Goal: Task Accomplishment & Management: Manage account settings

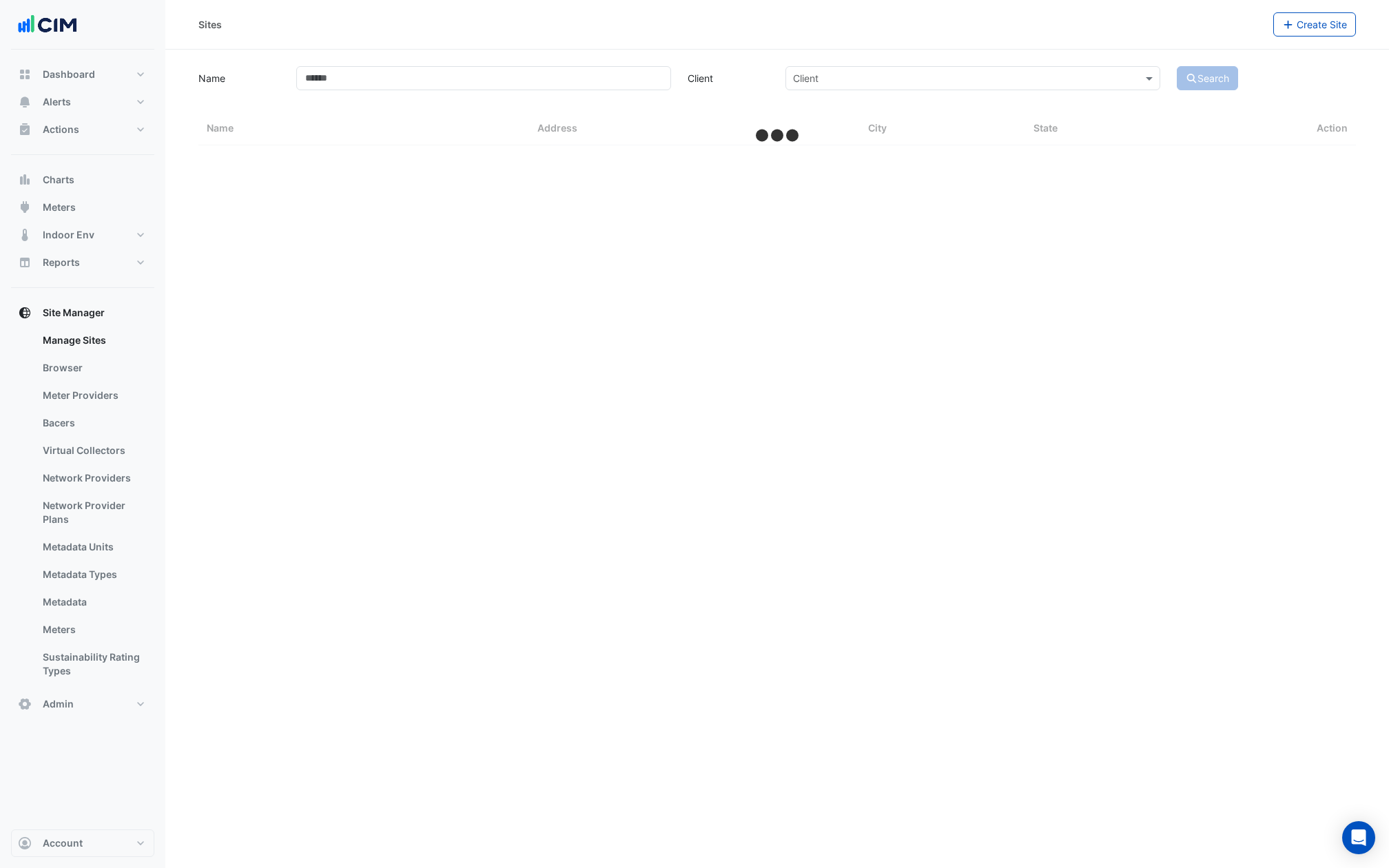
select select "***"
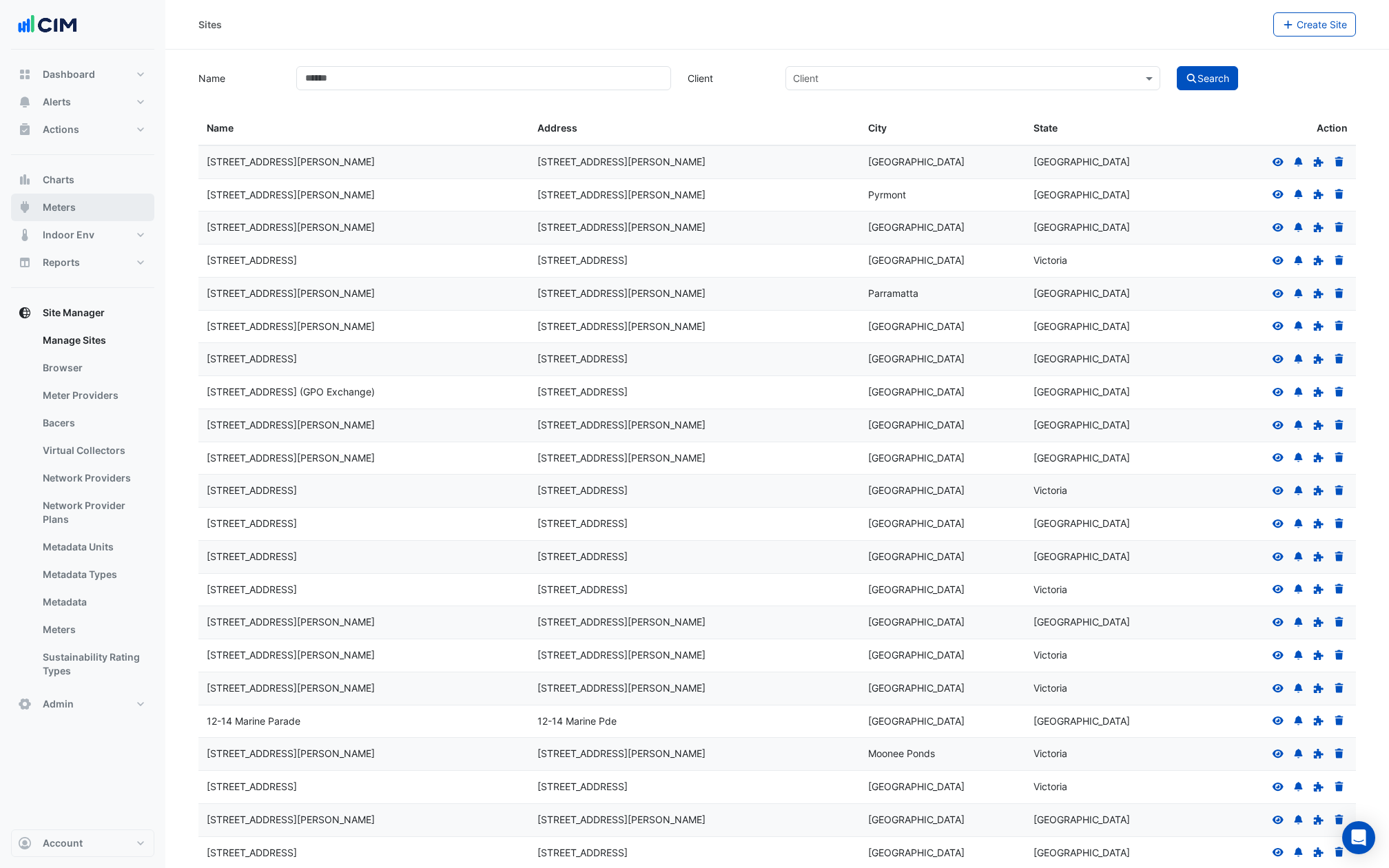
click at [92, 214] on button "Meters" at bounding box center [83, 207] width 144 height 28
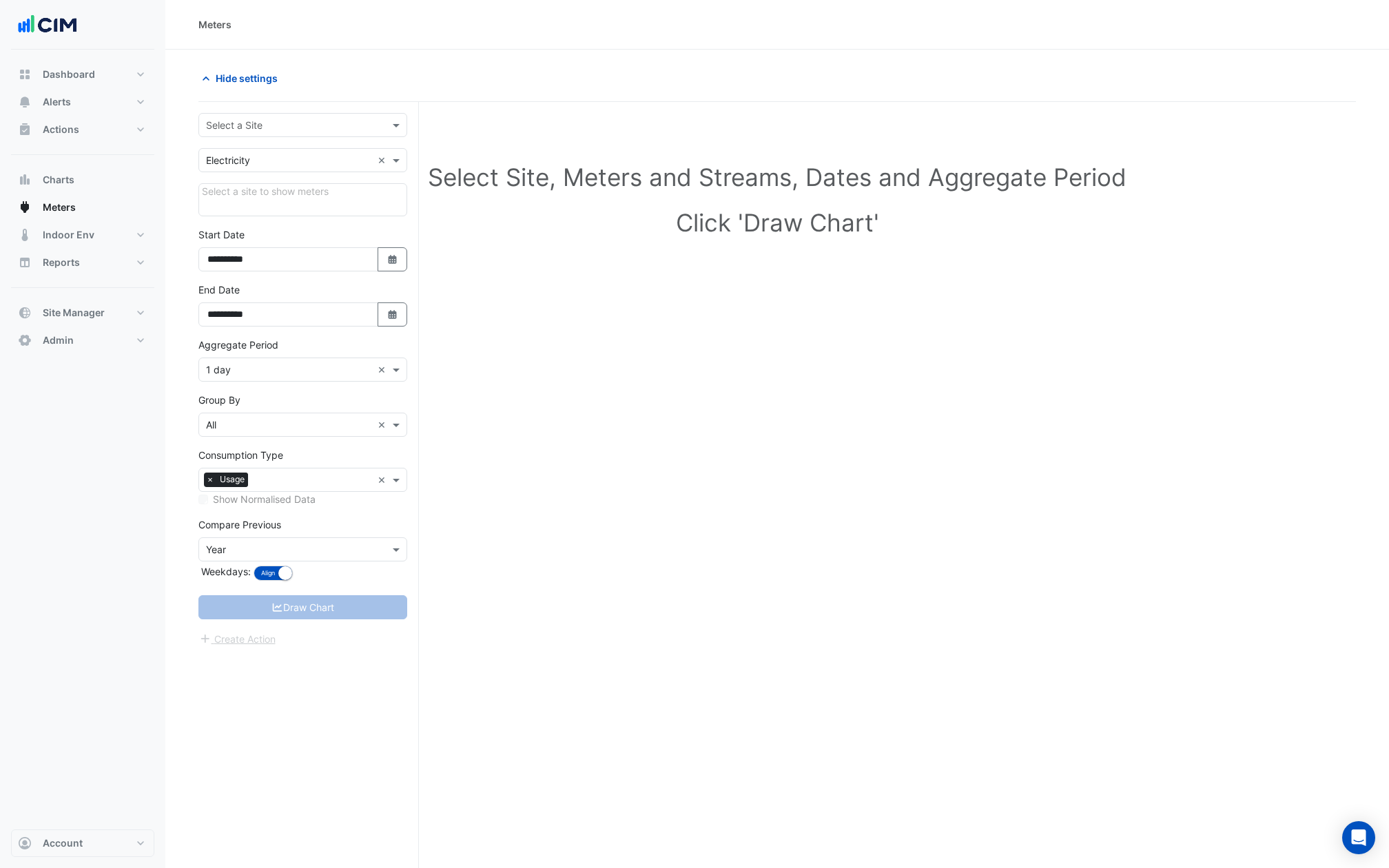
click at [368, 130] on input "text" at bounding box center [288, 125] width 166 height 15
type input "******"
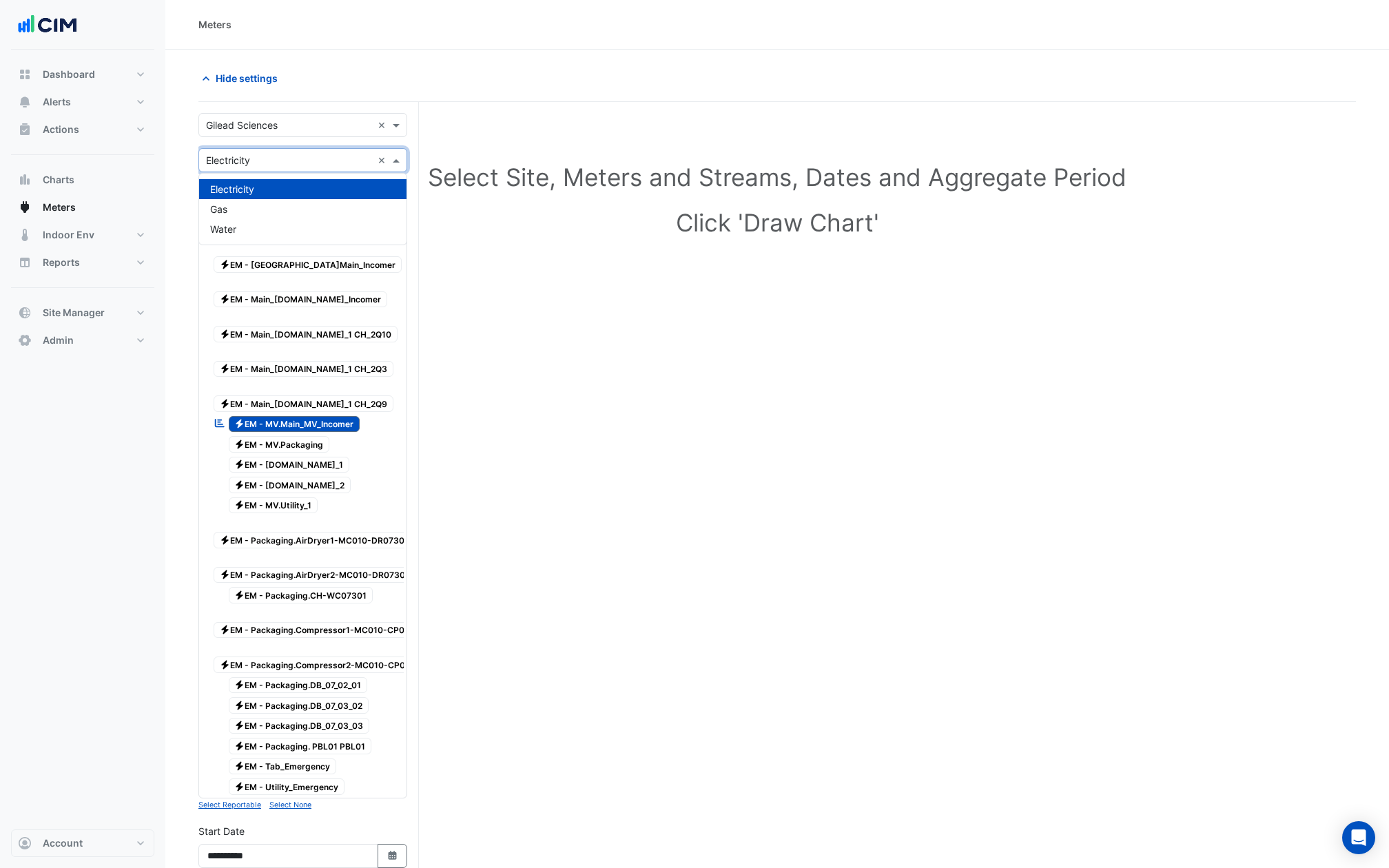
click at [296, 156] on input "text" at bounding box center [288, 161] width 166 height 15
click at [283, 216] on div "Gas" at bounding box center [302, 209] width 207 height 20
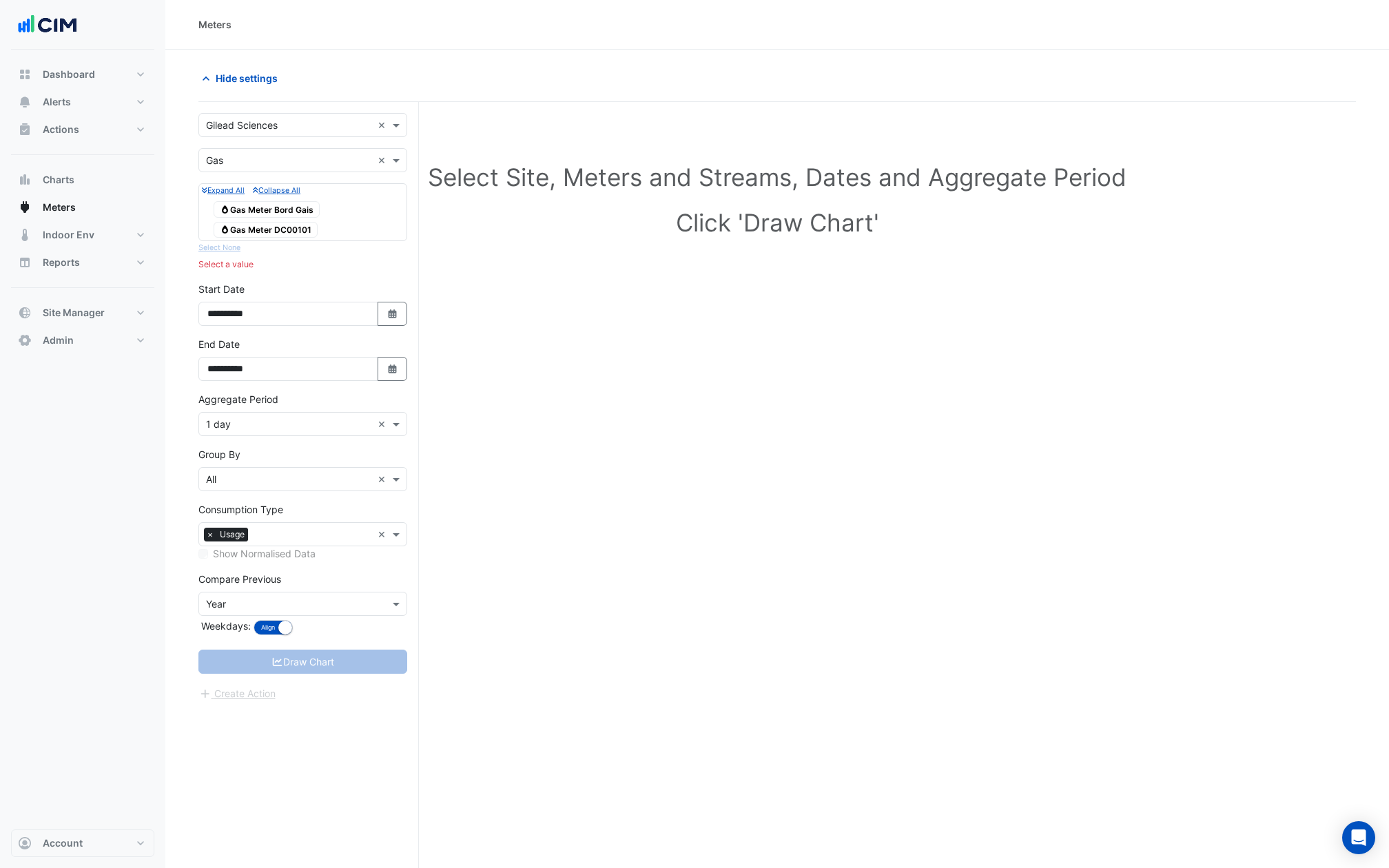
click at [302, 211] on span "Gas Gas Meter Bord Gais" at bounding box center [266, 209] width 106 height 17
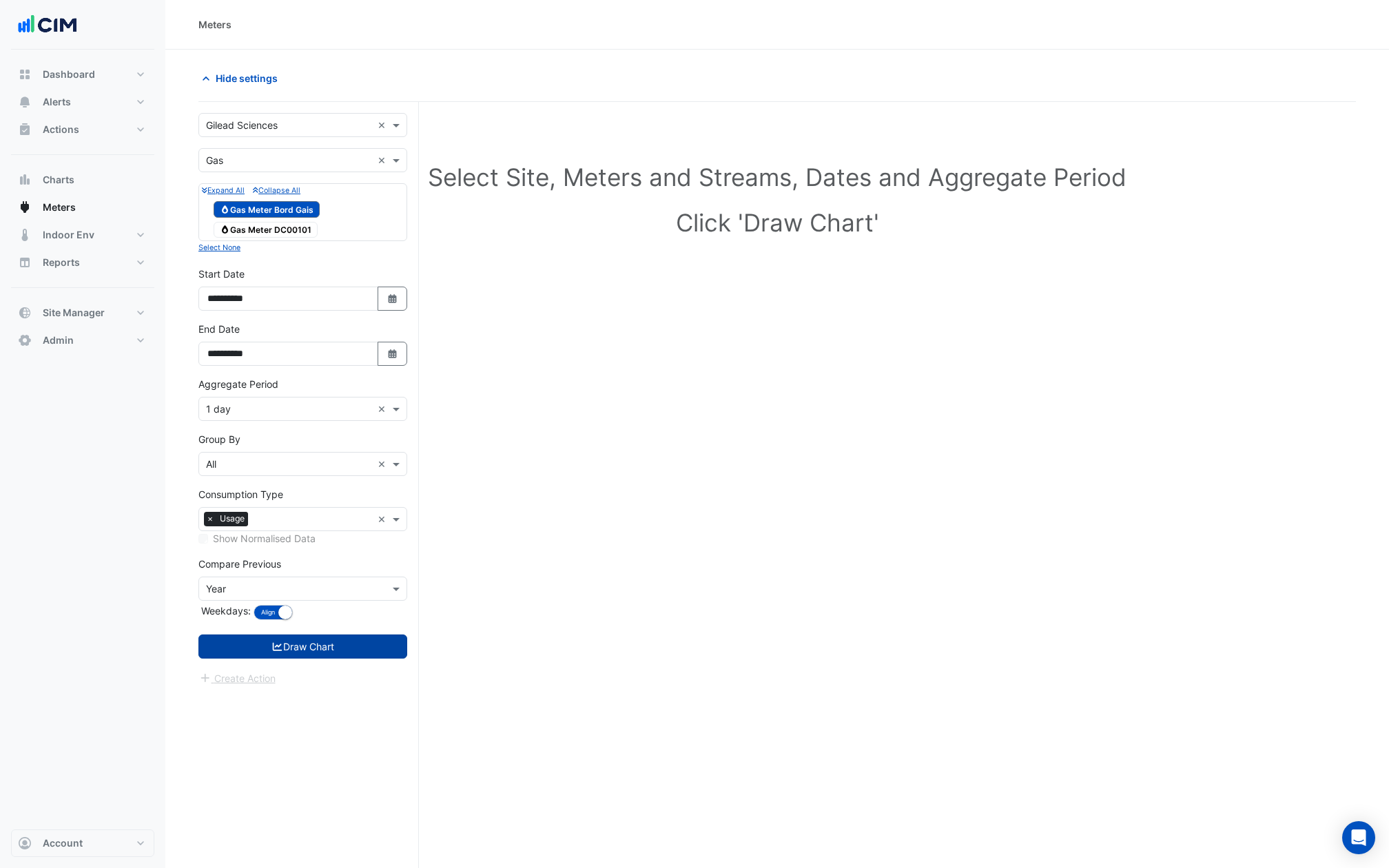
click at [332, 642] on button "Draw Chart" at bounding box center [302, 646] width 209 height 24
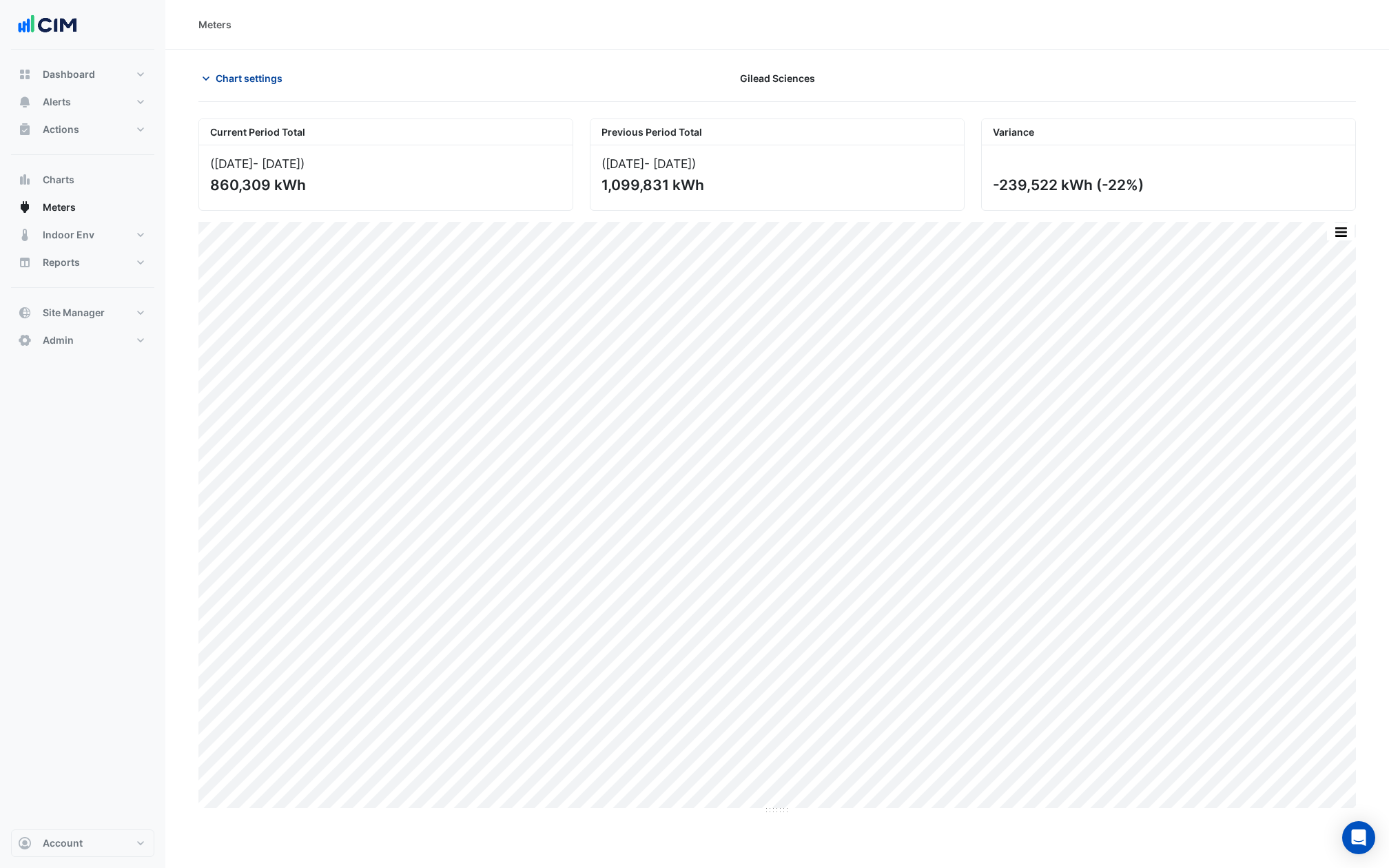
click at [221, 87] on button "Chart settings" at bounding box center [245, 78] width 93 height 24
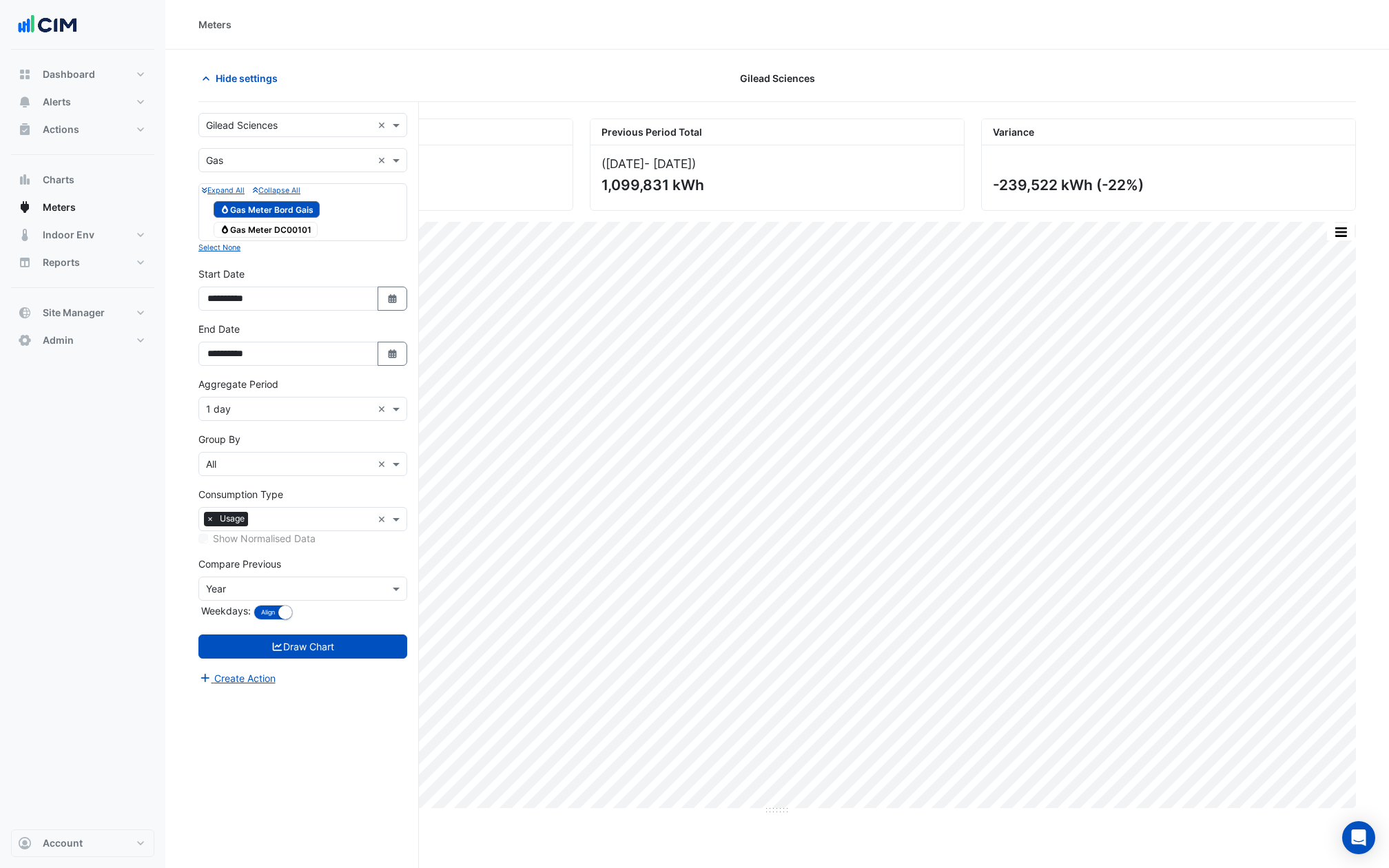
click at [250, 584] on input "text" at bounding box center [288, 589] width 166 height 15
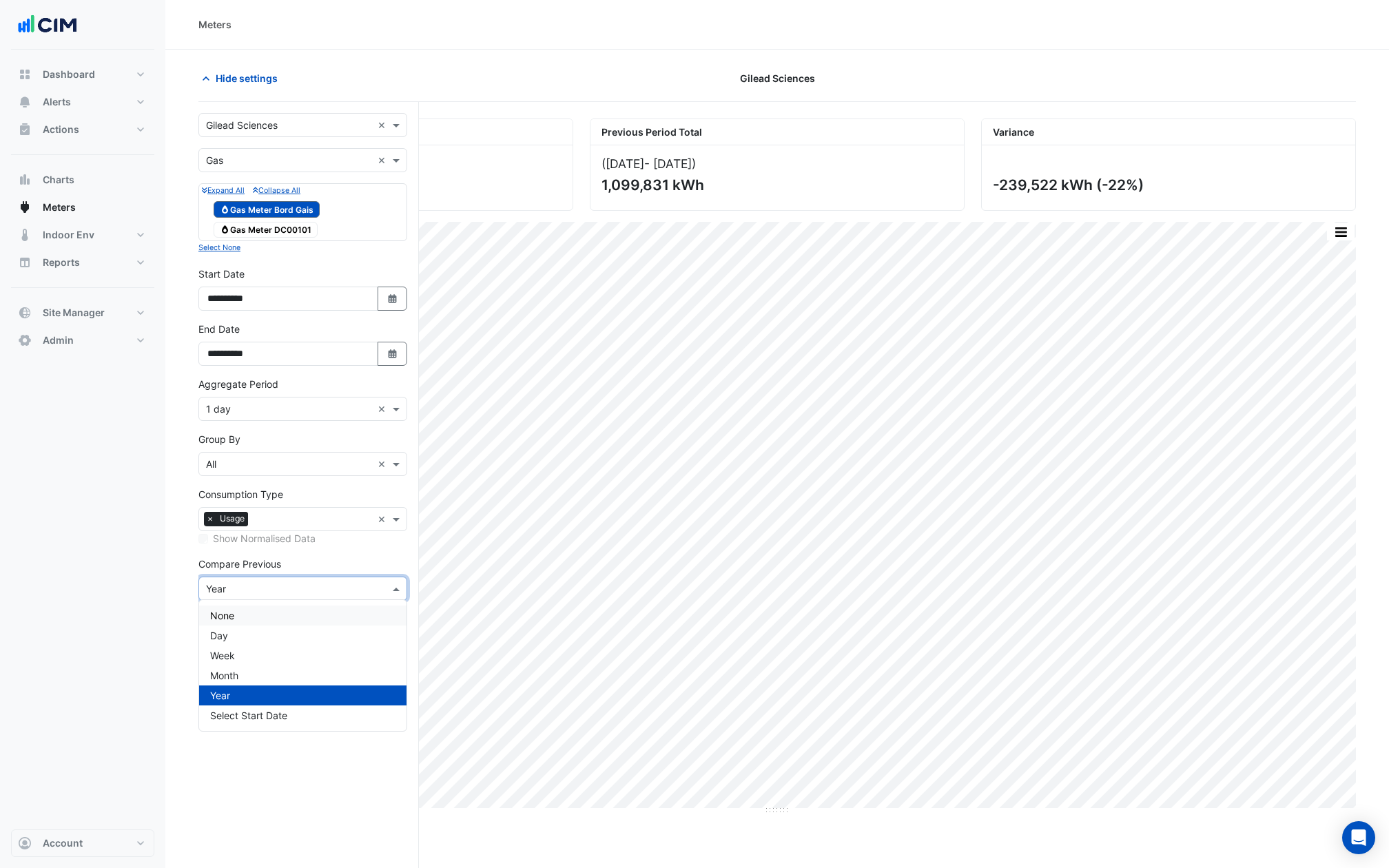
click at [250, 624] on div "None" at bounding box center [302, 615] width 207 height 20
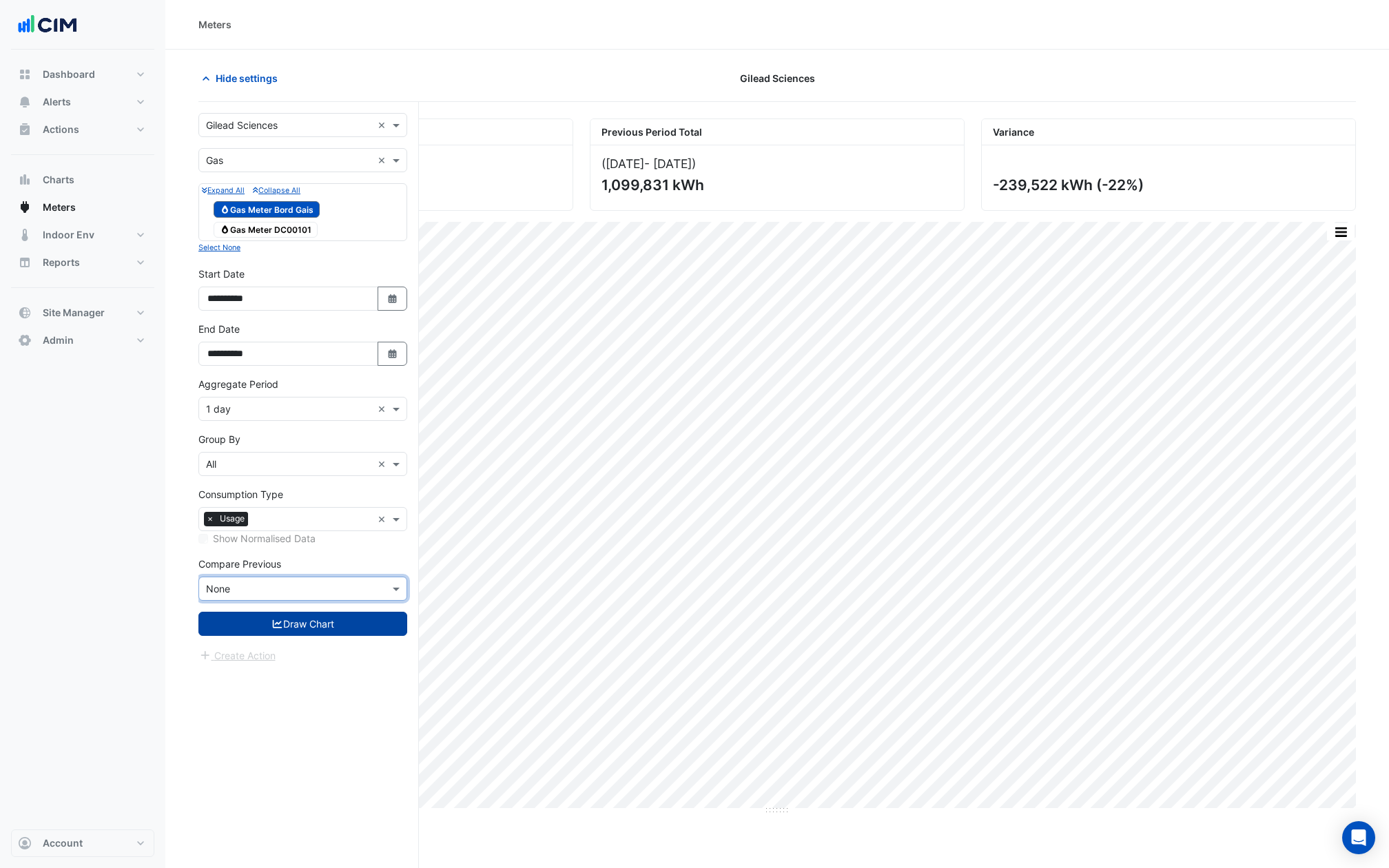
click at [252, 623] on button "Draw Chart" at bounding box center [302, 623] width 209 height 24
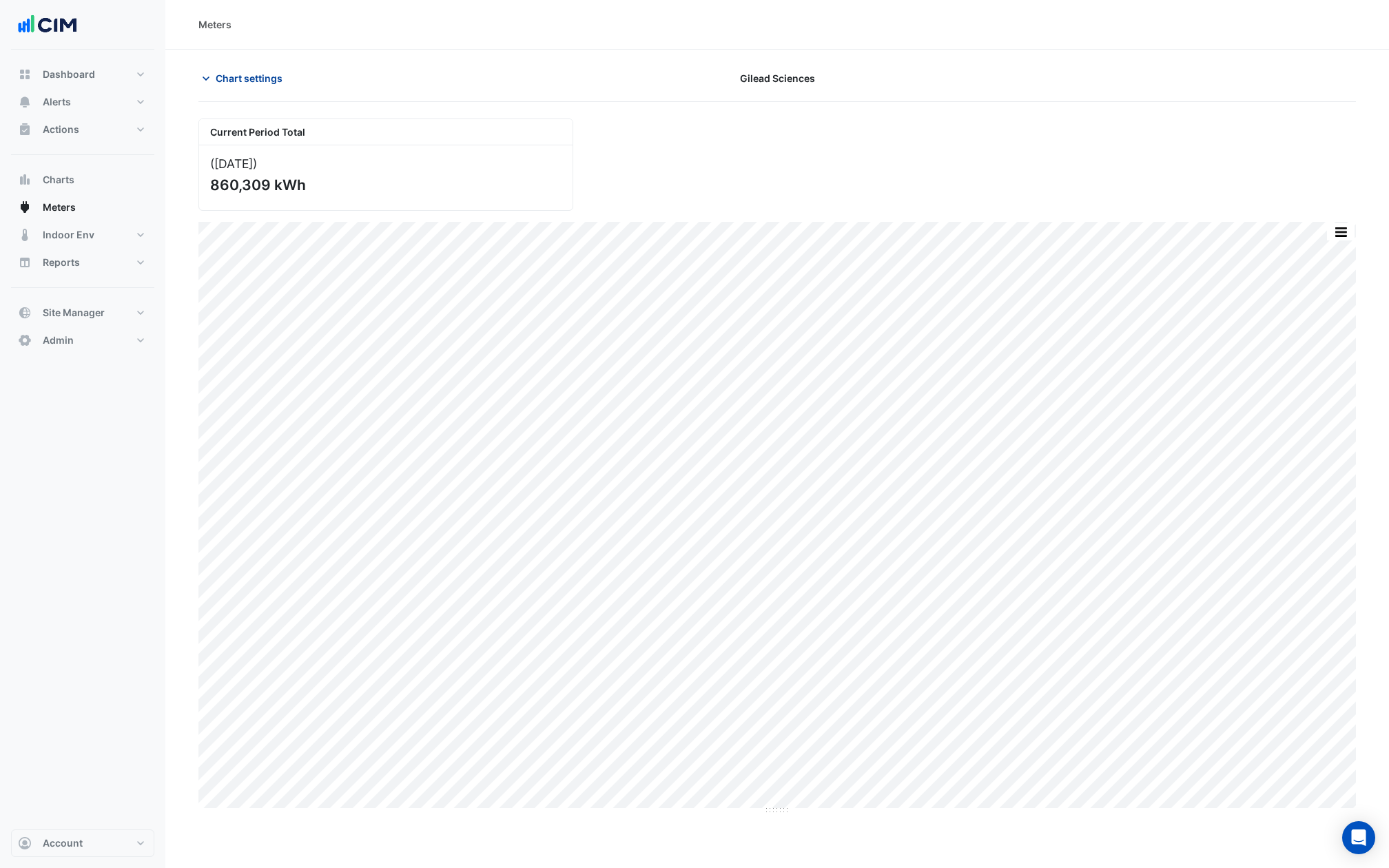
click at [232, 78] on span "Chart settings" at bounding box center [249, 78] width 67 height 15
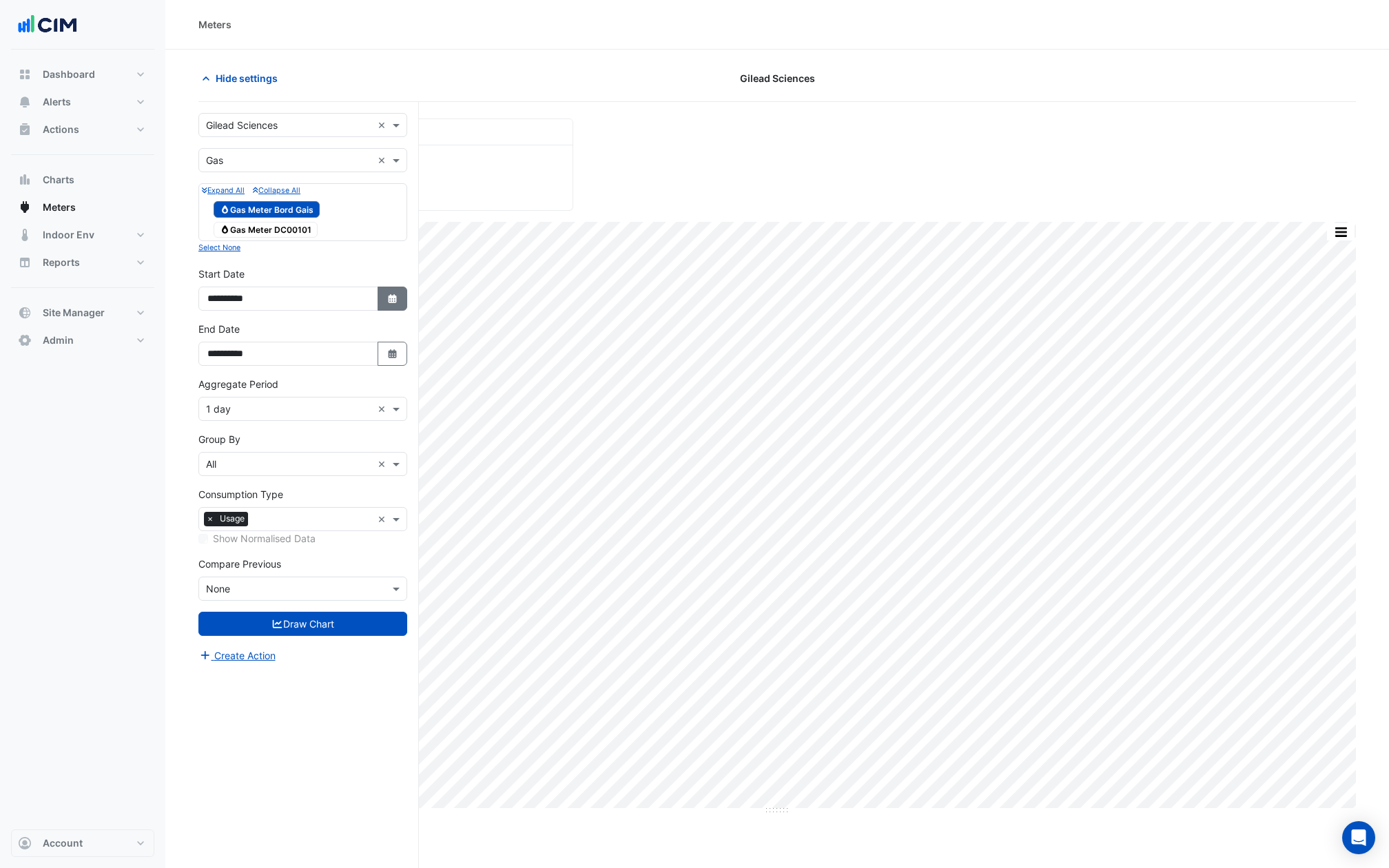
click at [388, 294] on icon "Select Date" at bounding box center [392, 299] width 12 height 10
select select "*"
select select "****"
click at [221, 114] on span "Previous month" at bounding box center [223, 114] width 10 height 10
click at [221, 113] on span "Previous month" at bounding box center [223, 114] width 10 height 10
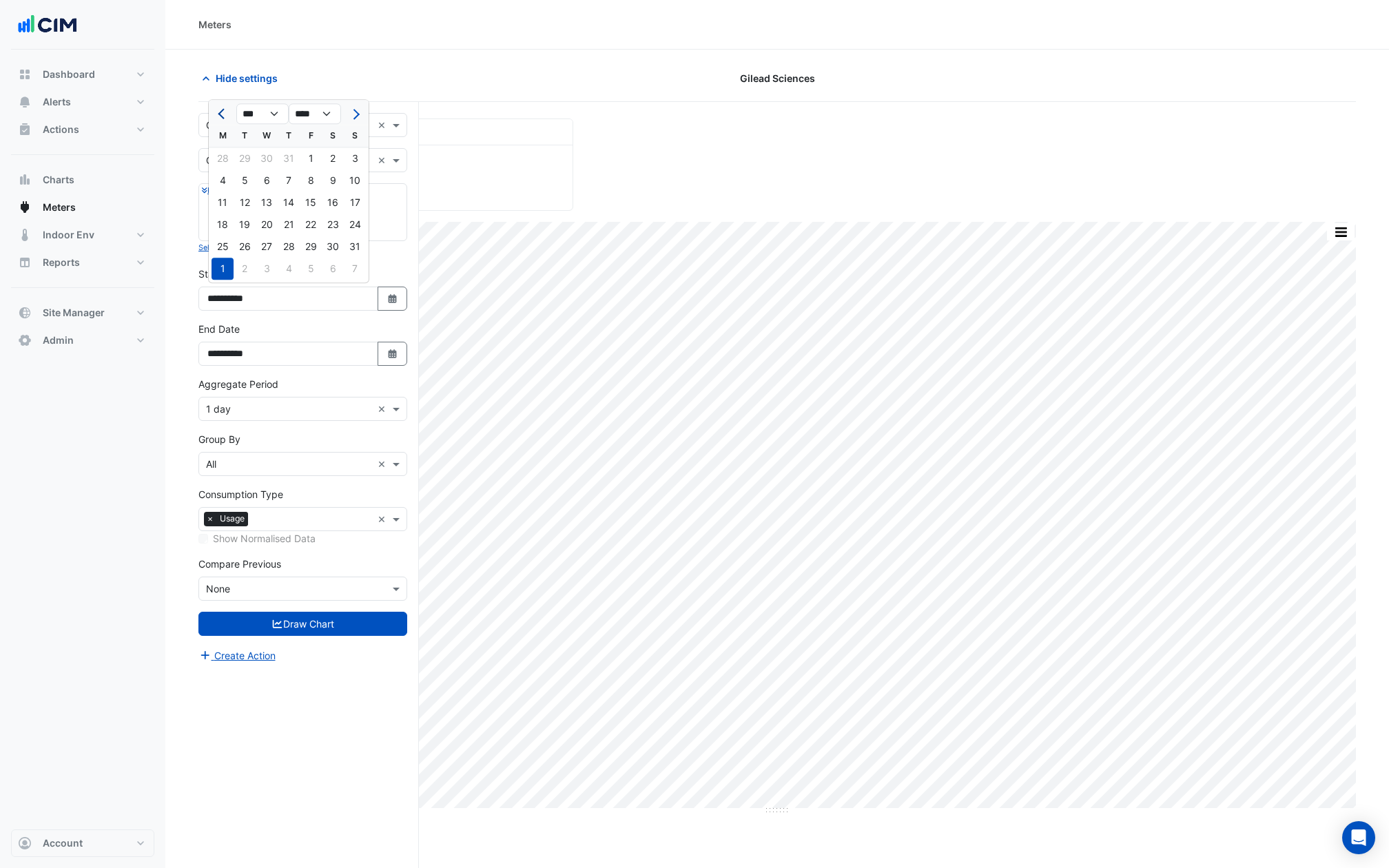
select select "*"
click at [240, 157] on div "1" at bounding box center [245, 159] width 22 height 22
type input "**********"
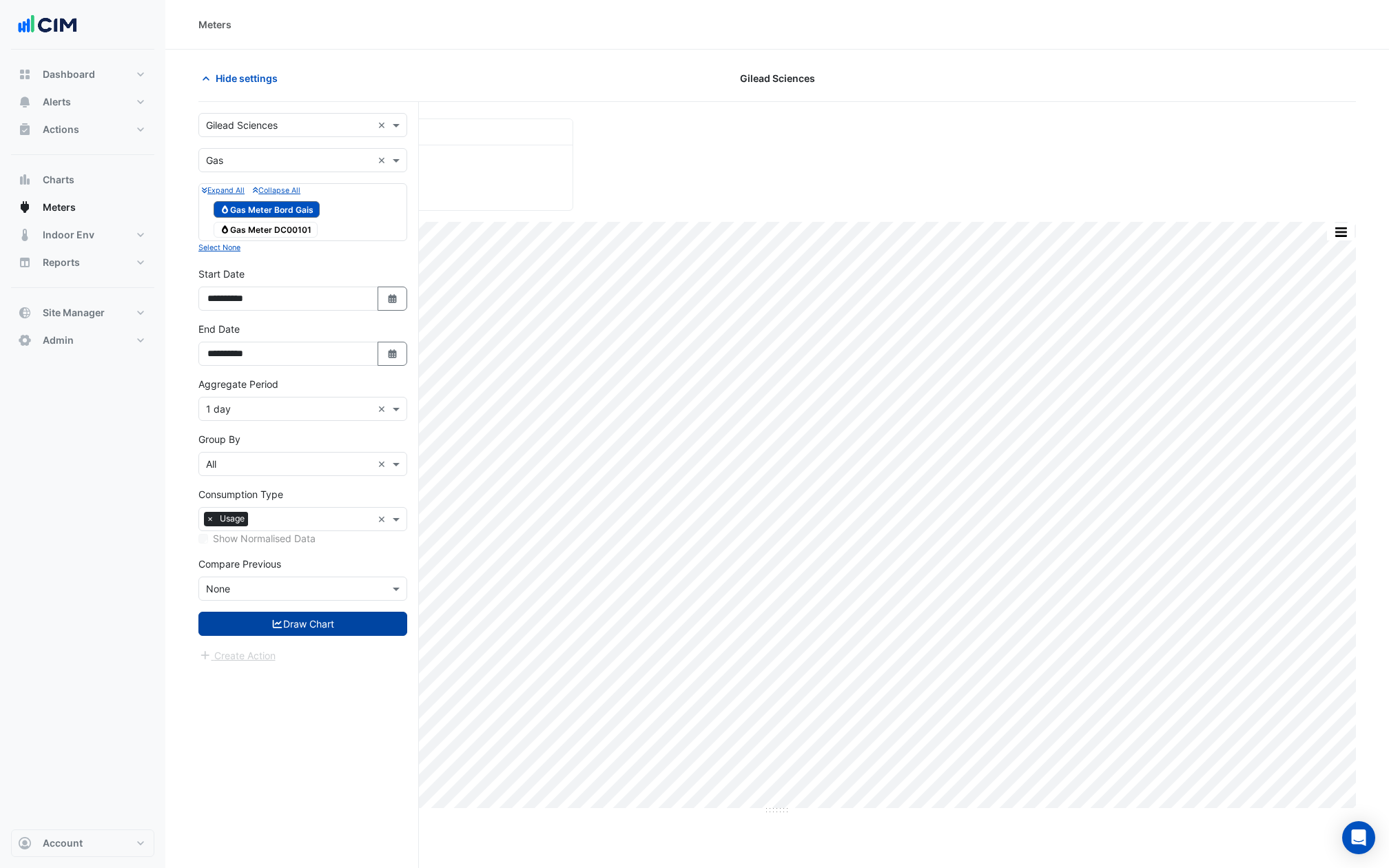
click at [261, 620] on button "Draw Chart" at bounding box center [302, 623] width 209 height 24
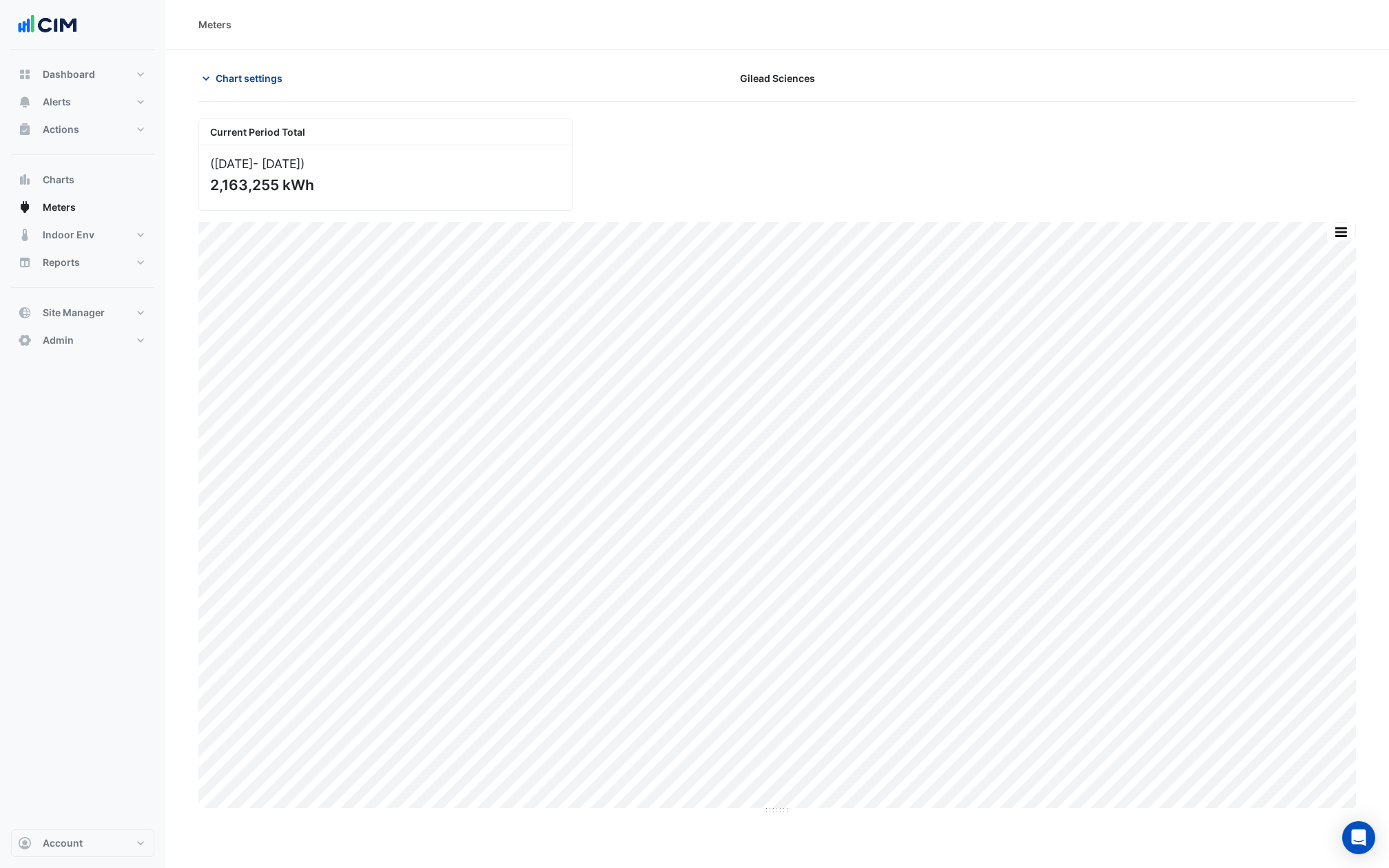
click at [219, 69] on button "Chart settings" at bounding box center [245, 78] width 93 height 24
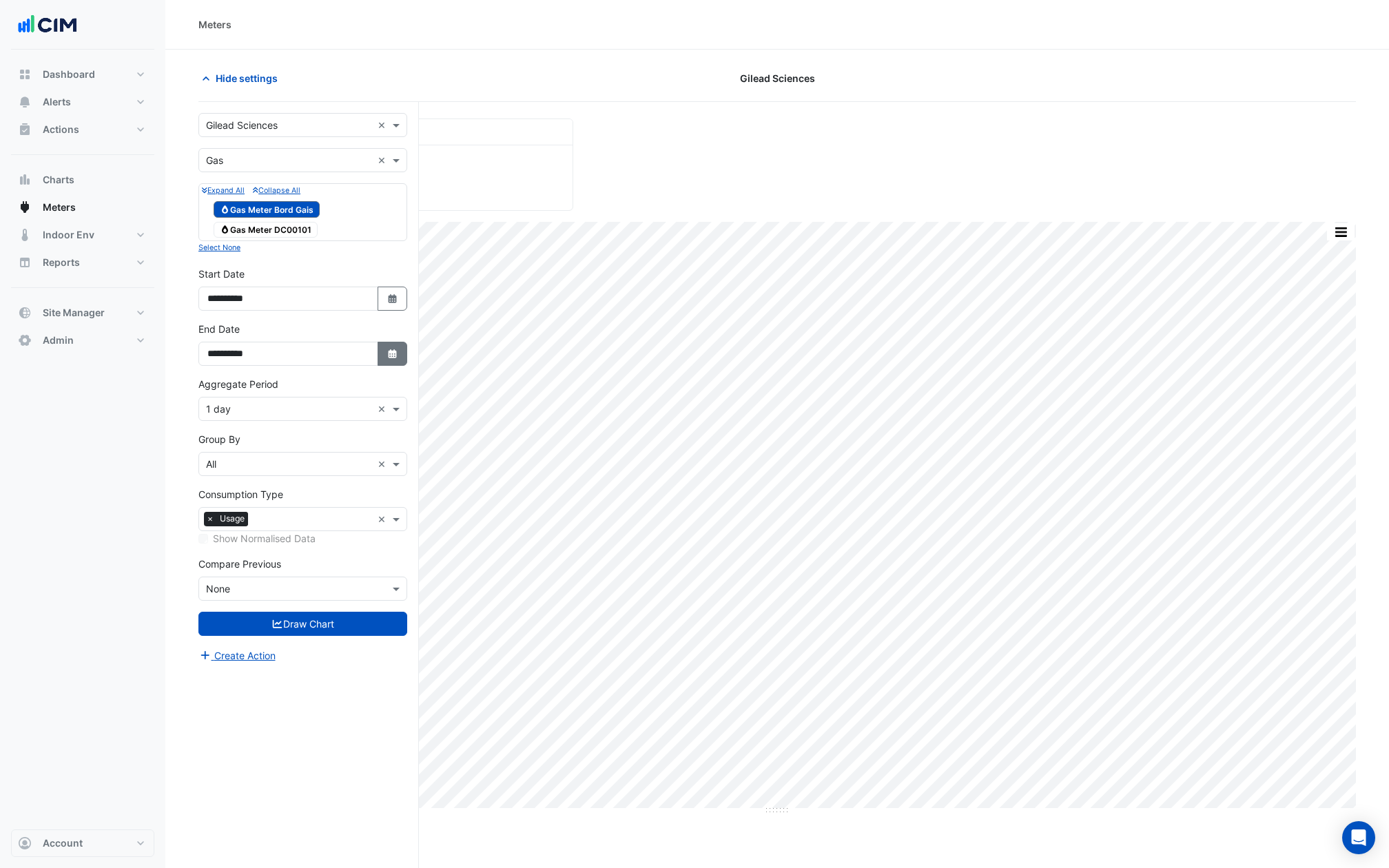
click at [384, 349] on button "Select Date" at bounding box center [392, 354] width 31 height 24
click at [359, 164] on button "Next month" at bounding box center [355, 168] width 17 height 22
select select "**"
click at [307, 236] on div "10" at bounding box center [311, 236] width 22 height 22
type input "**********"
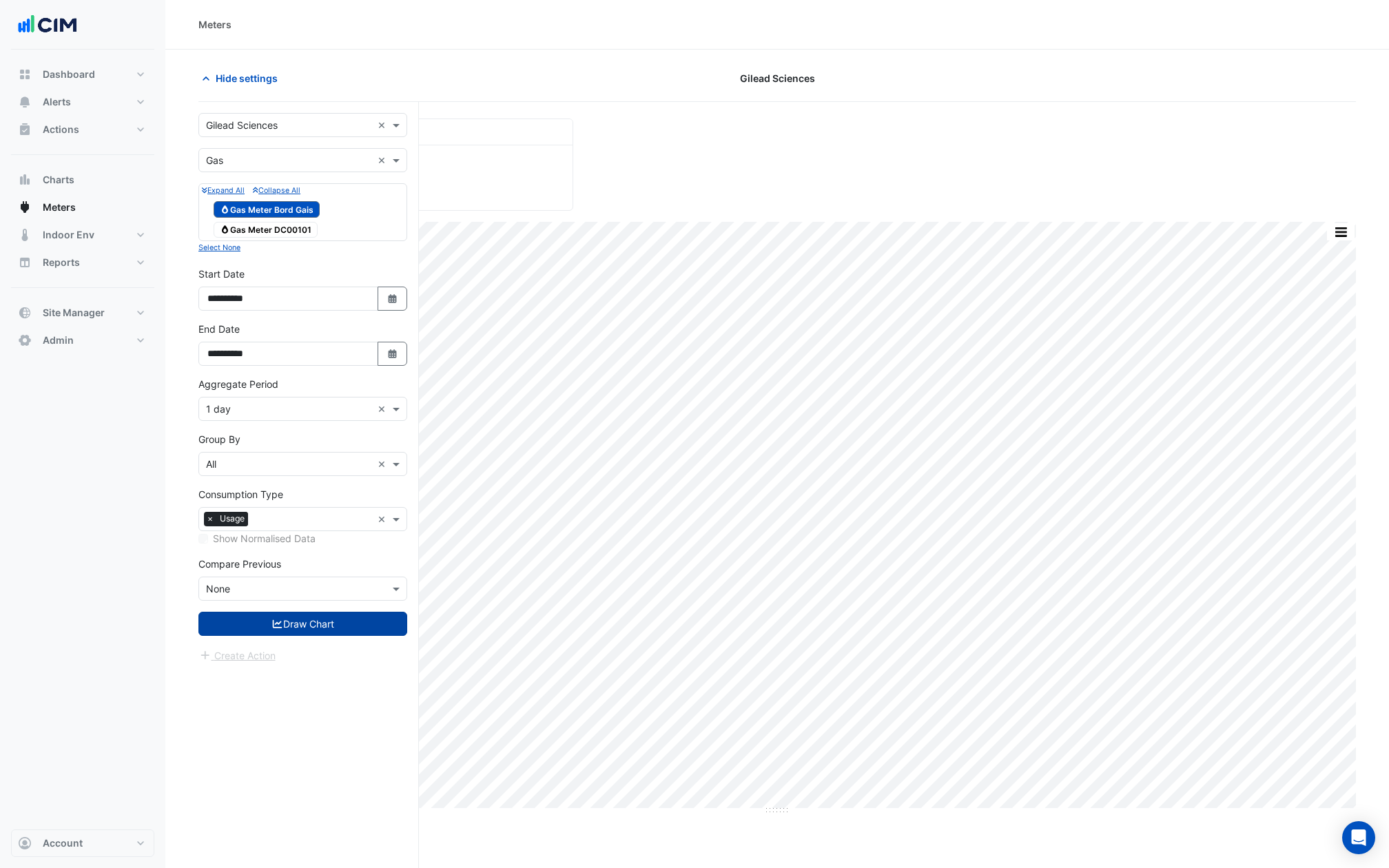
click at [288, 621] on button "Draw Chart" at bounding box center [302, 623] width 209 height 24
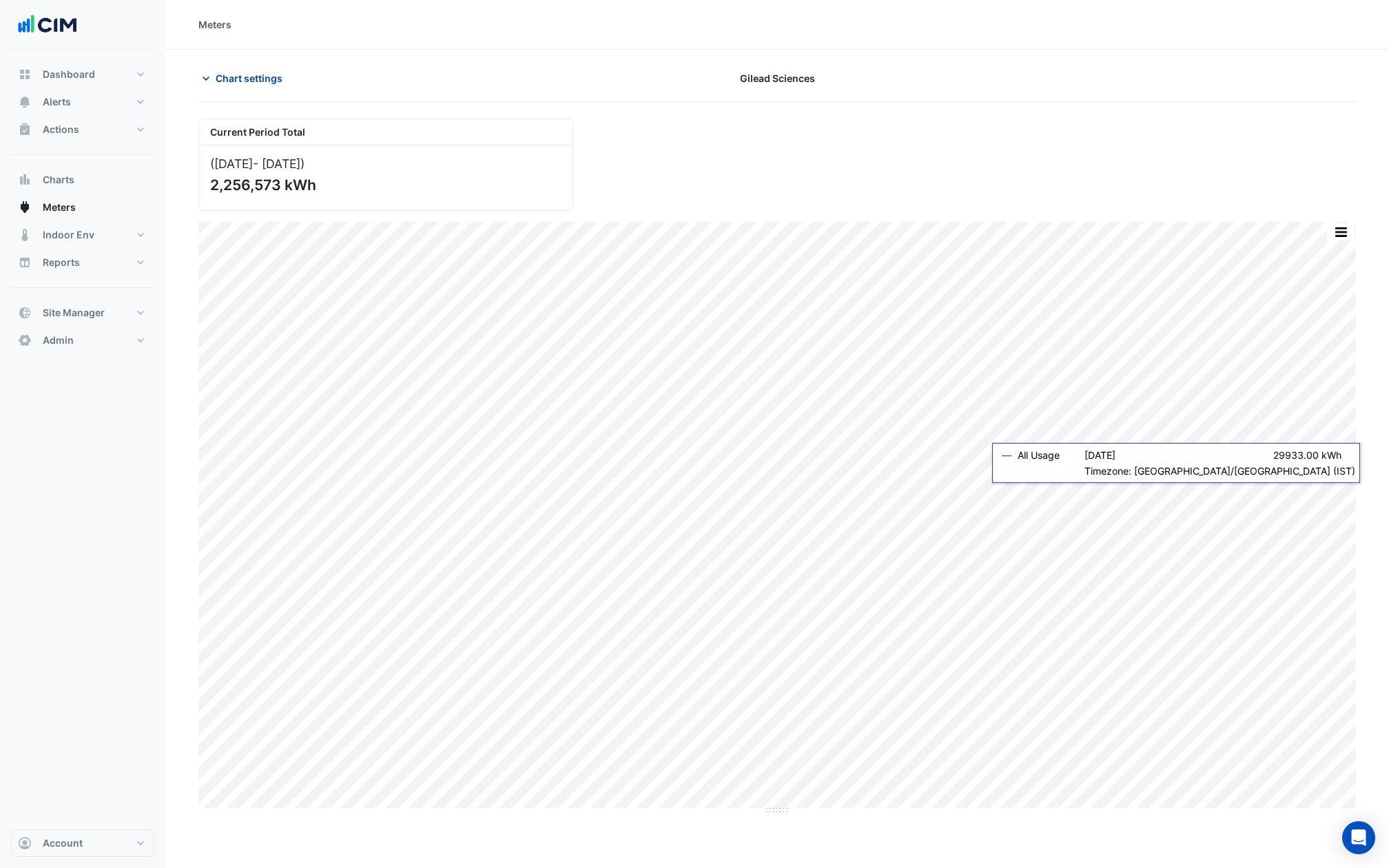
click at [266, 73] on span "Chart settings" at bounding box center [249, 78] width 67 height 15
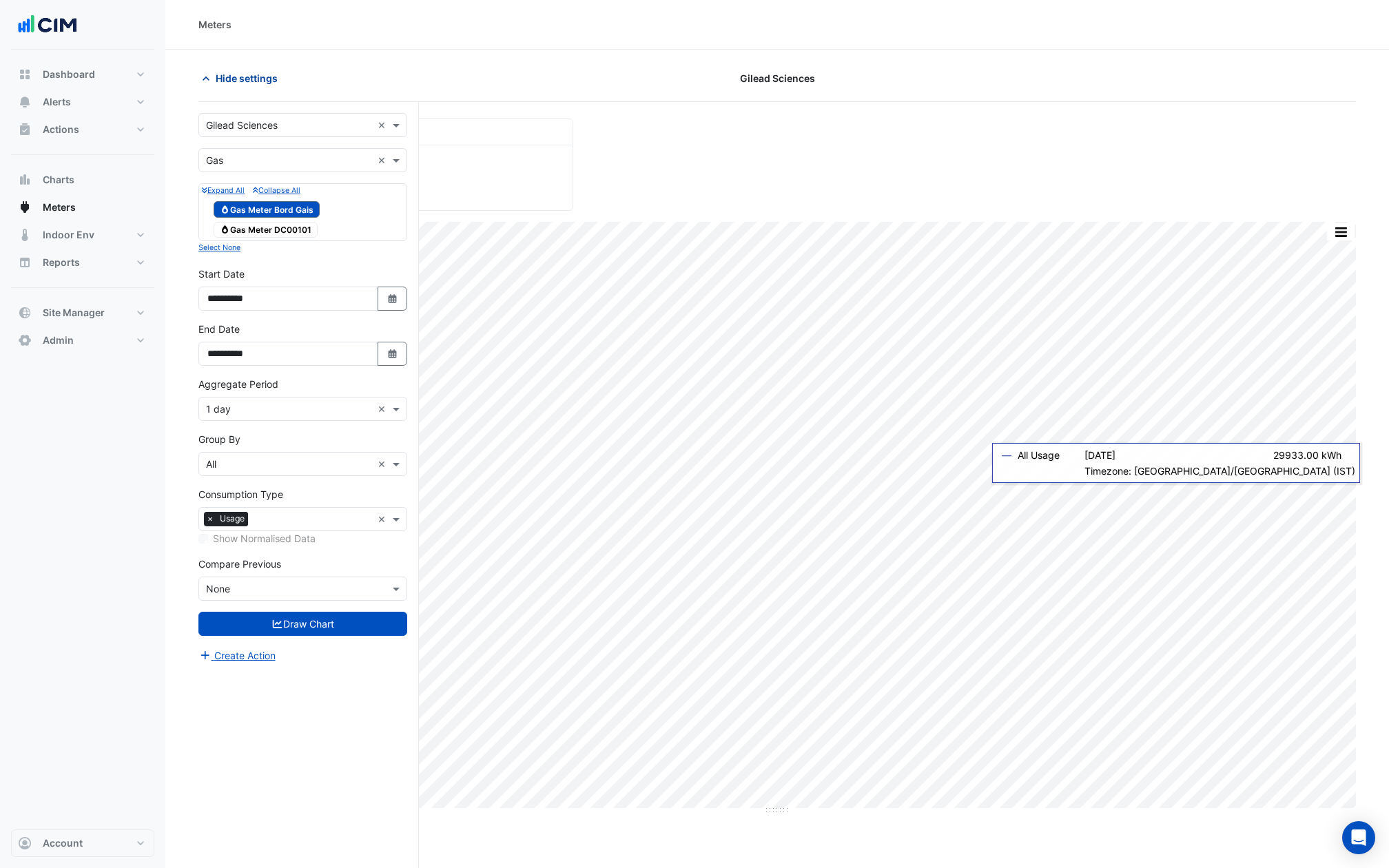
click at [266, 73] on span "Hide settings" at bounding box center [246, 78] width 62 height 15
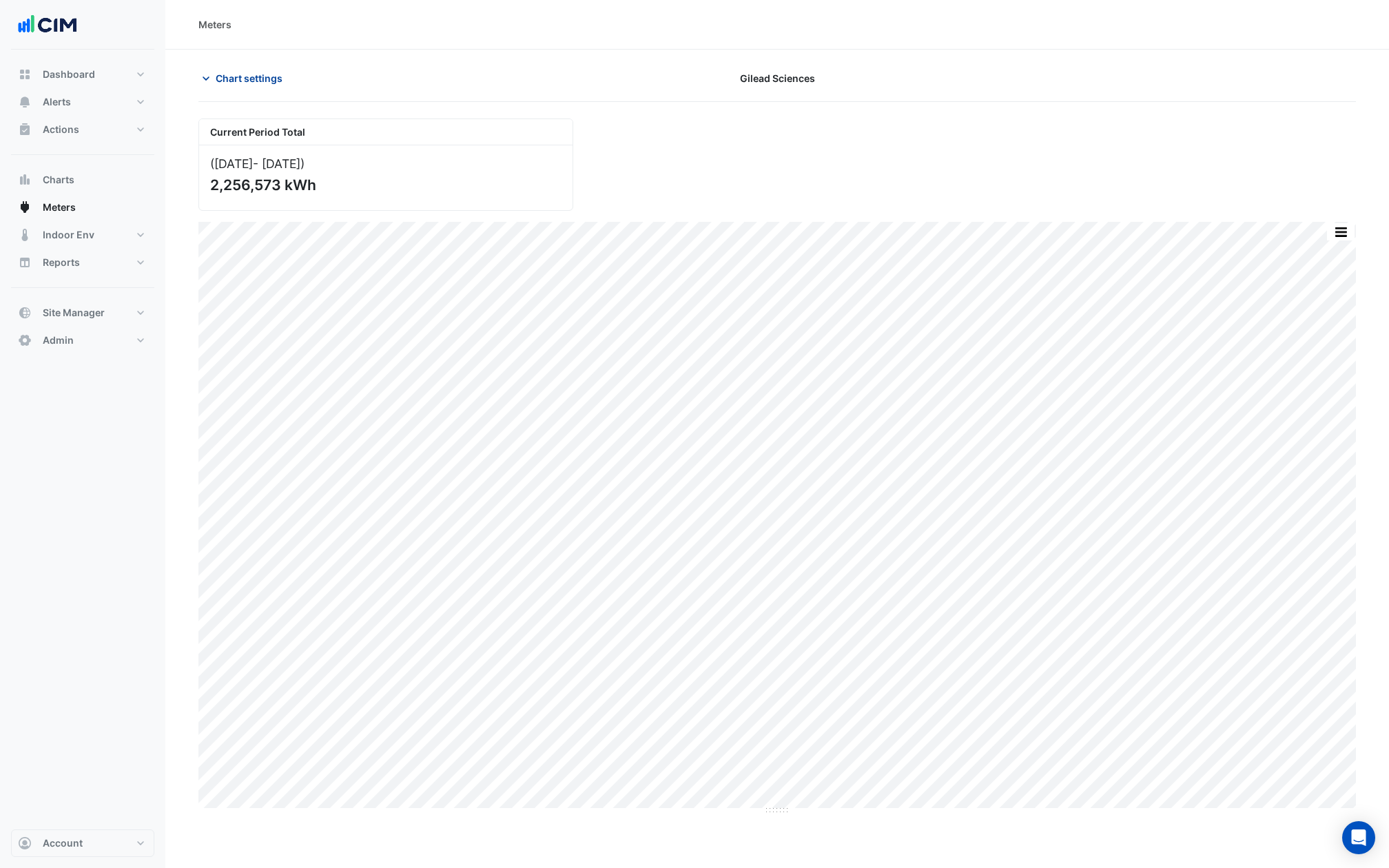
click at [249, 77] on span "Chart settings" at bounding box center [249, 78] width 67 height 15
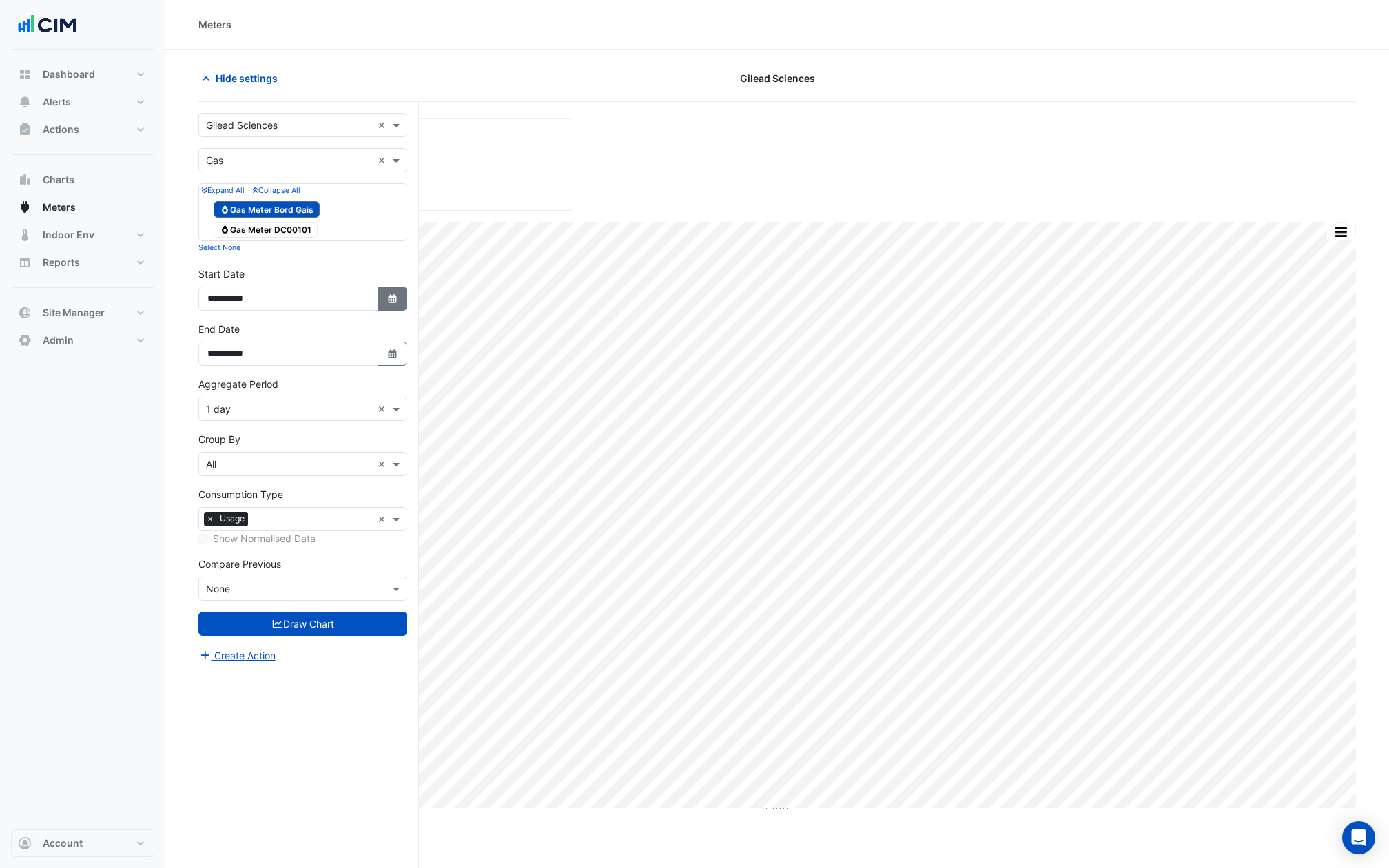
click at [402, 302] on button "Select Date" at bounding box center [392, 298] width 31 height 24
select select "*"
select select "****"
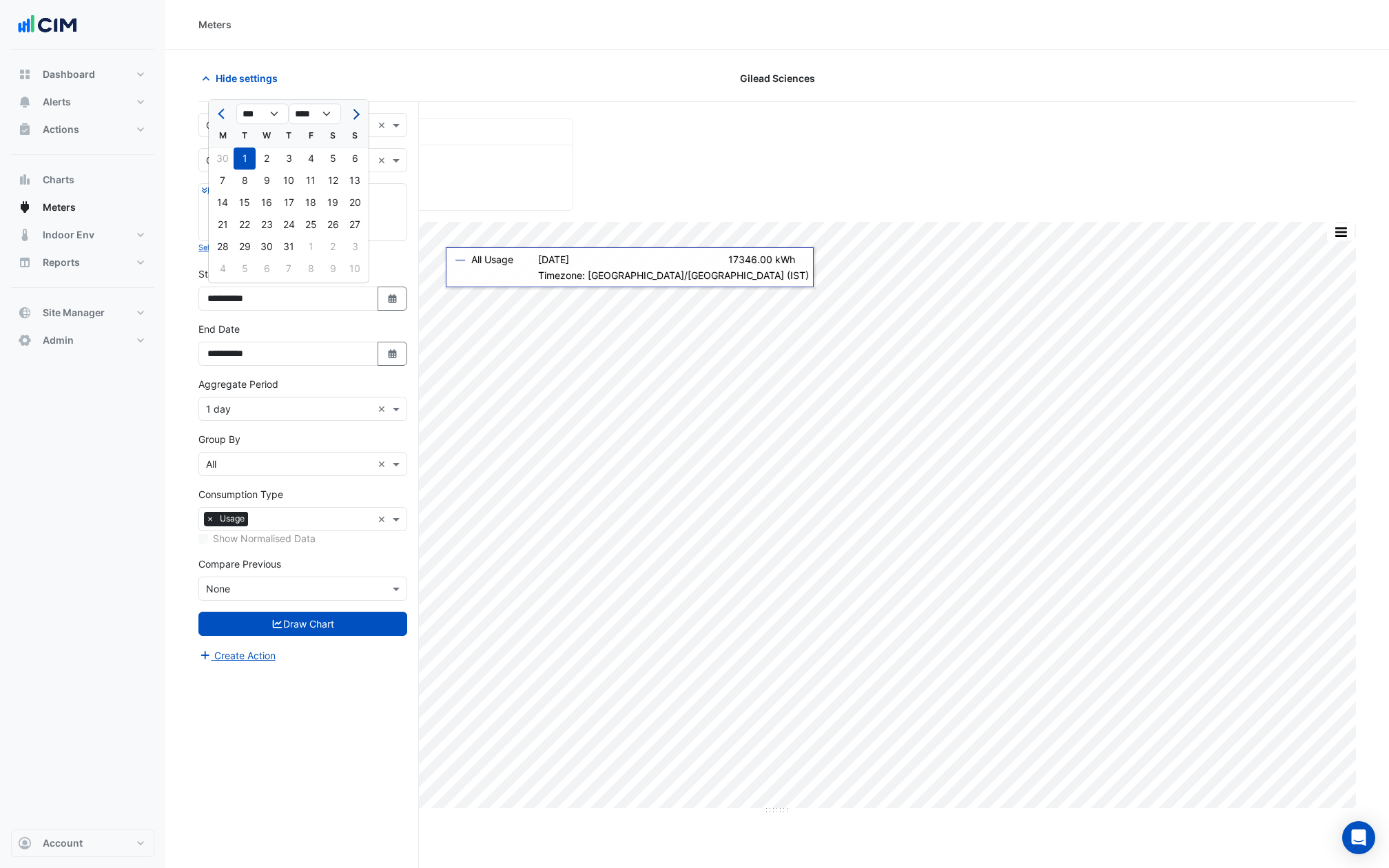
click at [354, 107] on button "Next month" at bounding box center [355, 114] width 17 height 22
select select "*"
click at [250, 245] on div "30" at bounding box center [245, 247] width 22 height 22
type input "**********"
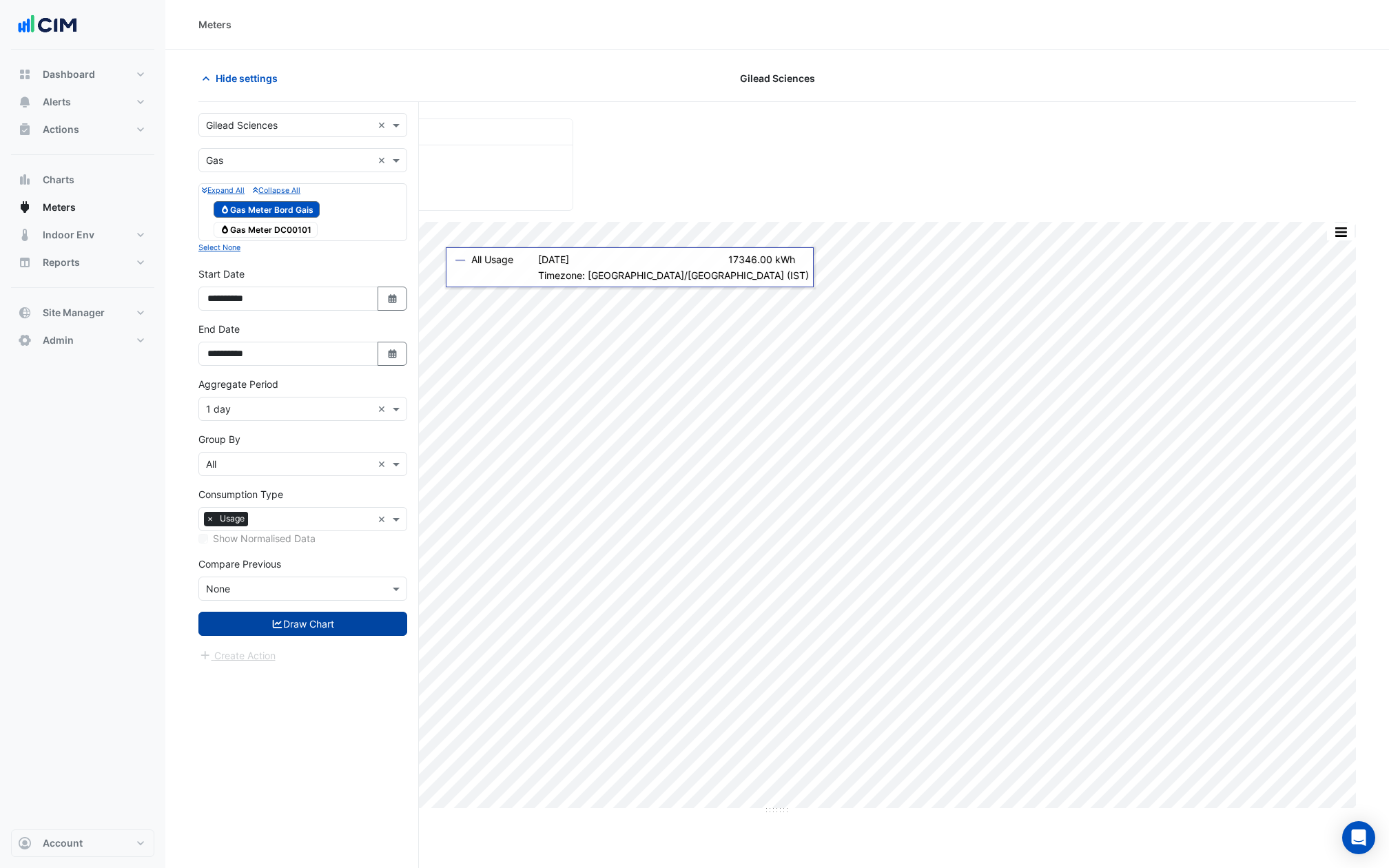
click at [365, 630] on button "Draw Chart" at bounding box center [302, 623] width 209 height 24
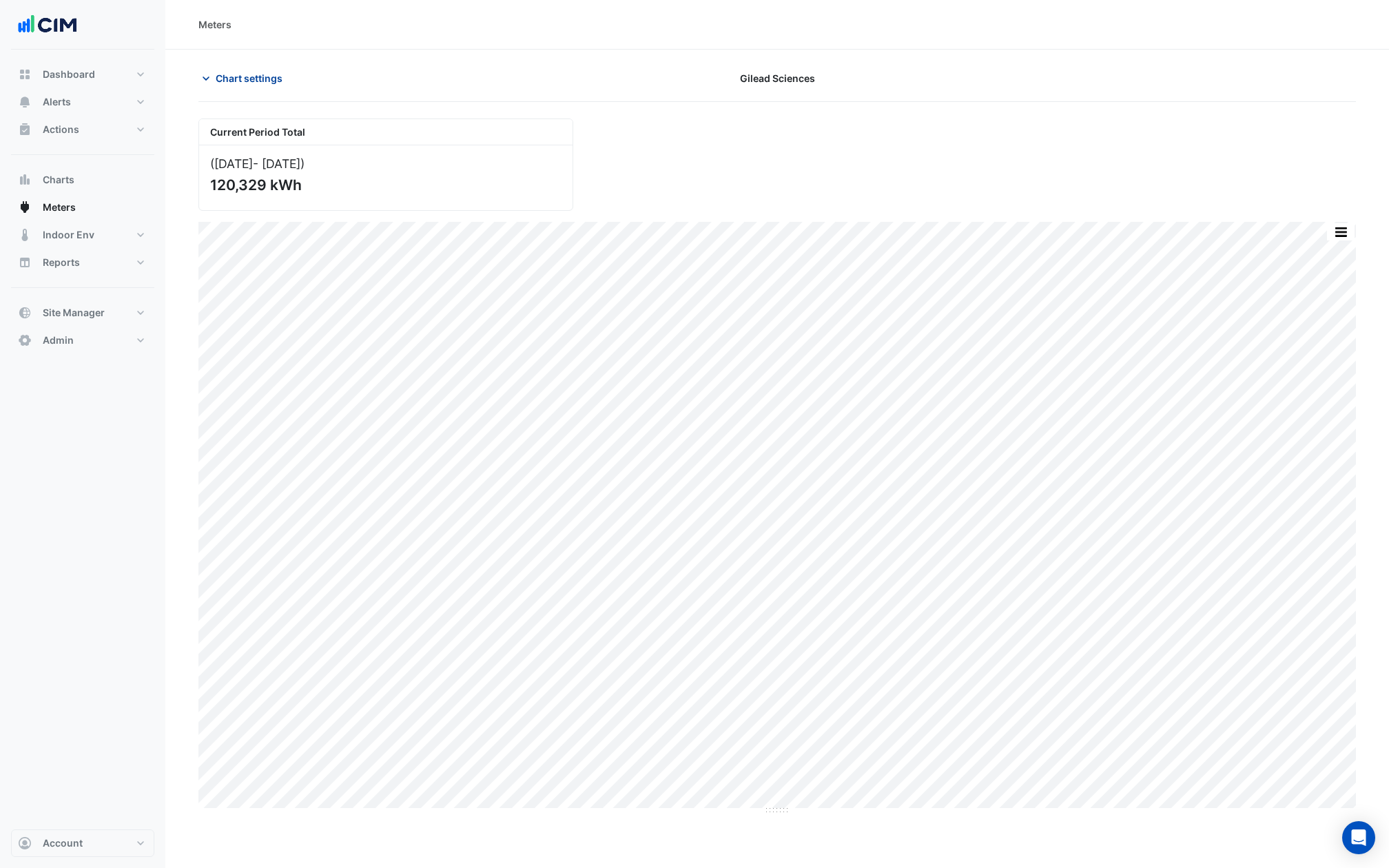
click at [218, 66] on button "Chart settings" at bounding box center [245, 78] width 93 height 24
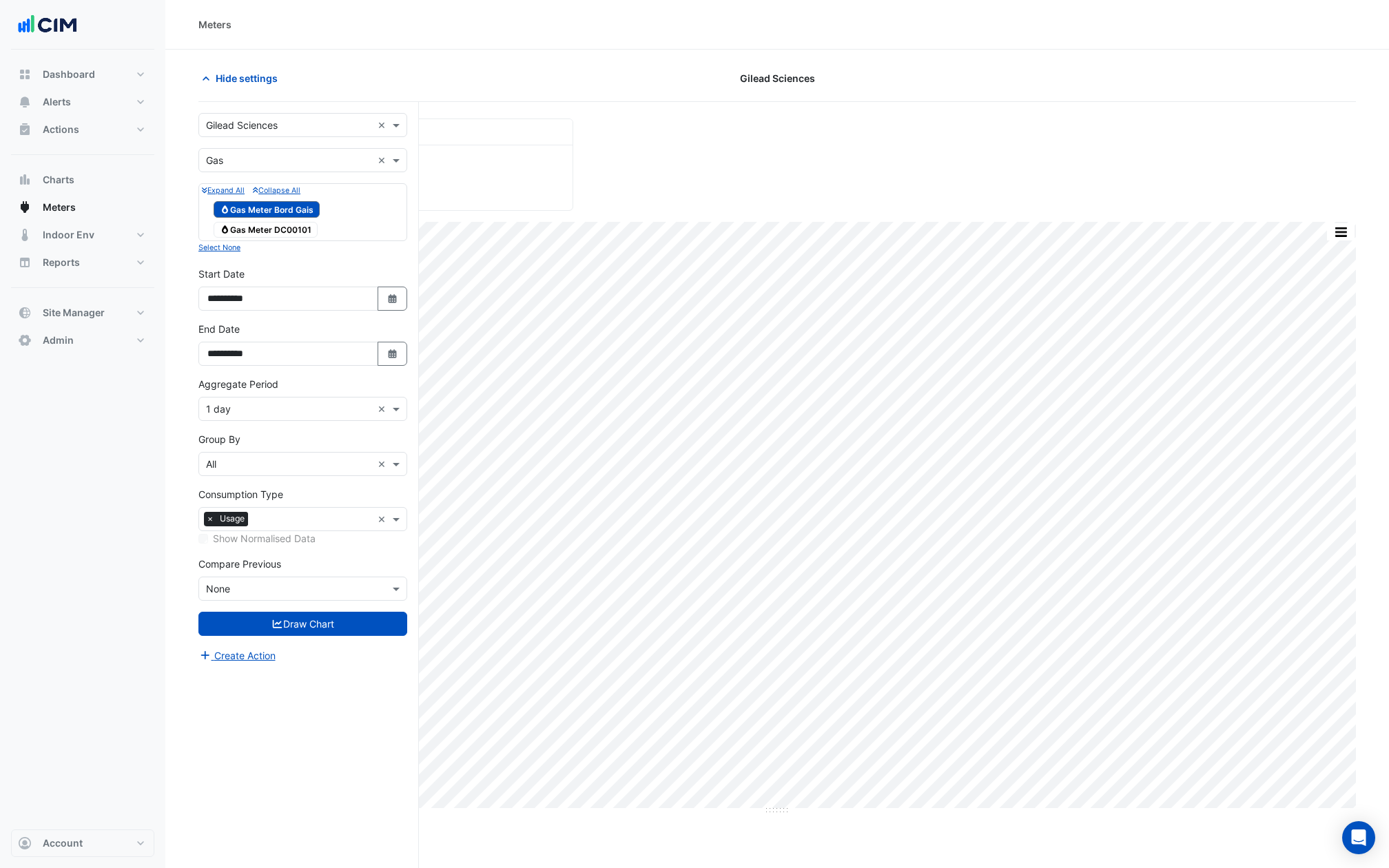
click at [382, 283] on div "**********" at bounding box center [302, 288] width 209 height 44
click at [397, 294] on icon "Select Date" at bounding box center [392, 299] width 12 height 10
select select "*"
select select "****"
click at [218, 112] on span "Previous month" at bounding box center [223, 114] width 10 height 10
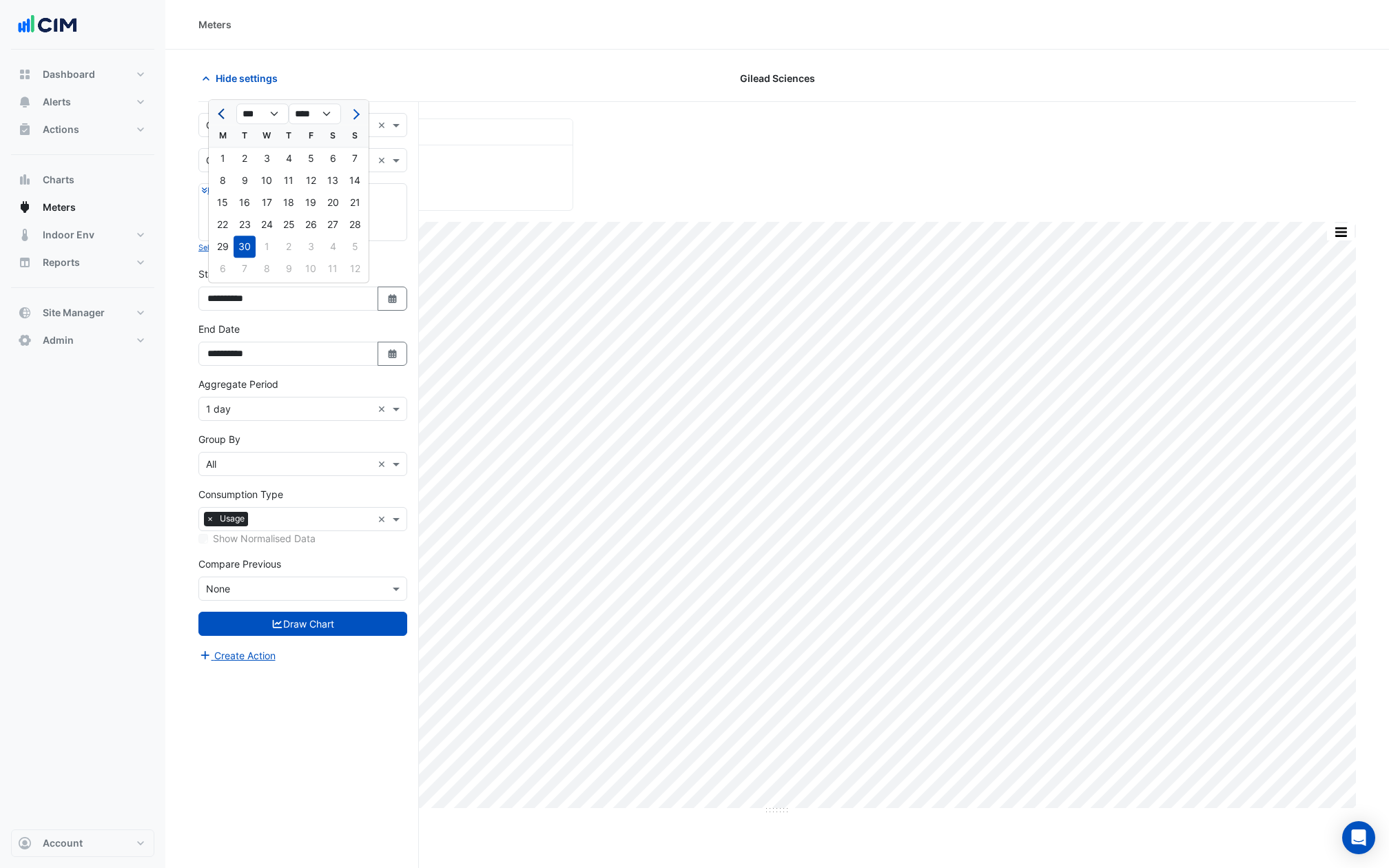
select select "*"
click at [325, 157] on div "2" at bounding box center [333, 159] width 22 height 22
type input "**********"
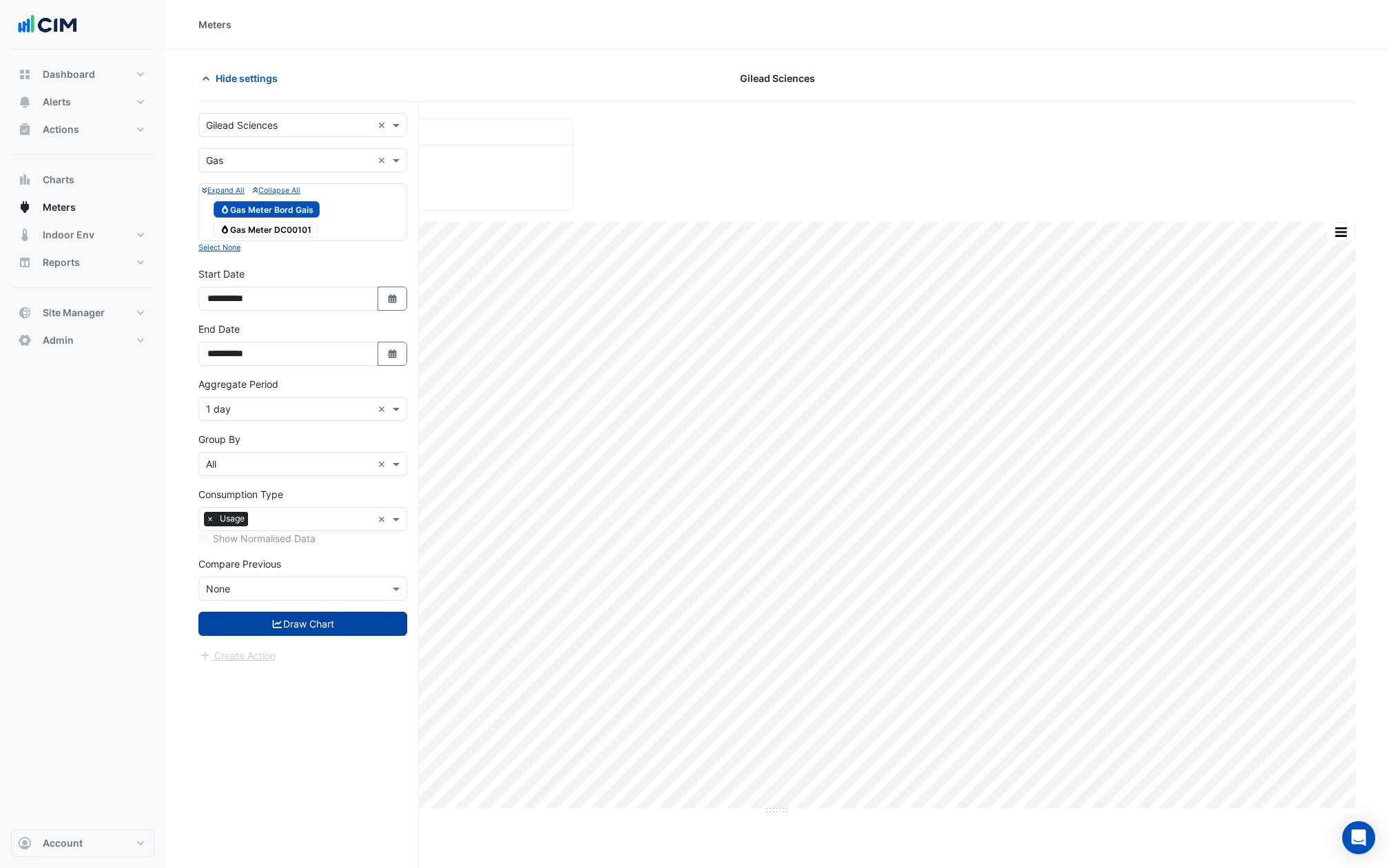
click at [277, 611] on button "Draw Chart" at bounding box center [302, 623] width 209 height 24
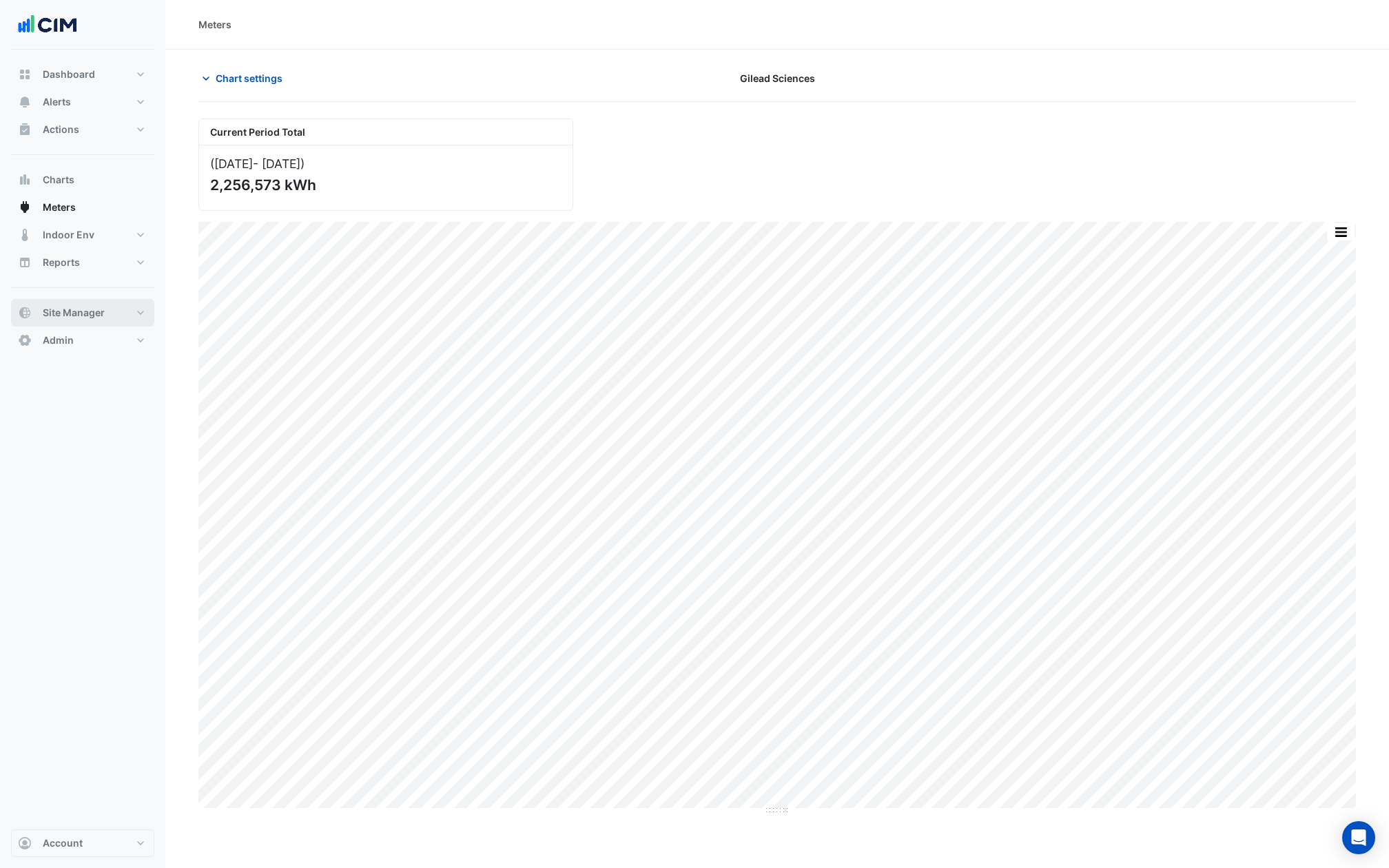
click at [122, 311] on button "Site Manager" at bounding box center [83, 313] width 144 height 28
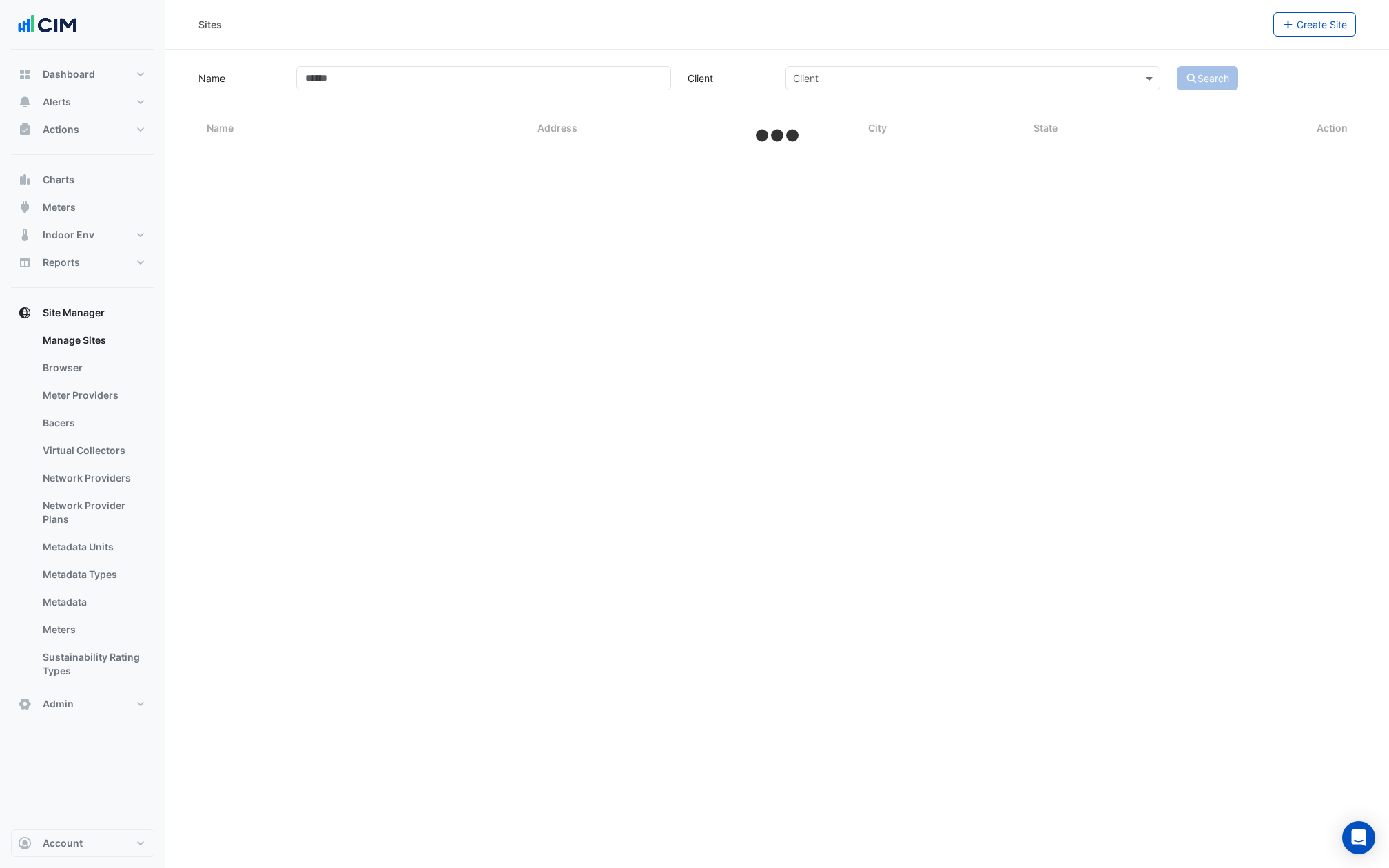
click at [433, 96] on app-manage-sites "Name Client Client Search Sites Name Sites Address Sites City Sites State Action" at bounding box center [777, 104] width 1157 height 82
click at [433, 83] on input "Name" at bounding box center [483, 78] width 374 height 24
type input "******"
select select "***"
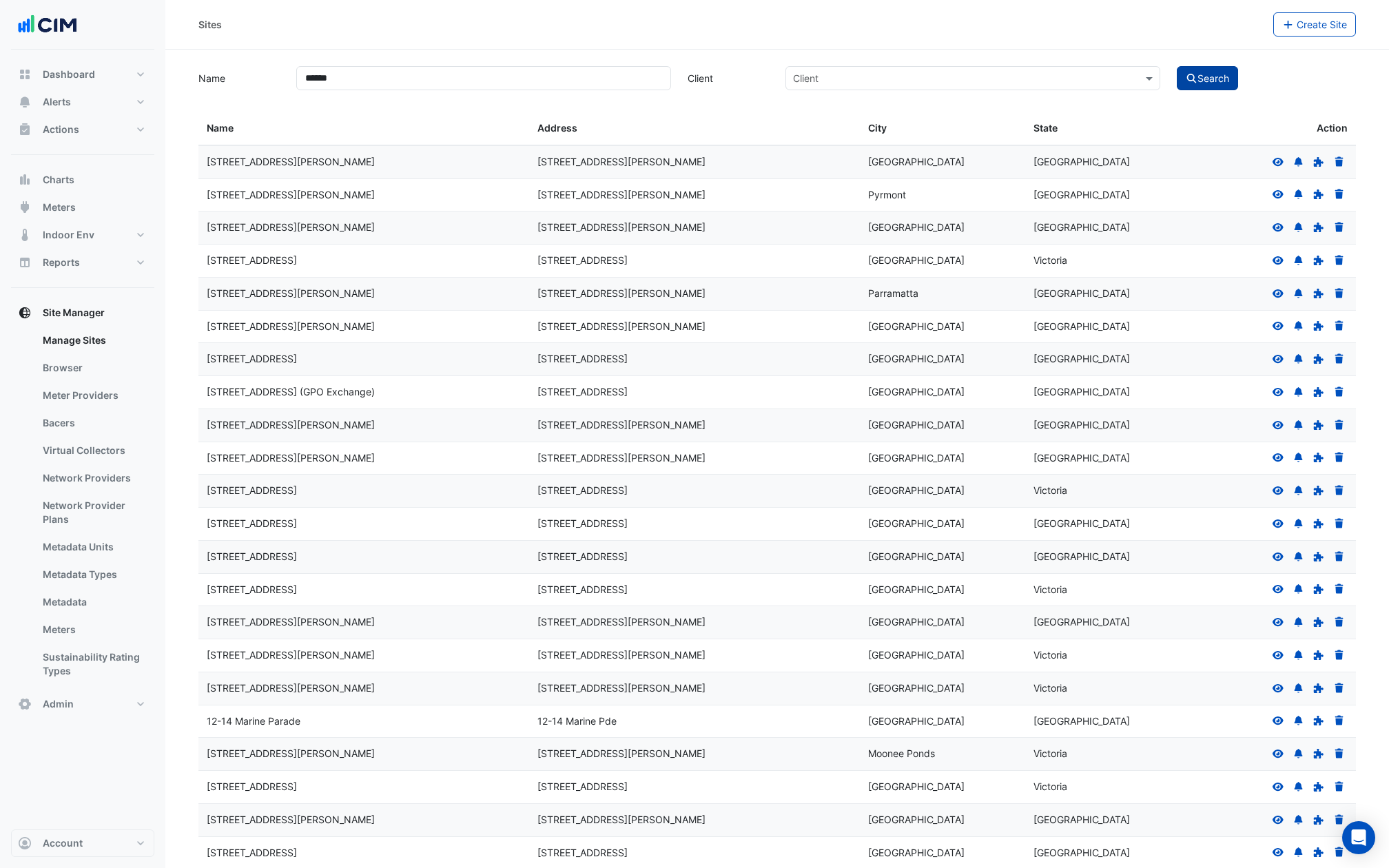
click at [1214, 78] on button "Search" at bounding box center [1207, 78] width 62 height 24
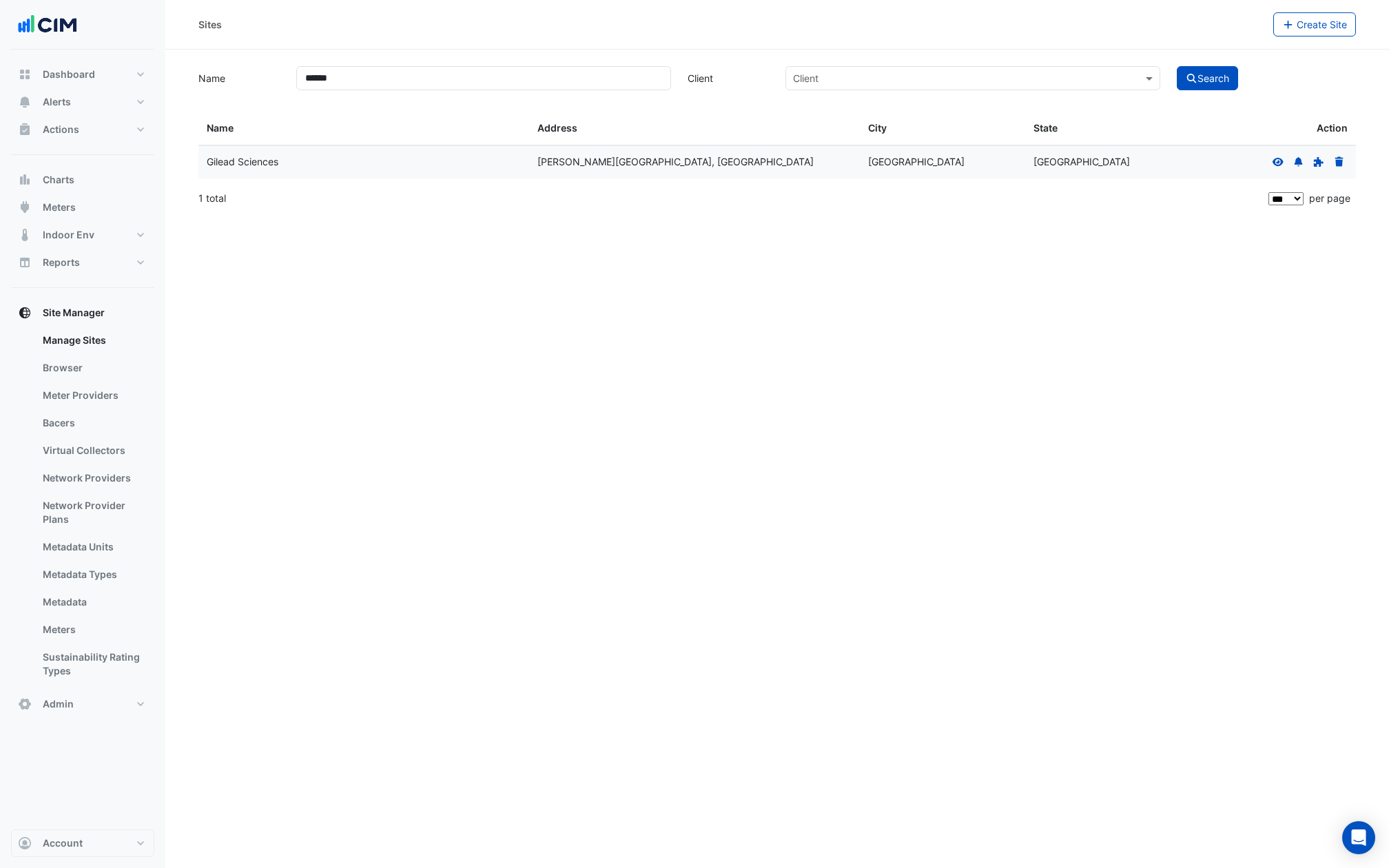
click at [1283, 160] on icon at bounding box center [1278, 162] width 11 height 8
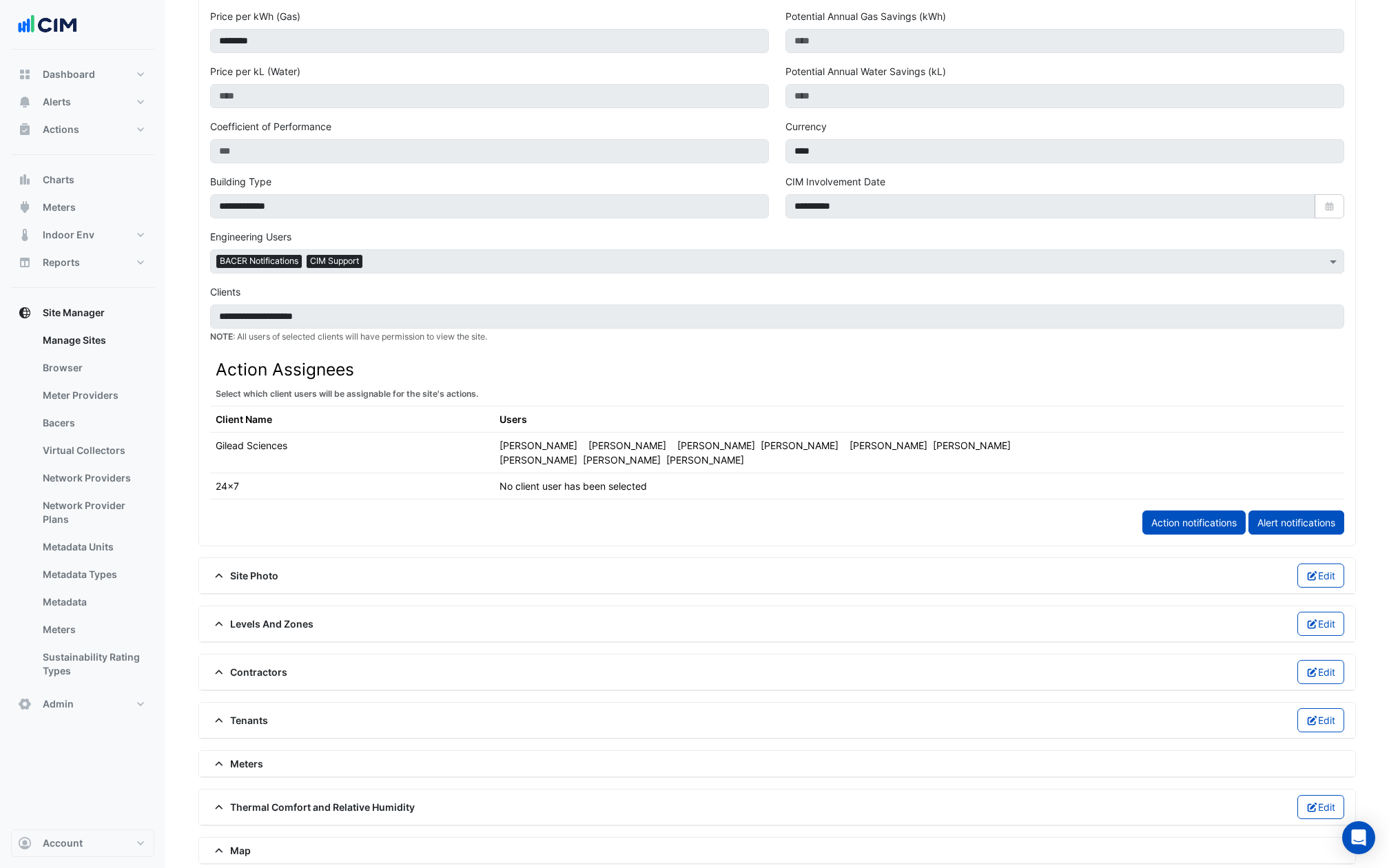
scroll to position [569, 0]
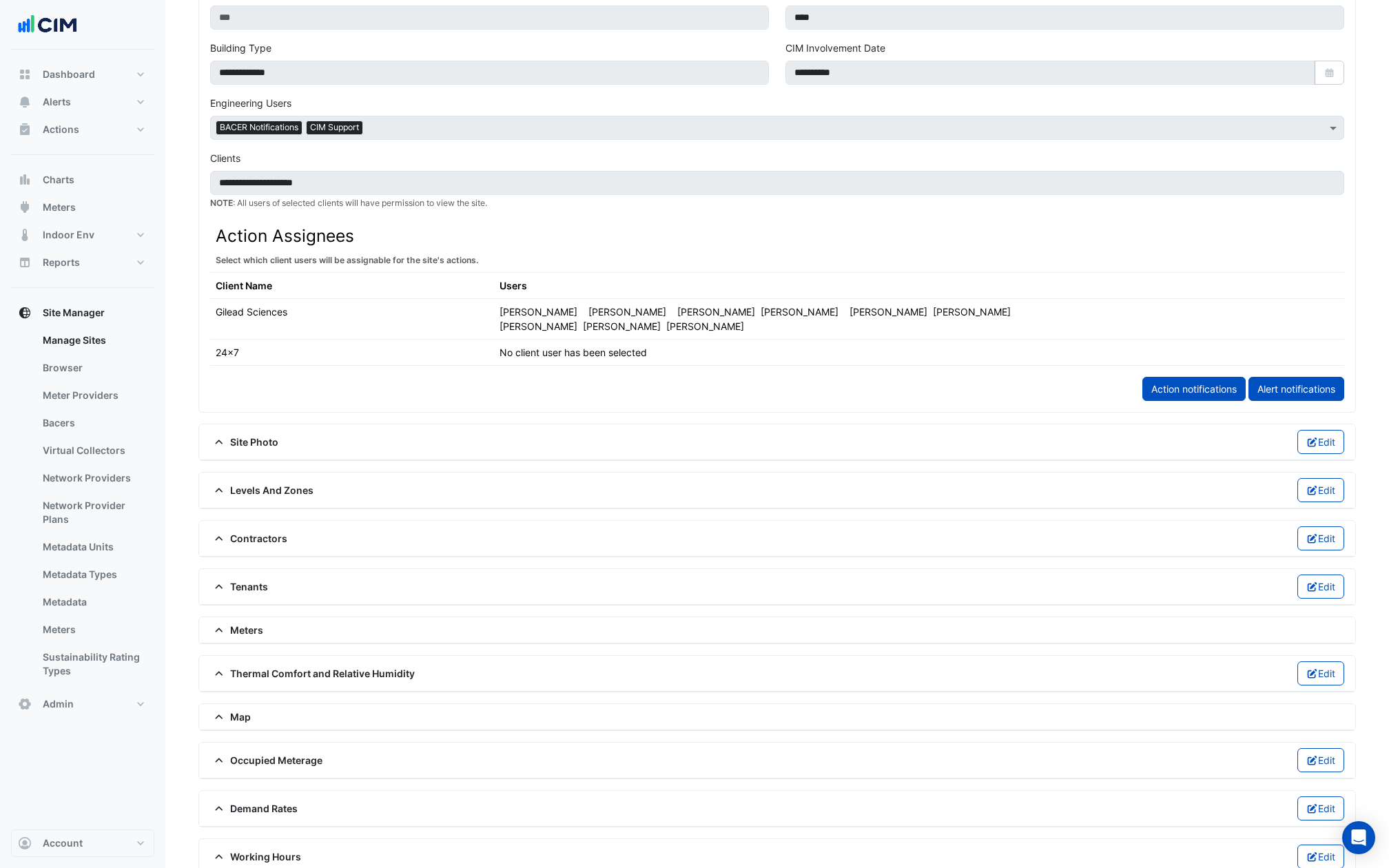
click at [223, 625] on icon at bounding box center [219, 630] width 12 height 10
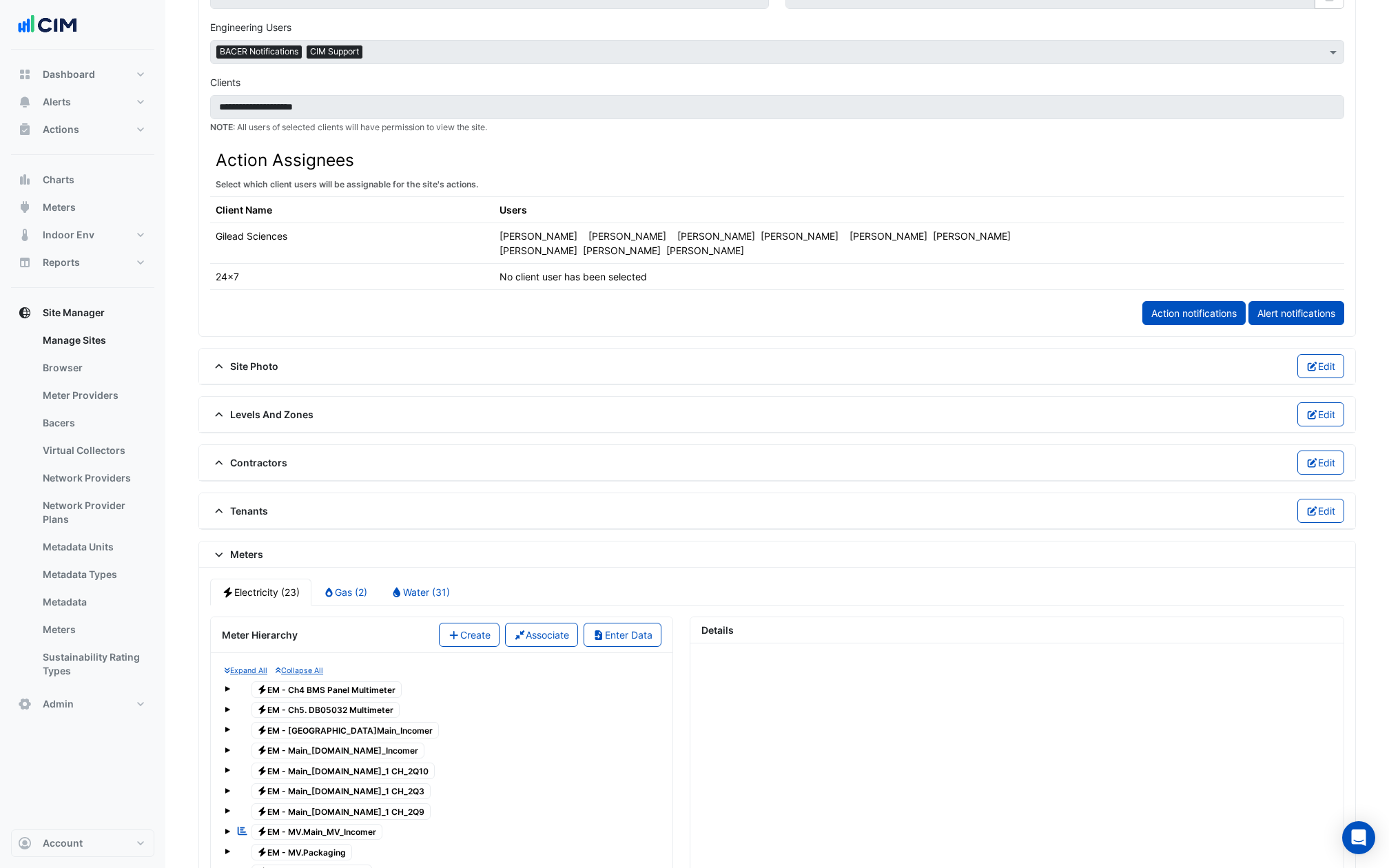
scroll to position [645, 0]
click at [345, 578] on link "Gas (2)" at bounding box center [345, 591] width 68 height 27
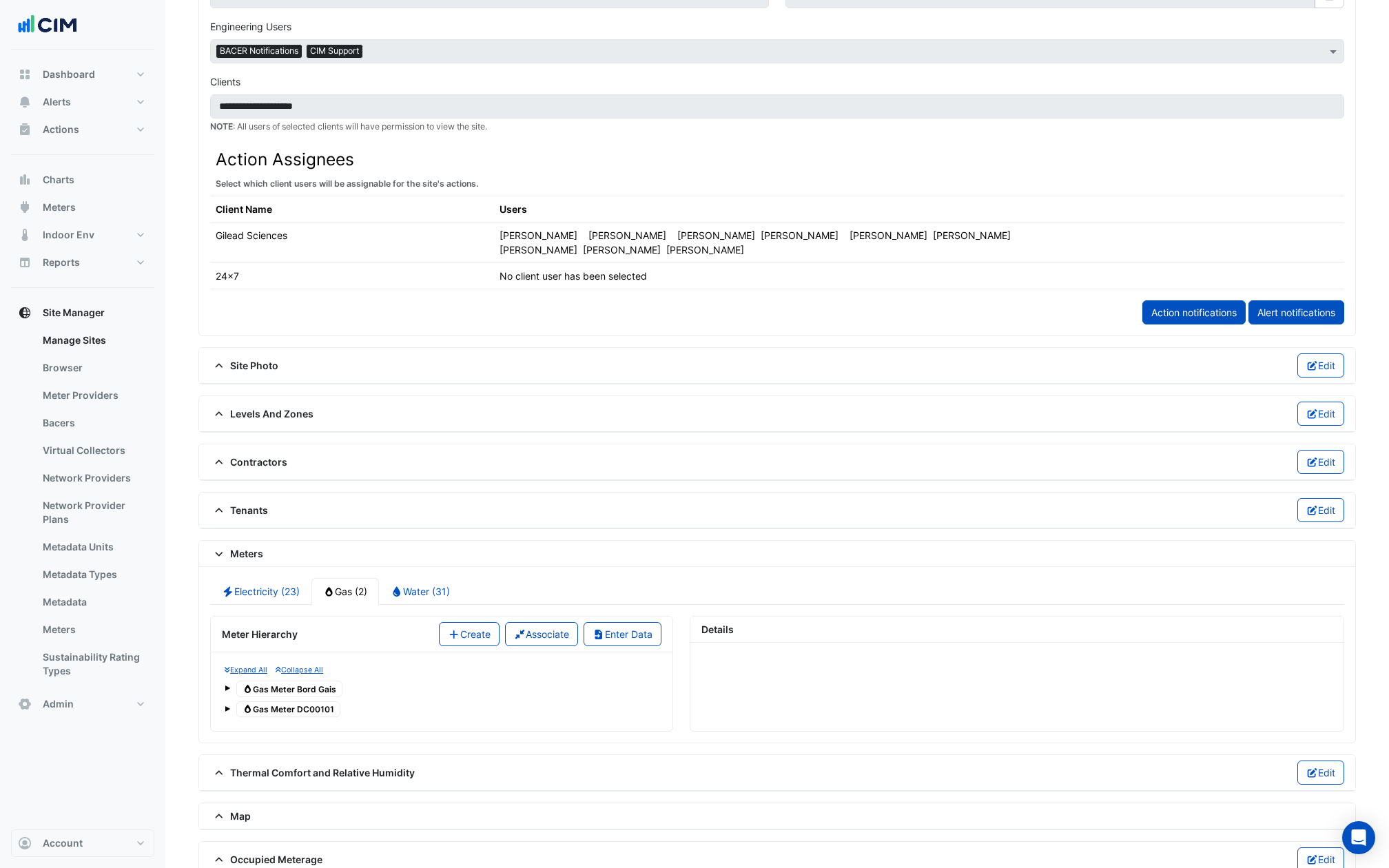
click at [307, 666] on small "Collapse All" at bounding box center [299, 670] width 48 height 9
click at [307, 682] on div "Gas Gas Meter Bord Gais" at bounding box center [289, 689] width 113 height 19
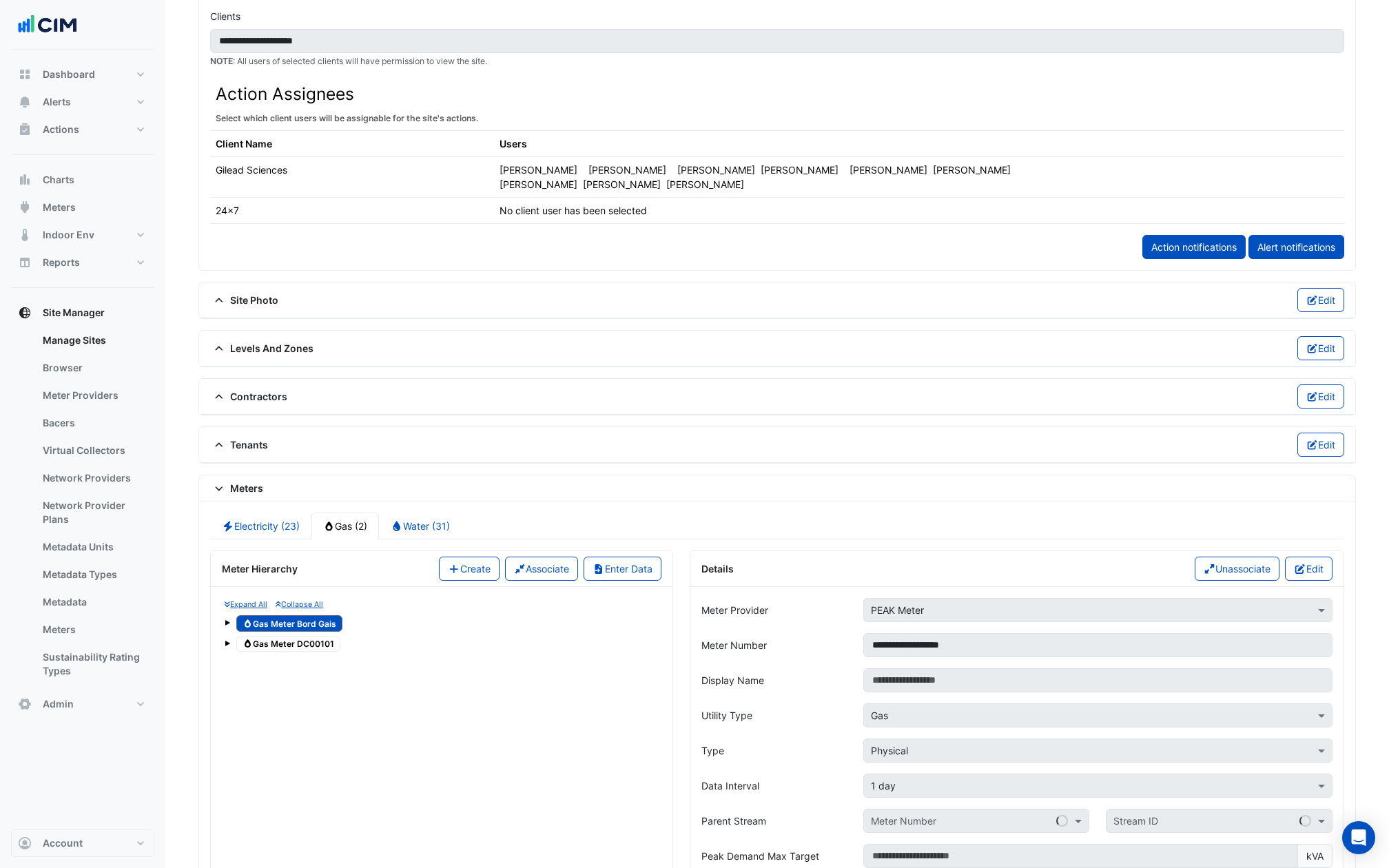
scroll to position [711, 0]
click at [628, 556] on button "Enter Data" at bounding box center [622, 568] width 78 height 24
select select "******"
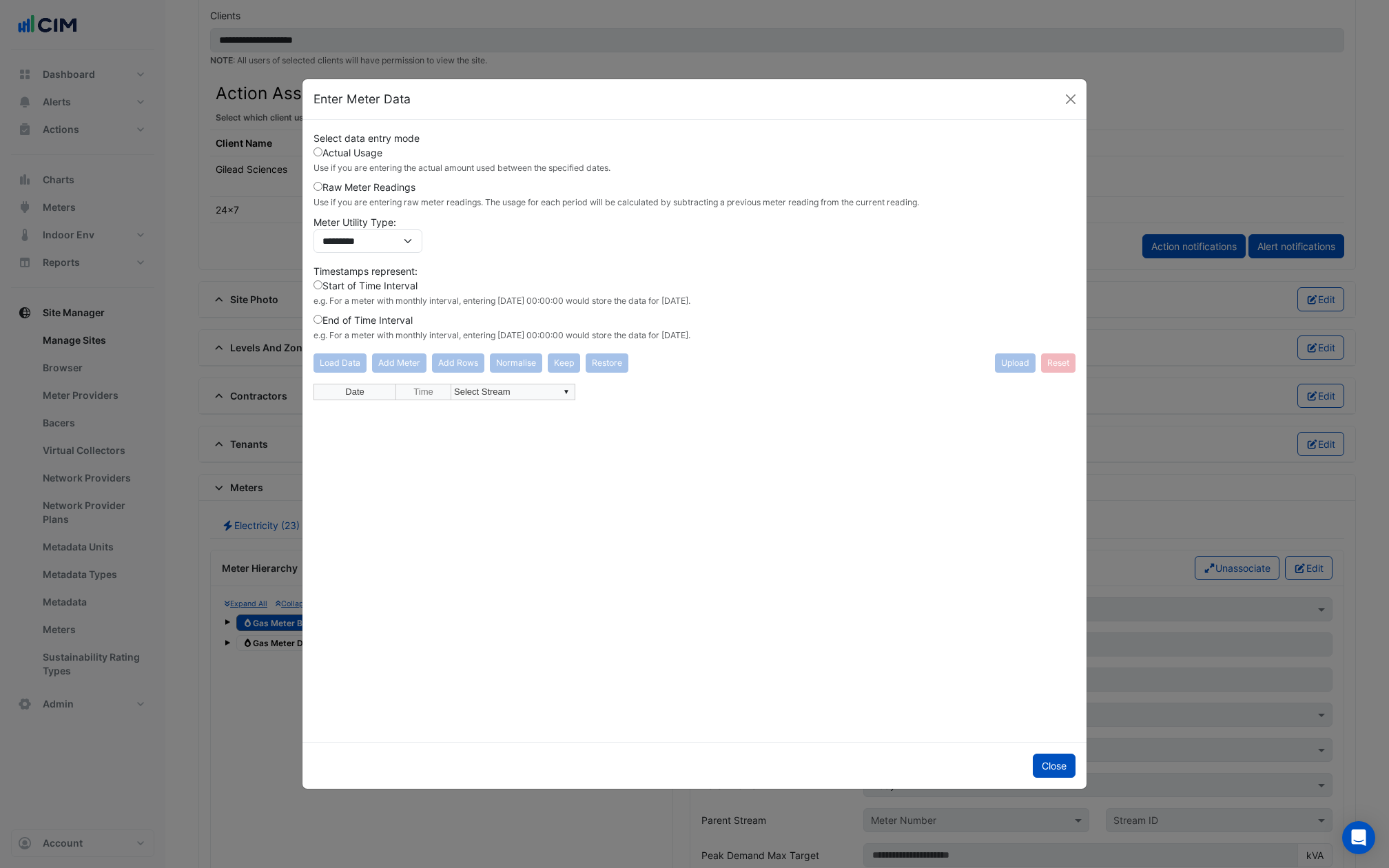
click at [496, 392] on td "▼ Select Stream" at bounding box center [513, 392] width 124 height 17
click at [528, 411] on div "**********" at bounding box center [694, 557] width 762 height 347
type textarea "**********"
click at [458, 359] on button "Add Rows" at bounding box center [458, 363] width 53 height 19
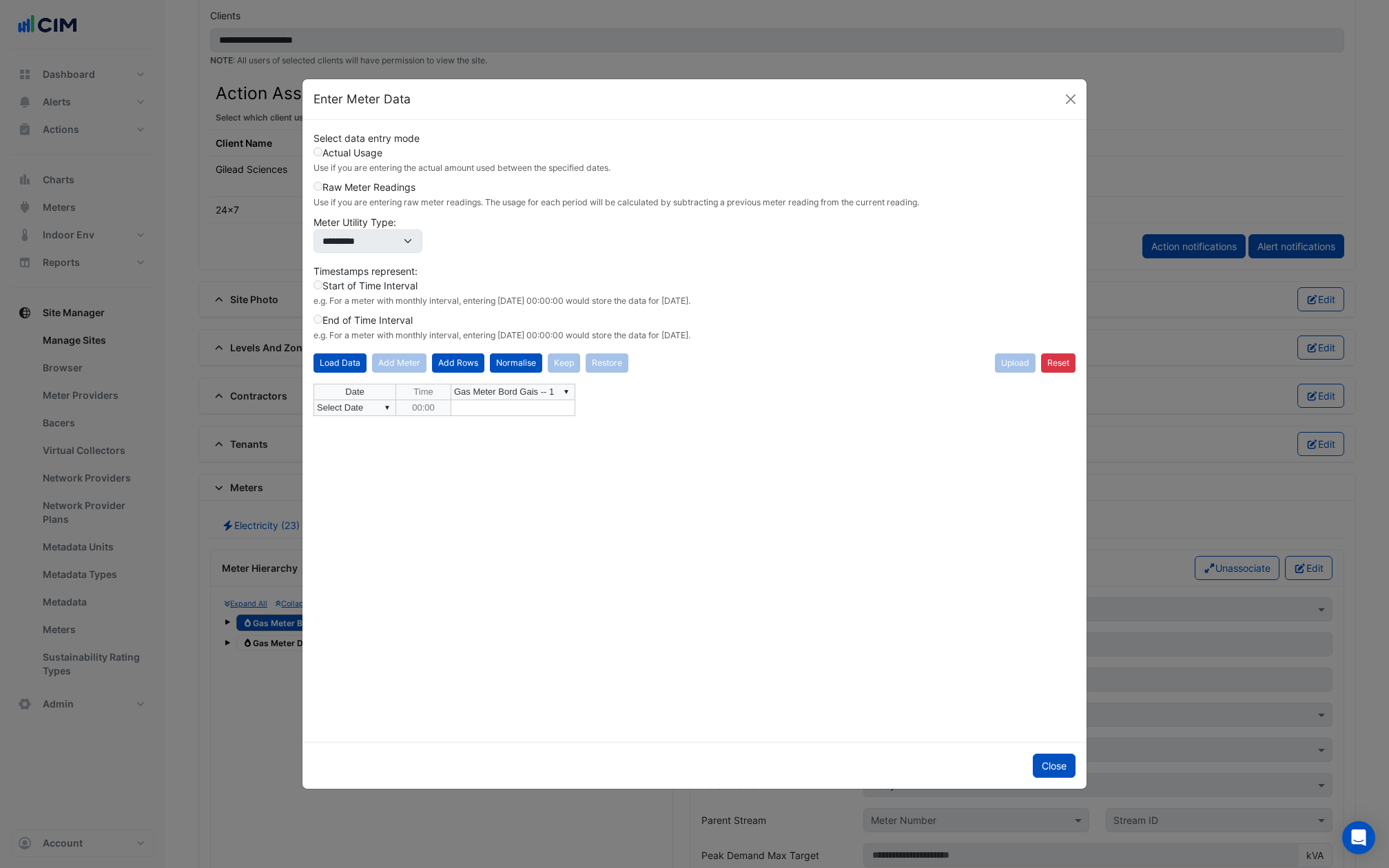
click at [359, 408] on td "▼ Select Date" at bounding box center [354, 408] width 83 height 16
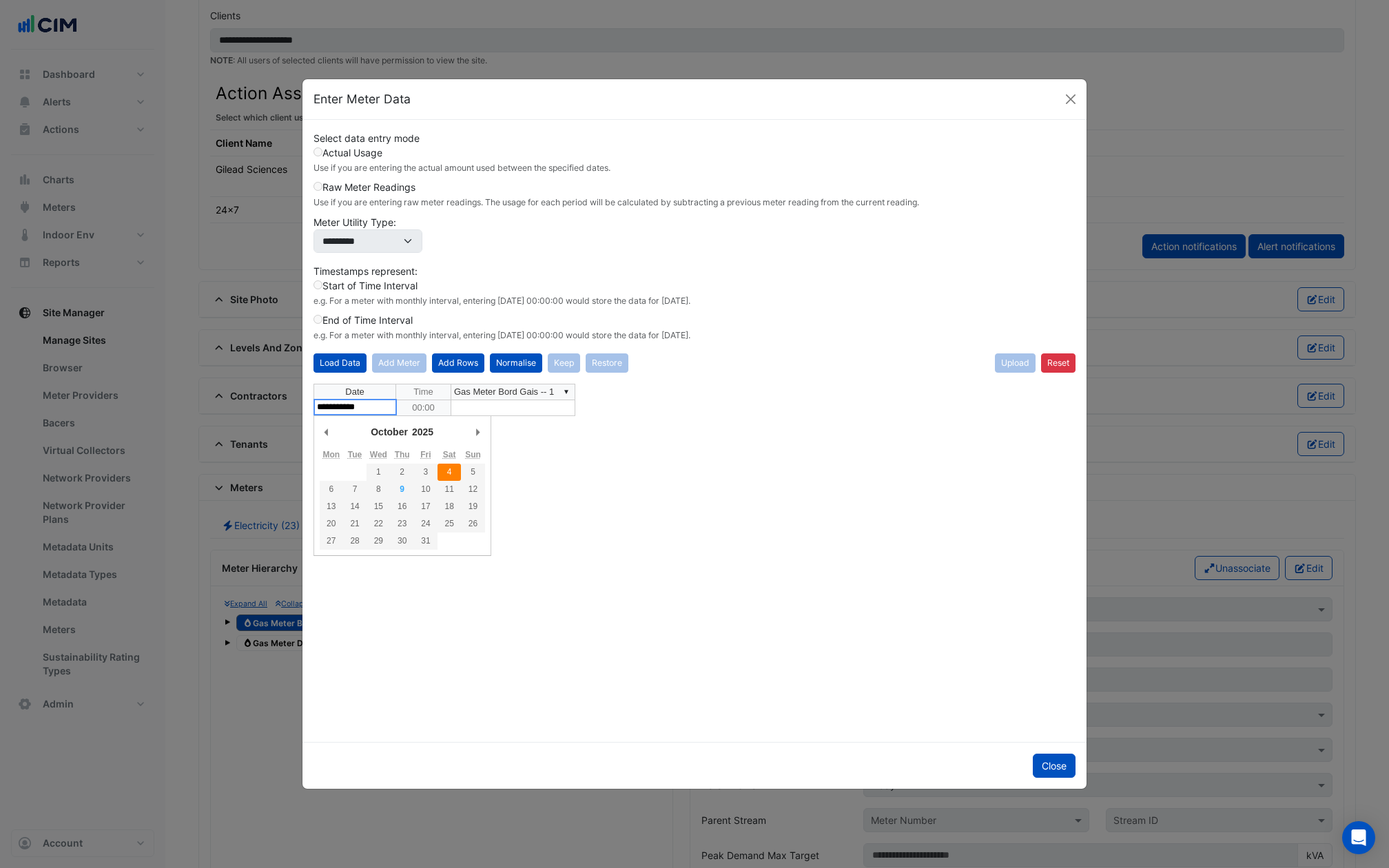
type textarea "**********"
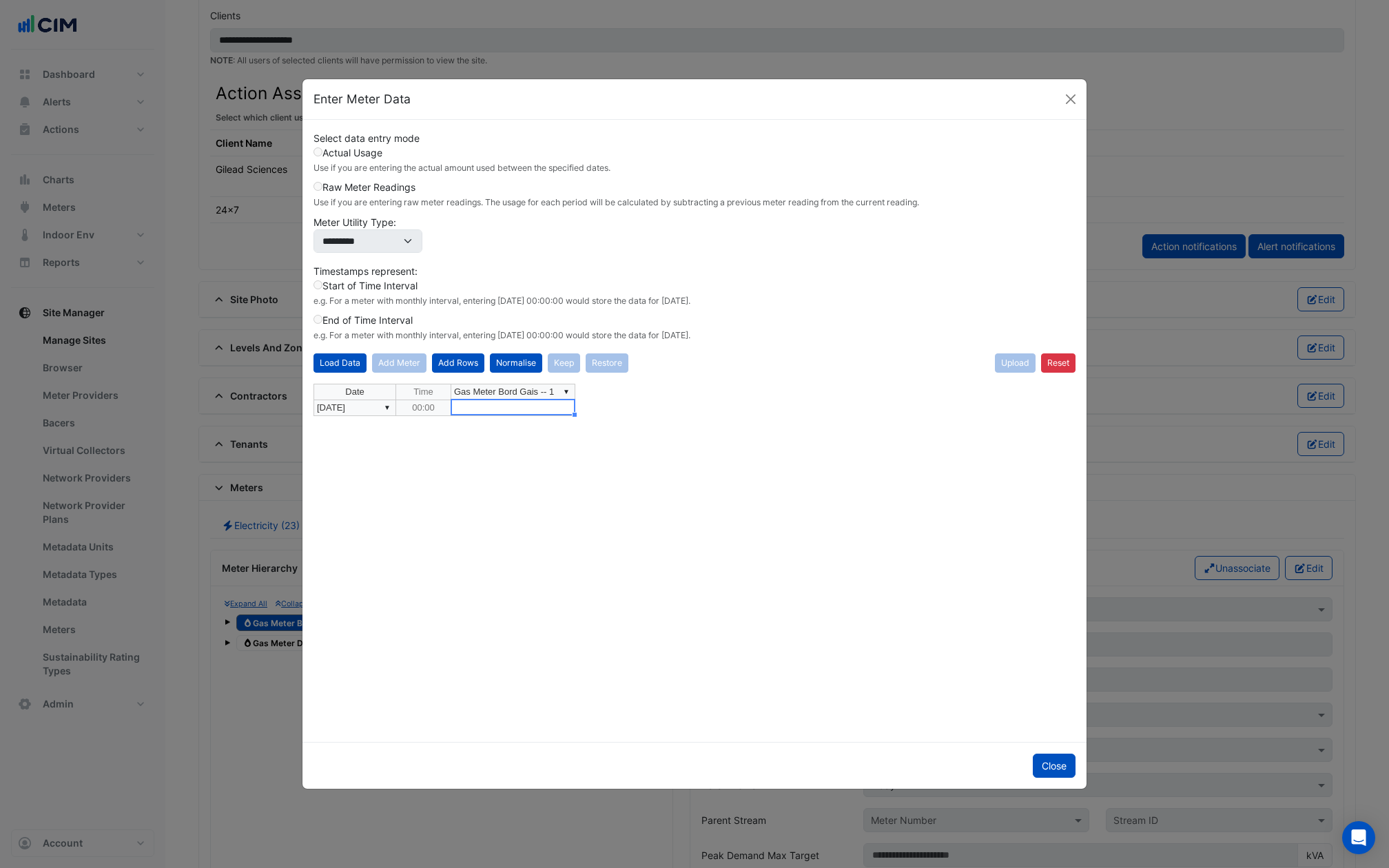
click at [476, 406] on td at bounding box center [513, 408] width 124 height 16
type textarea "******"
click at [503, 406] on td "36,269" at bounding box center [513, 408] width 124 height 16
type textarea "*****"
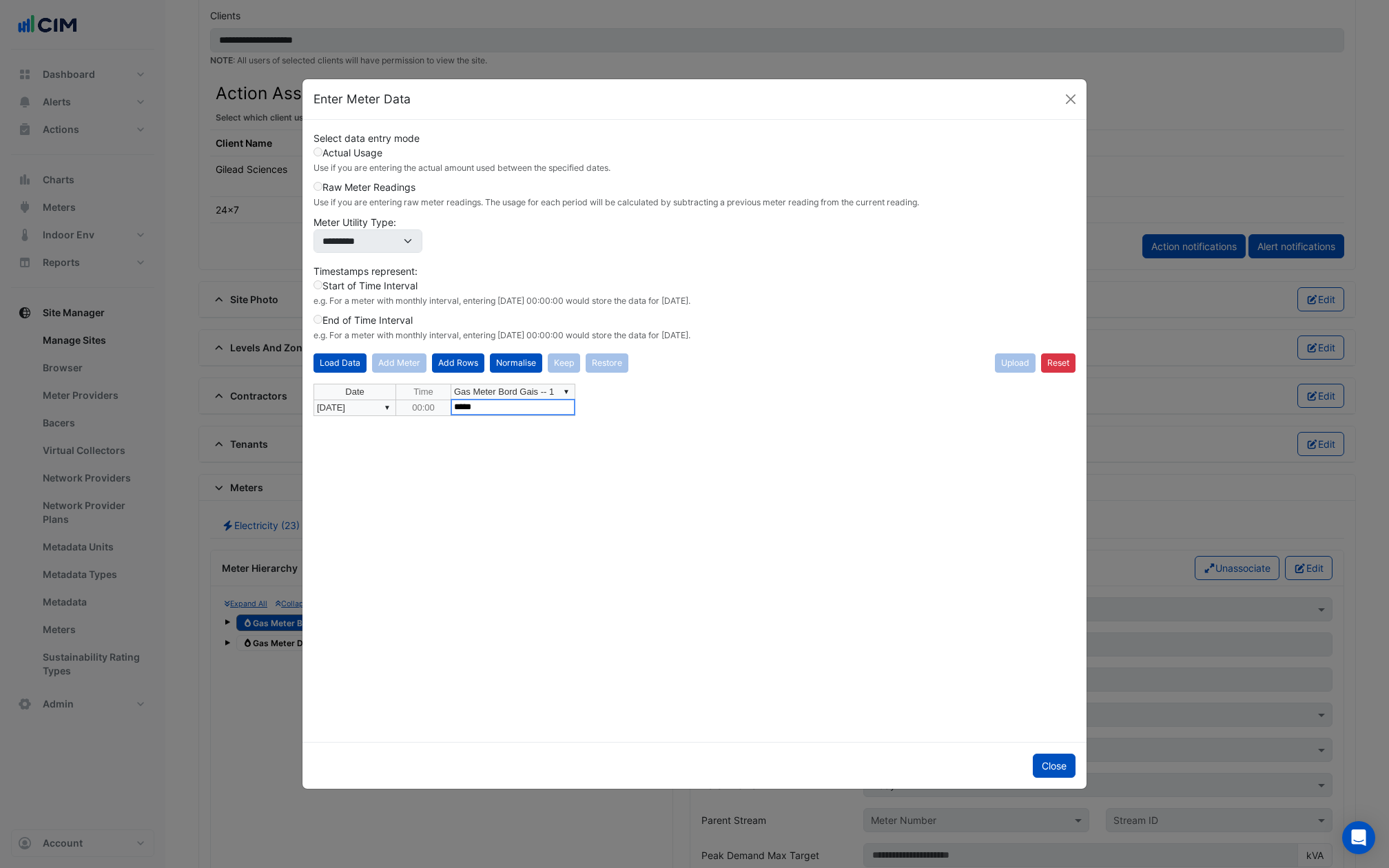
click at [593, 541] on div "Date Time ▼ Gas Meter Bord Gais -- 1 ▼ 04/10/2025 00:00 36,269" at bounding box center [695, 557] width 763 height 347
click at [516, 355] on button "Normalise" at bounding box center [516, 363] width 53 height 19
click at [1012, 365] on button "Upload" at bounding box center [1015, 363] width 41 height 19
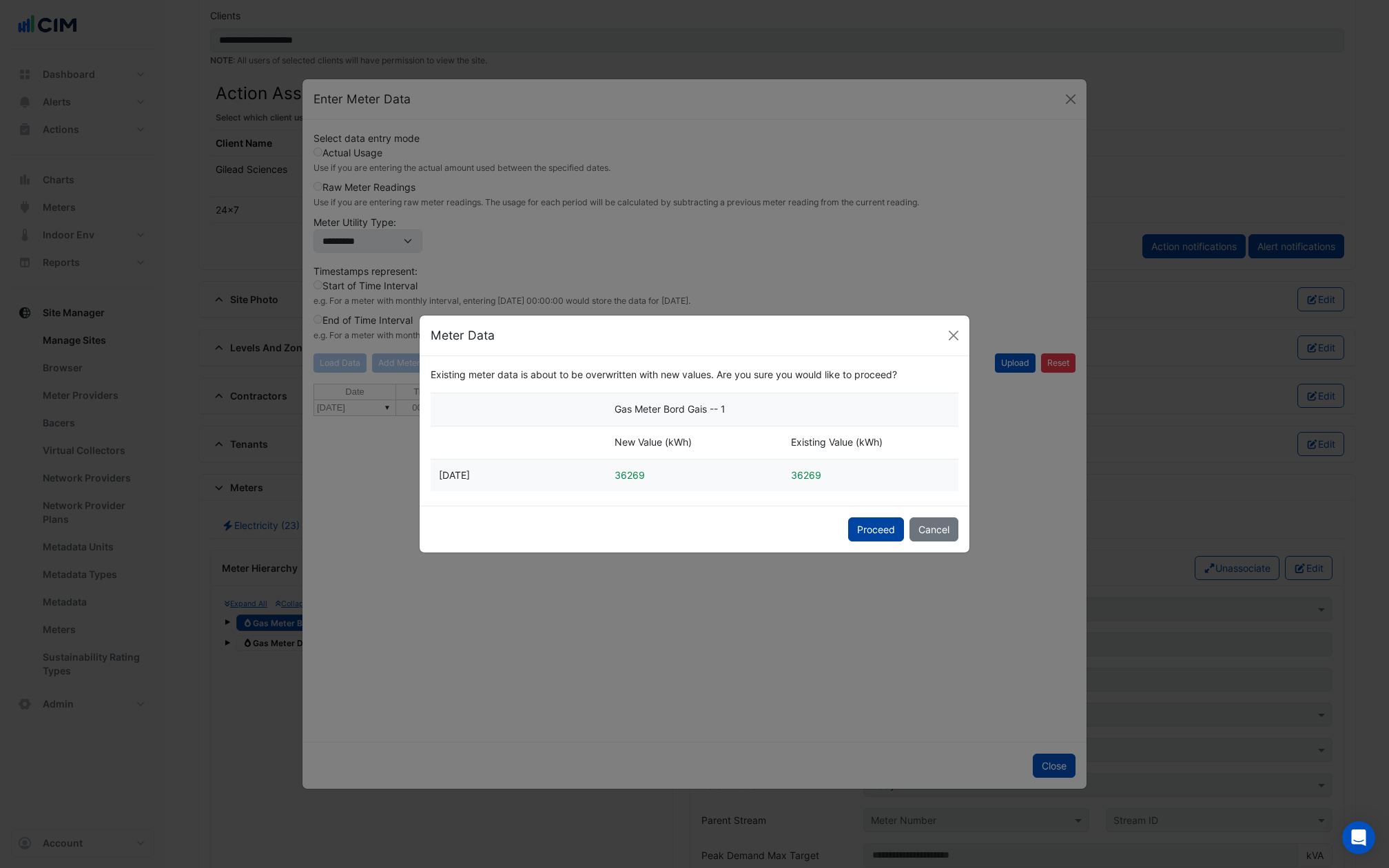
click at [868, 518] on button "Proceed" at bounding box center [876, 529] width 55 height 24
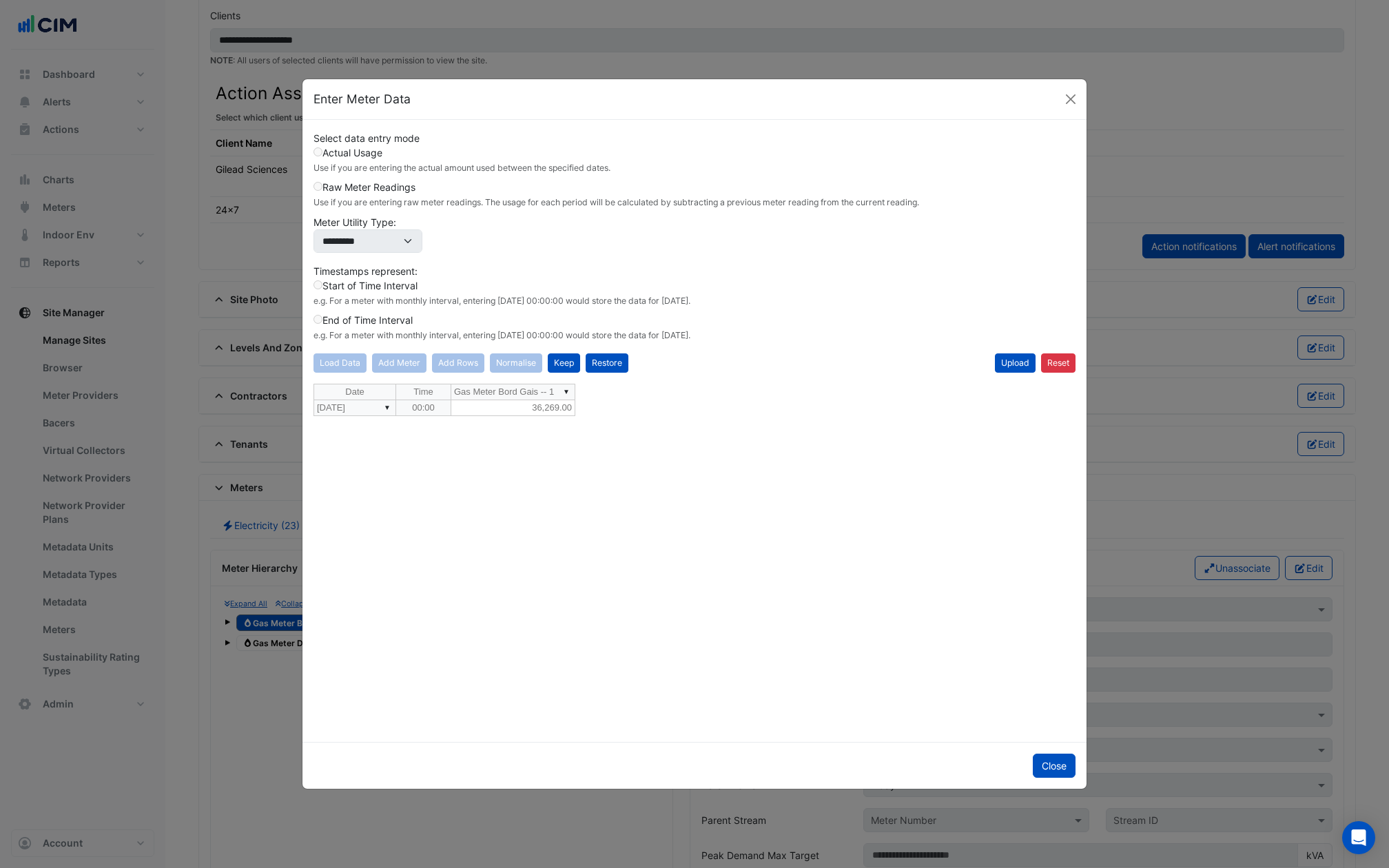
click at [315, 146] on label "Actual Usage Use if you are entering the actual amount used between the specifi…" at bounding box center [462, 160] width 297 height 29
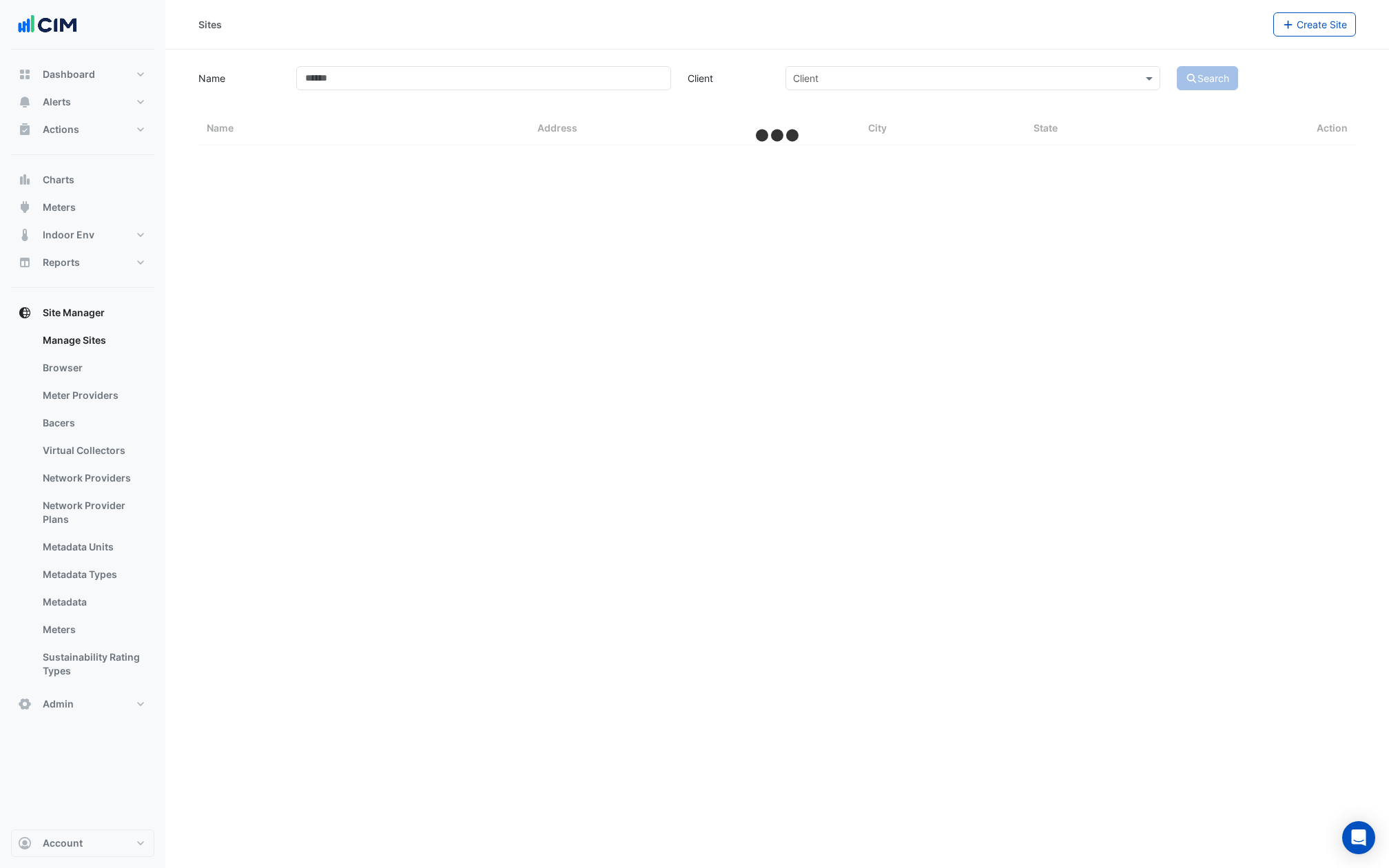
select select "***"
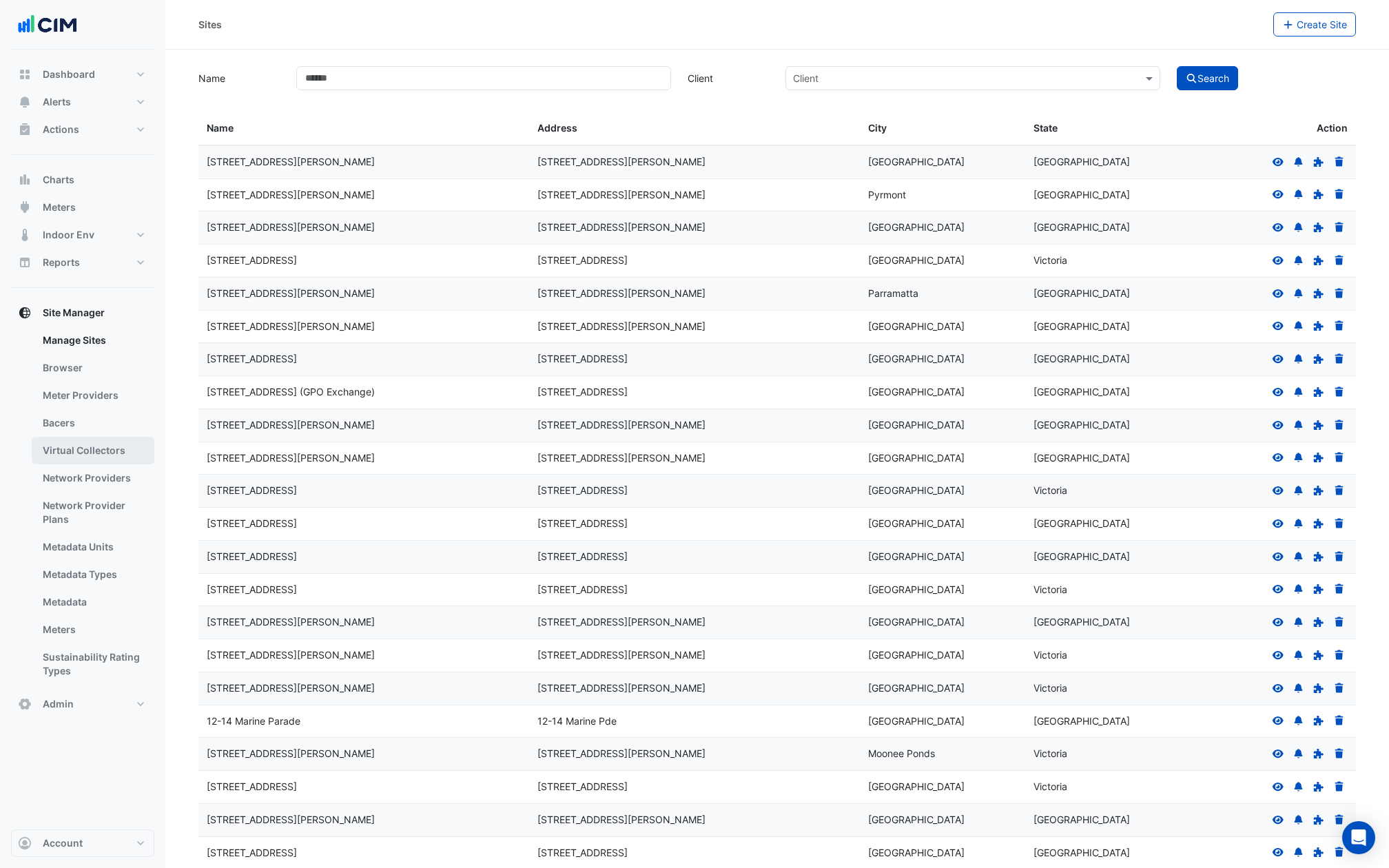
click at [109, 449] on link "Virtual Collectors" at bounding box center [93, 451] width 123 height 28
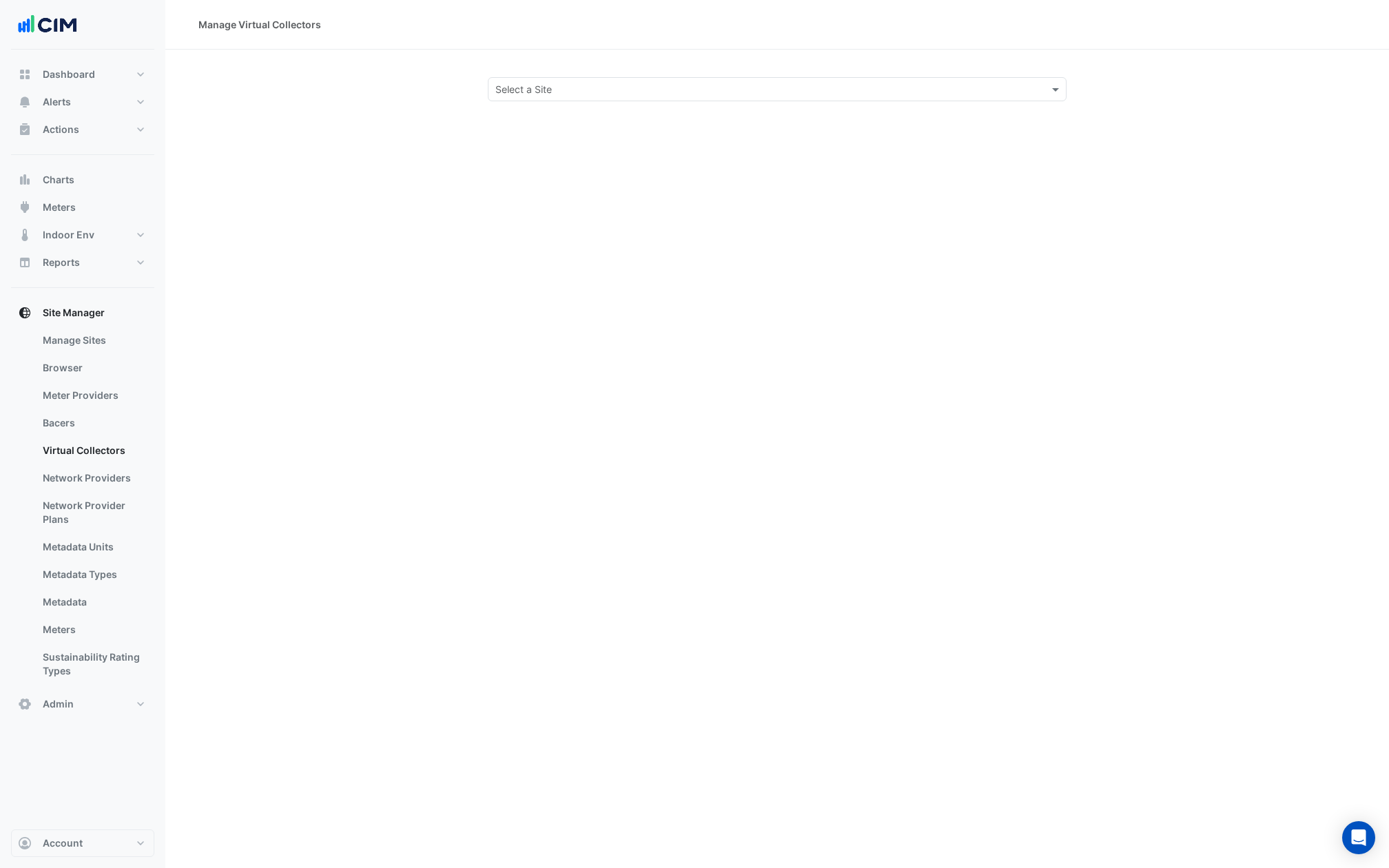
click at [733, 104] on div "Manage Virtual Collectors Select a Site" at bounding box center [777, 434] width 1223 height 868
click at [732, 83] on input "text" at bounding box center [763, 89] width 536 height 15
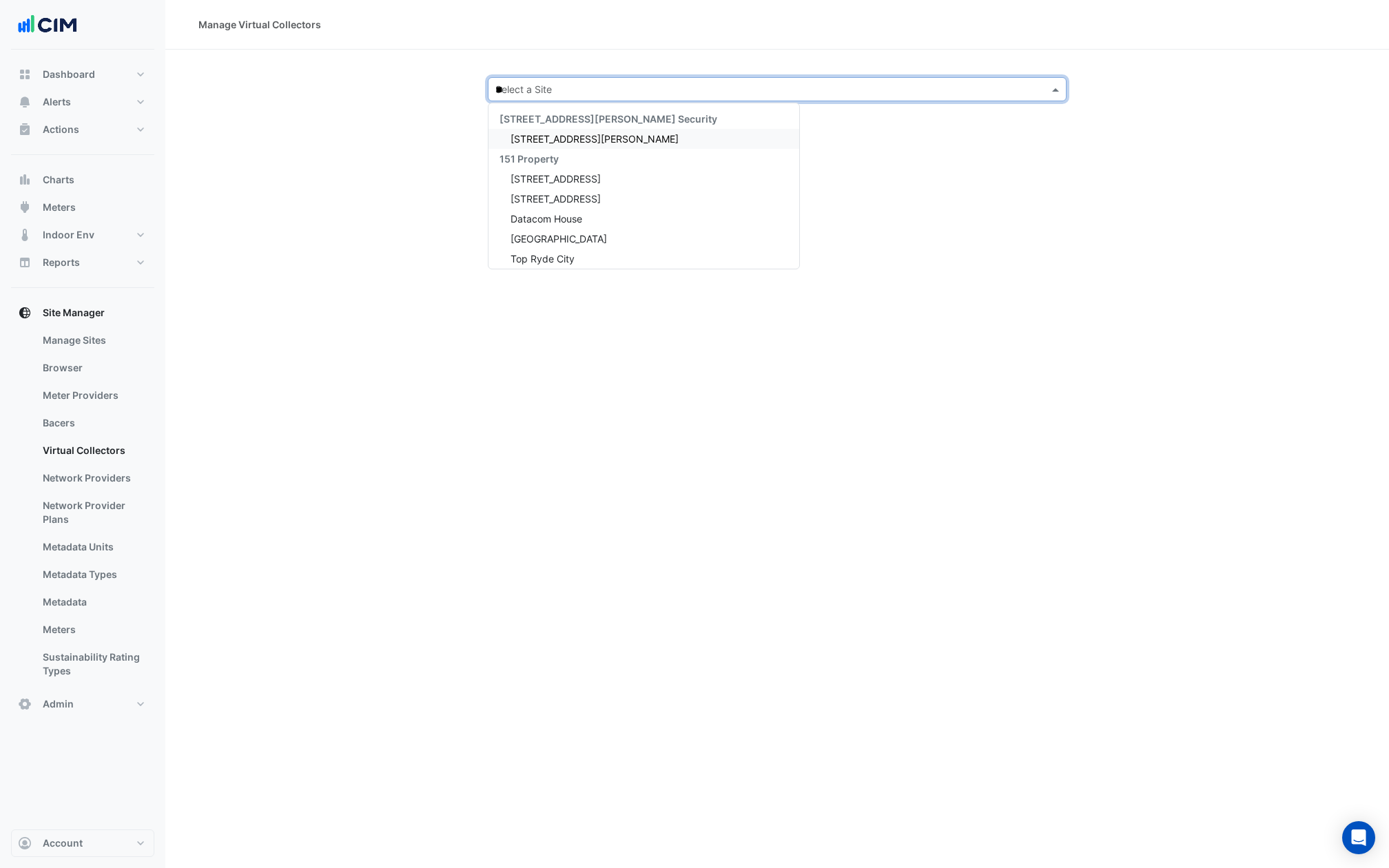
type input "***"
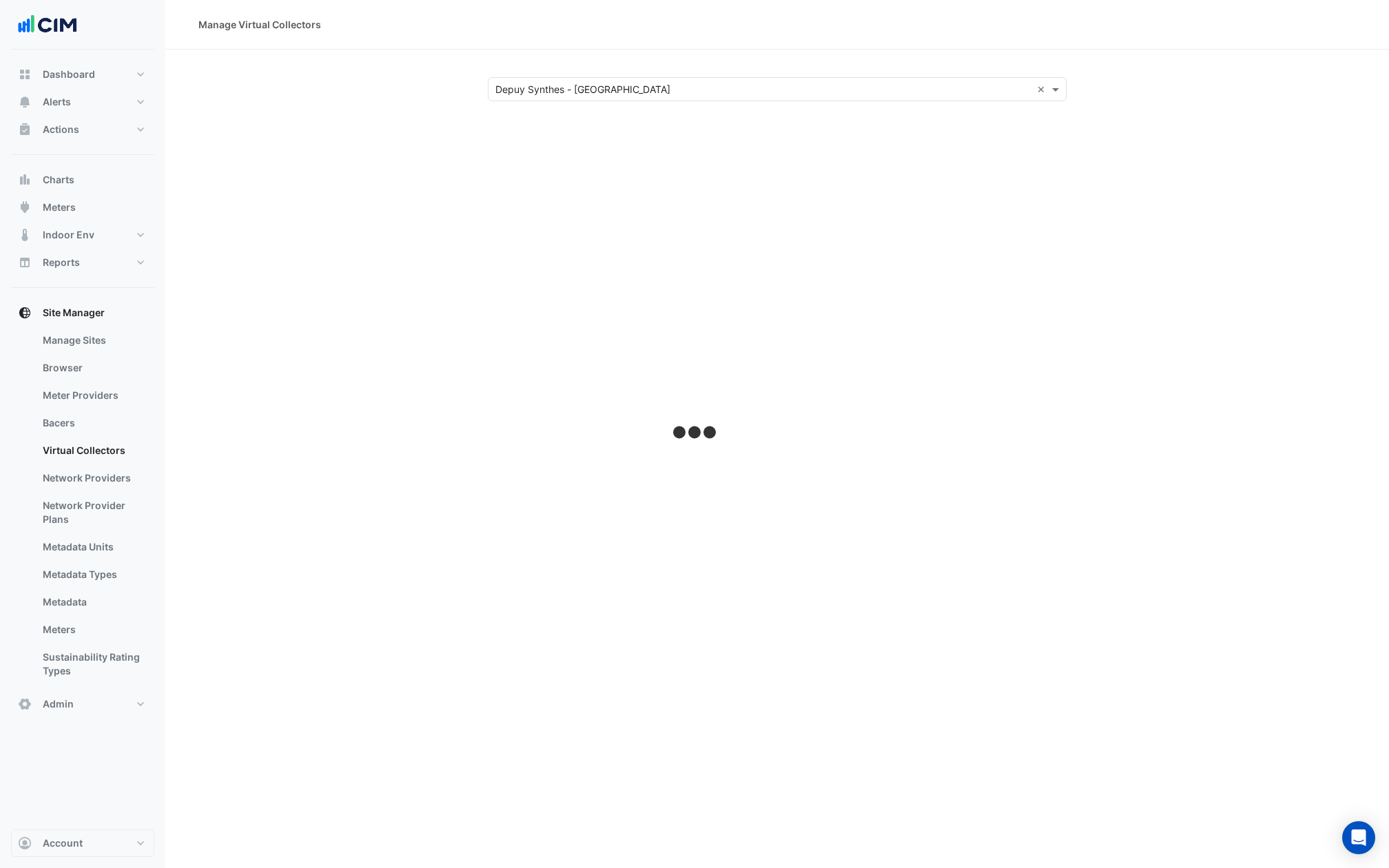
select select "***"
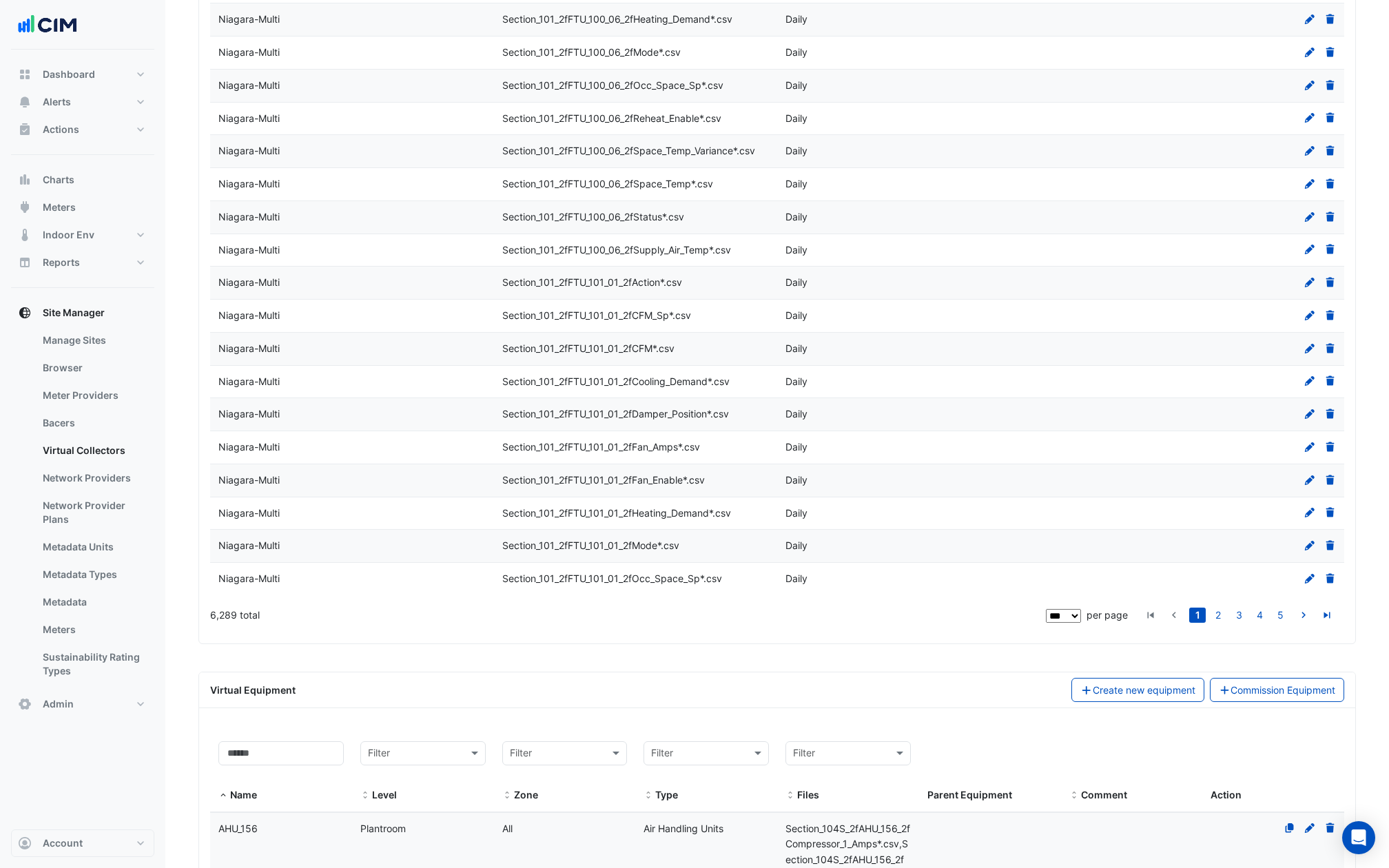
scroll to position [2997, 0]
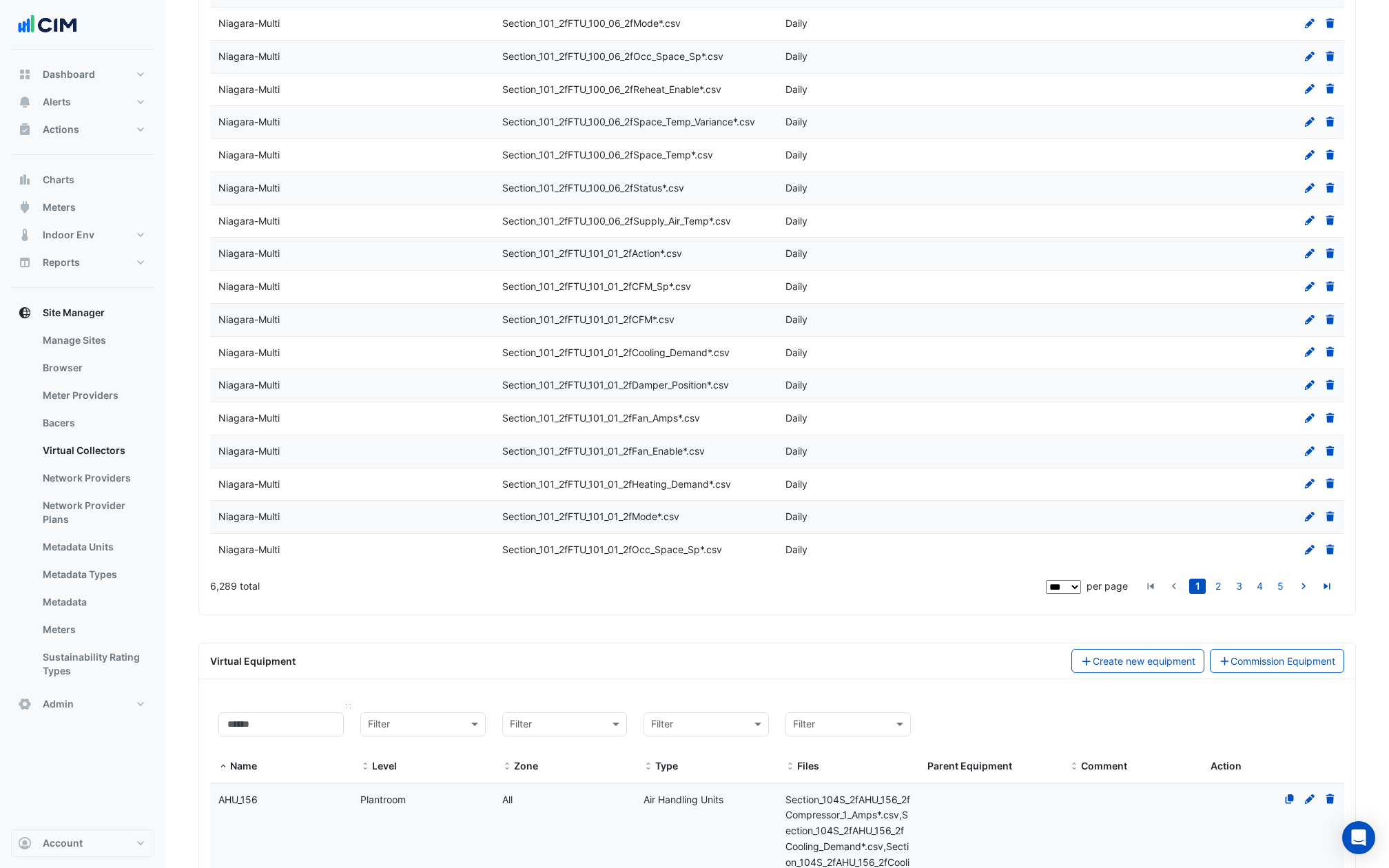
click at [269, 715] on div "Name" at bounding box center [281, 743] width 126 height 62
click at [269, 712] on input at bounding box center [281, 724] width 126 height 24
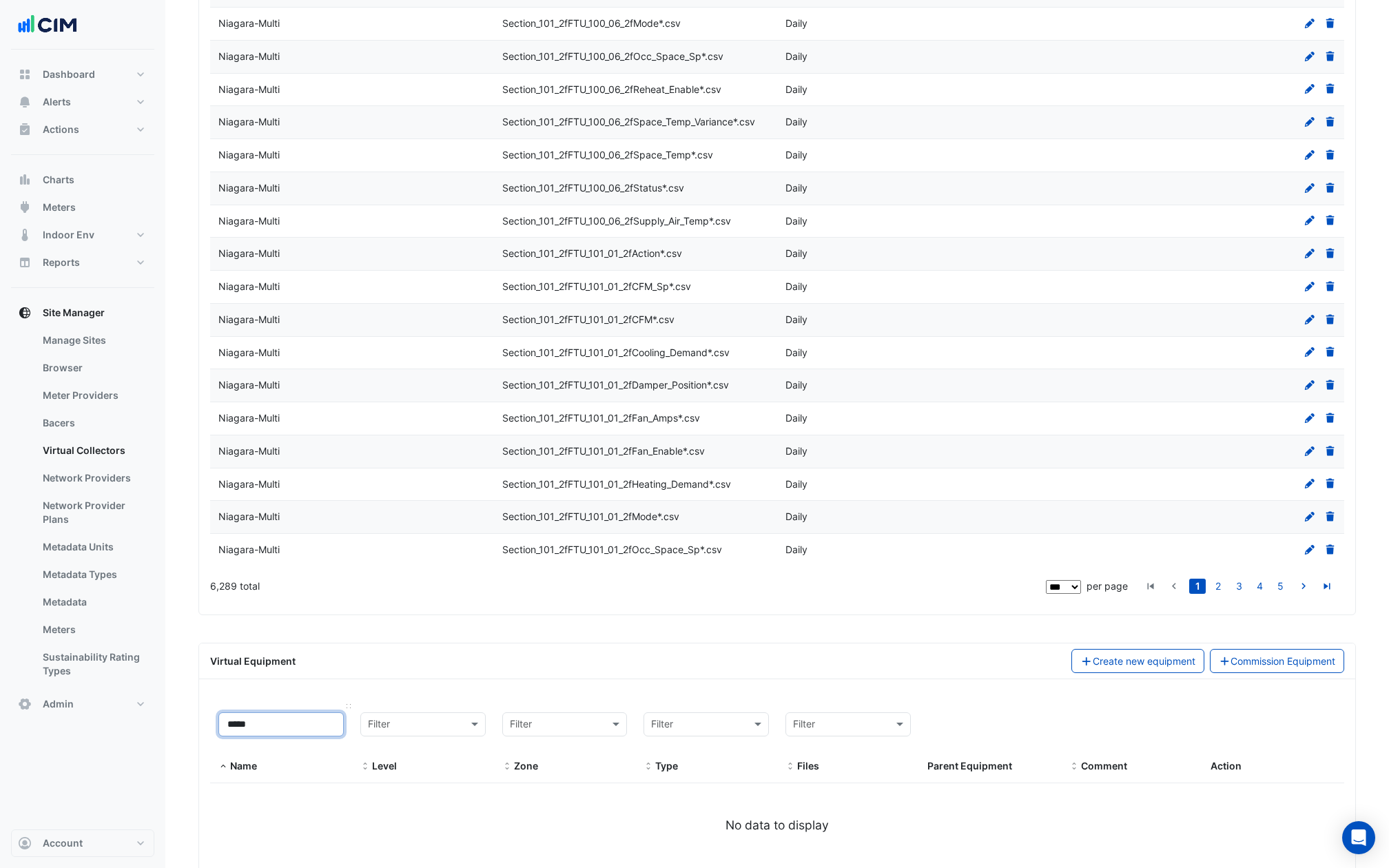
type input "****"
select select "***"
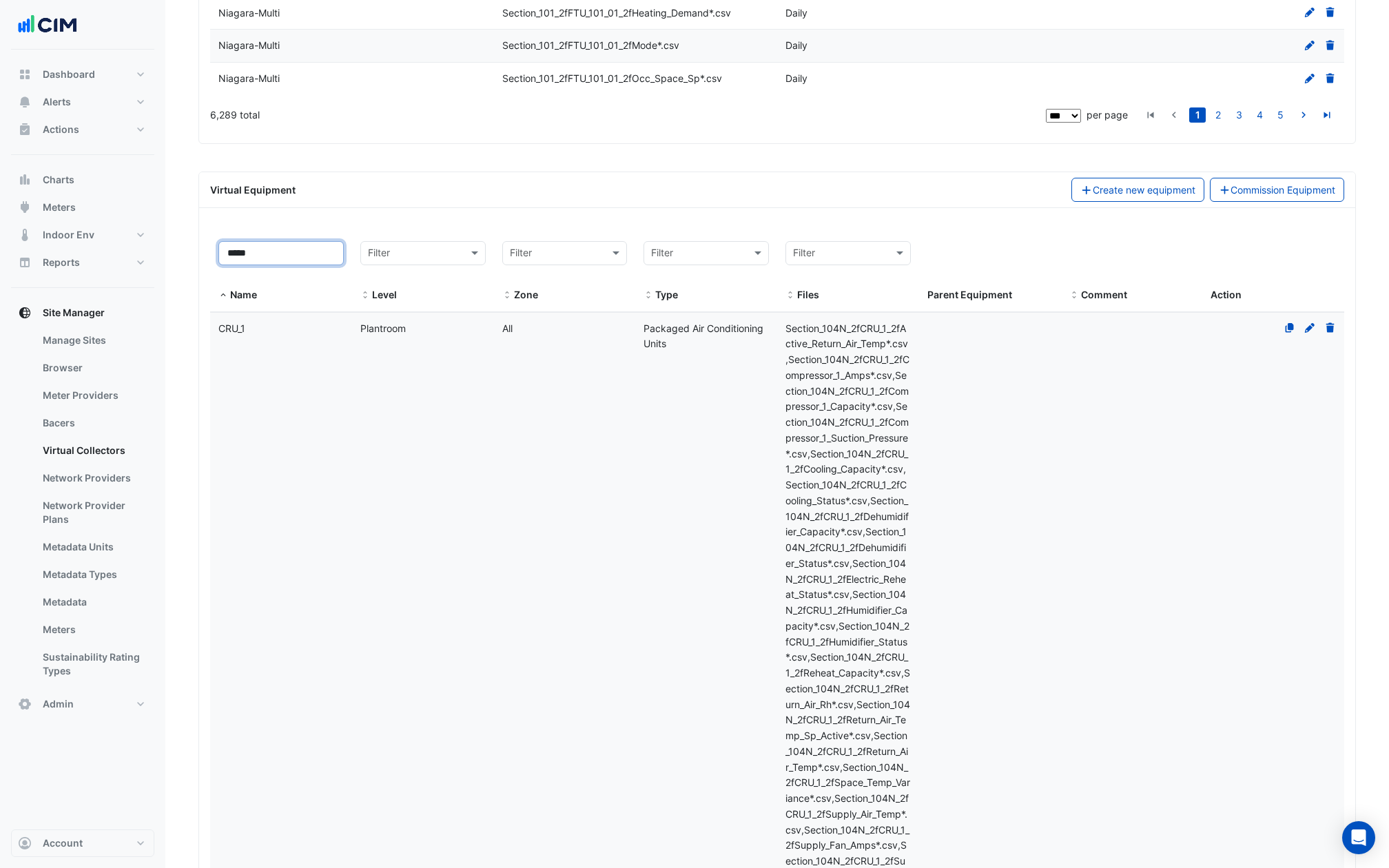
type input "*****"
click at [414, 455] on datatable-body-cell "Level Plantroom" at bounding box center [423, 634] width 142 height 643
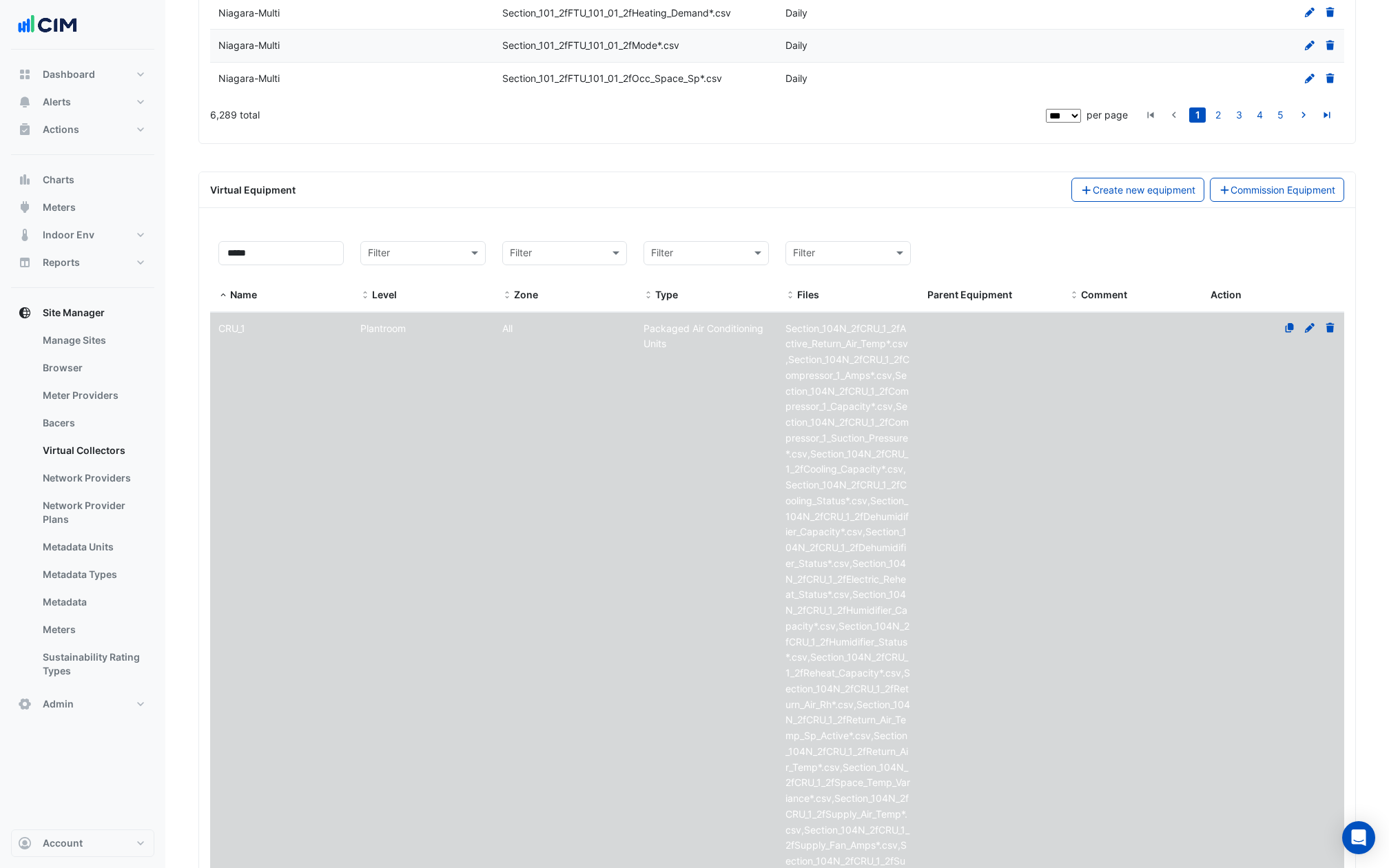
scroll to position [3737, 0]
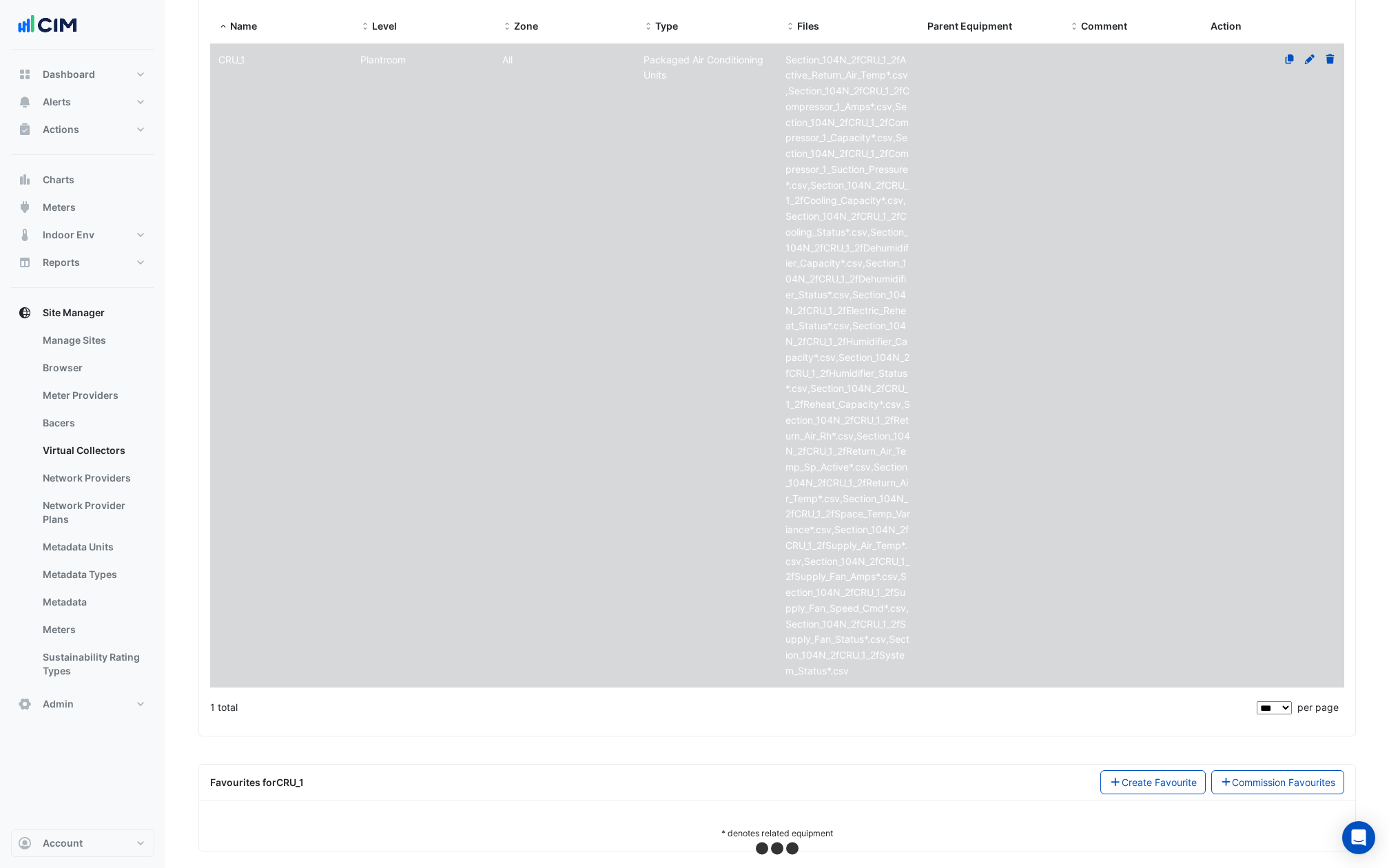
select select "***"
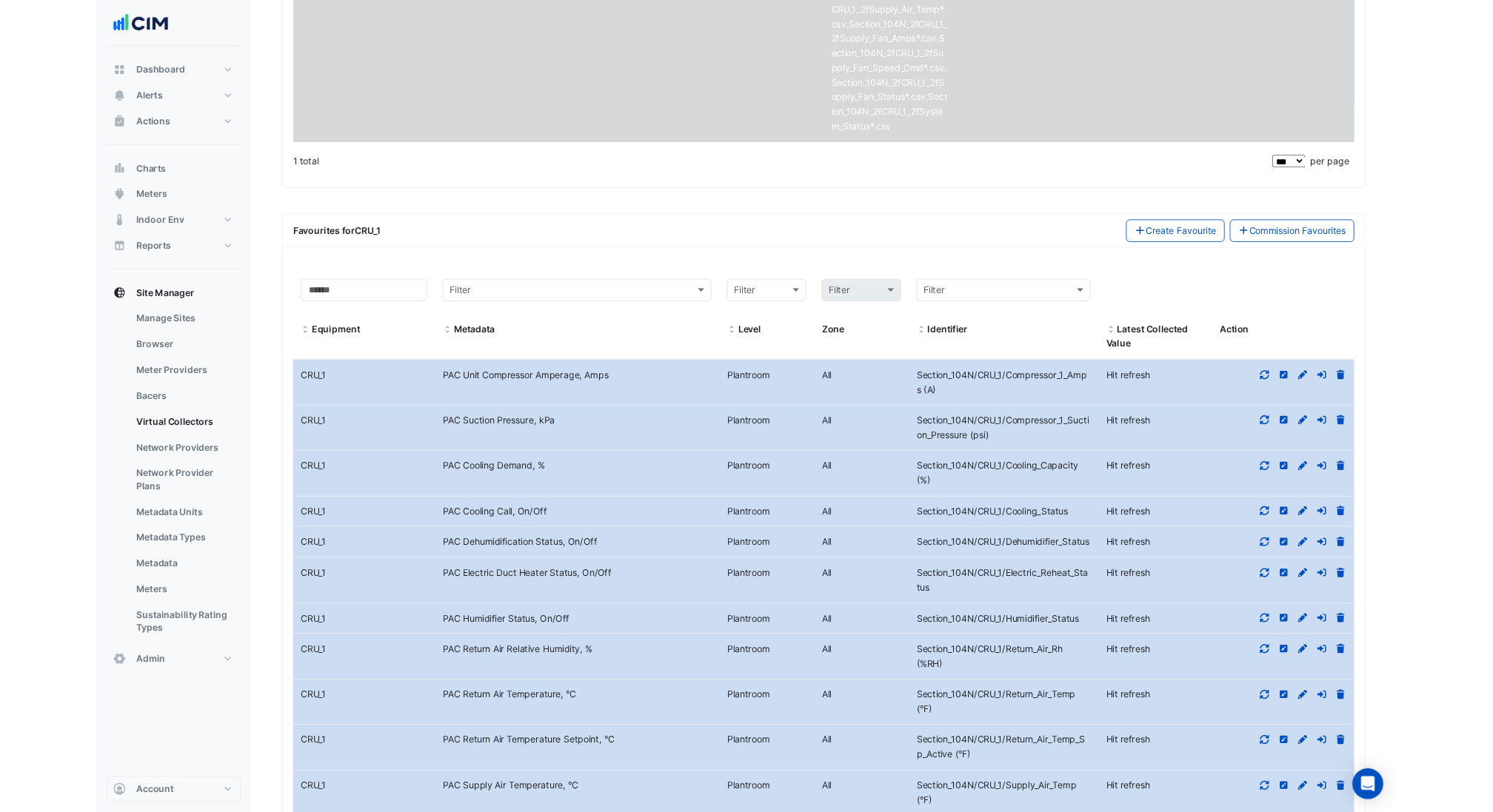
scroll to position [4834, 0]
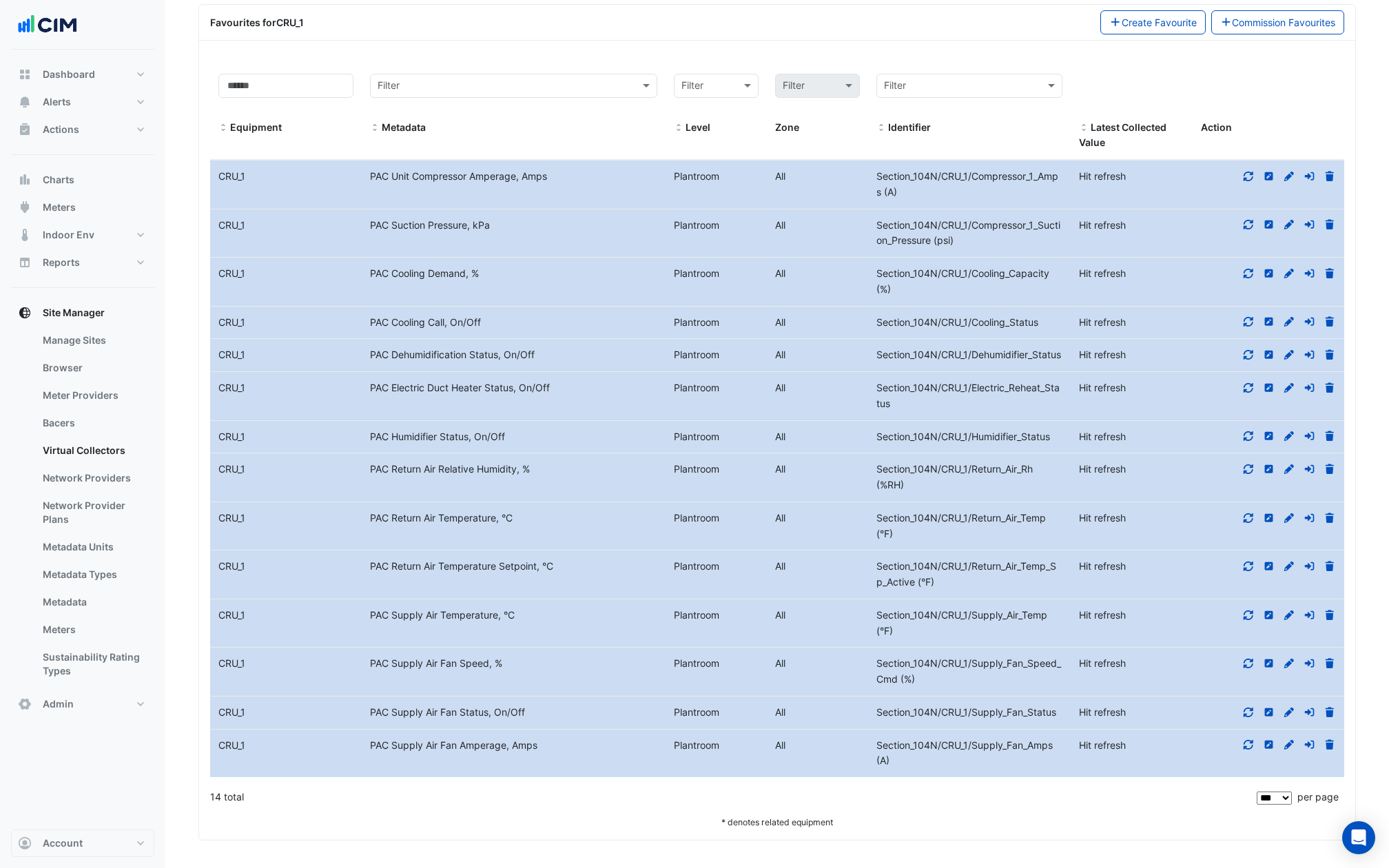
drag, startPoint x: 868, startPoint y: 159, endPoint x: 955, endPoint y: 181, distance: 89.7
click at [955, 183] on div "Equipment Name CRU_1 Metadata PAC Unit Compressor Amperage, Amps Level Plantroo…" at bounding box center [777, 184] width 1134 height 49
copy div "Identifier Section_104N/CRU_1/Compressor_1_Amps (A)"
click at [452, 170] on div "PAC Unit Compressor Amperage, Amps" at bounding box center [514, 176] width 304 height 16
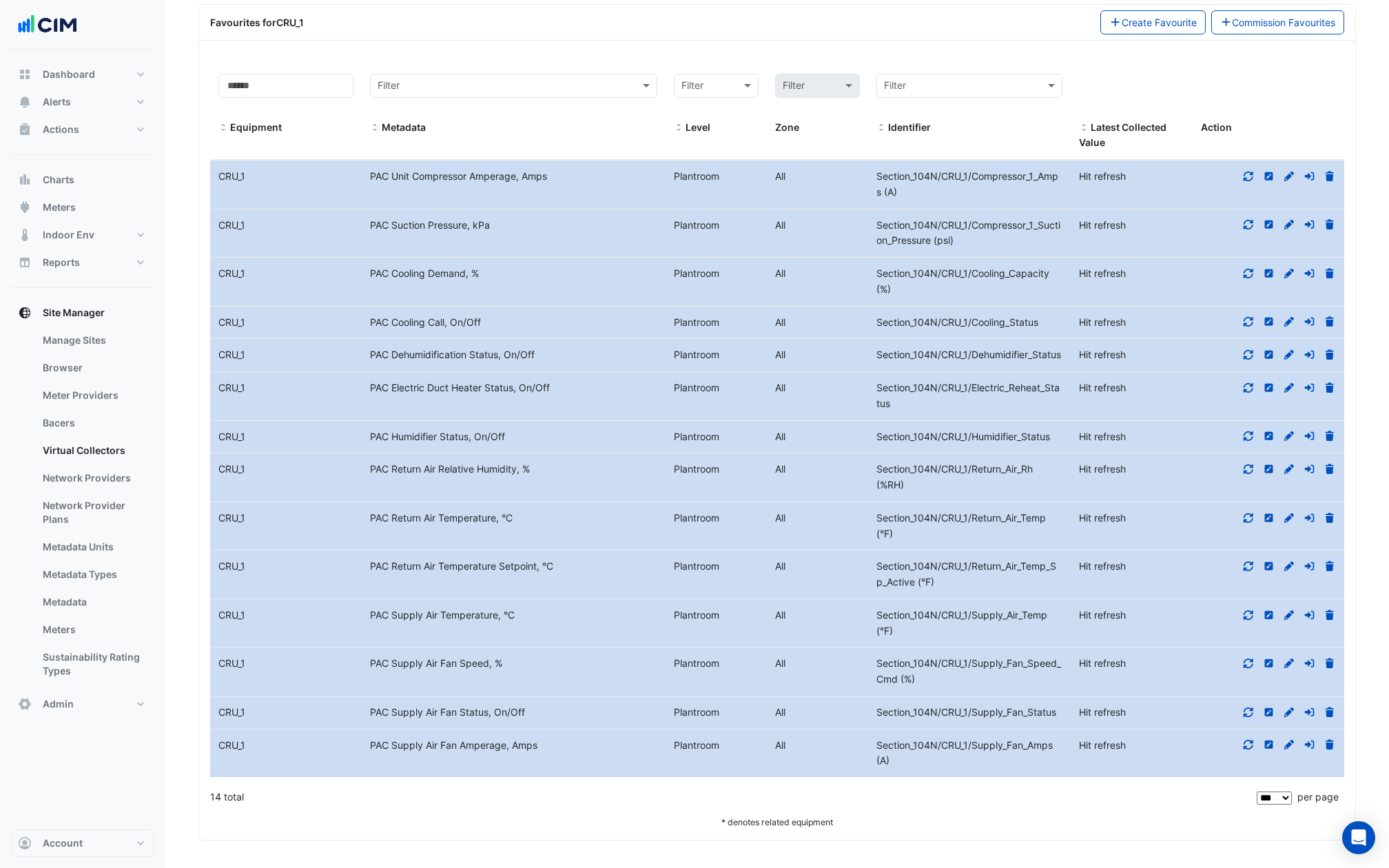
click at [450, 168] on div "PAC Unit Compressor Amperage, Amps" at bounding box center [514, 176] width 304 height 16
click at [223, 168] on div "CRU_1" at bounding box center [286, 176] width 152 height 16
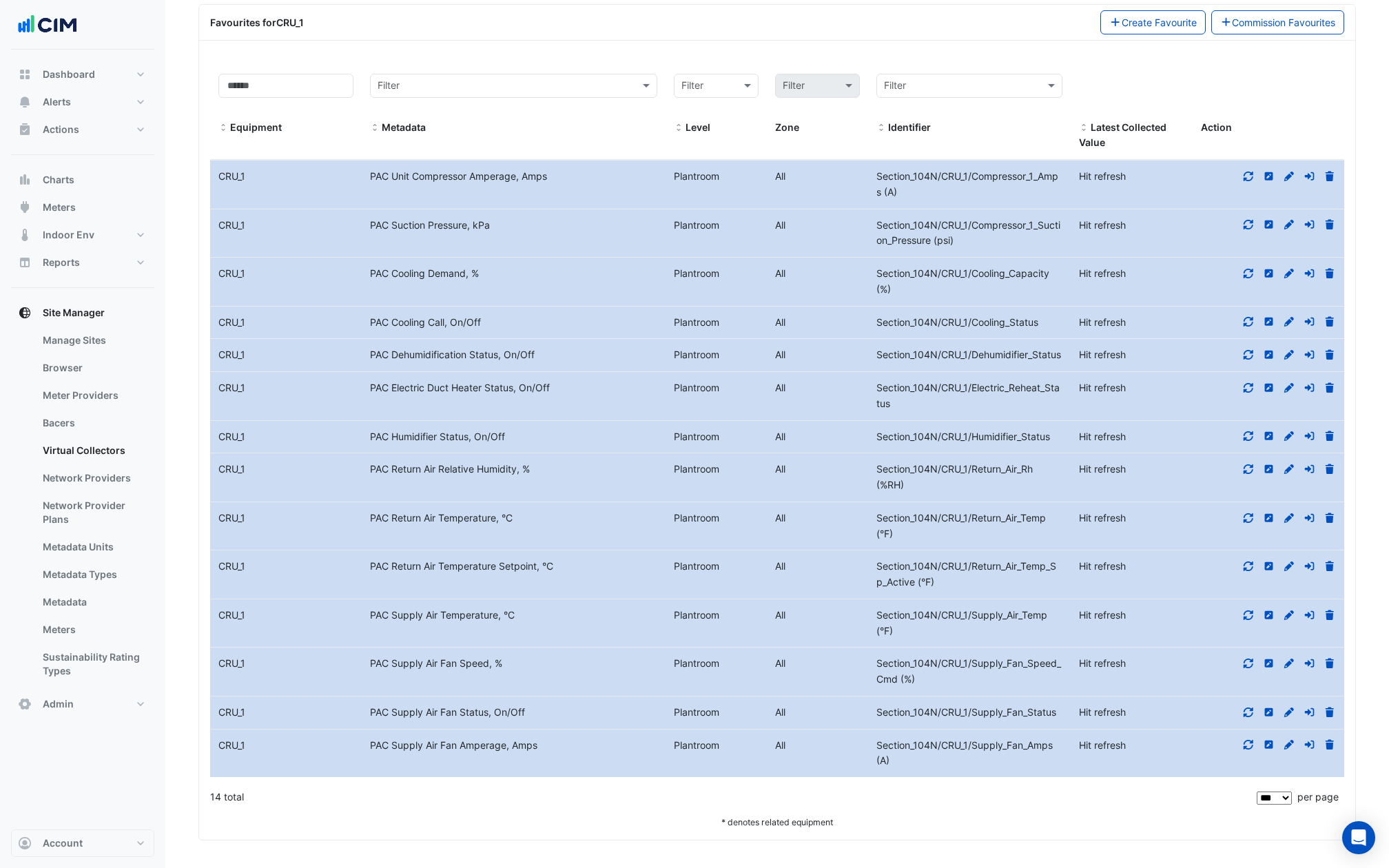
click at [223, 168] on div "CRU_1" at bounding box center [286, 176] width 152 height 16
copy div "CRU_1 Metadata"
click at [918, 170] on span "Section_104N/CRU_1/Compressor_1_Amps (A)" at bounding box center [967, 184] width 182 height 28
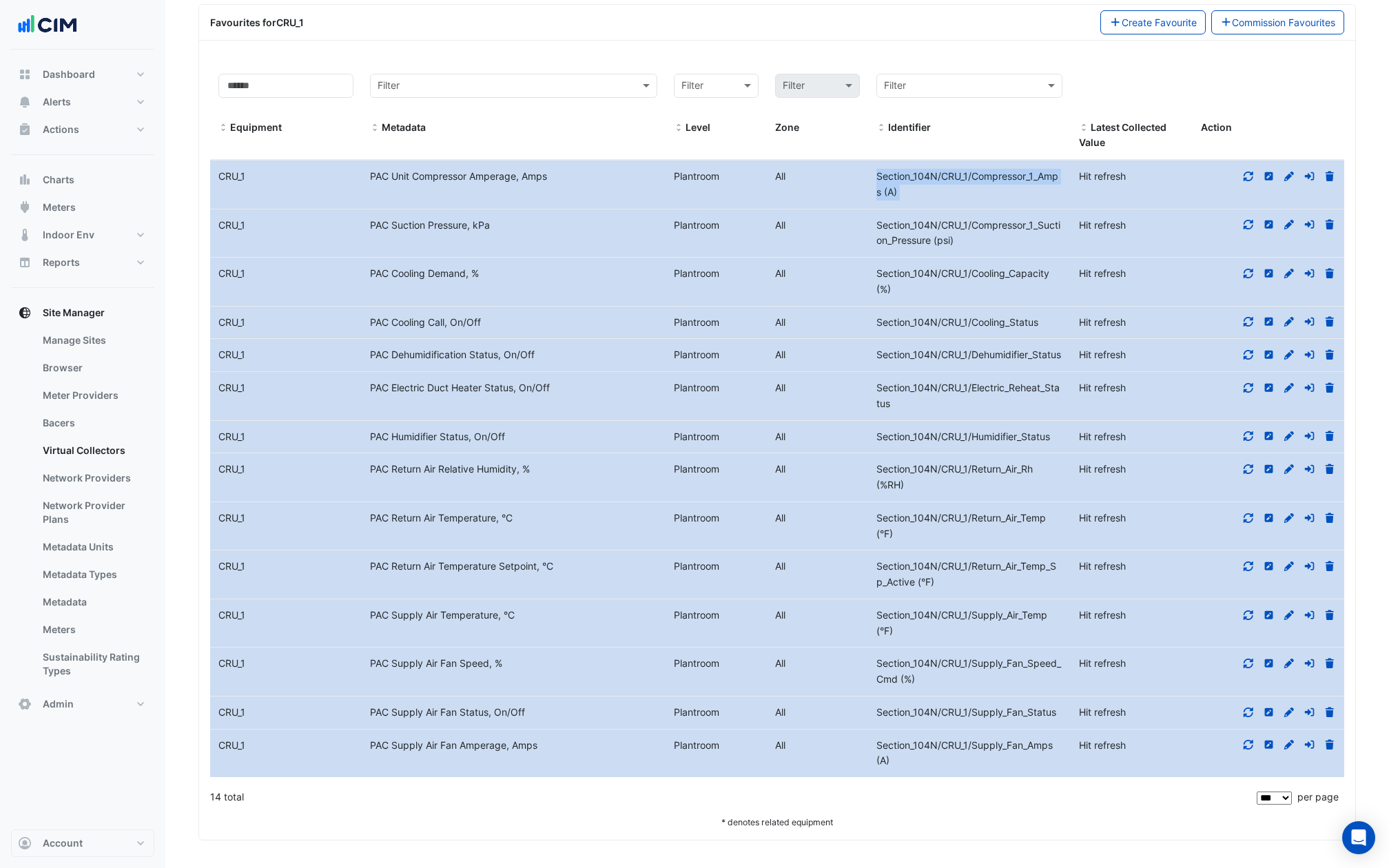
copy div "Section_104N/CRU_1/Compressor_1_Amps (A) Latest Value"
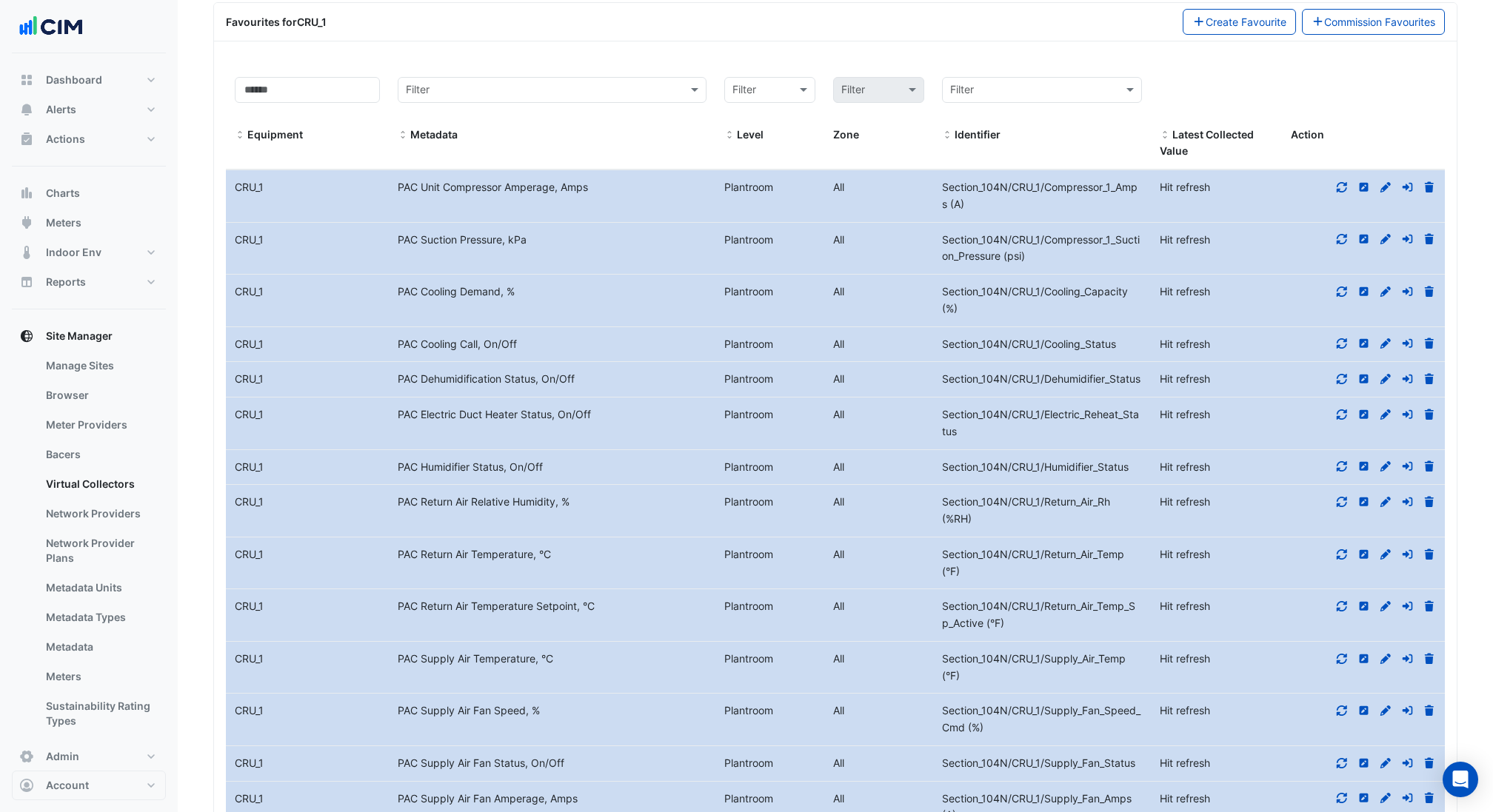
click at [436, 179] on div "PAC Unit Compressor Amperage, Amps" at bounding box center [552, 187] width 326 height 17
click at [968, 180] on span "Section_104N/CRU_1/Compressor_1_Amps (A)" at bounding box center [1040, 195] width 195 height 30
drag, startPoint x: 946, startPoint y: 194, endPoint x: 928, endPoint y: 178, distance: 24.1
click at [928, 178] on div "Equipment Name CRU_1 Metadata PAC Unit Compressor Amperage, Amps Level Plantroo…" at bounding box center [835, 196] width 1219 height 52
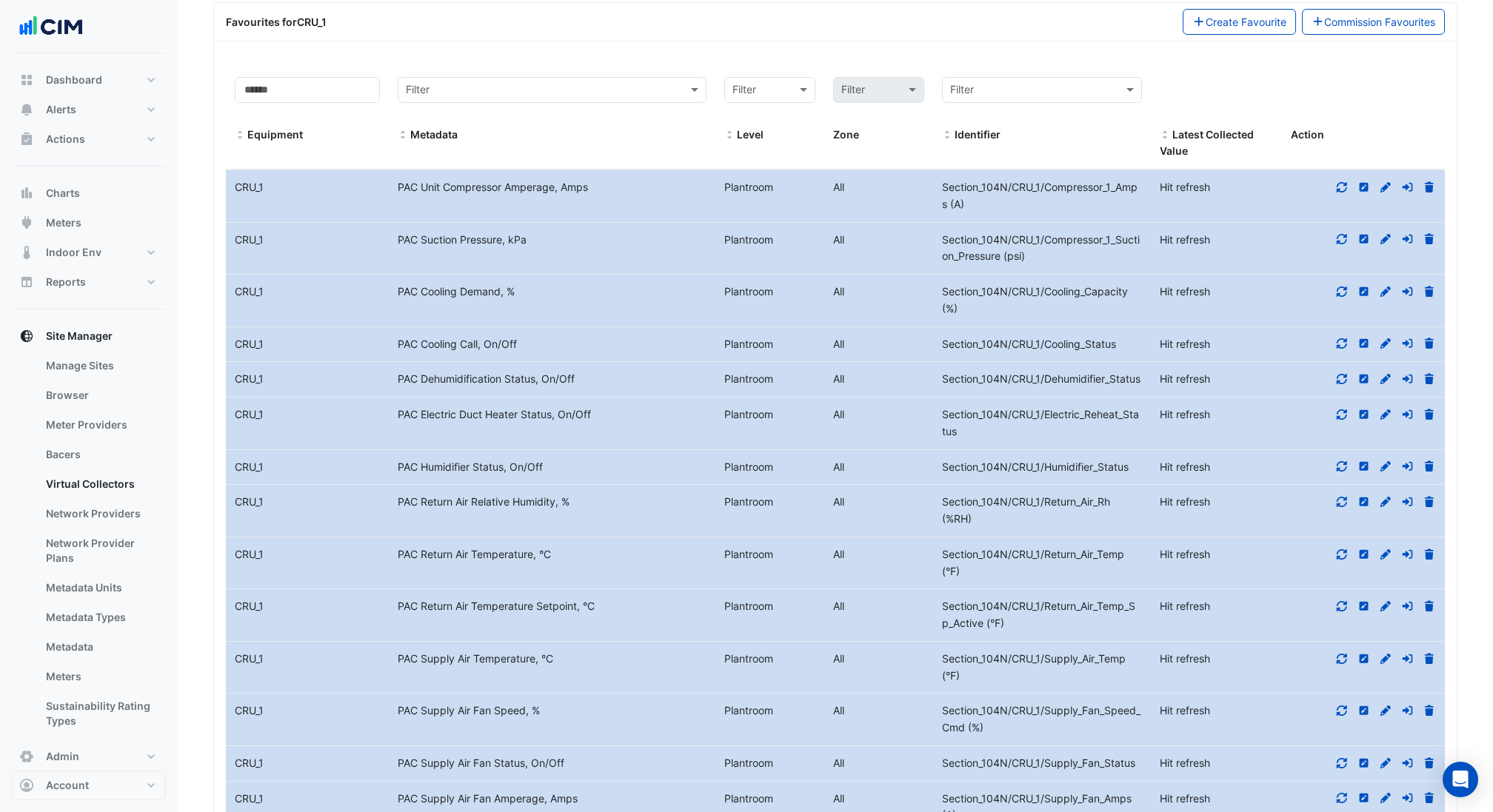
copy div "Identifier Section_104N/CRU_1/Compressor_1_Amps"
click at [962, 180] on span "Section_104N/CRU_1/Compressor_1_Amps (A)" at bounding box center [1040, 195] width 195 height 30
click at [964, 184] on div "Section_104N/CRU_1/Compressor_1_Amps (A)" at bounding box center [1042, 196] width 218 height 34
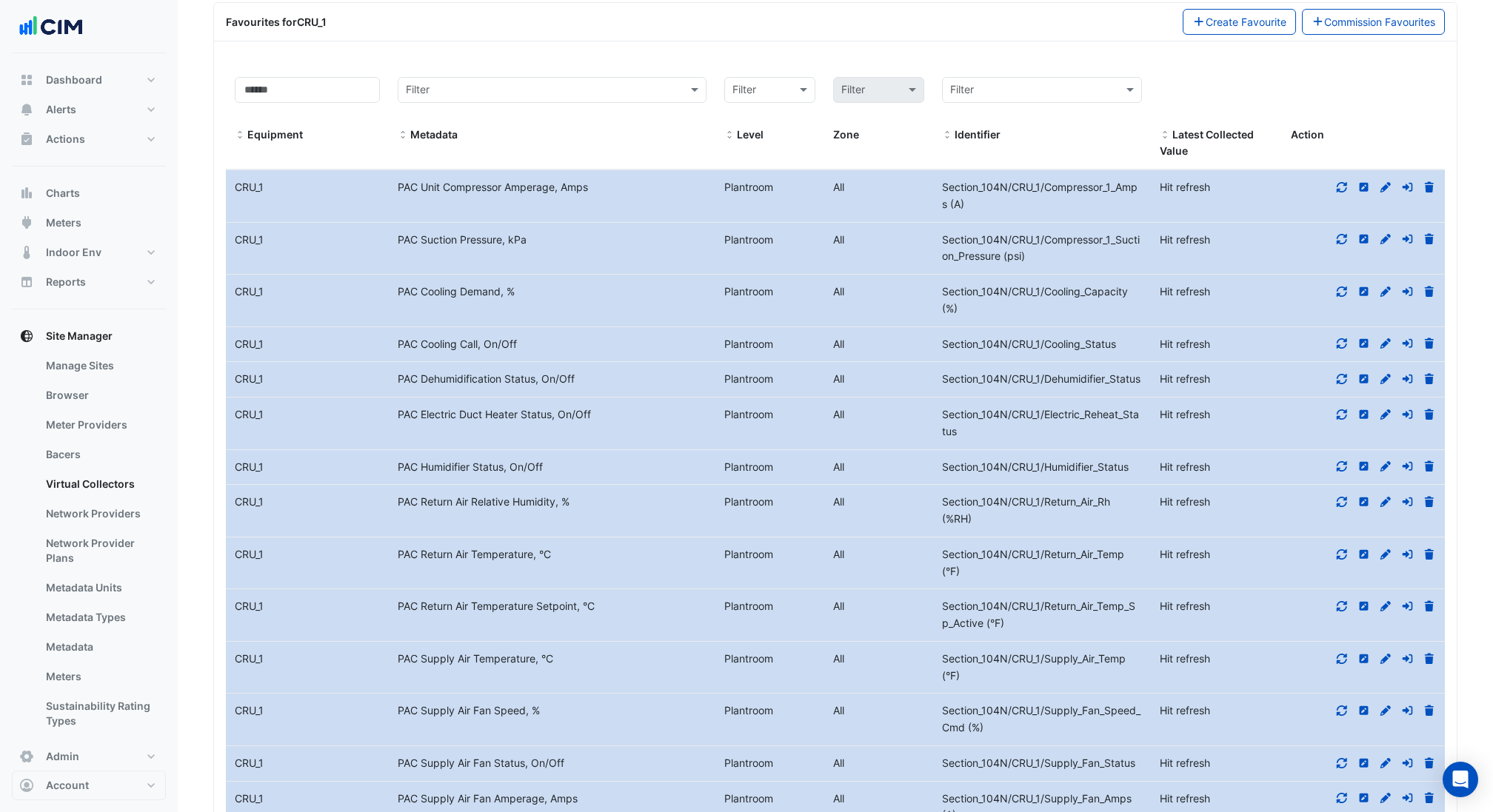
click at [964, 184] on div "Section_104N/CRU_1/Compressor_1_Amps (A)" at bounding box center [1042, 196] width 218 height 34
click at [725, 573] on datatable-body-cell "Level Plantroom All" at bounding box center [824, 563] width 218 height 52
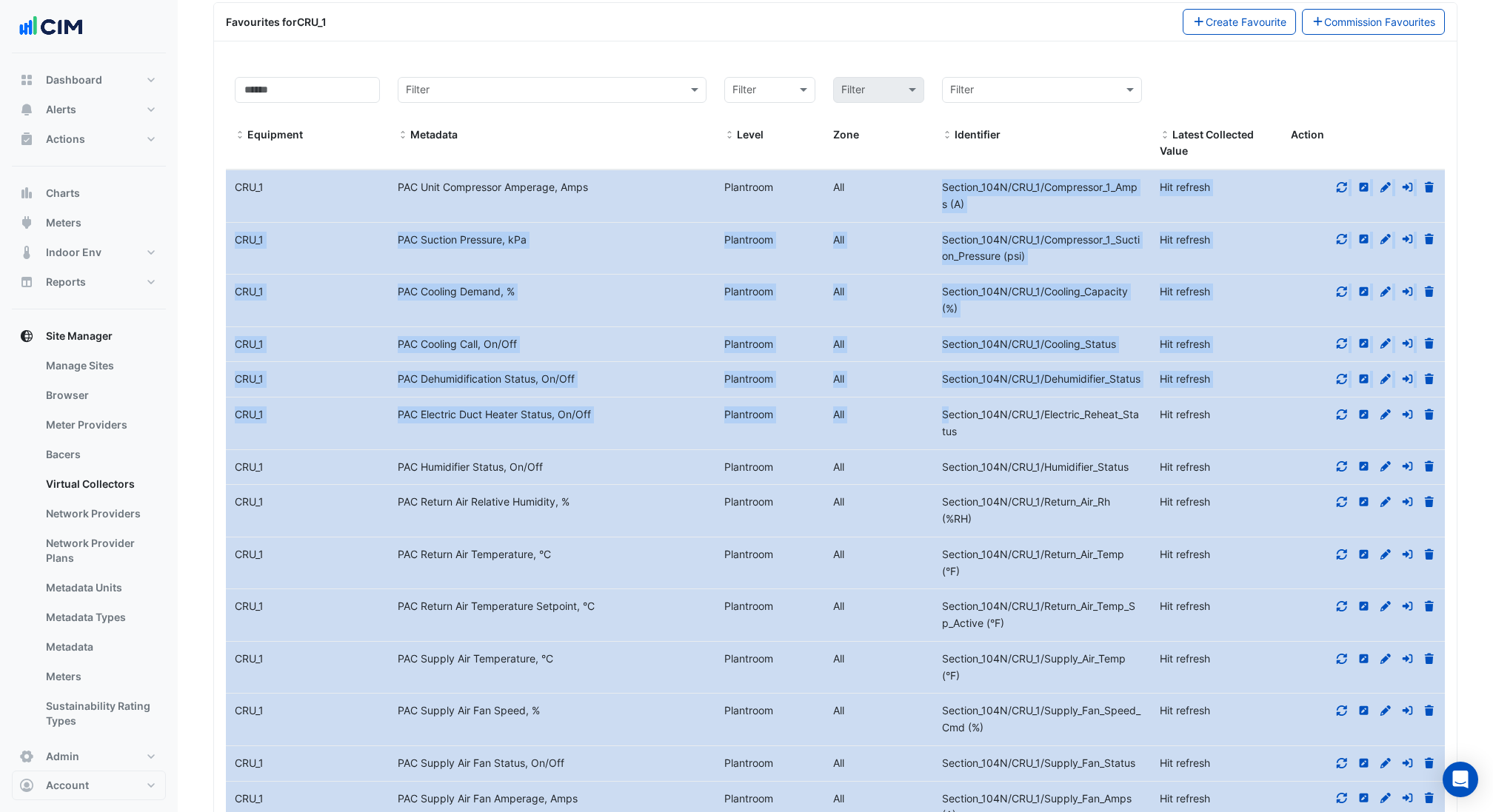
drag, startPoint x: 940, startPoint y: 163, endPoint x: 946, endPoint y: 407, distance: 244.1
click at [946, 407] on datatable-scroller "Equipment Name CRU_1 Metadata PAC Unit Compressor Amperage, Amps Level Plantroo…" at bounding box center [835, 501] width 1219 height 663
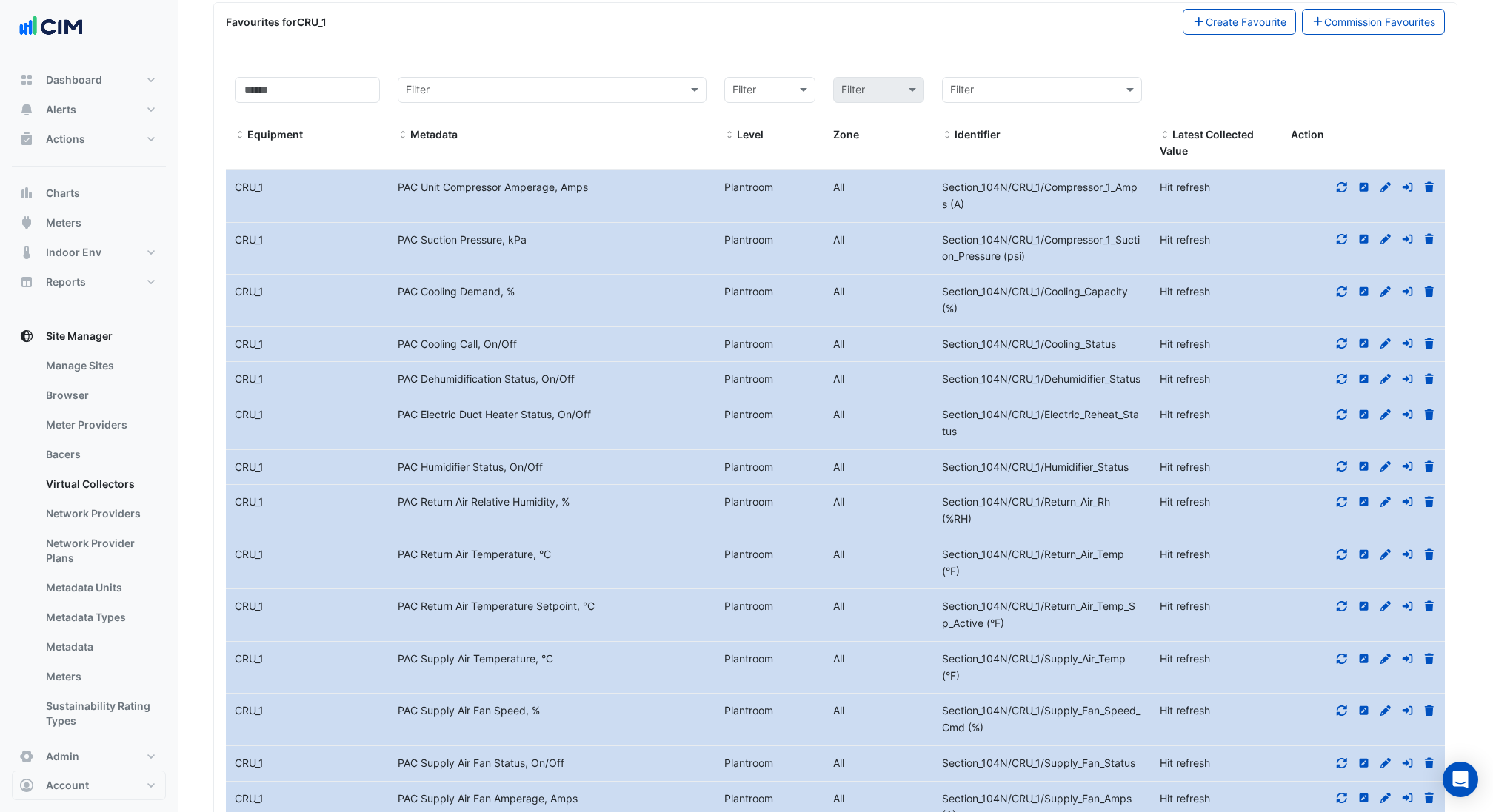
click at [402, 240] on datatable-body-cell "Metadata PAC Suction Pressure, kPa" at bounding box center [552, 249] width 326 height 52
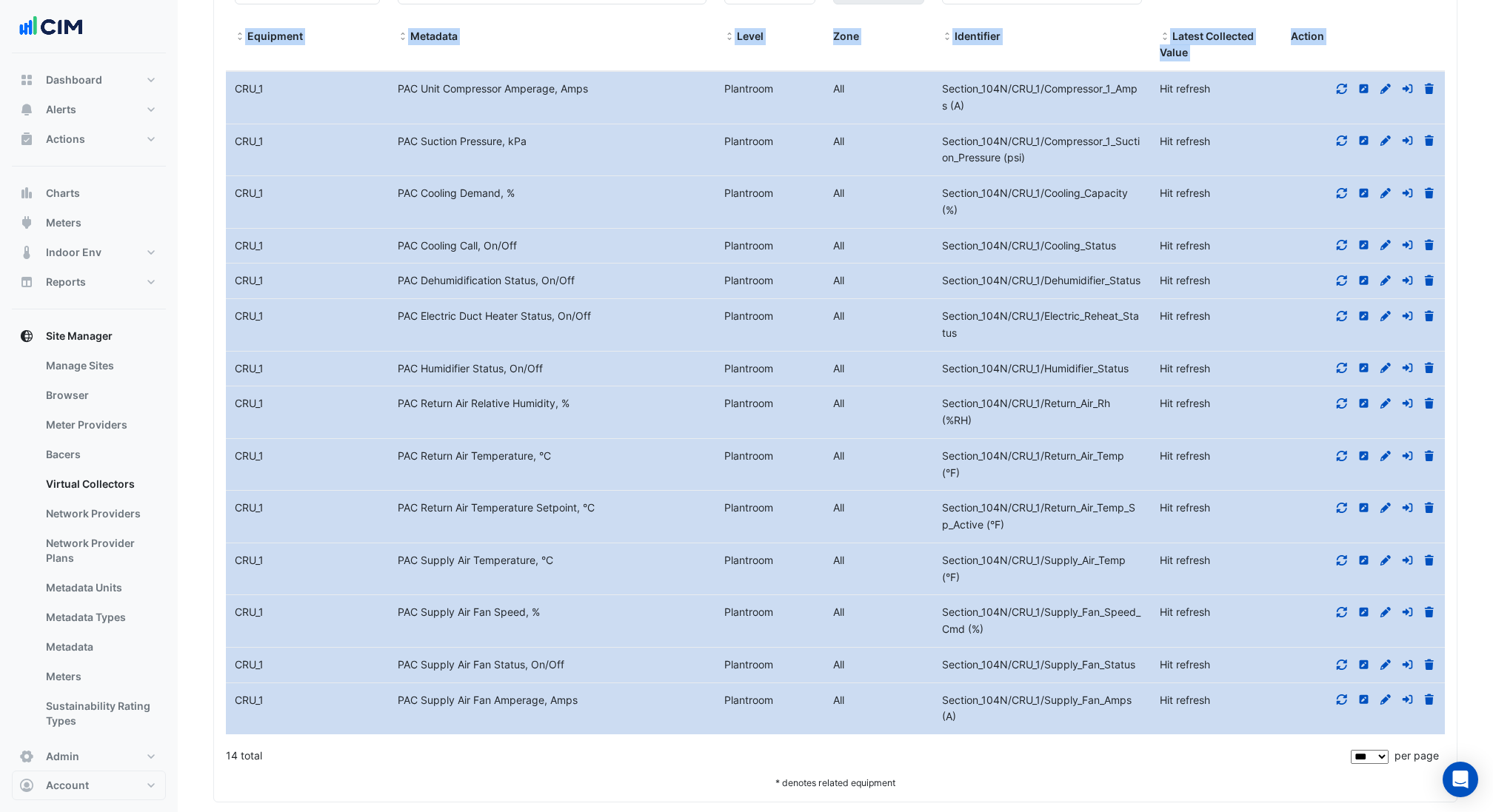
scroll to position [4954, 0]
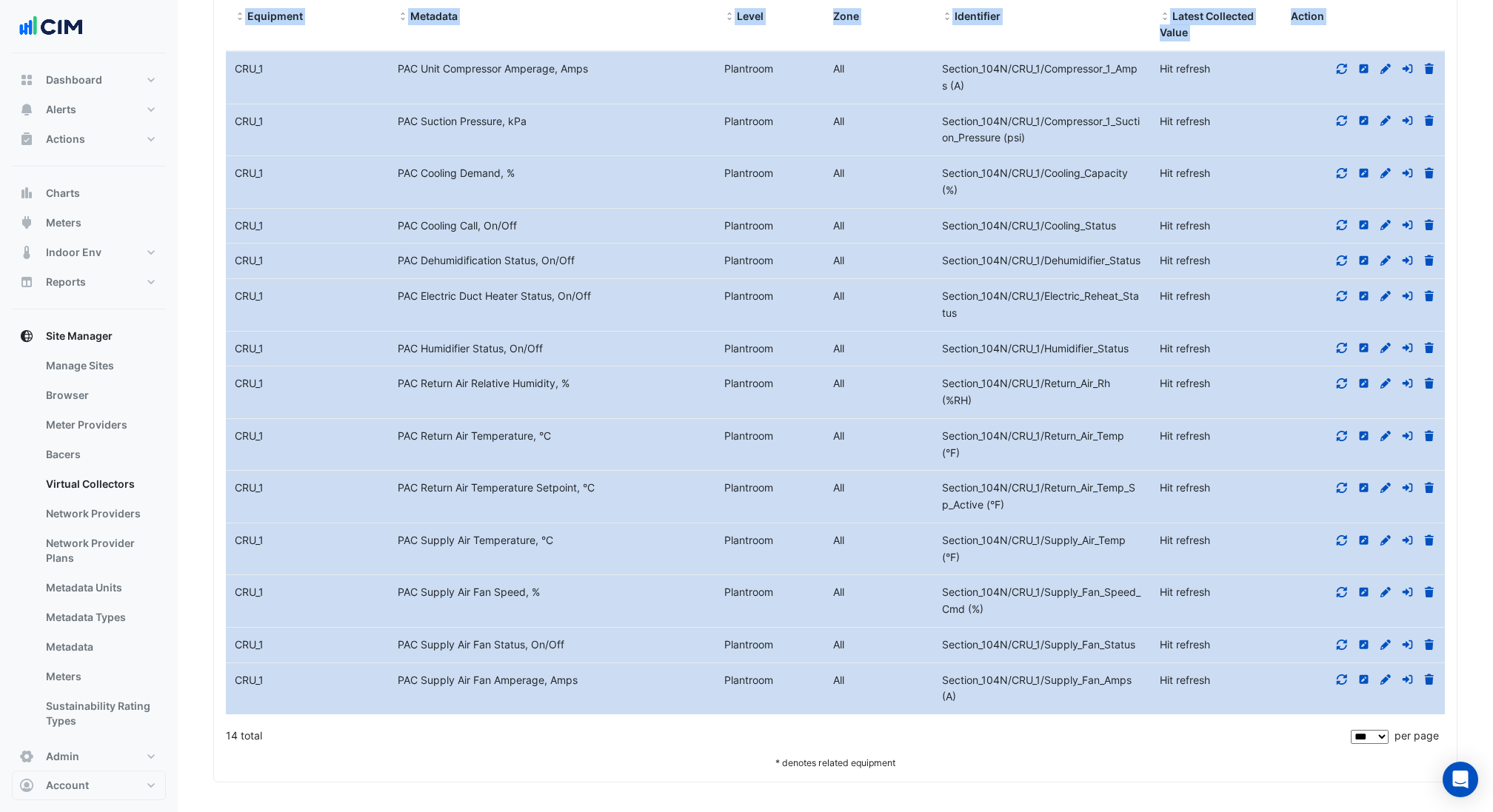
drag, startPoint x: 228, startPoint y: 171, endPoint x: 1051, endPoint y: 702, distance: 979.4
click at [1051, 702] on datatable-scroller "Equipment Name CRU_1 Metadata PAC Unit Compressor Amperage, Amps Level Plantroo…" at bounding box center [835, 383] width 1219 height 663
copy datatable-scroller "CRU_1 Metadata PAC Unit Compressor Amperage, Amps Level Plantroom All Identifie…"
click at [1051, 702] on div "Section_104N/CRU_1/Supply_Fan_Amps (A)" at bounding box center [1042, 689] width 218 height 34
drag, startPoint x: 1003, startPoint y: 79, endPoint x: 959, endPoint y: 69, distance: 45.1
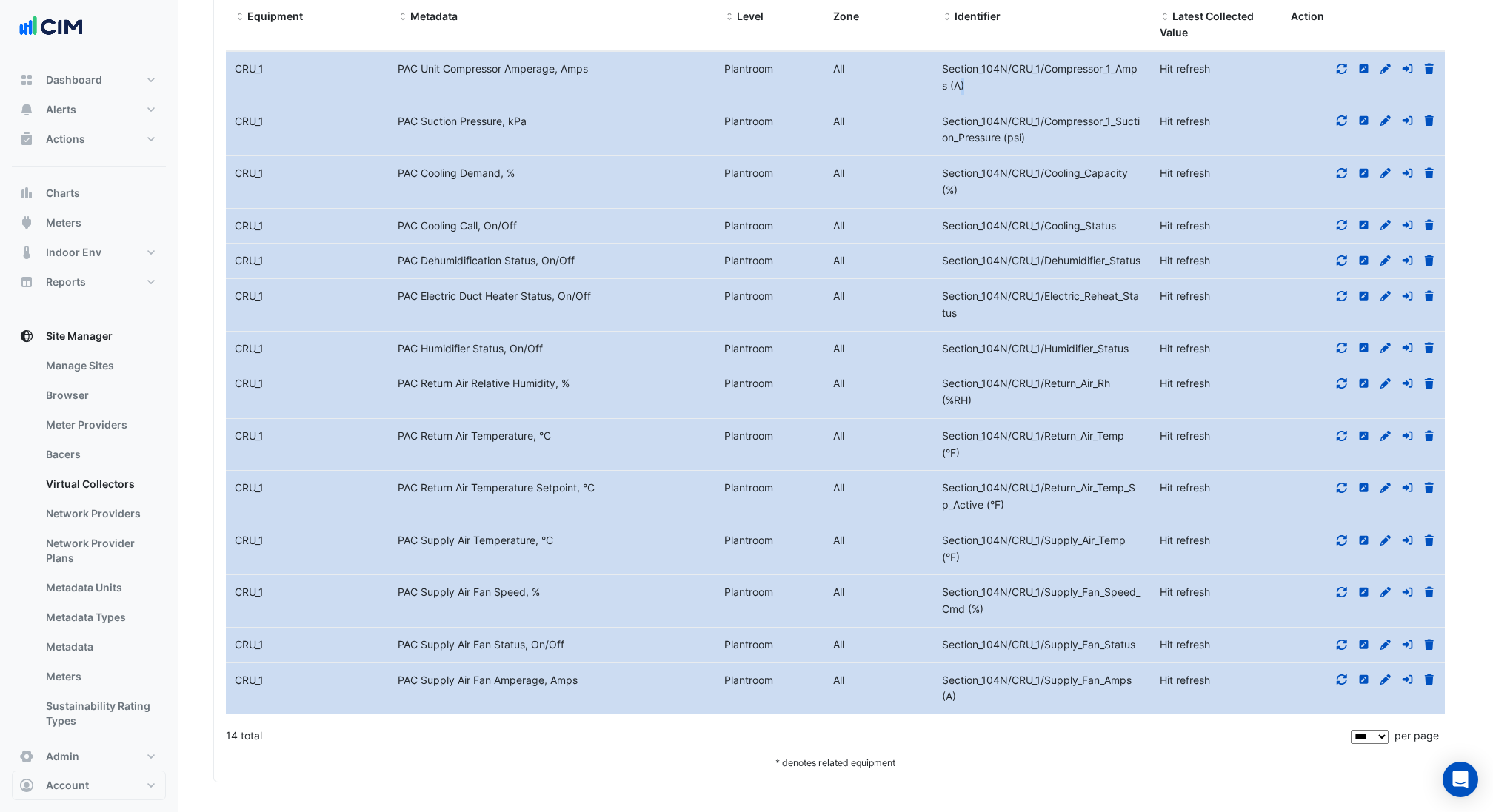
click at [959, 71] on div "Section_104N/CRU_1/Compressor_1_Amps (A)" at bounding box center [1042, 77] width 218 height 34
click at [959, 69] on span "Section_104N/CRU_1/Compressor_1_Amps (A)" at bounding box center [1040, 77] width 195 height 30
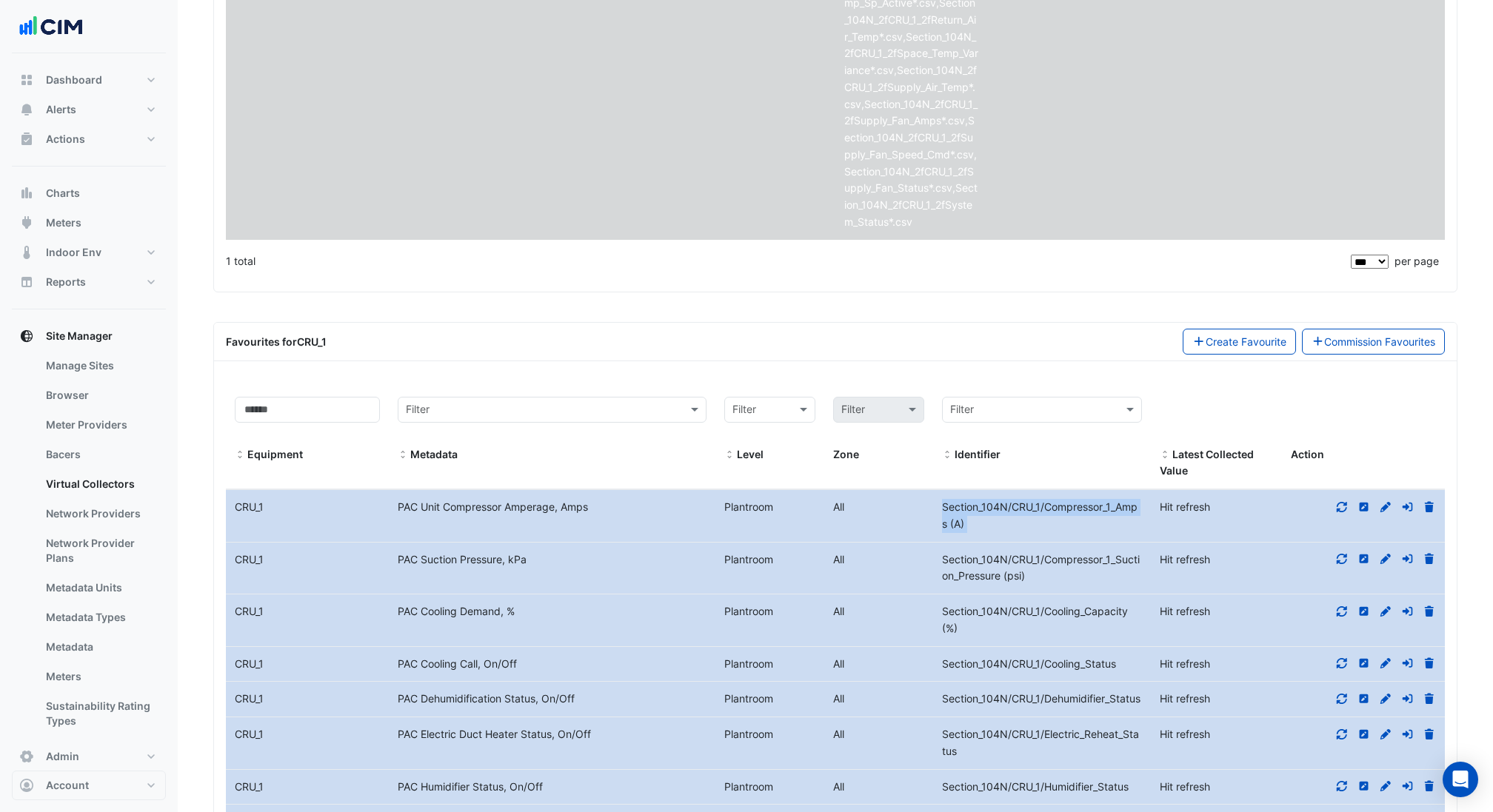
click at [973, 553] on span "Section_104N/CRU_1/Compressor_1_Suction_Pressure (psi)" at bounding box center [1041, 568] width 198 height 30
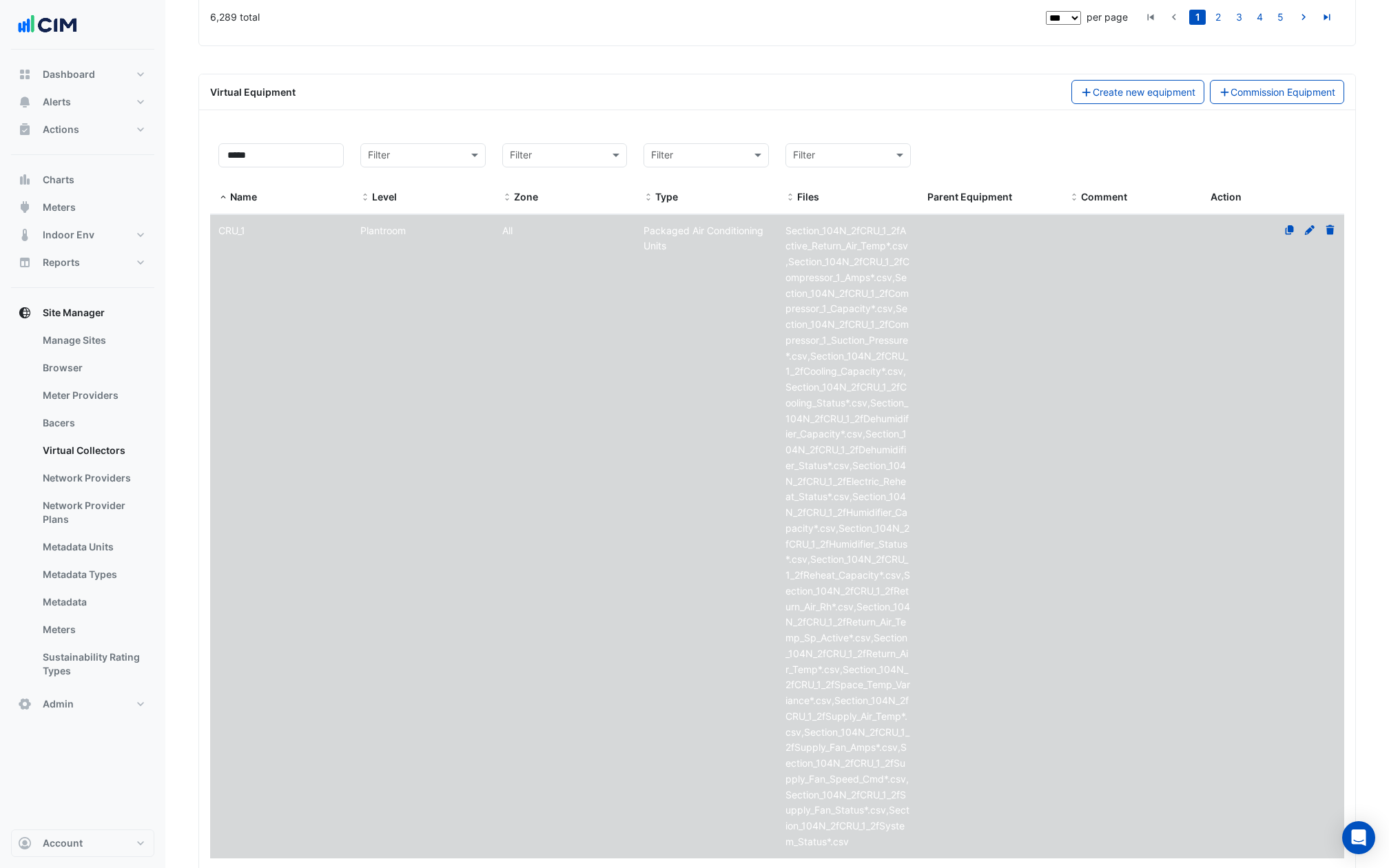
scroll to position [3567, 0]
click at [284, 143] on input "*****" at bounding box center [281, 155] width 126 height 24
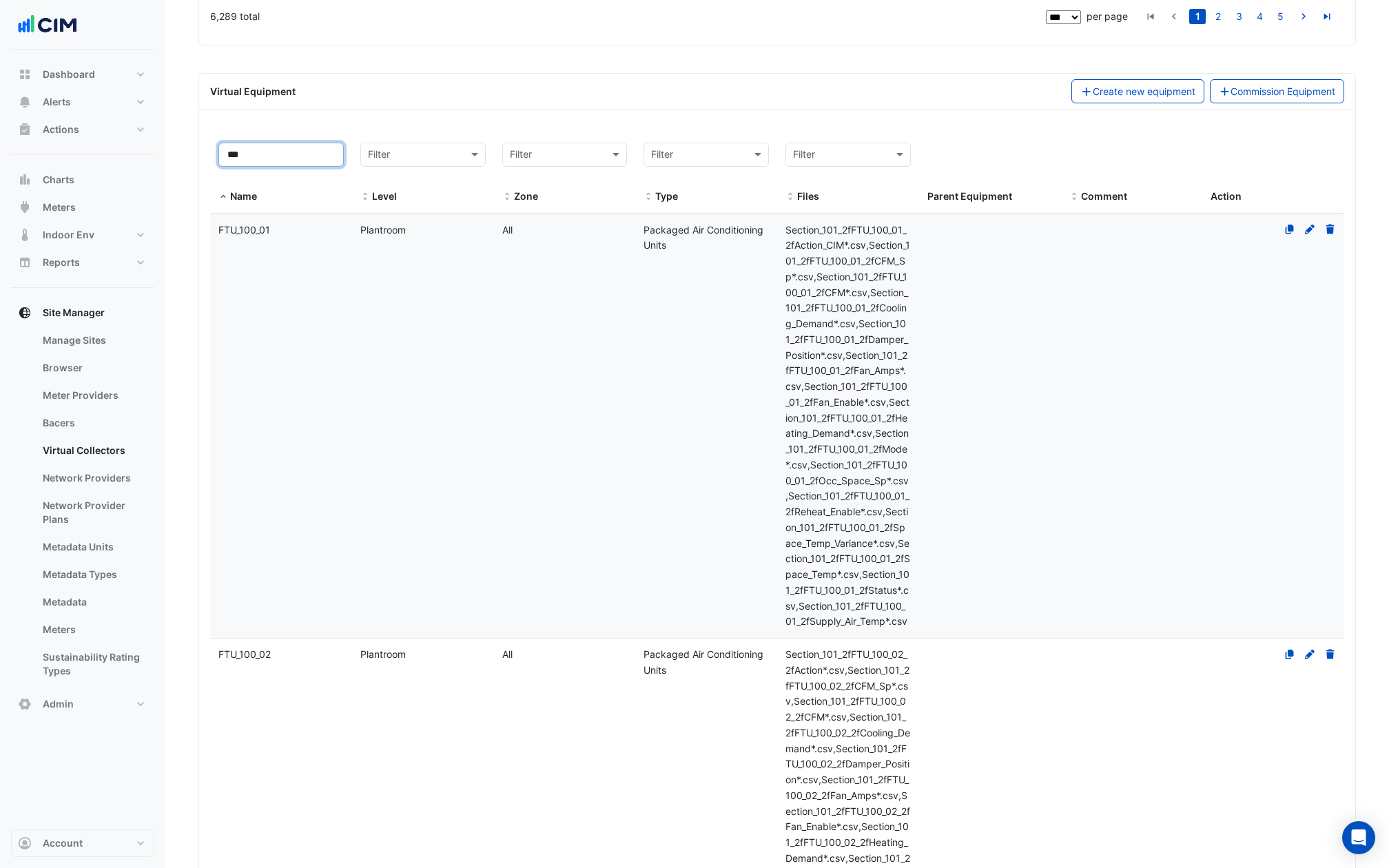
type input "***"
click at [295, 327] on datatable-body-cell "Name FTU_100_01" at bounding box center [281, 426] width 142 height 424
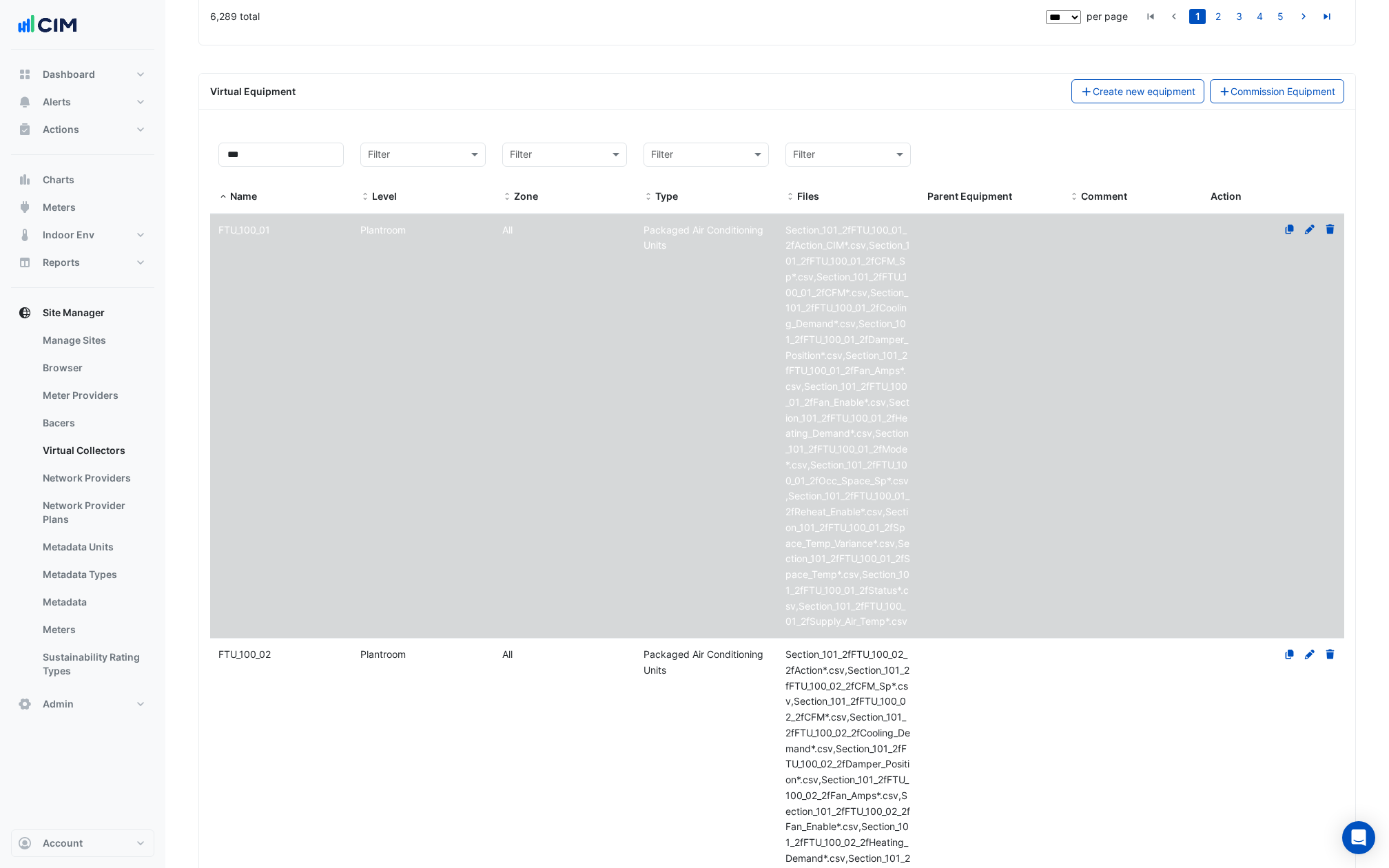
select select "***"
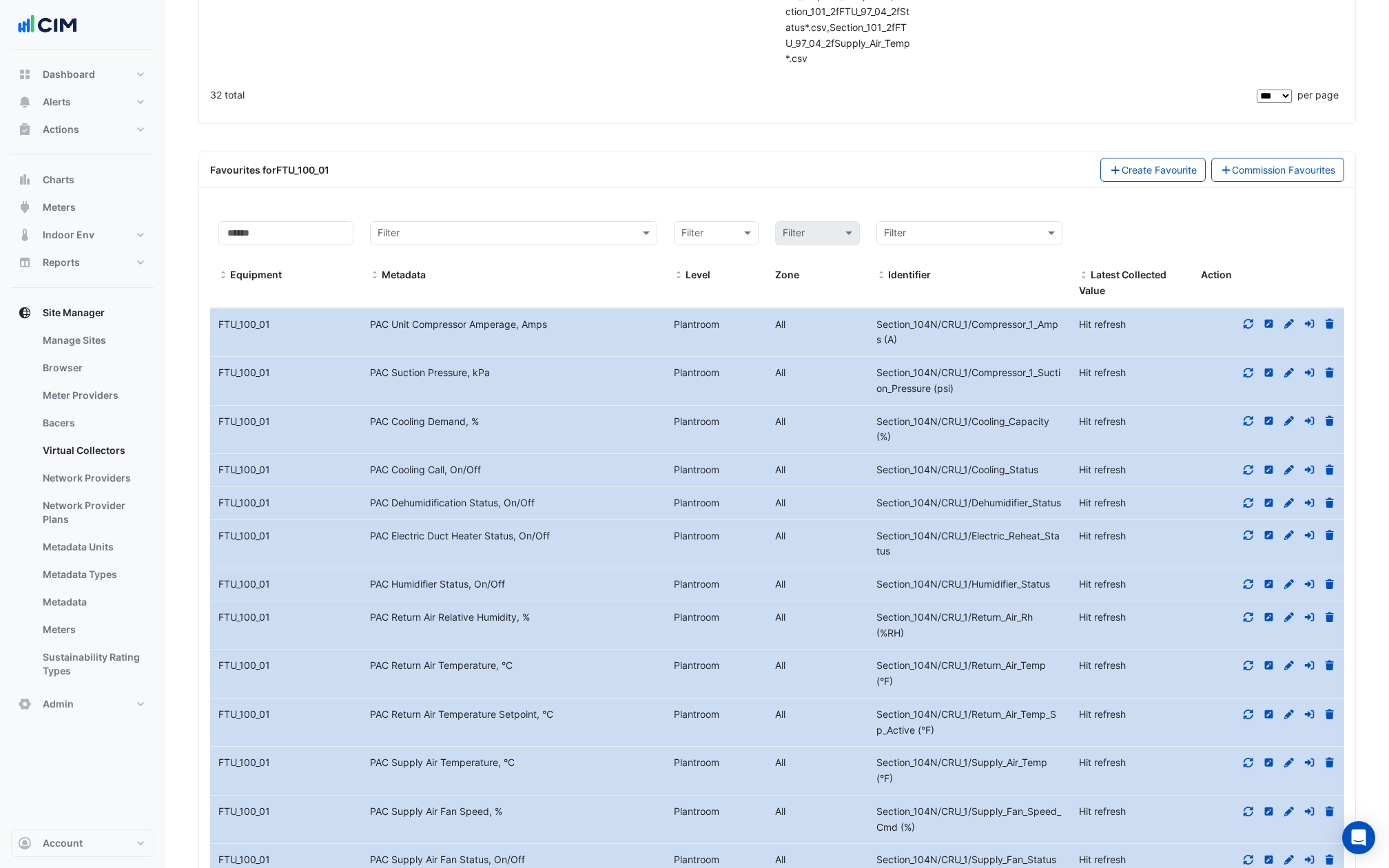
scroll to position [17816, 0]
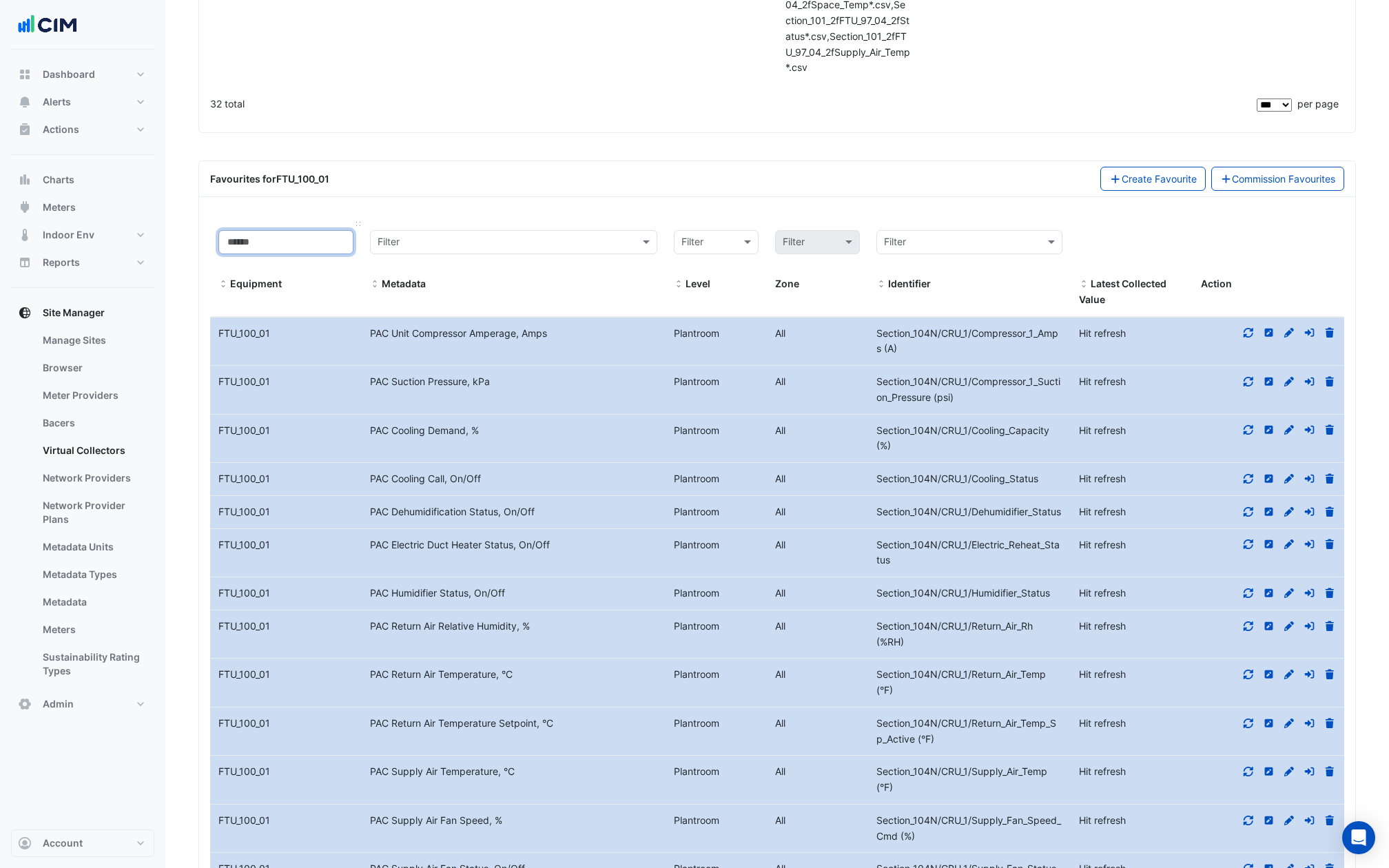
click at [266, 254] on input at bounding box center [286, 242] width 135 height 24
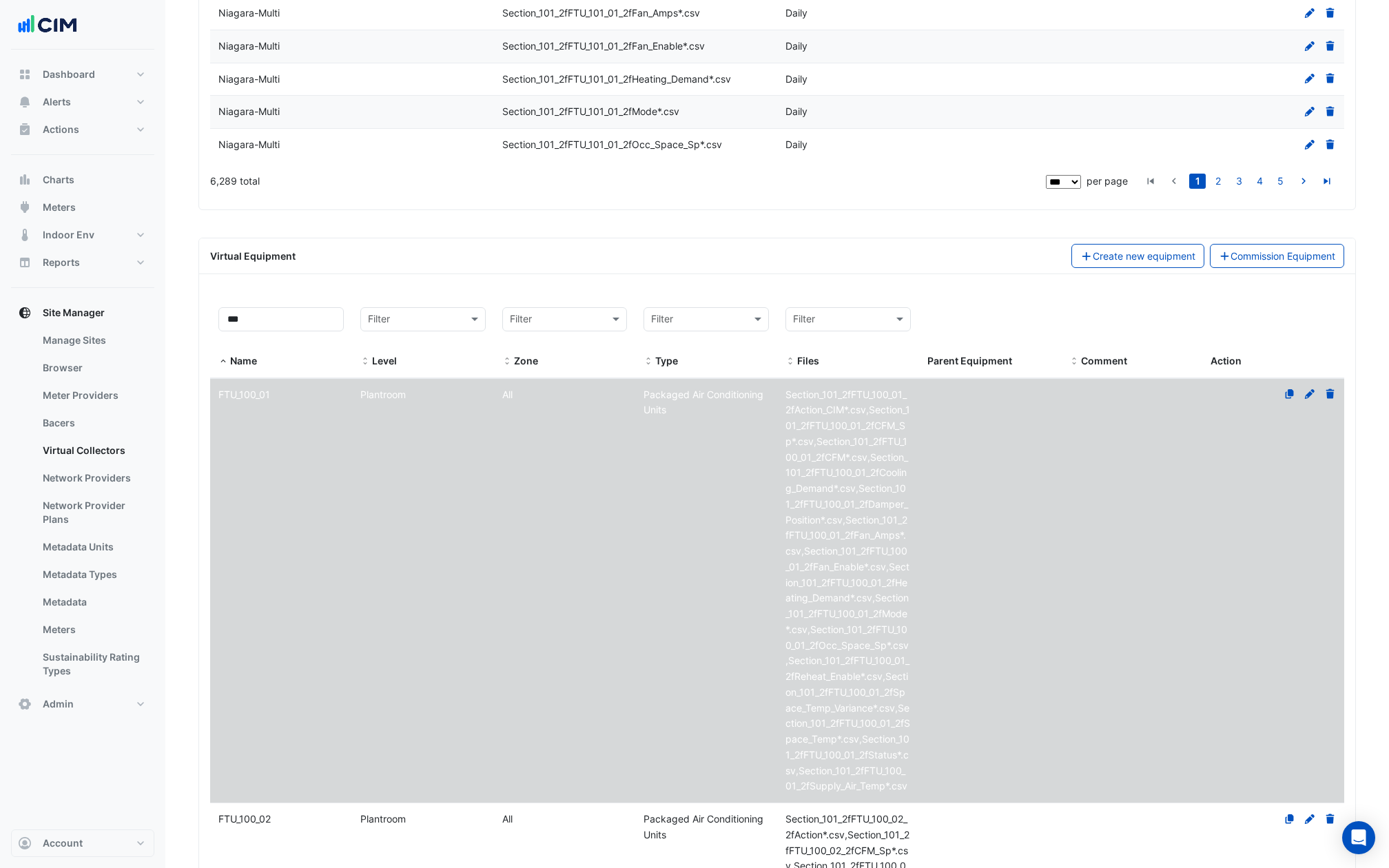
scroll to position [3400, 0]
click at [255, 310] on input "***" at bounding box center [281, 322] width 126 height 24
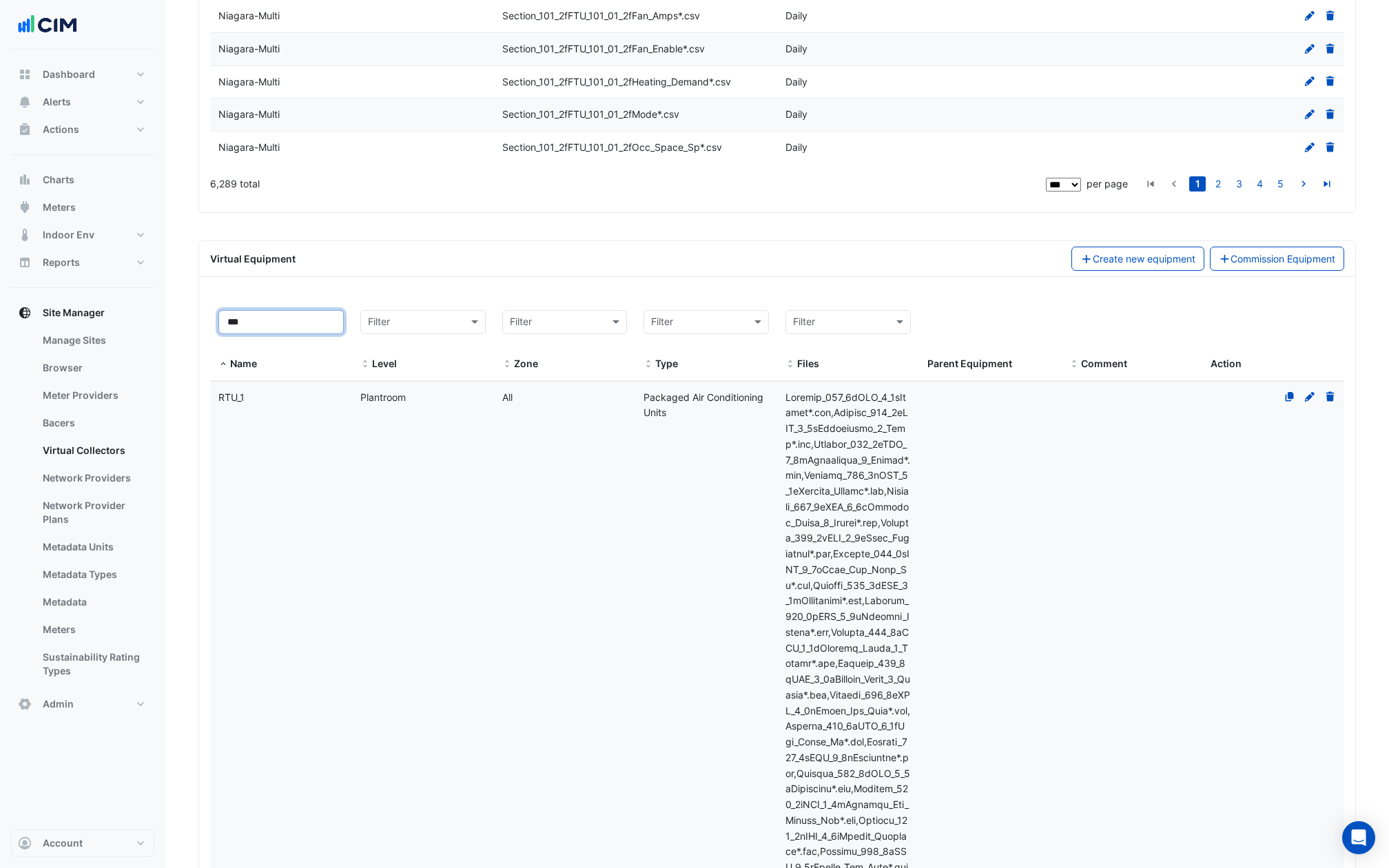
type input "***"
click at [317, 536] on datatable-body-cell "Name RTU_1" at bounding box center [281, 742] width 142 height 722
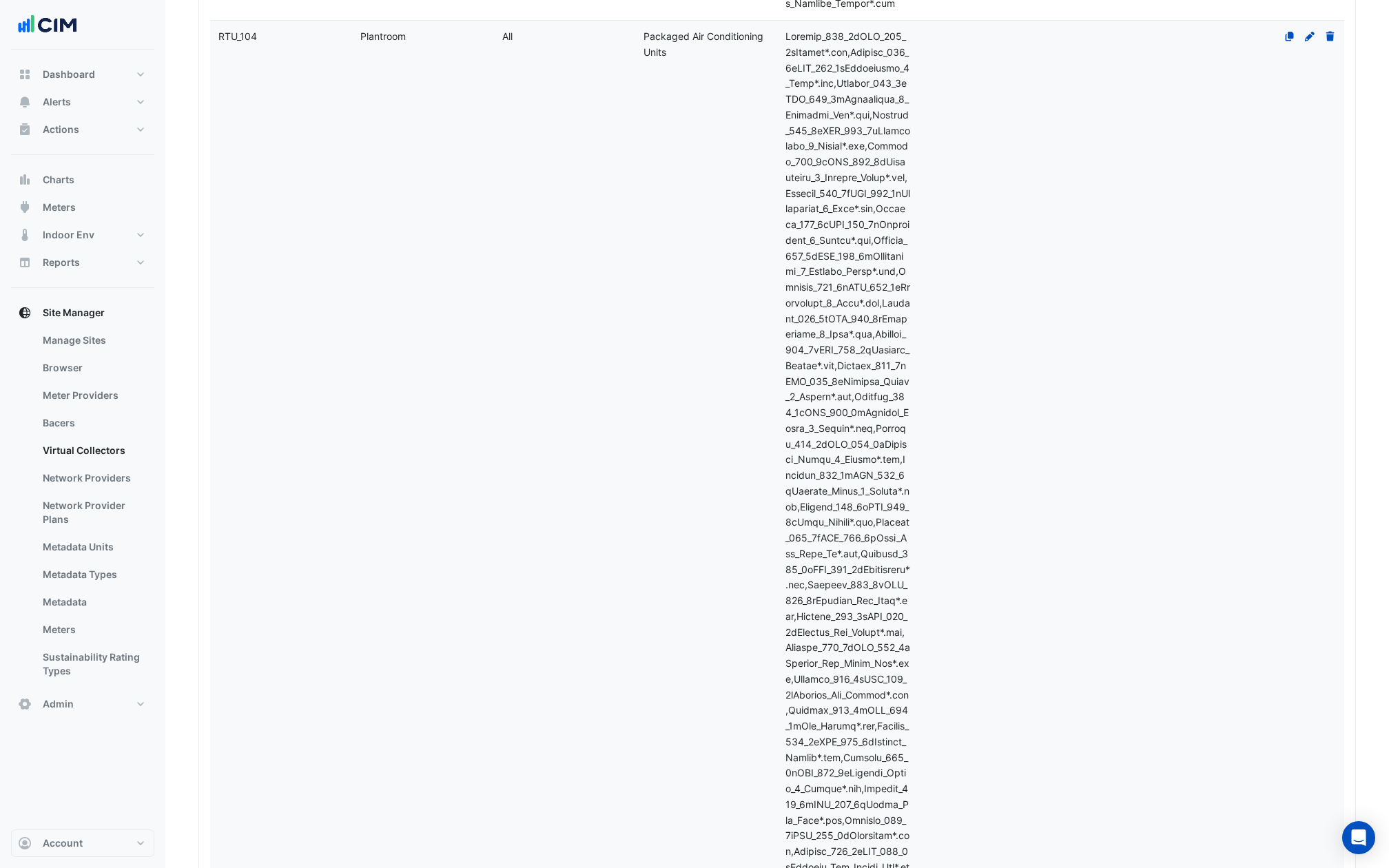
scroll to position [92129, 0]
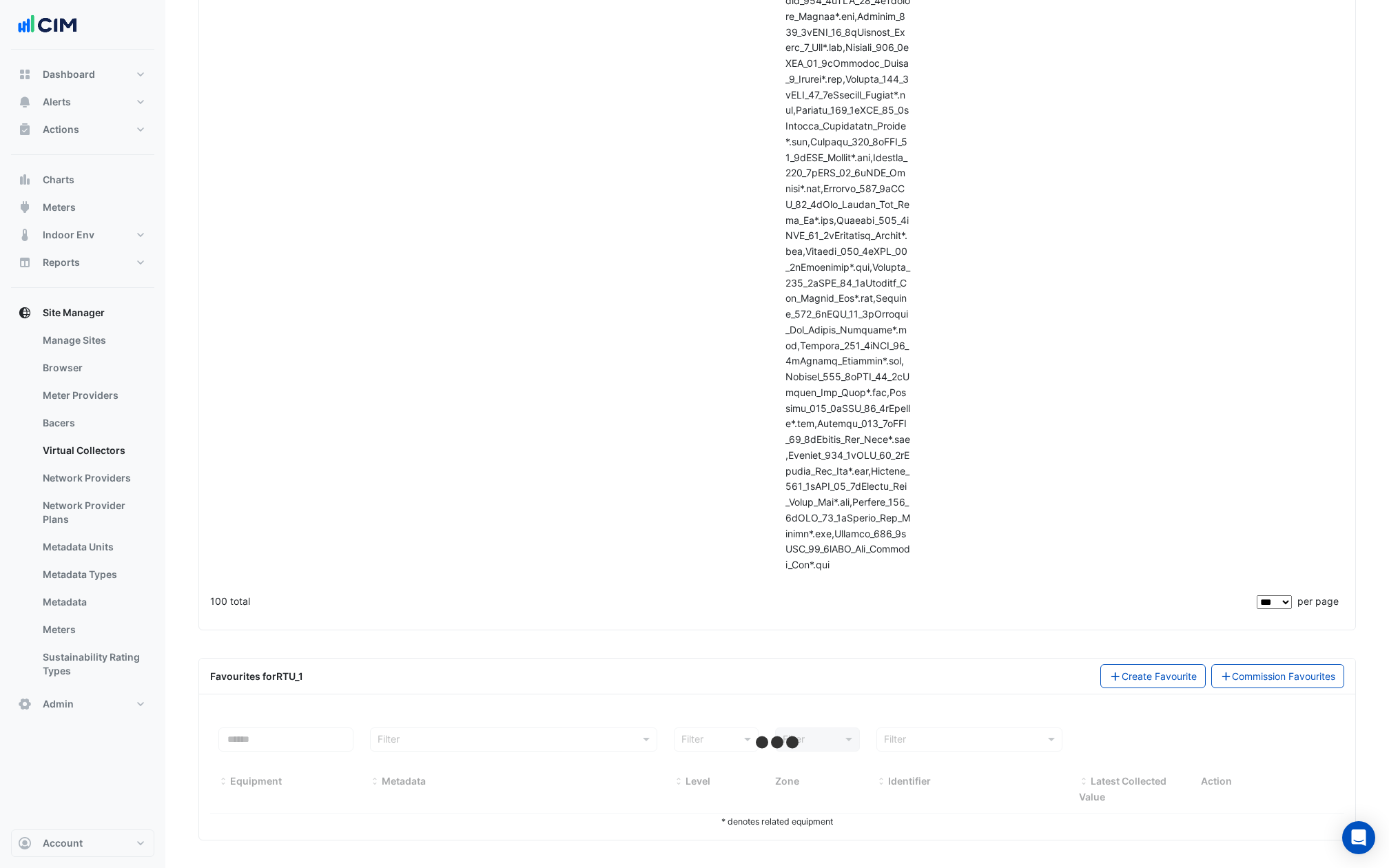
select select "***"
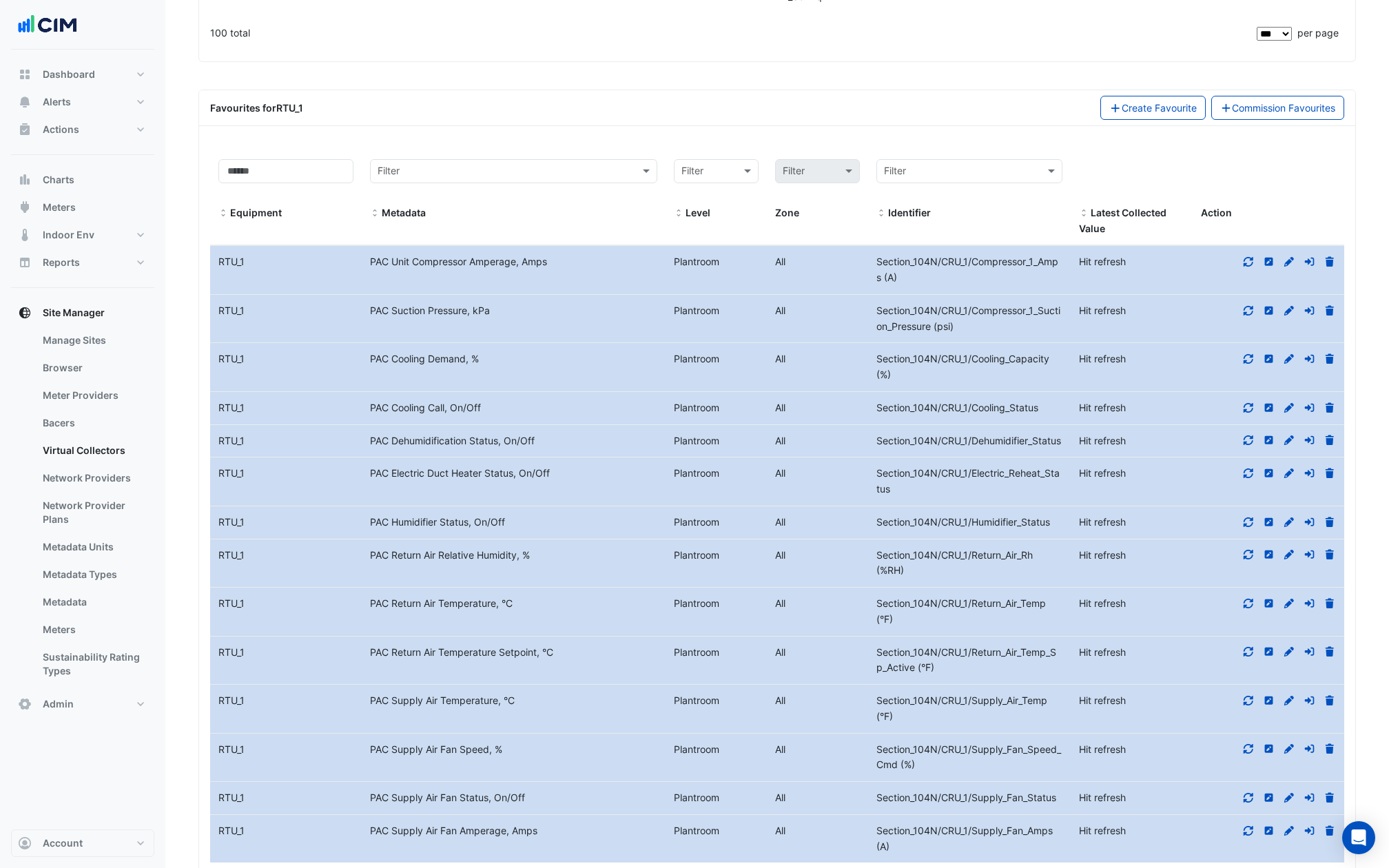
scroll to position [92797, 0]
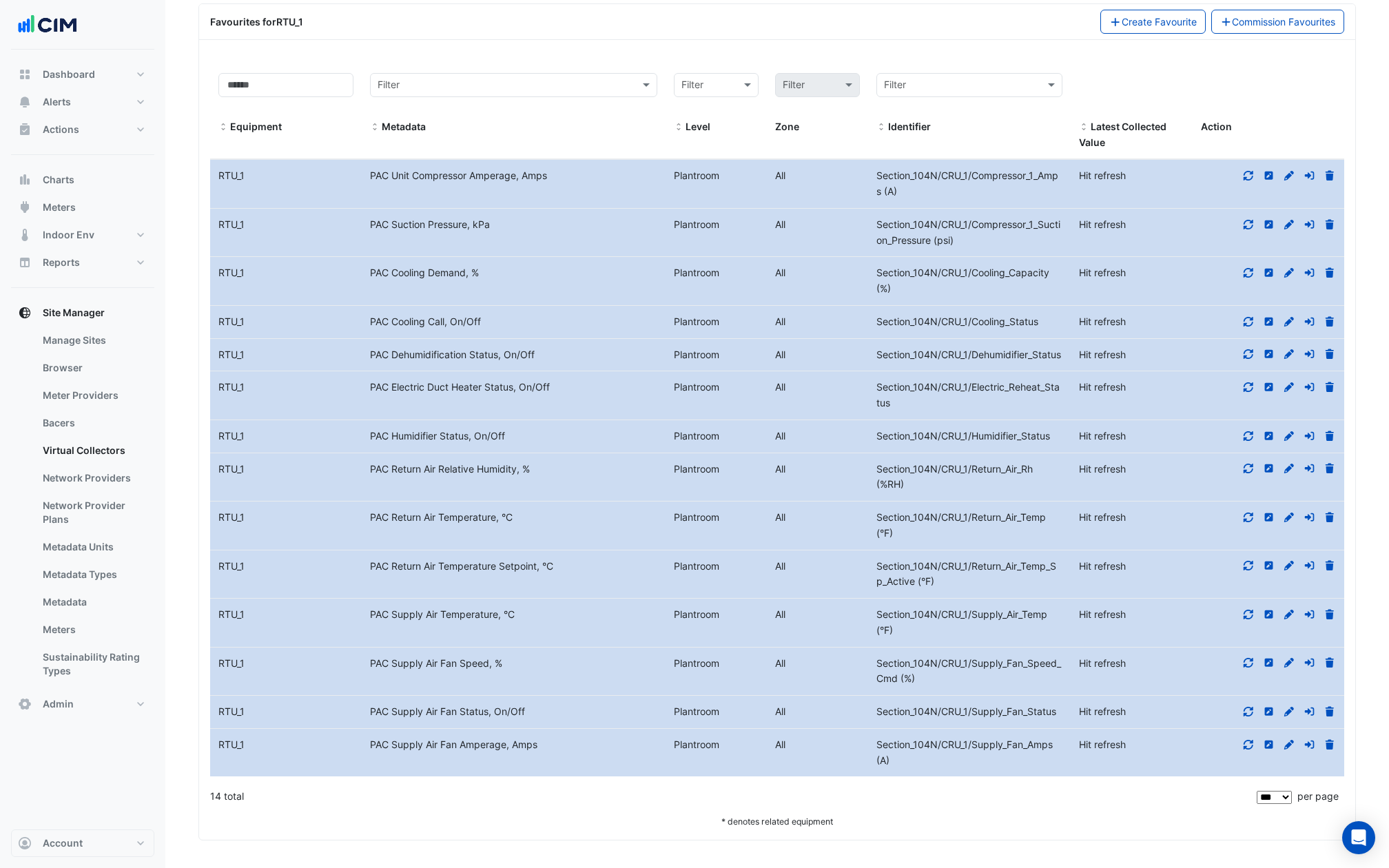
click at [990, 159] on datatable-body-cell "Identifier Section_104N/CRU_1/Compressor_1_Amps (A)" at bounding box center [969, 184] width 202 height 49
click at [990, 169] on span "Section_104N/CRU_1/Compressor_1_Amps (A)" at bounding box center [967, 183] width 182 height 28
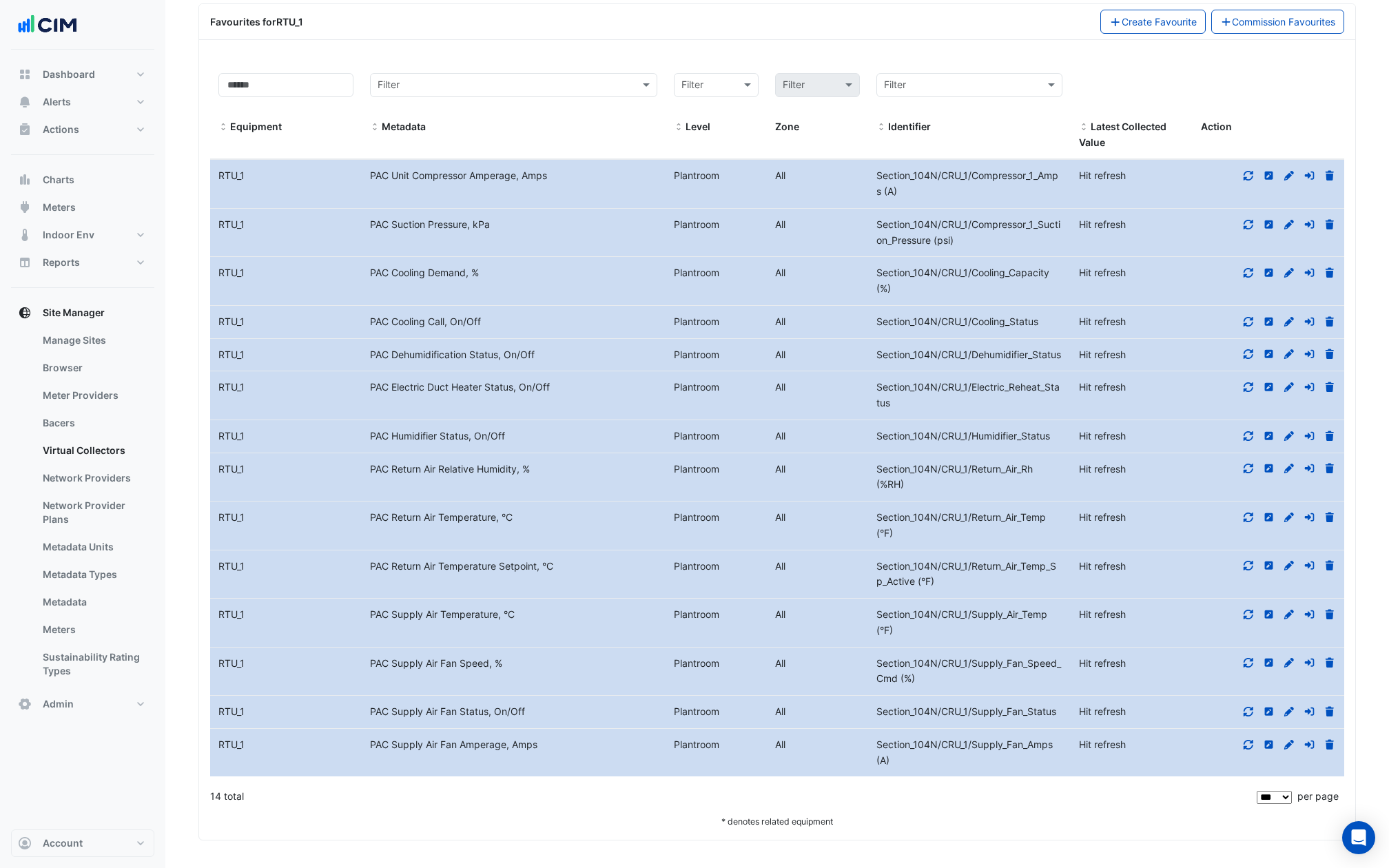
click at [1265, 171] on icon at bounding box center [1269, 175] width 8 height 8
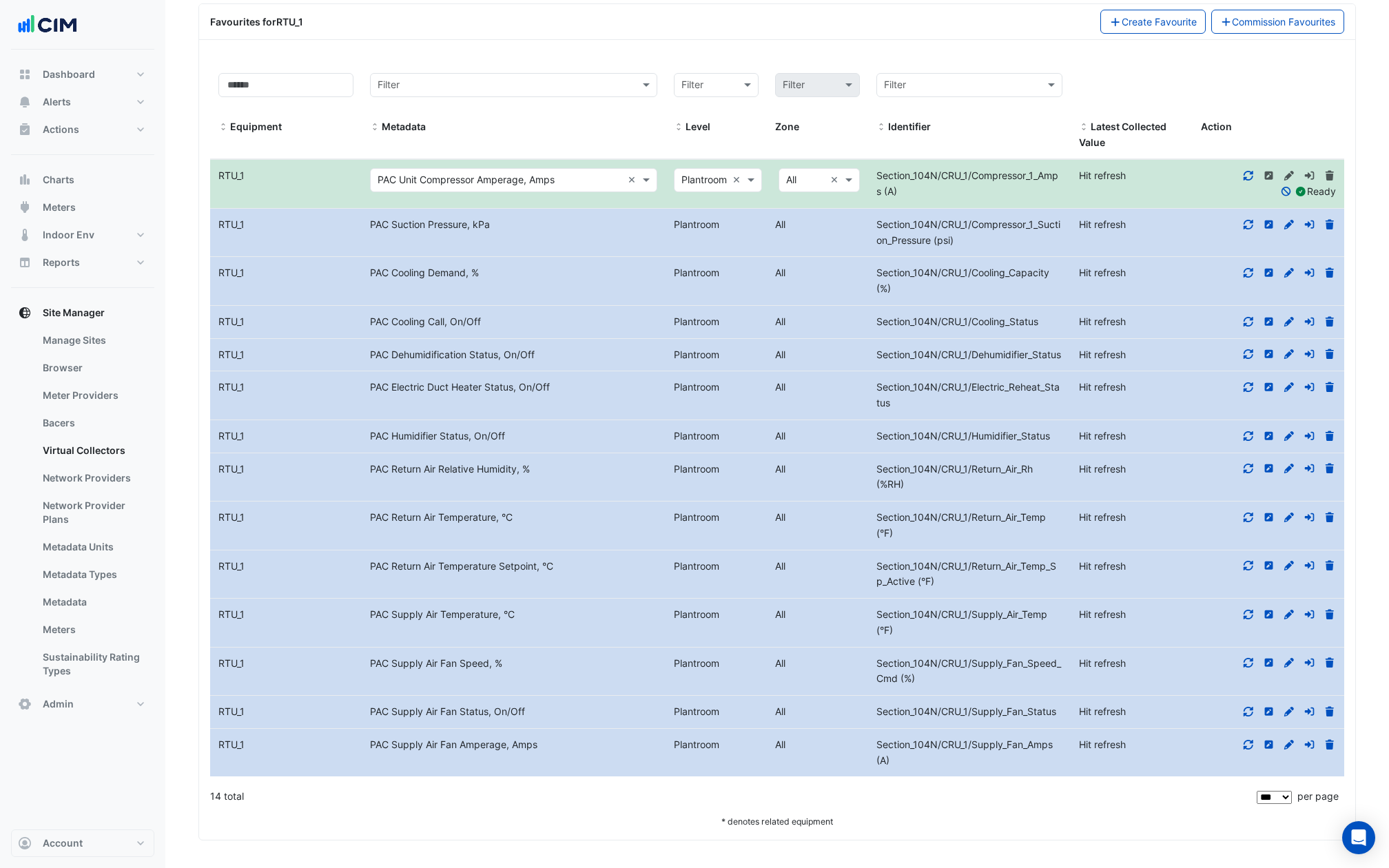
click at [940, 169] on span "Section_104N/CRU_1/Compressor_1_Amps (A)" at bounding box center [967, 183] width 182 height 28
click at [990, 169] on span "Section_104N/CRU_1/Compressor_1_Amps (A)" at bounding box center [967, 183] width 182 height 28
click at [1106, 169] on span "Hit refresh" at bounding box center [1103, 175] width 47 height 12
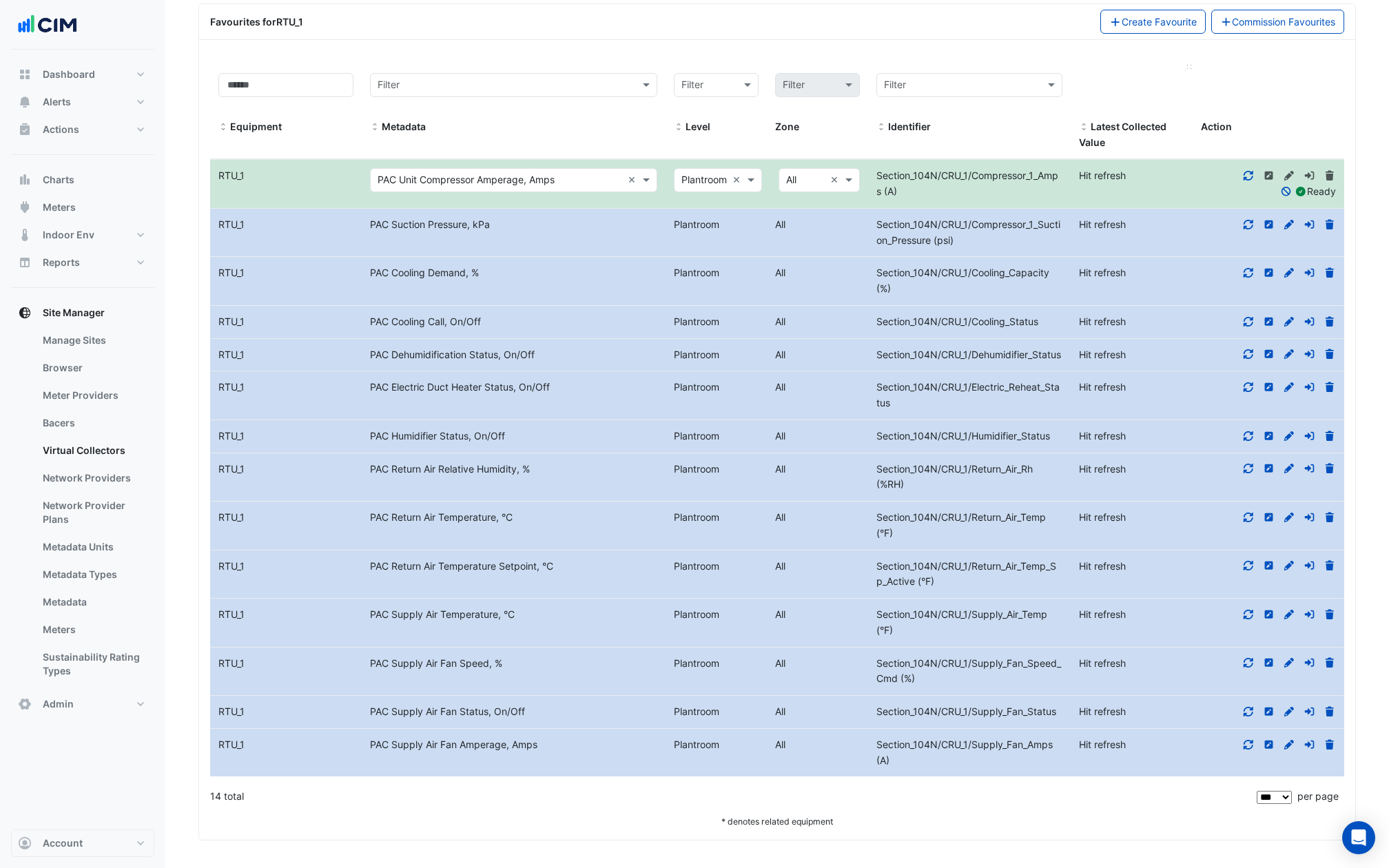
scroll to position [92736, 0]
click at [1230, 34] on link "Commission Favourites" at bounding box center [1277, 21] width 134 height 24
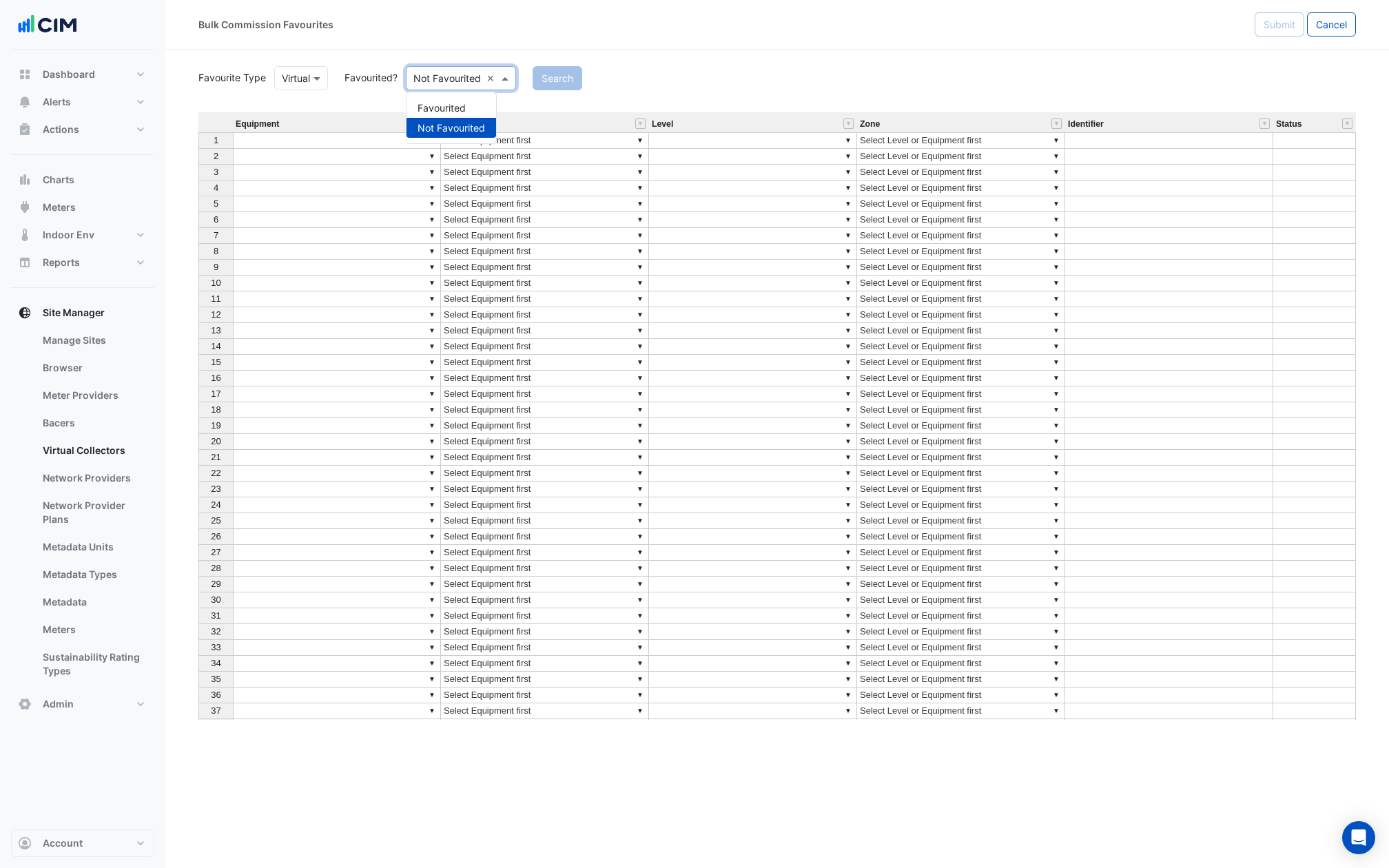
click at [462, 76] on input "text" at bounding box center [447, 78] width 67 height 15
click at [463, 103] on div "Favourited" at bounding box center [451, 107] width 89 height 20
click at [547, 77] on button "Search" at bounding box center [538, 78] width 50 height 24
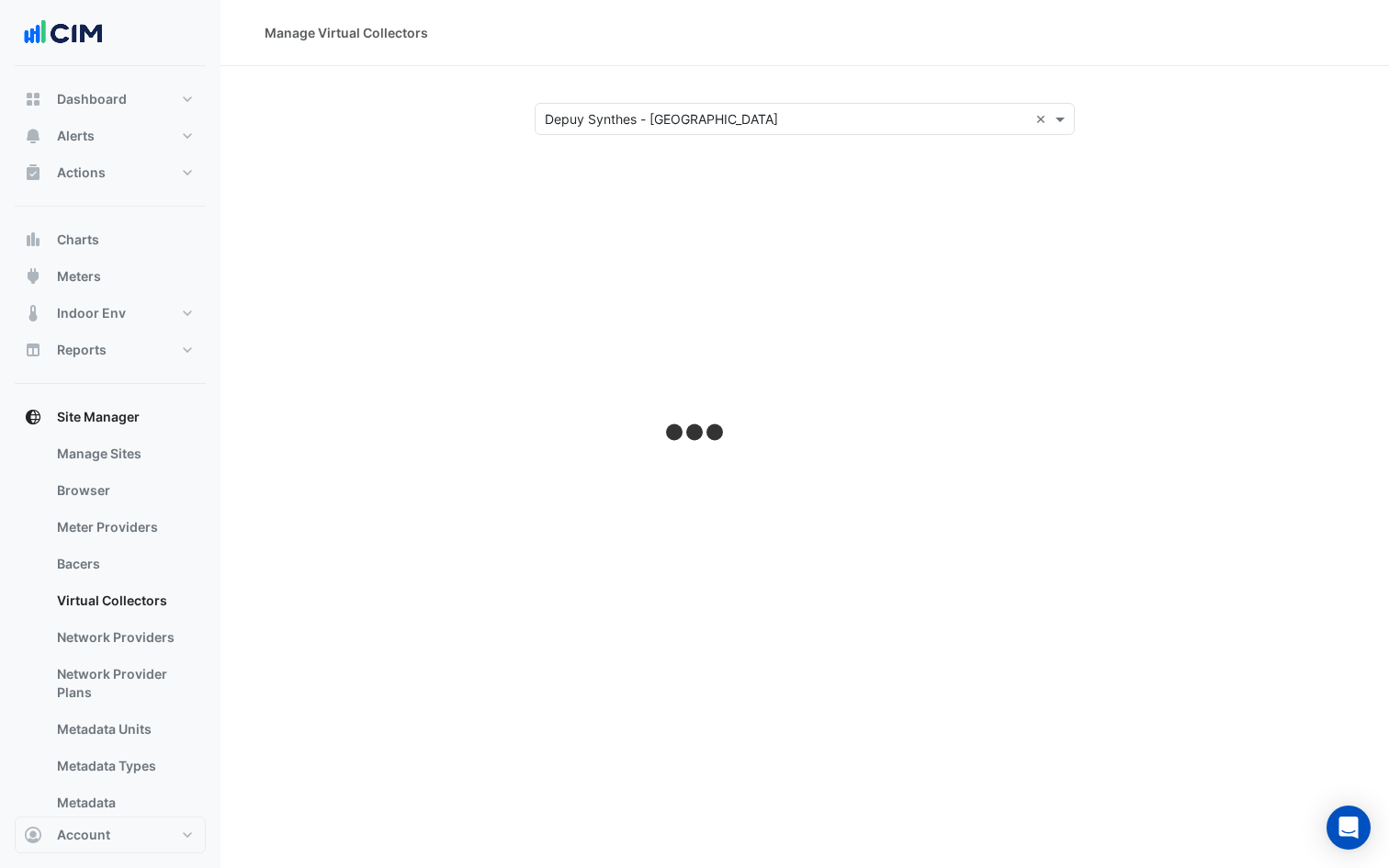
select select "***"
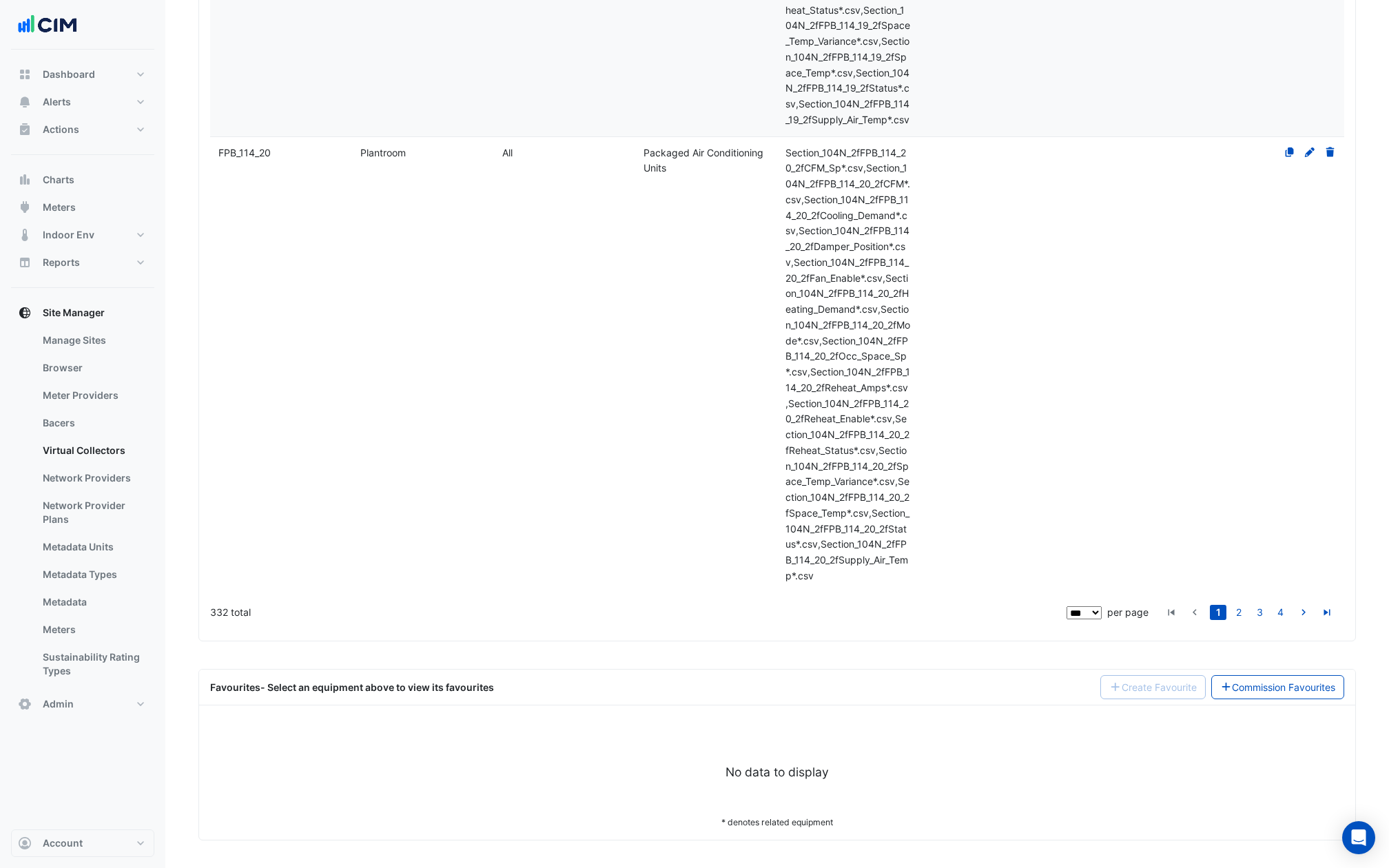
scroll to position [33973, 0]
click at [1041, 650] on link "Commission Favourites" at bounding box center [1277, 687] width 134 height 24
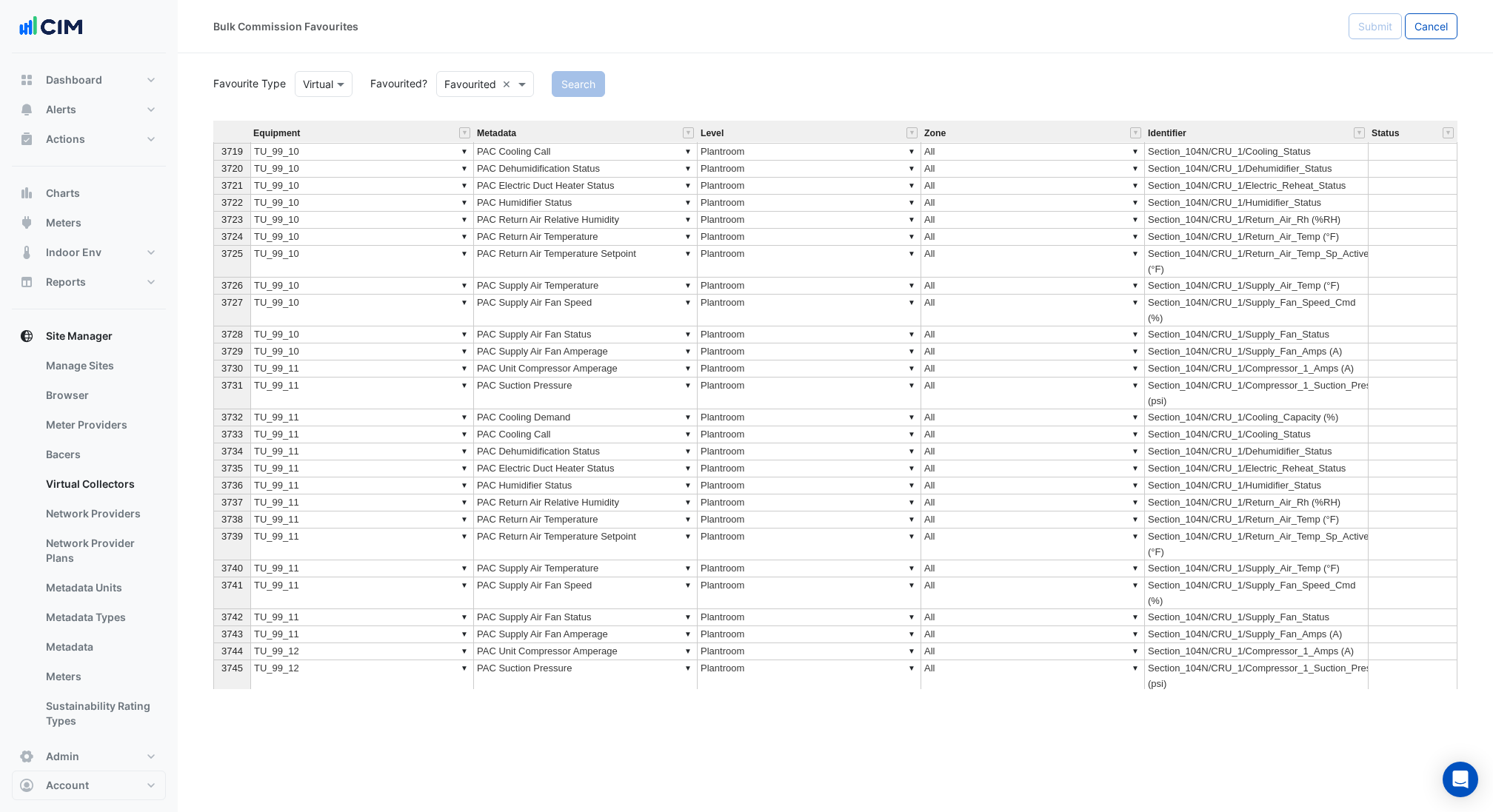
scroll to position [67808, 0]
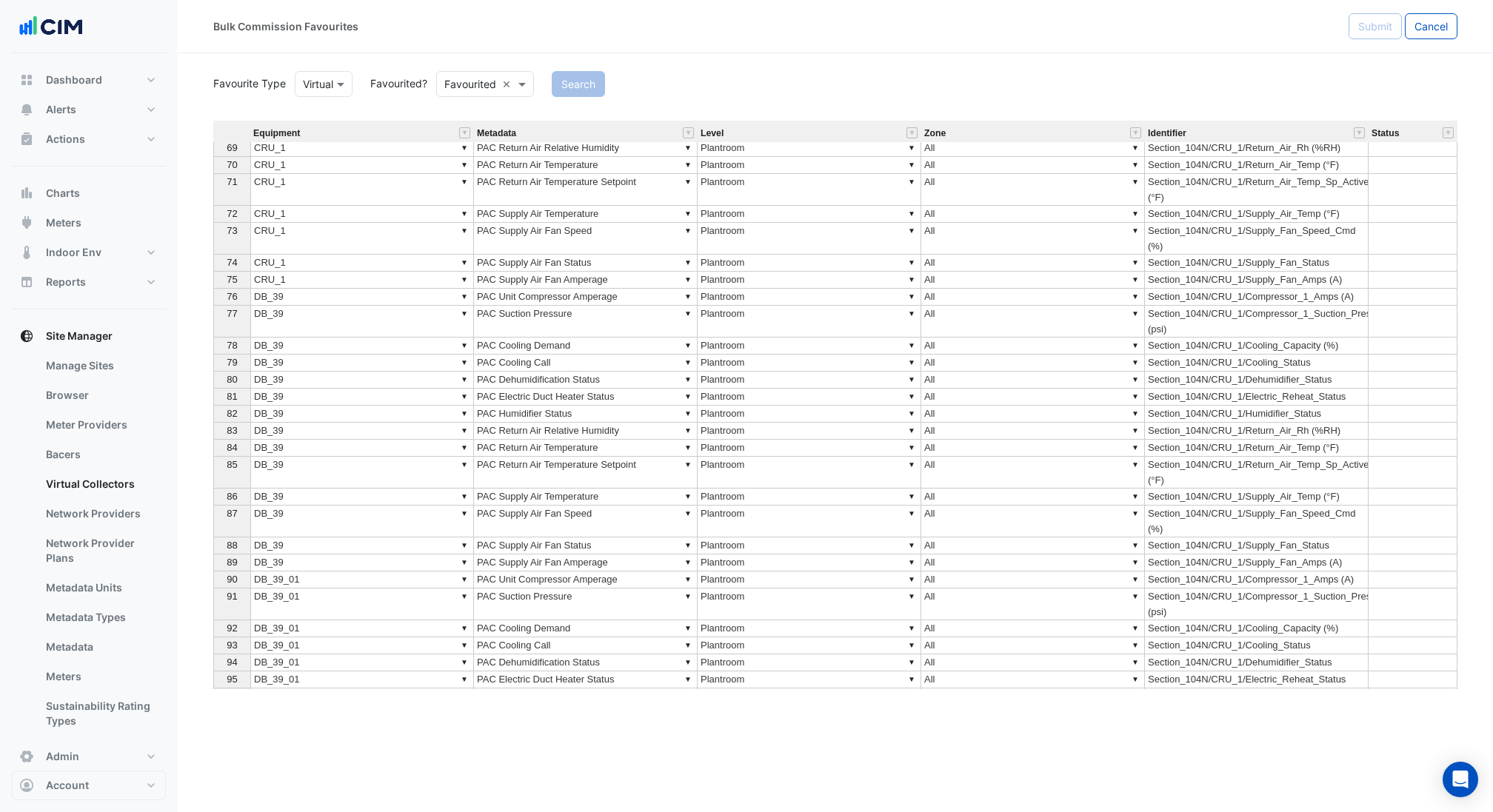
click at [323, 490] on td "▼ DB_39" at bounding box center [362, 497] width 224 height 17
click at [323, 511] on td "▼ DB_39" at bounding box center [362, 521] width 224 height 32
click at [323, 476] on td "▼ DB_39" at bounding box center [362, 472] width 224 height 32
click at [317, 506] on td "▼ DB_39" at bounding box center [362, 521] width 224 height 32
click at [317, 494] on td "▼ DB_39" at bounding box center [362, 497] width 224 height 17
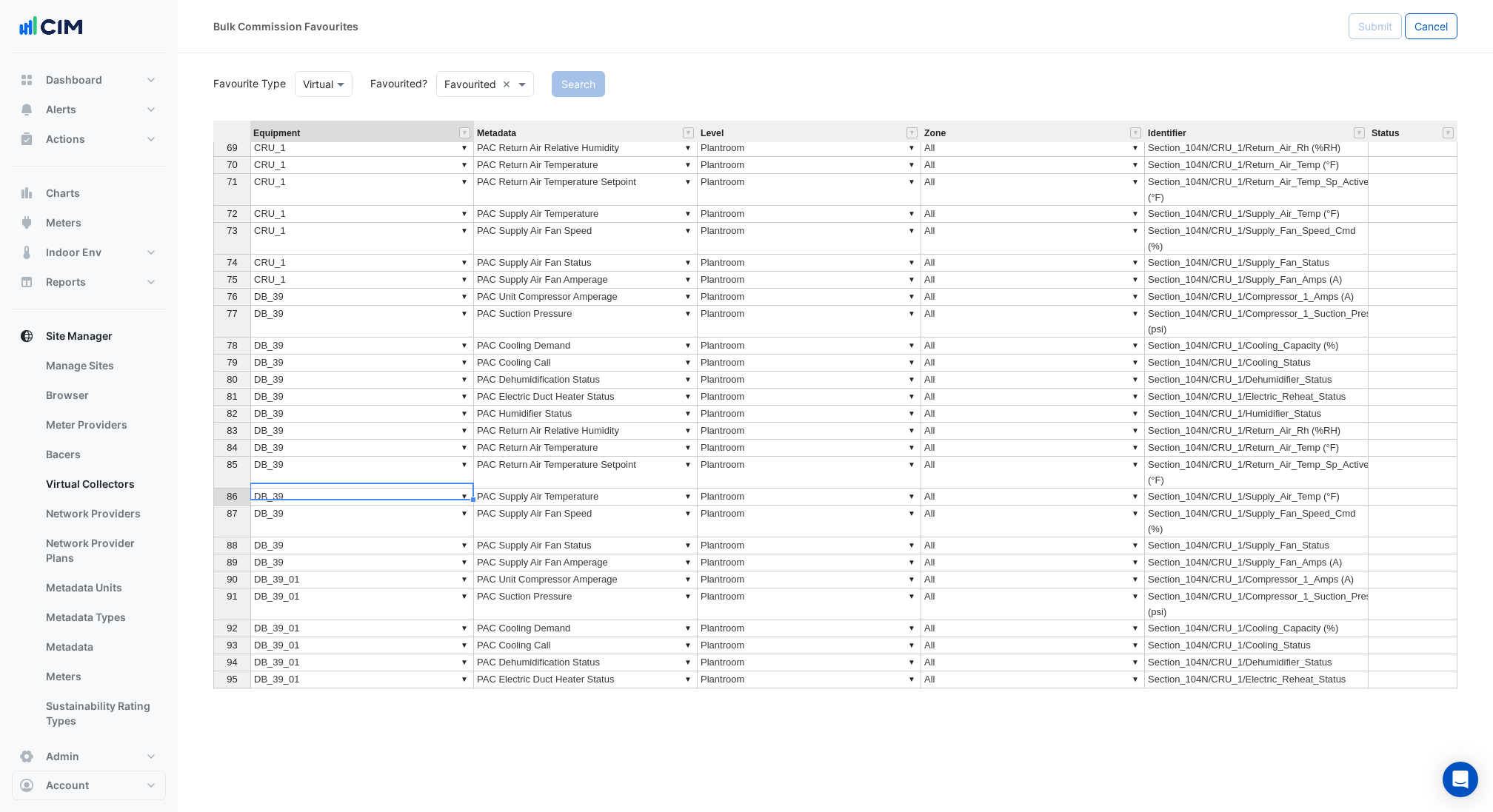
click at [306, 347] on td "▼ DB_39" at bounding box center [362, 346] width 224 height 17
click at [308, 299] on td "▼ DB_39" at bounding box center [362, 296] width 224 height 17
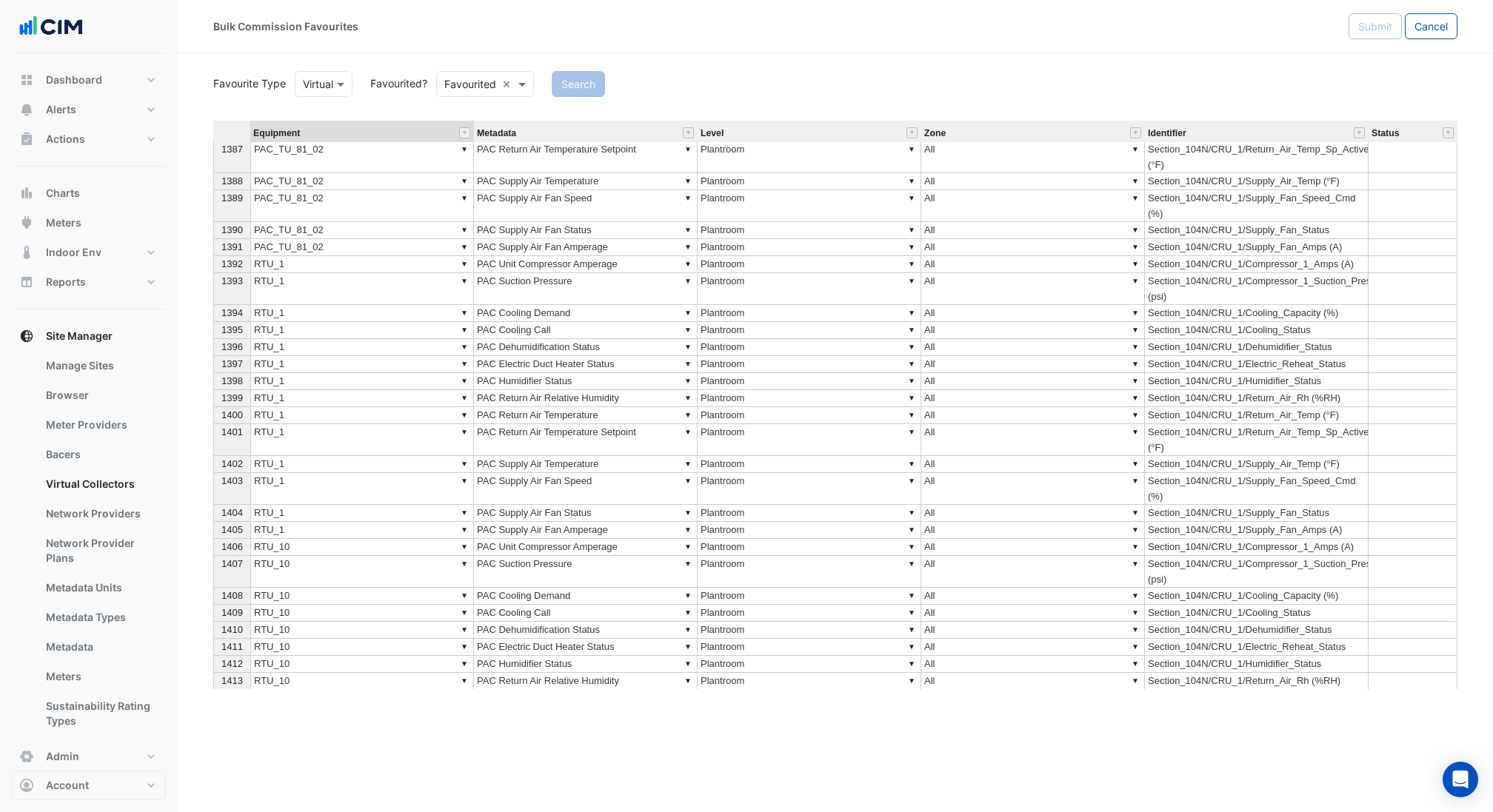
click at [223, 307] on span "1394" at bounding box center [232, 312] width 22 height 11
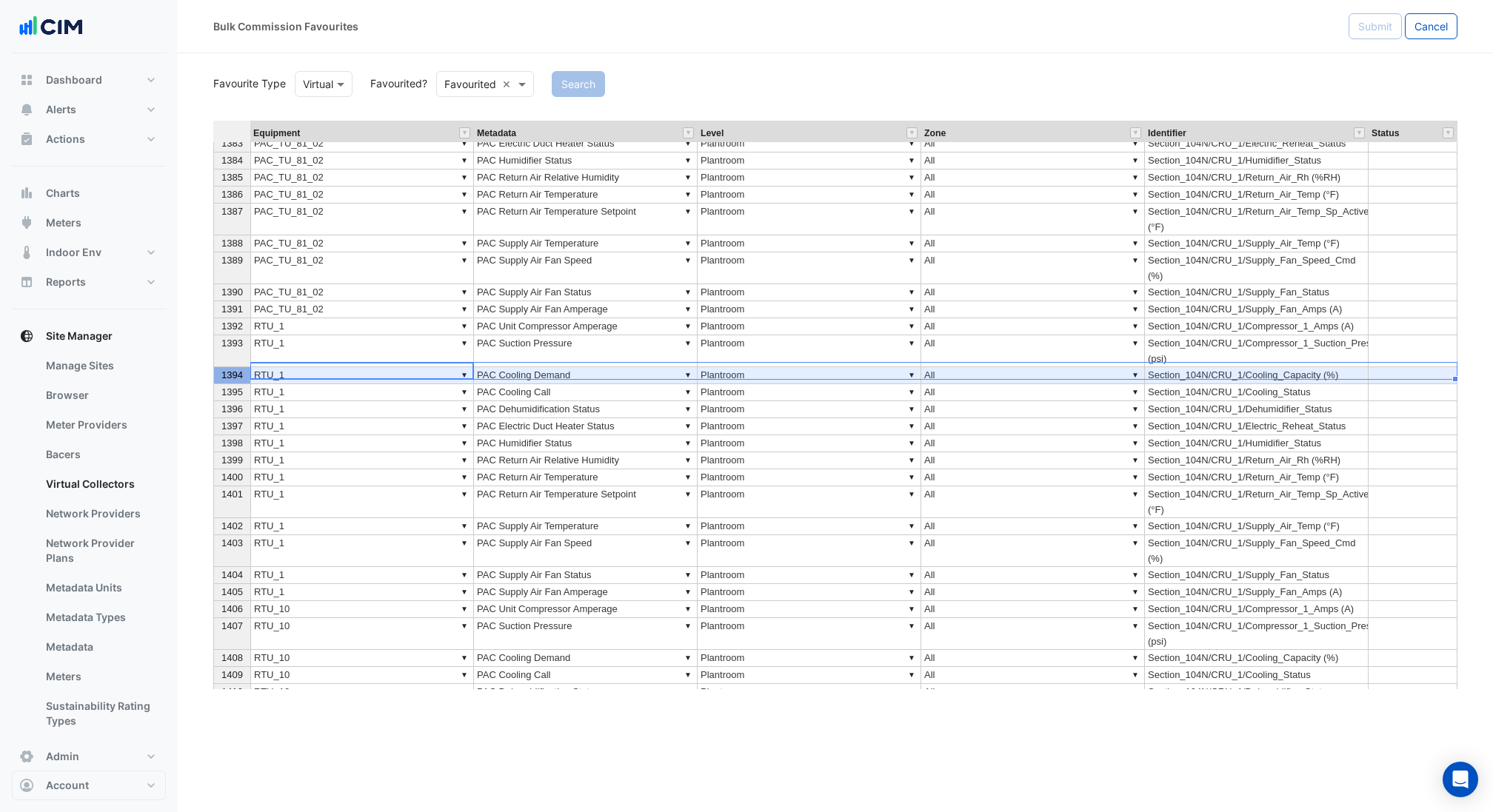
click at [232, 322] on span "1392" at bounding box center [232, 326] width 22 height 11
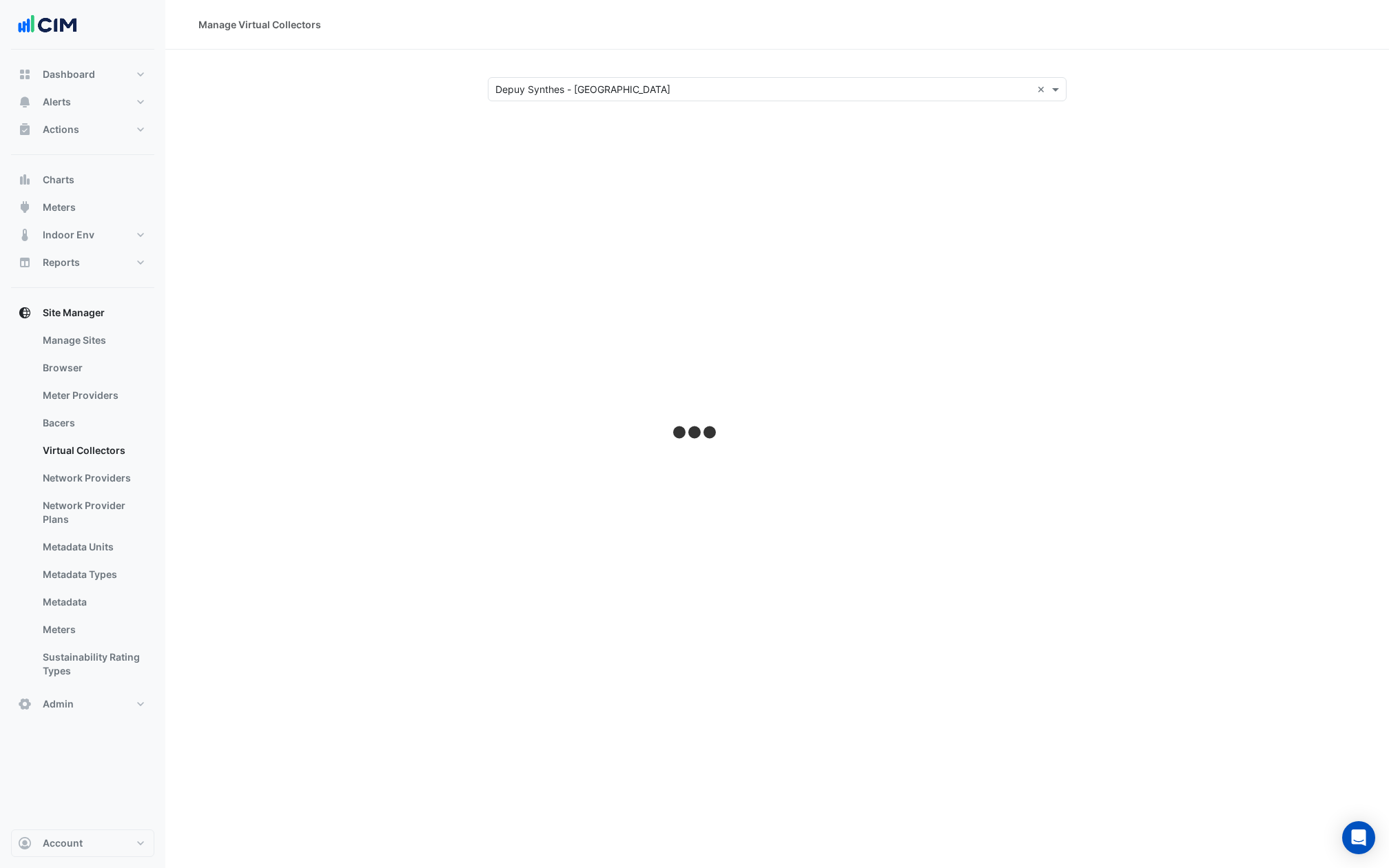
select select "***"
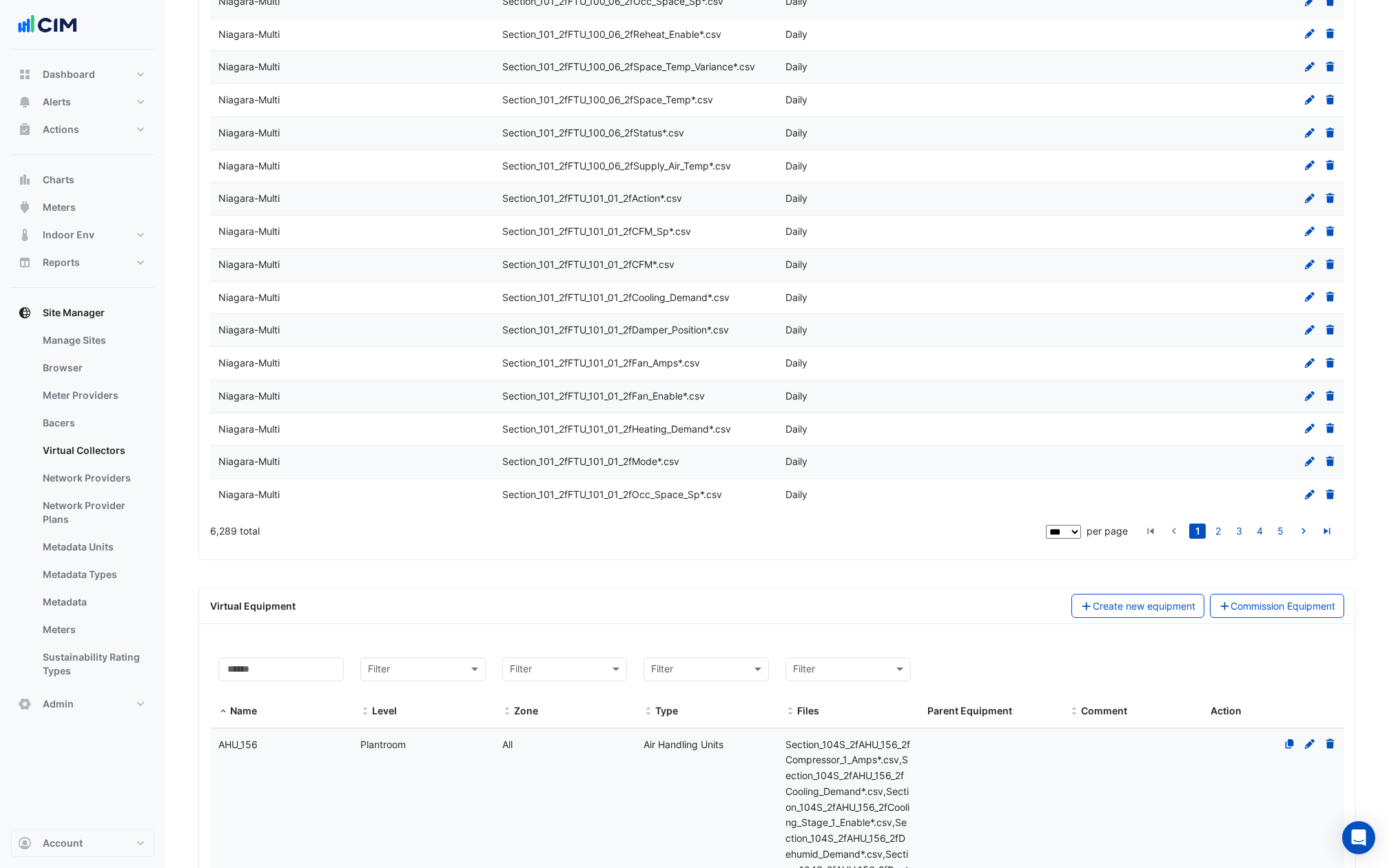
scroll to position [3053, 0]
click at [265, 657] on input at bounding box center [281, 668] width 126 height 24
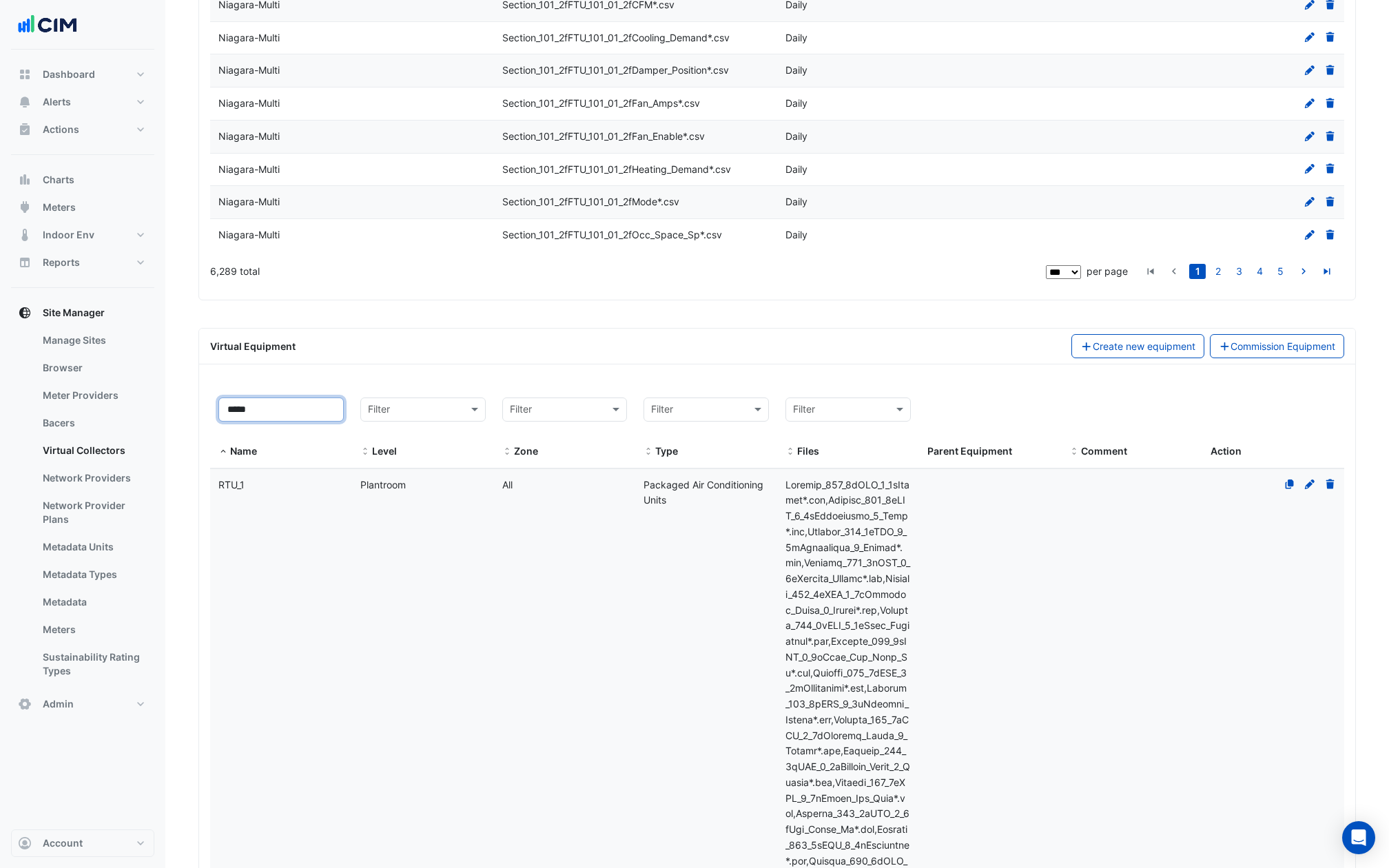
scroll to position [3413, 0]
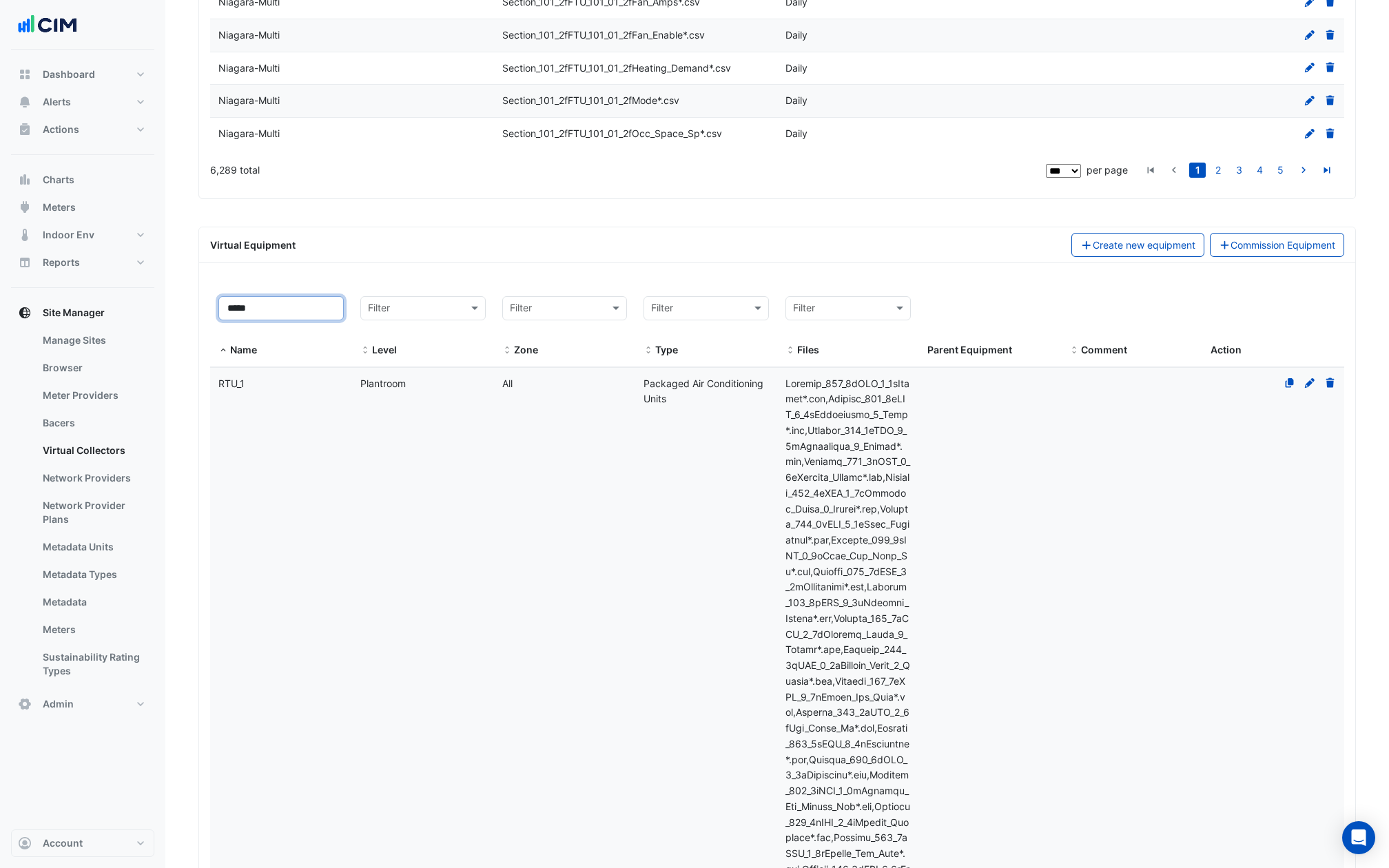
type input "*****"
click at [326, 628] on datatable-body-cell "Name RTU_1" at bounding box center [281, 728] width 142 height 722
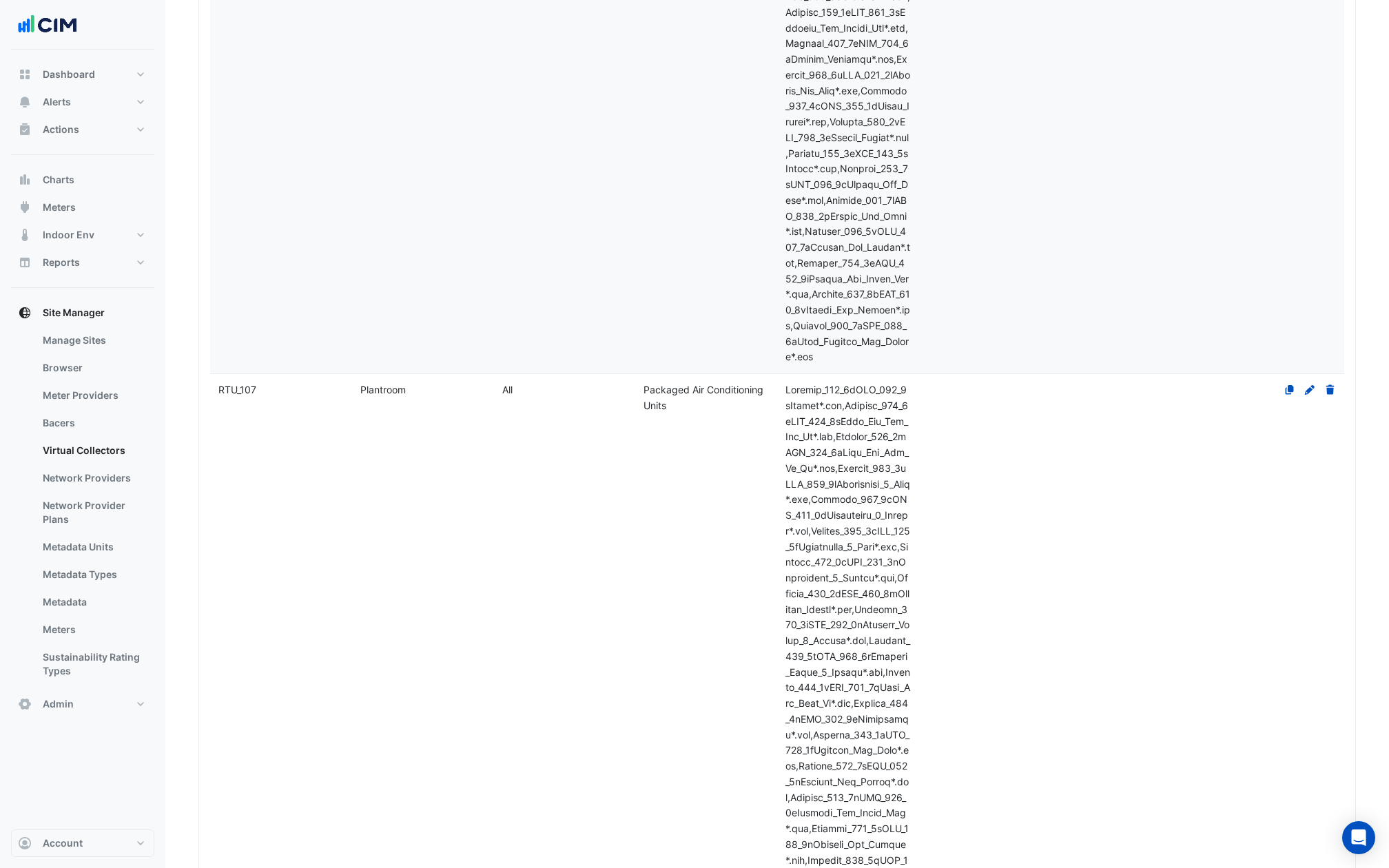
scroll to position [12253, 0]
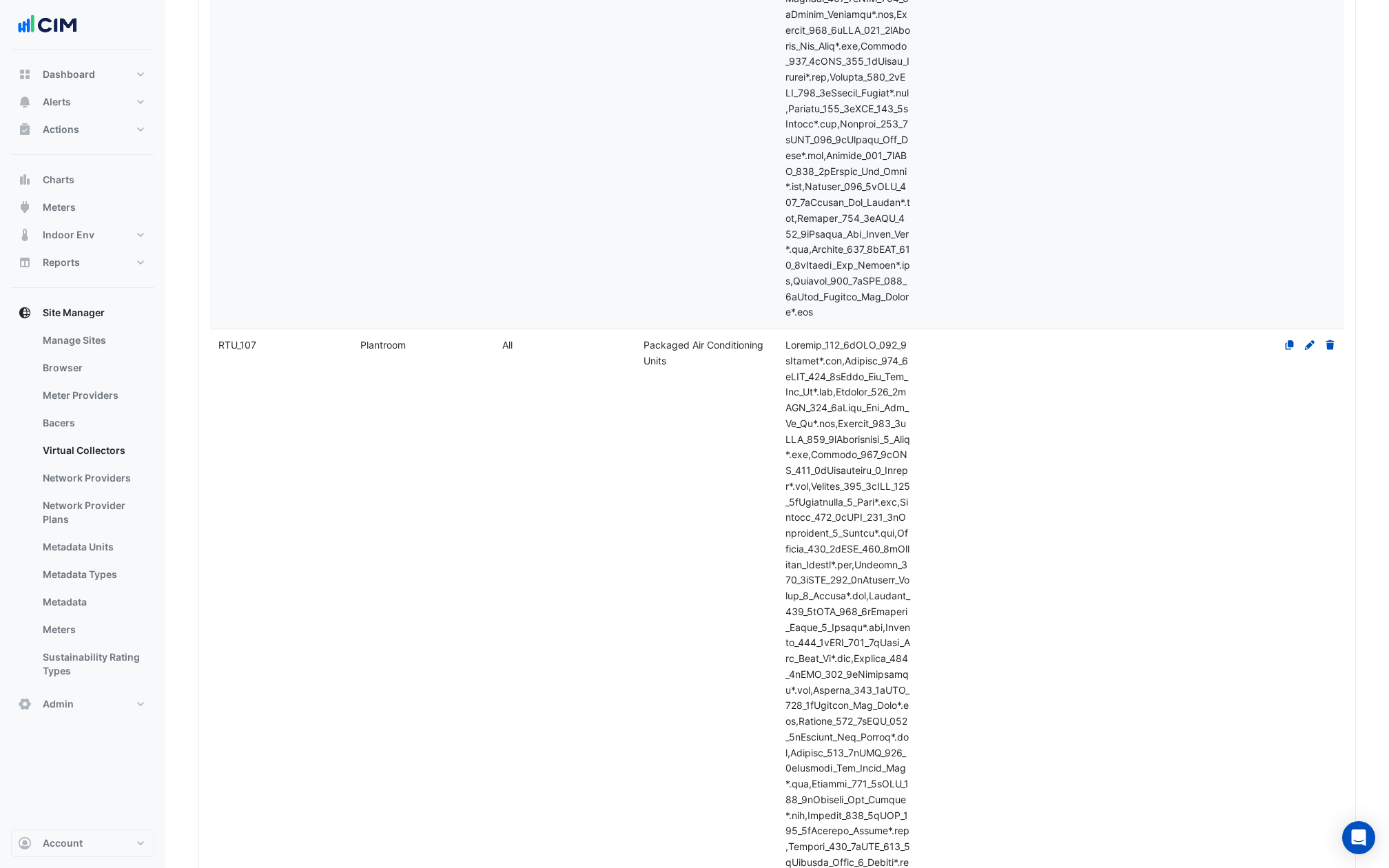
select select "***"
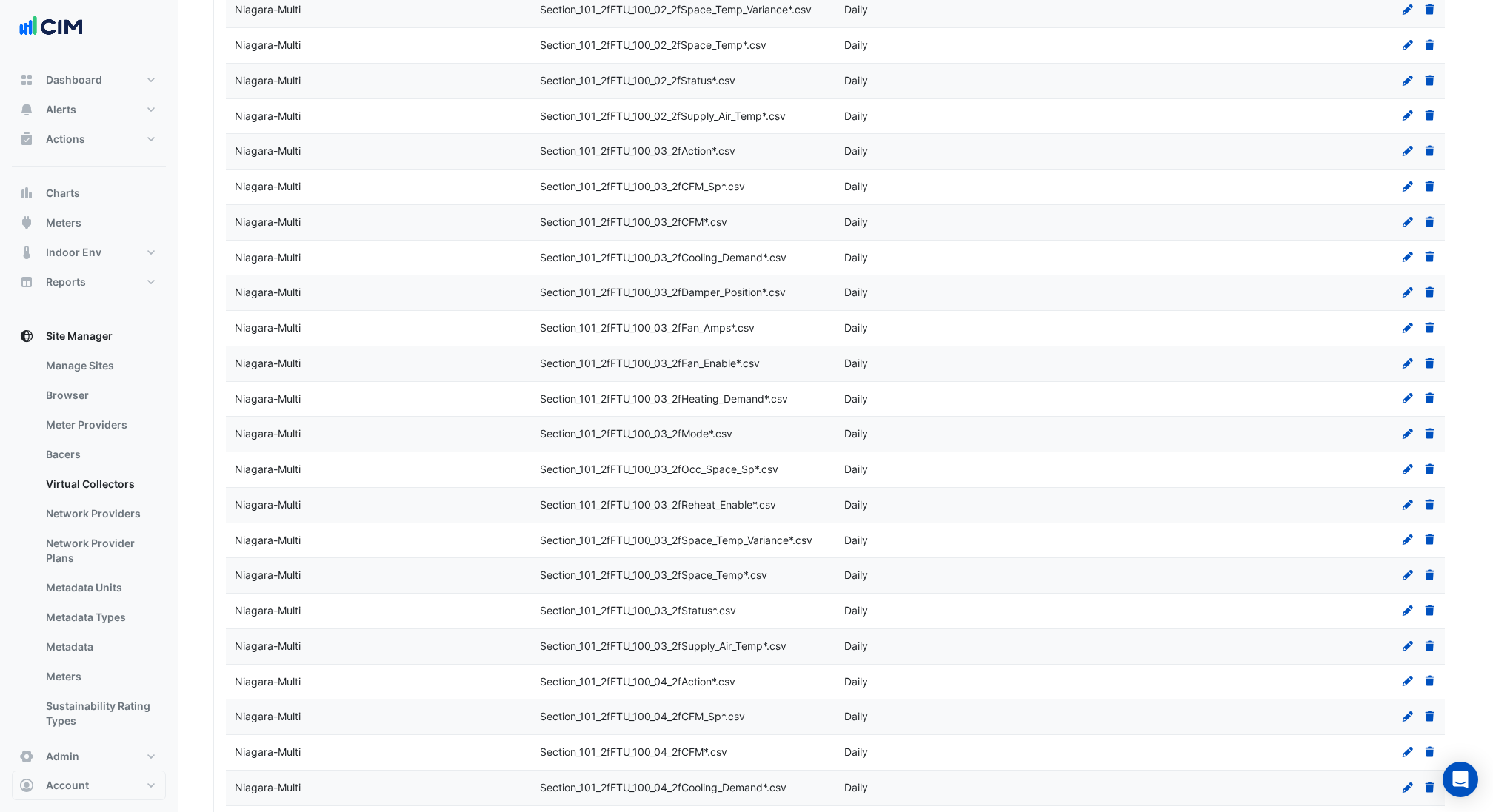
scroll to position [0, 0]
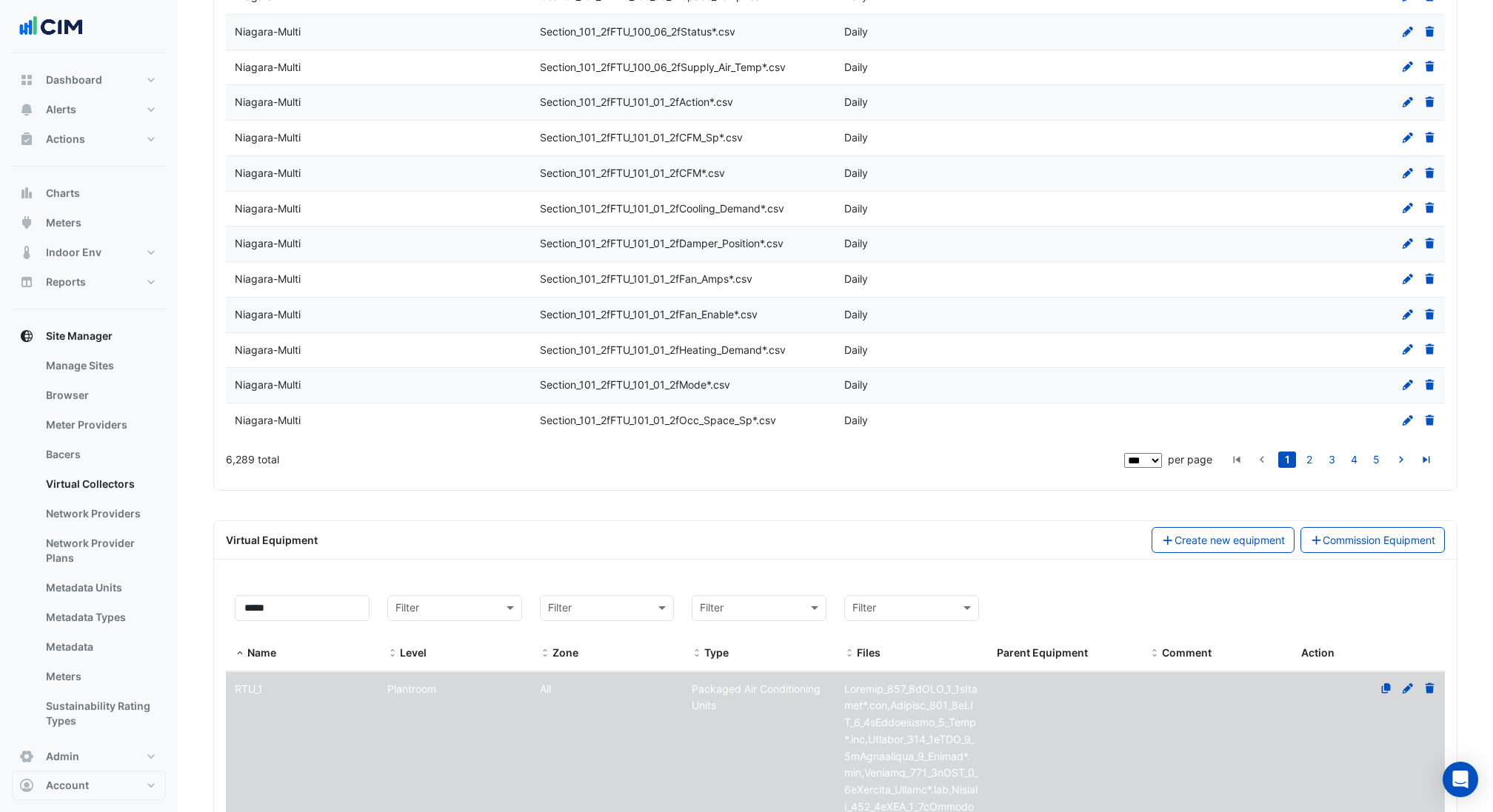
scroll to position [3387, 0]
click at [248, 599] on input "*****" at bounding box center [302, 612] width 135 height 26
click at [250, 599] on input "*****" at bounding box center [302, 612] width 135 height 26
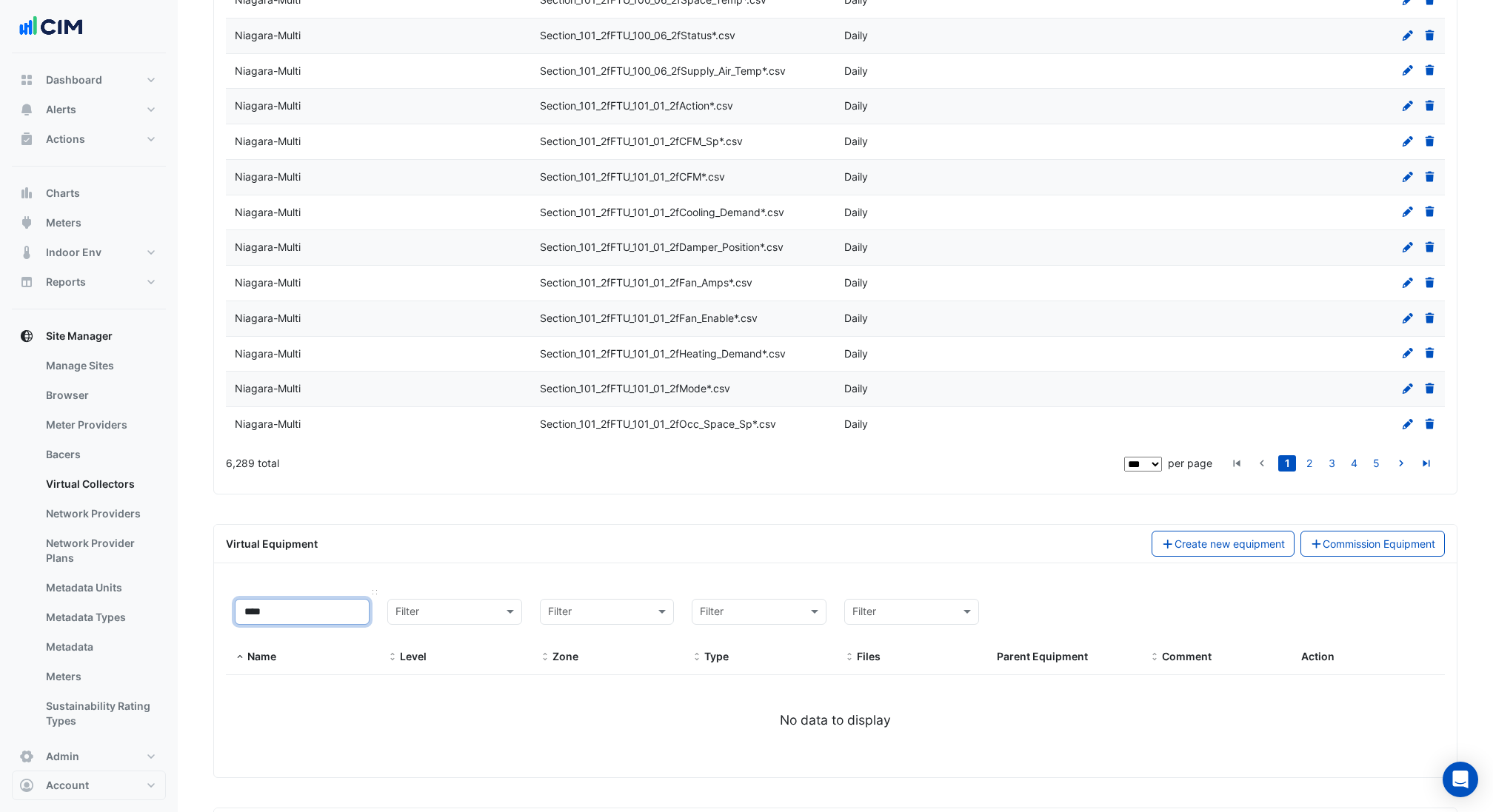
type input "*****"
select select "***"
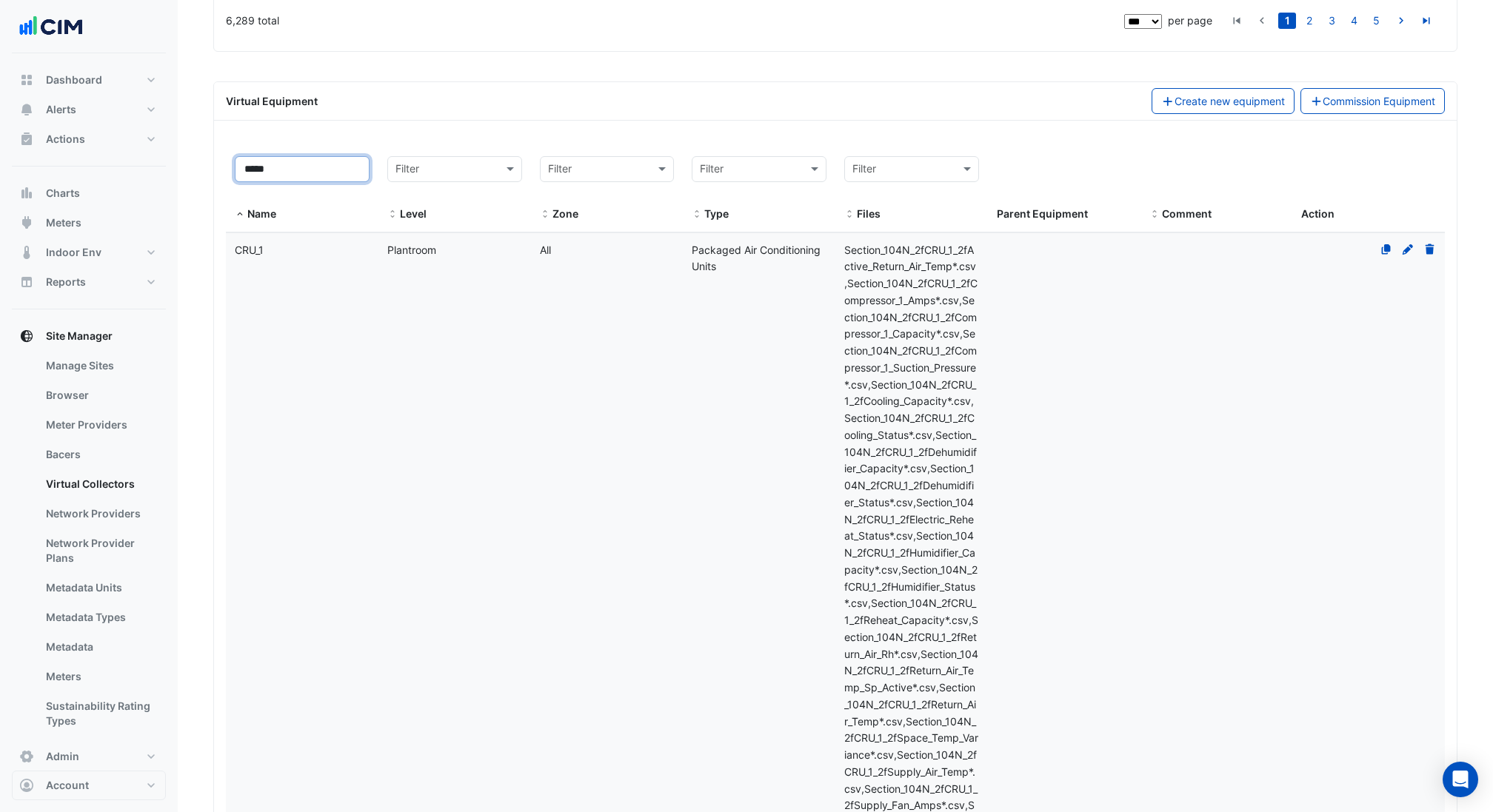
type input "*****"
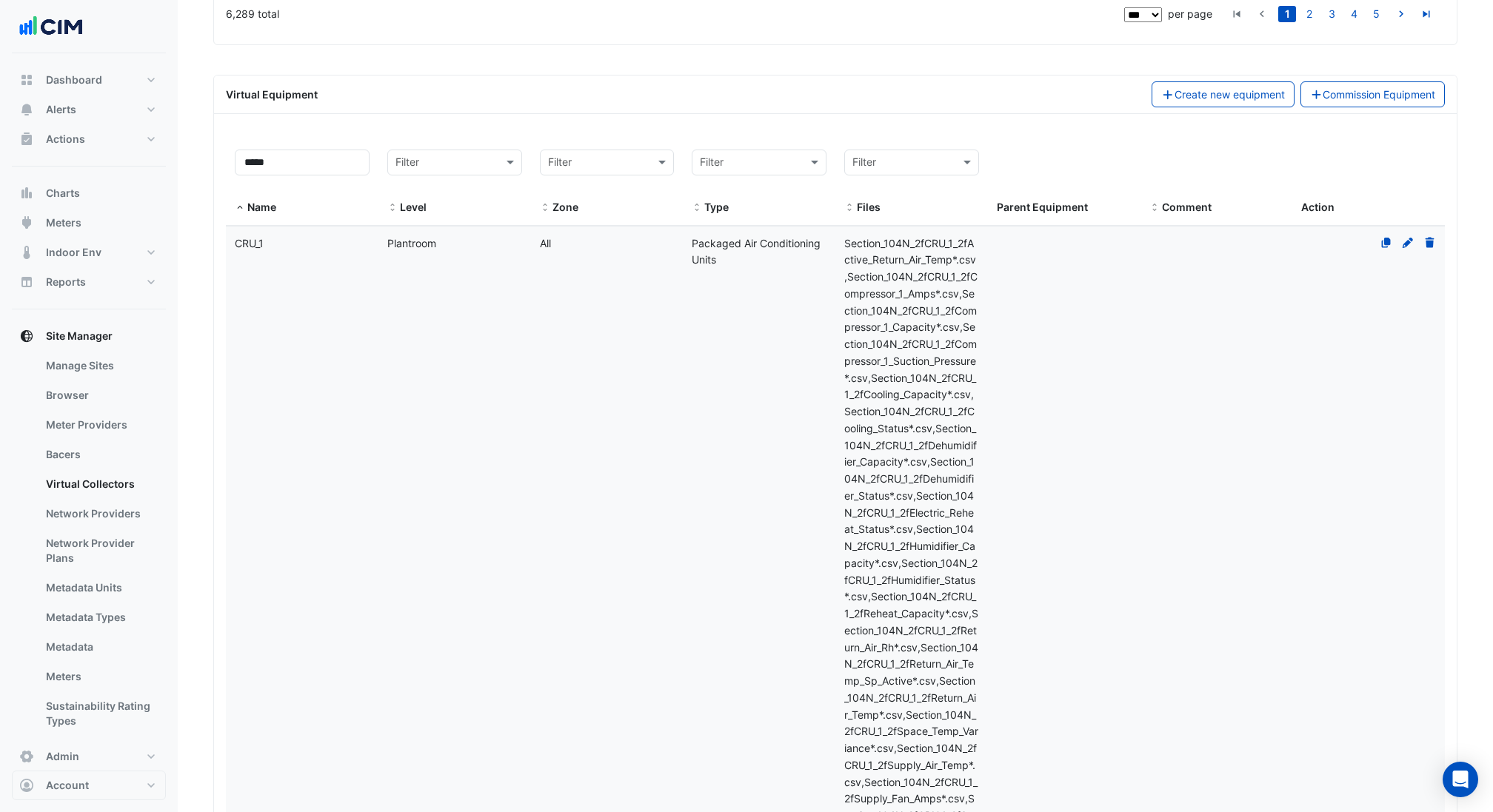
click at [452, 674] on datatable-body-cell "Level Plantroom" at bounding box center [455, 572] width 153 height 691
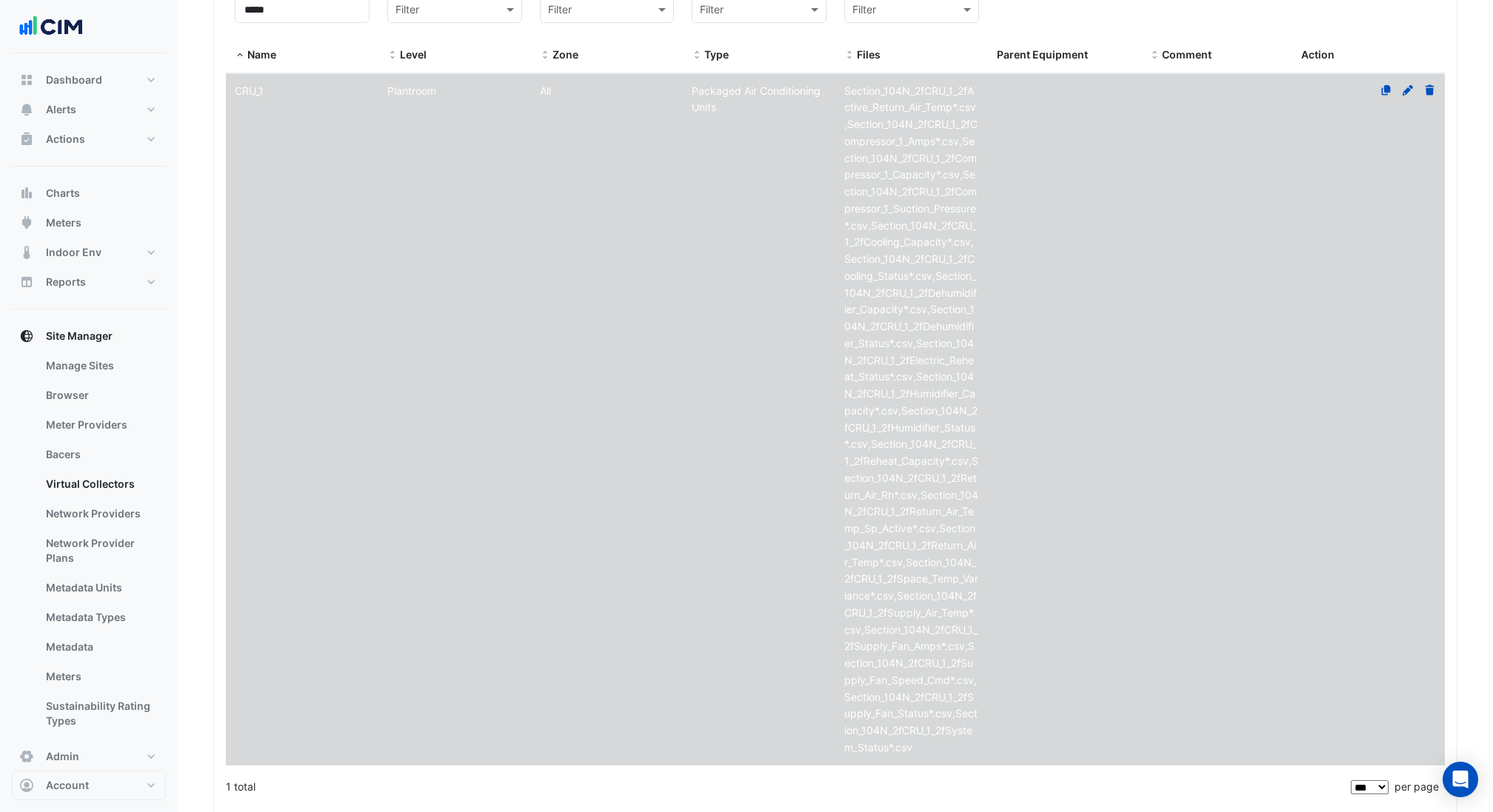
scroll to position [4237, 0]
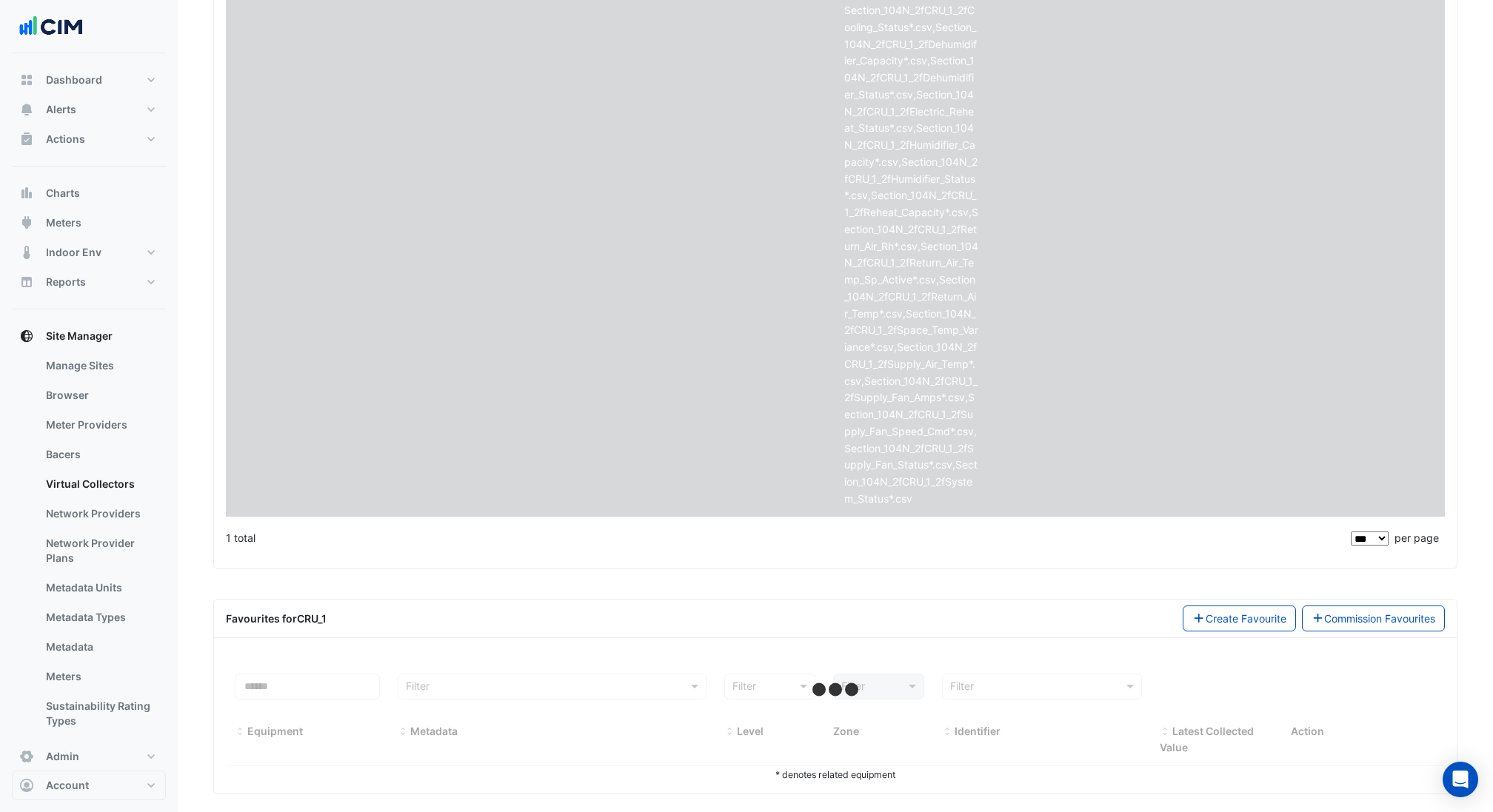
select select "***"
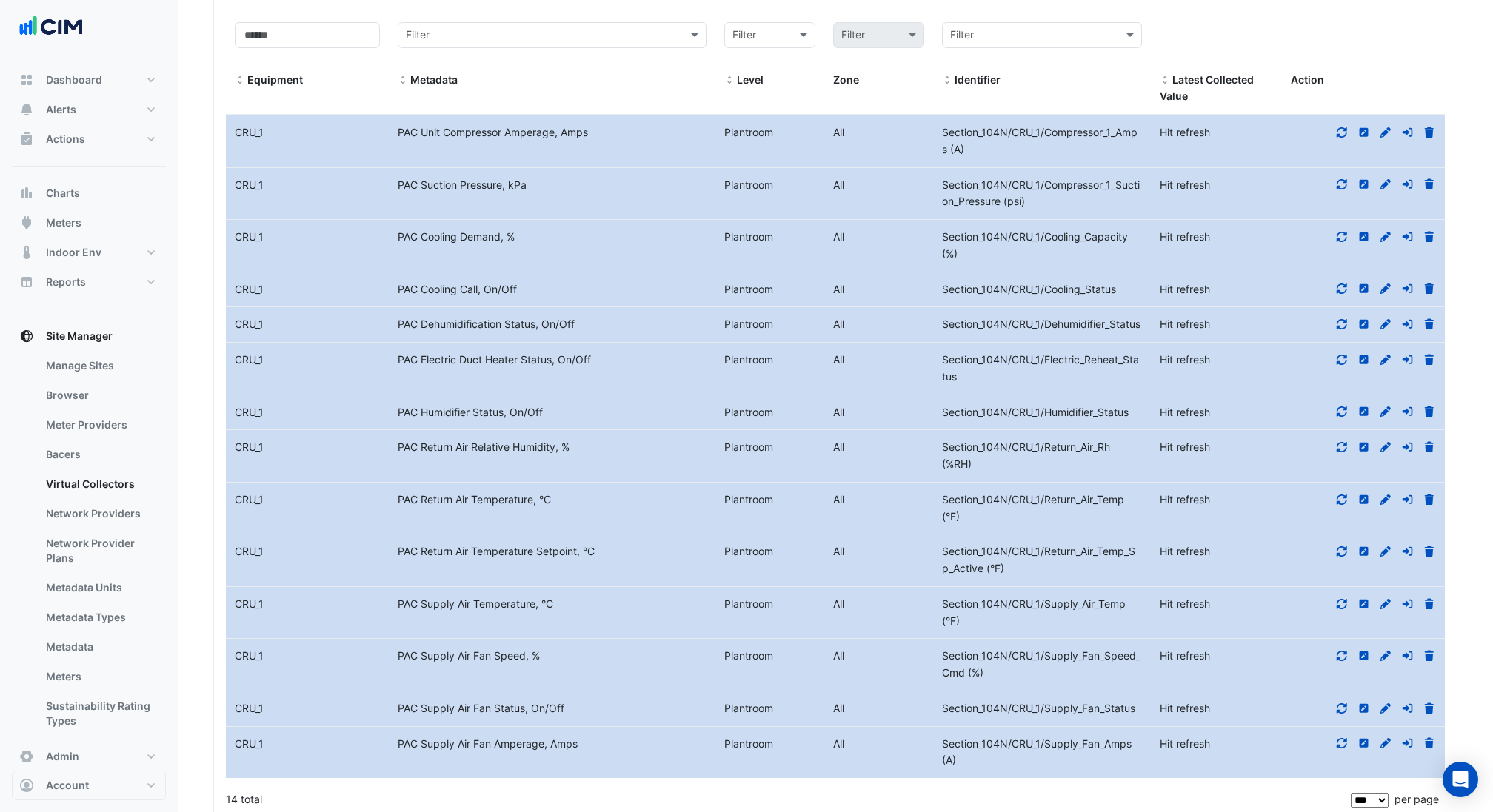
scroll to position [4879, 0]
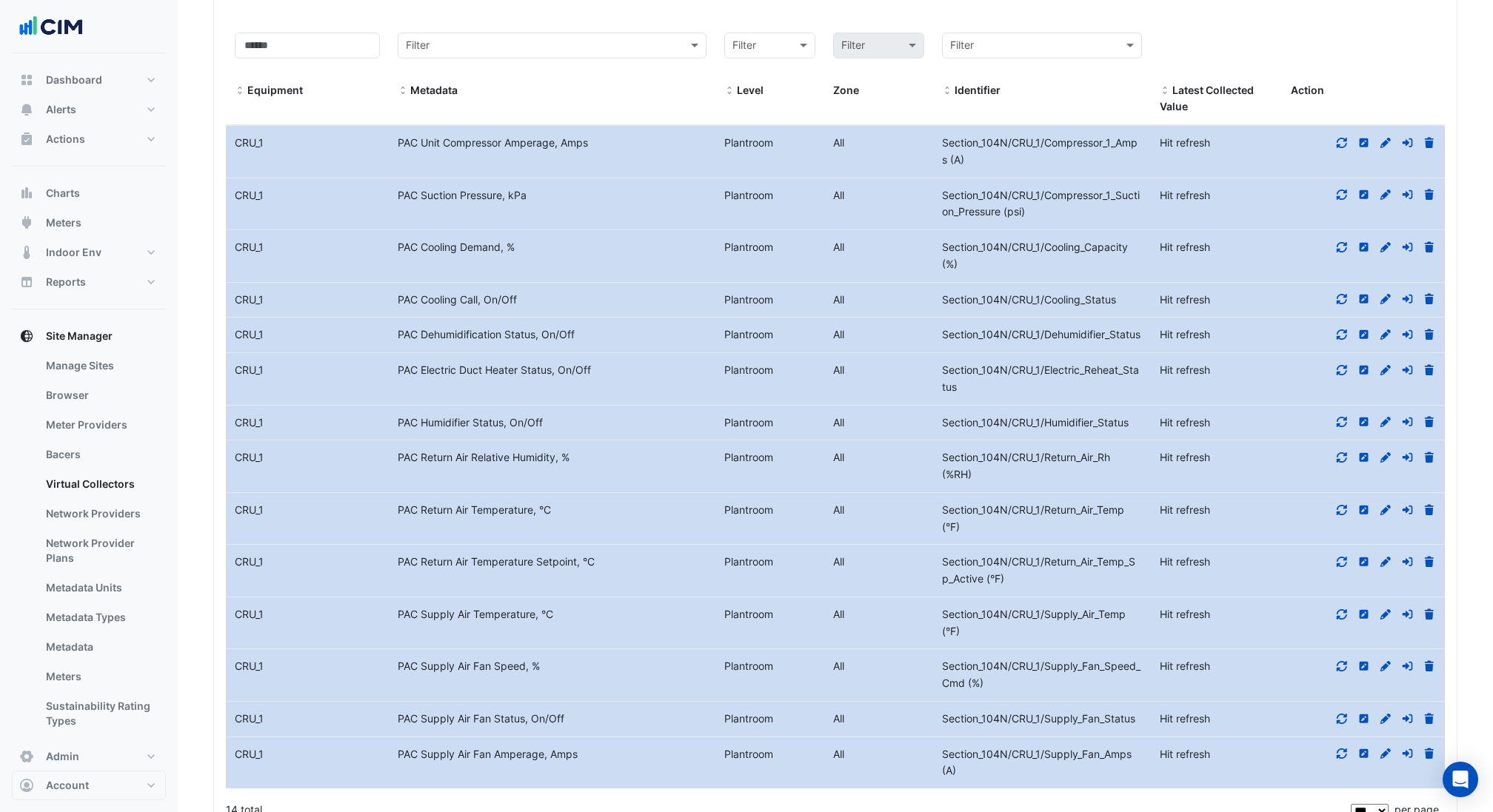
click at [600, 142] on datatable-body-cell "Metadata PAC Unit Compressor Amperage, Amps" at bounding box center [552, 152] width 326 height 52
click at [587, 197] on datatable-body-cell "Metadata PAC Suction Pressure, kPa" at bounding box center [552, 204] width 326 height 52
click at [1016, 188] on span "Section_104N/CRU_1/Compressor_1_Suction_Pressure (psi)" at bounding box center [1041, 203] width 198 height 30
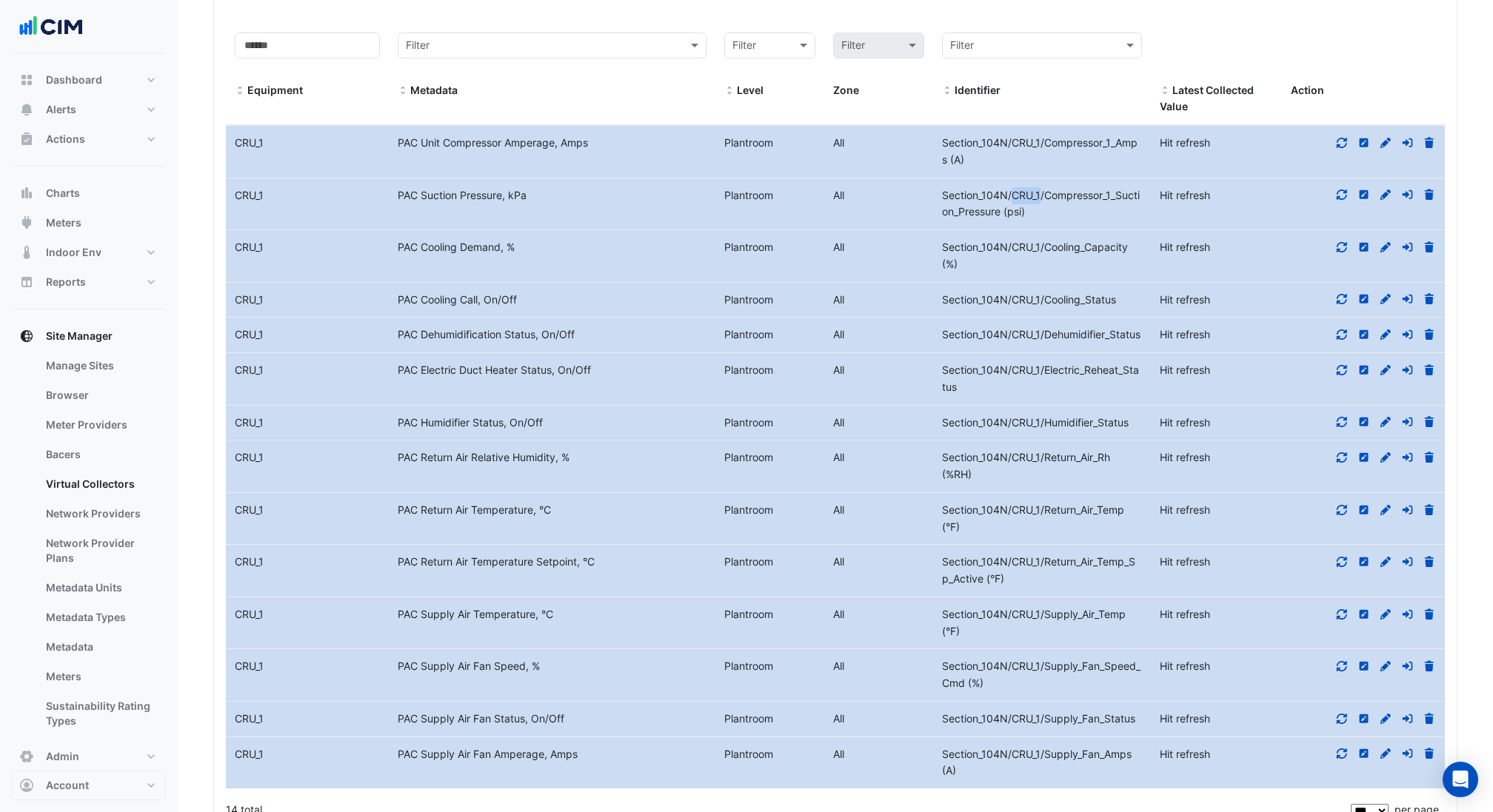
click at [1016, 188] on span "Section_104N/CRU_1/Compressor_1_Suction_Pressure (psi)" at bounding box center [1041, 203] width 198 height 30
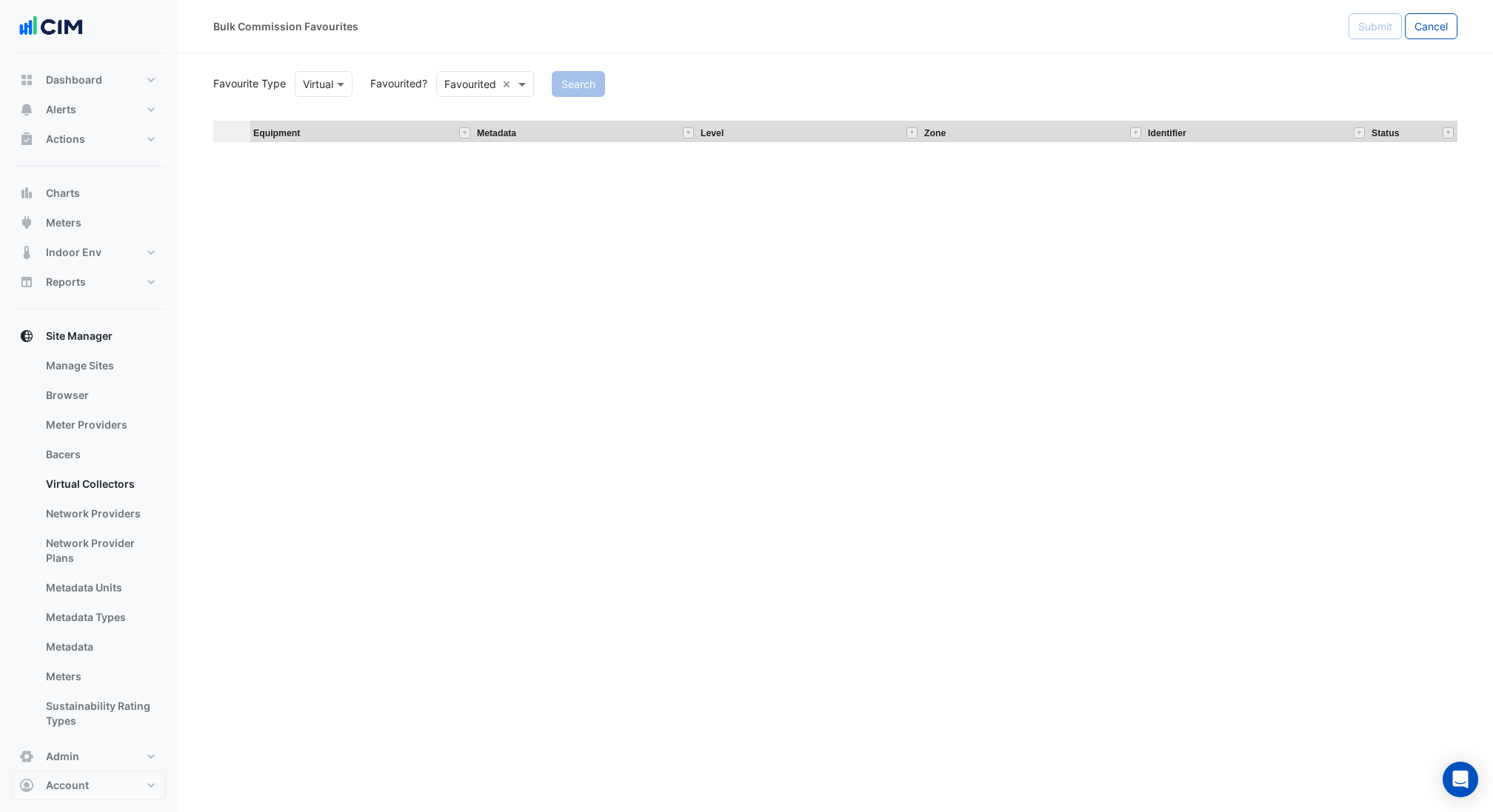
scroll to position [27747, 0]
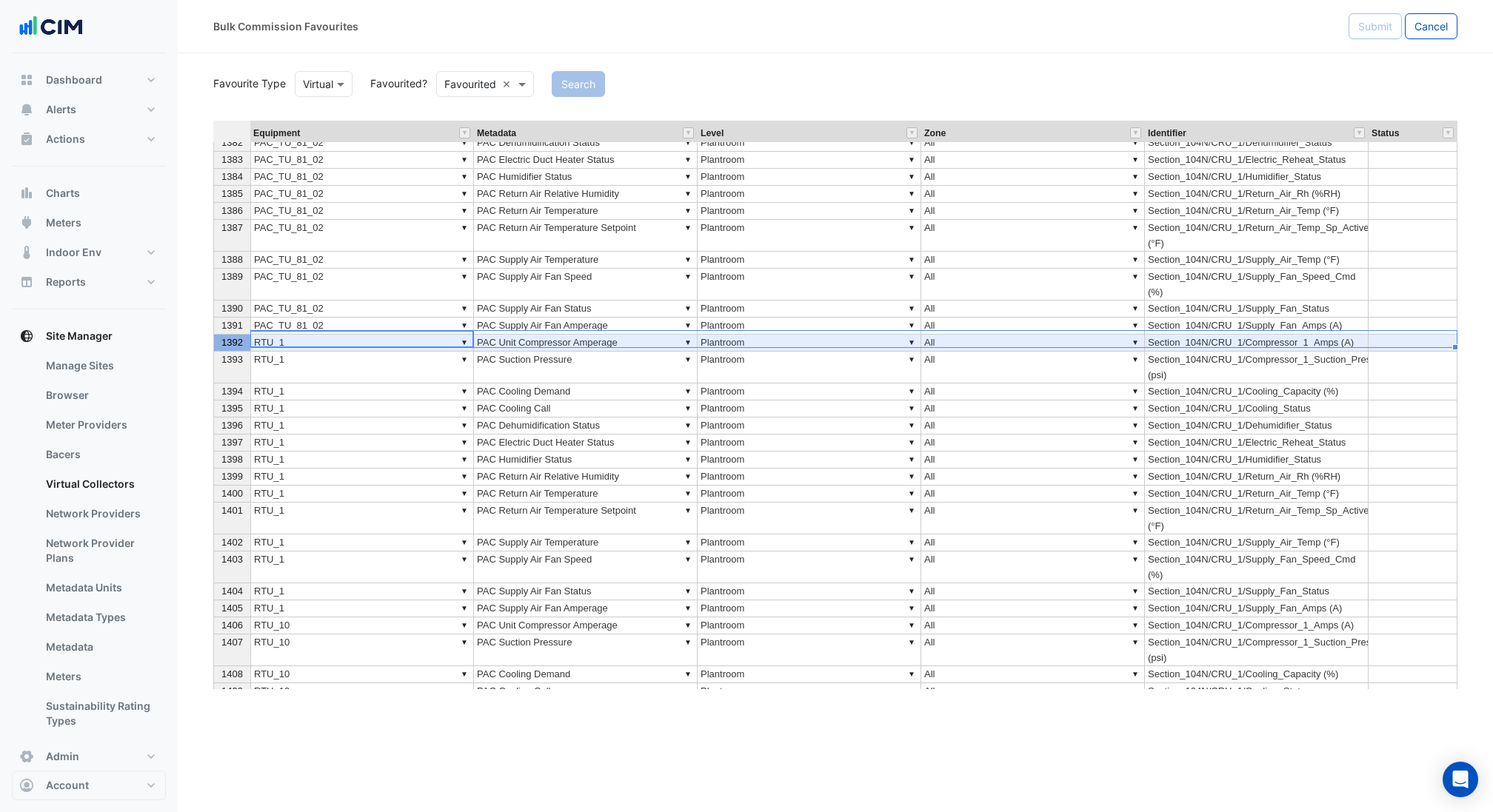
click at [1264, 340] on td "Section_104N/CRU_1/Compressor_1_Amps (A)" at bounding box center [1257, 343] width 224 height 17
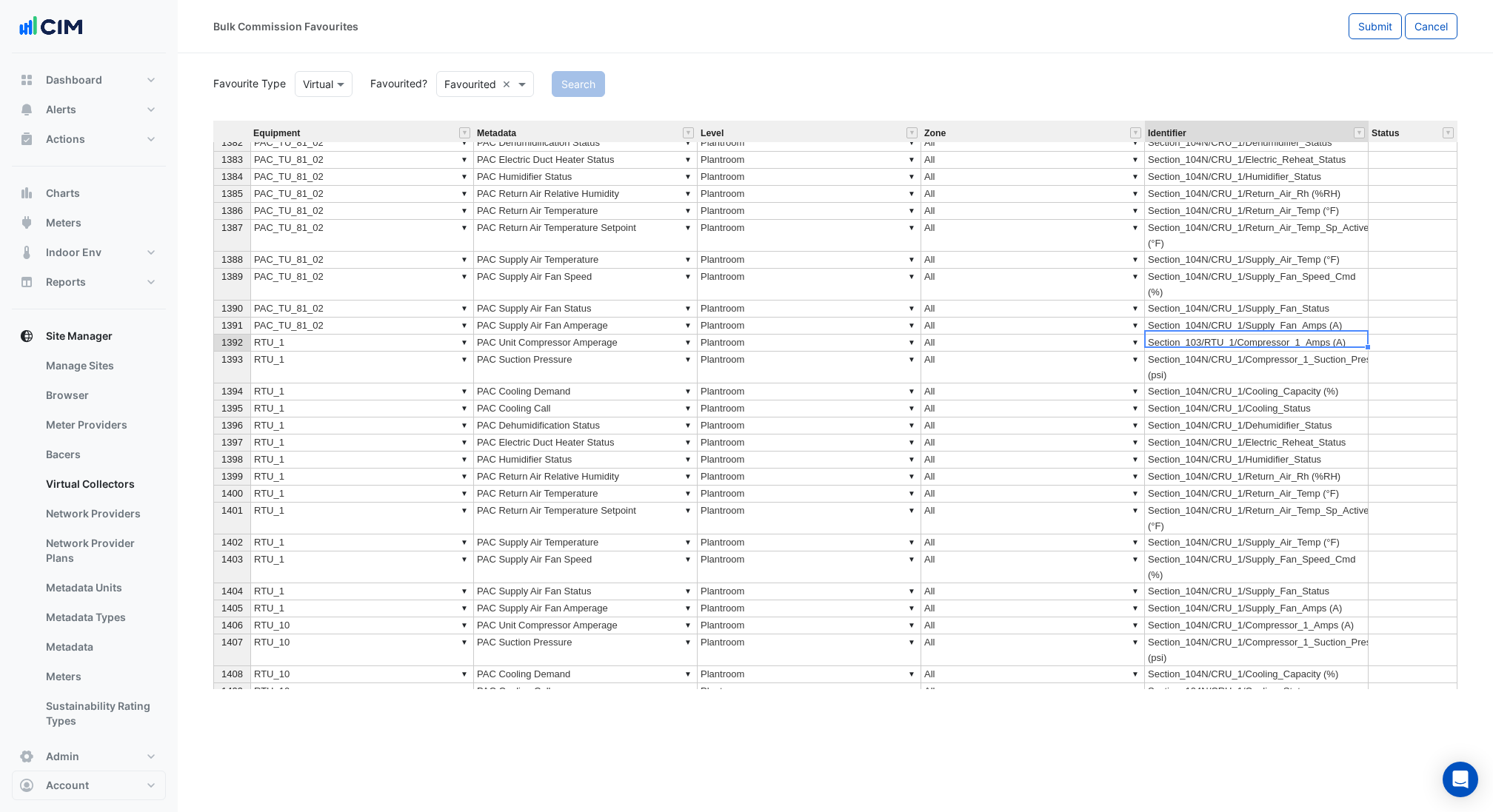
click at [1268, 361] on td "Section_104N/CRU_1/Compressor_1_Suction_Pressure (psi)" at bounding box center [1257, 367] width 224 height 32
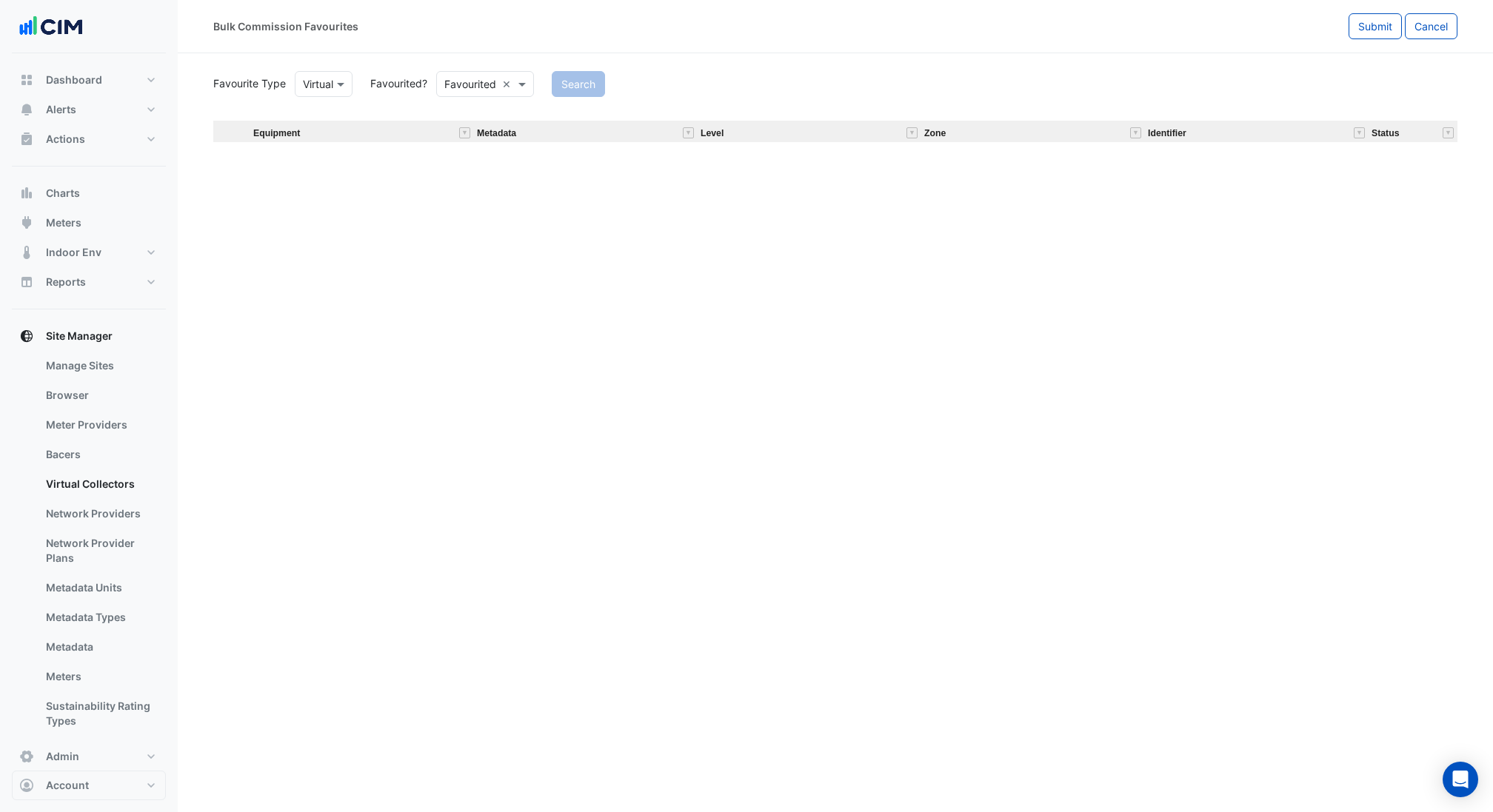
scroll to position [68238, 0]
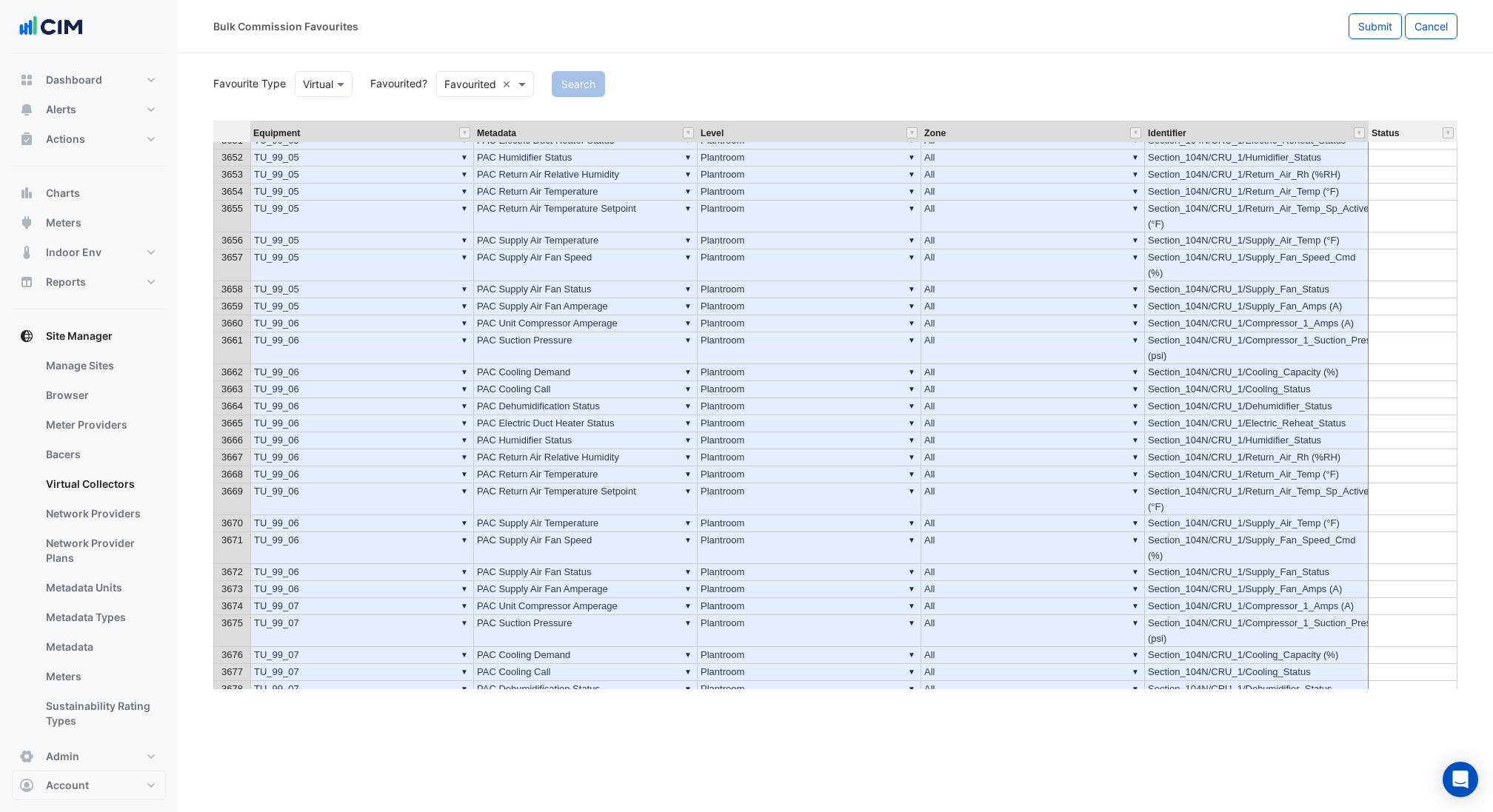
drag, startPoint x: 1303, startPoint y: 673, endPoint x: 276, endPoint y: 124, distance: 1164.5
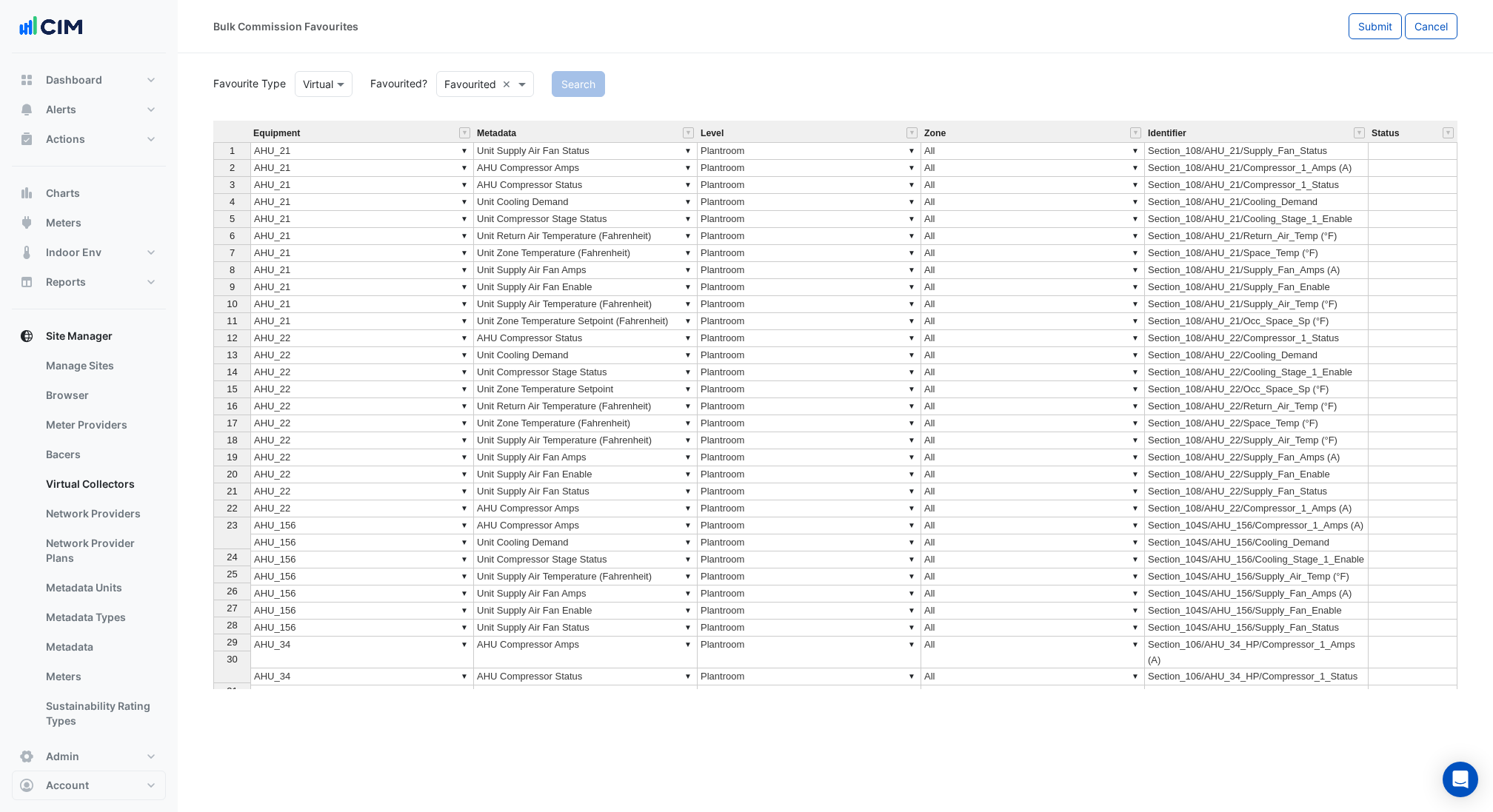
click at [1237, 74] on div "Search" at bounding box center [1004, 83] width 924 height 26
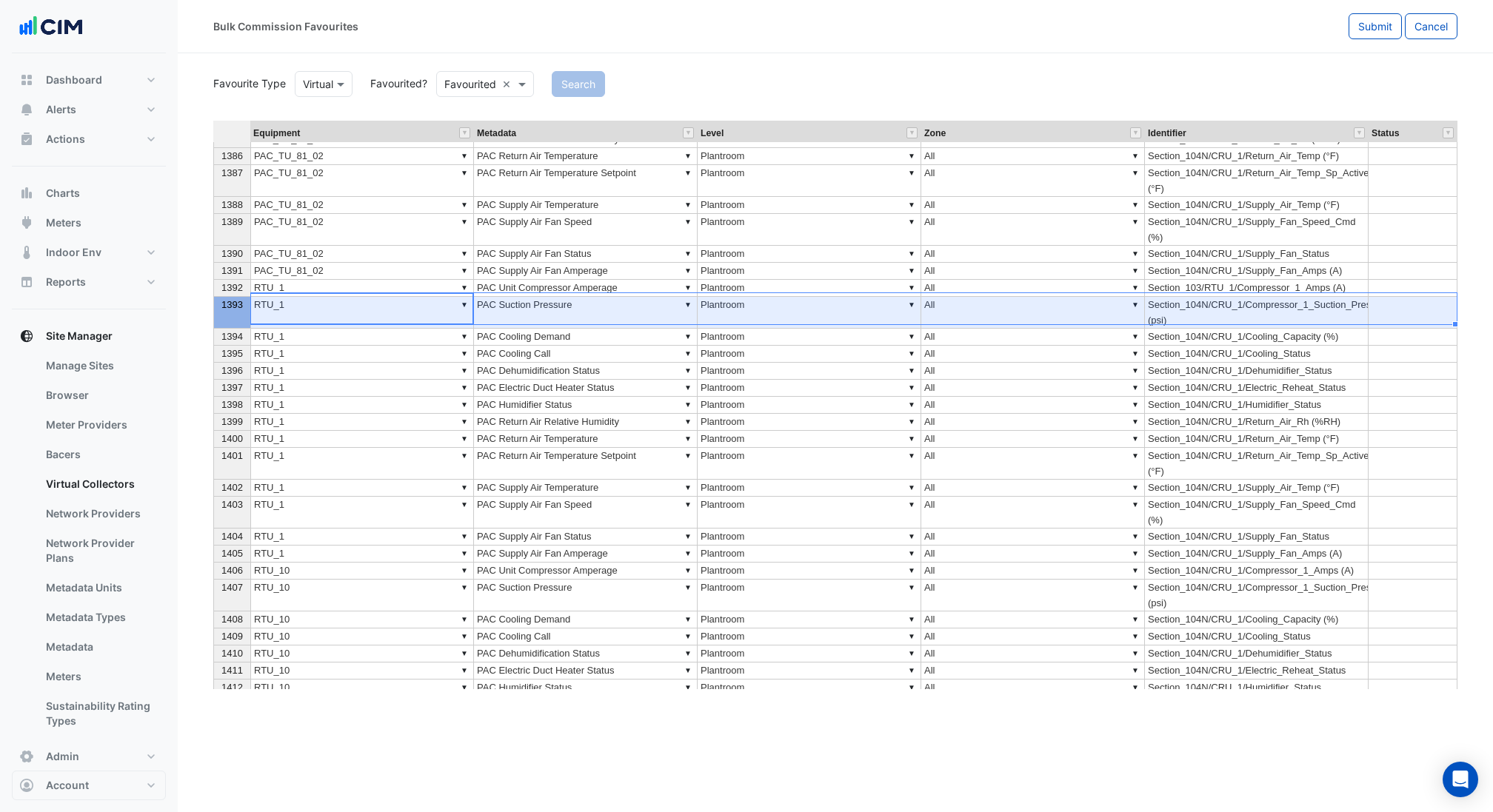
click at [230, 300] on span "1393" at bounding box center [232, 304] width 22 height 11
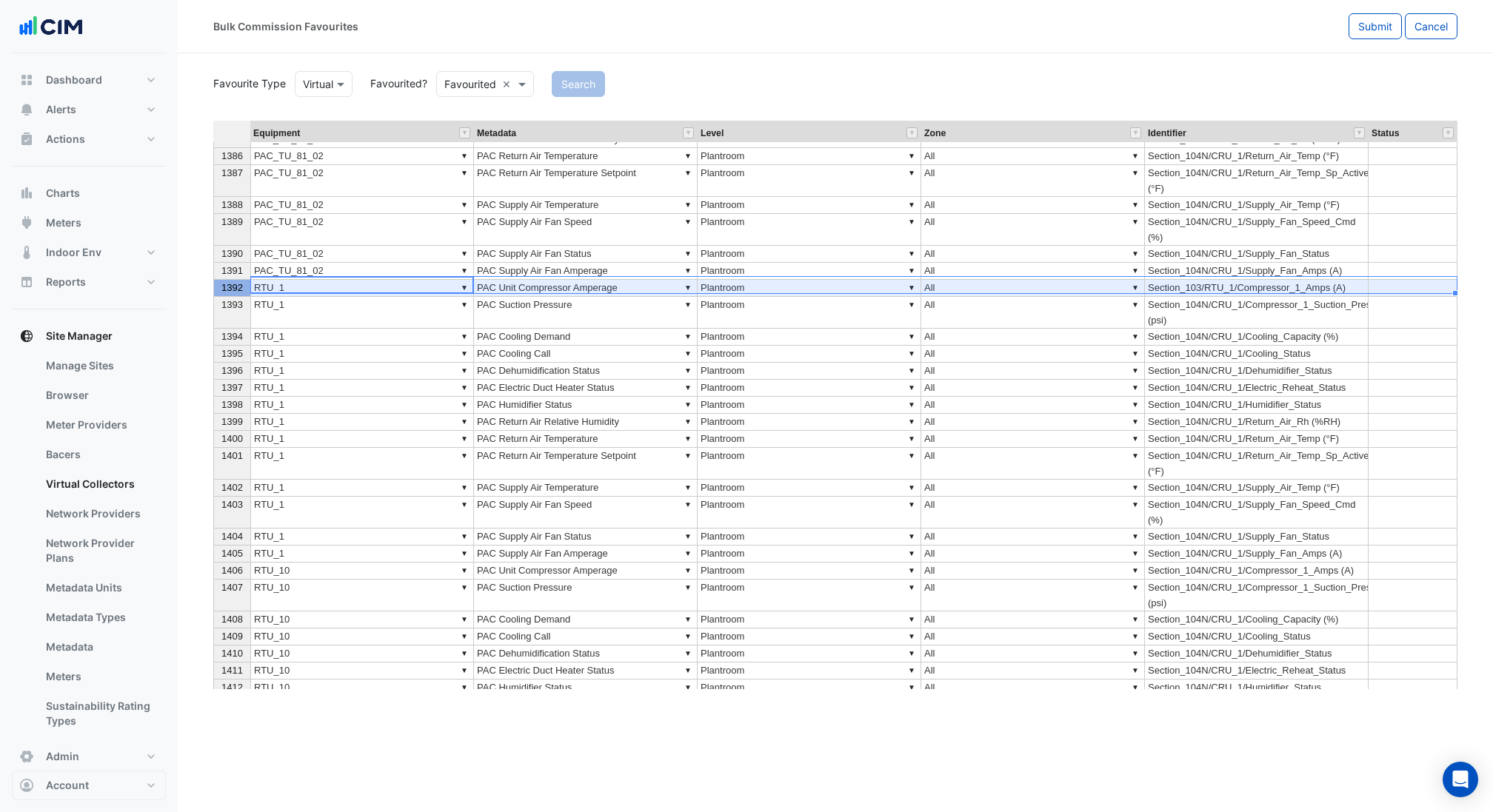
click at [227, 285] on span "1392" at bounding box center [232, 287] width 22 height 11
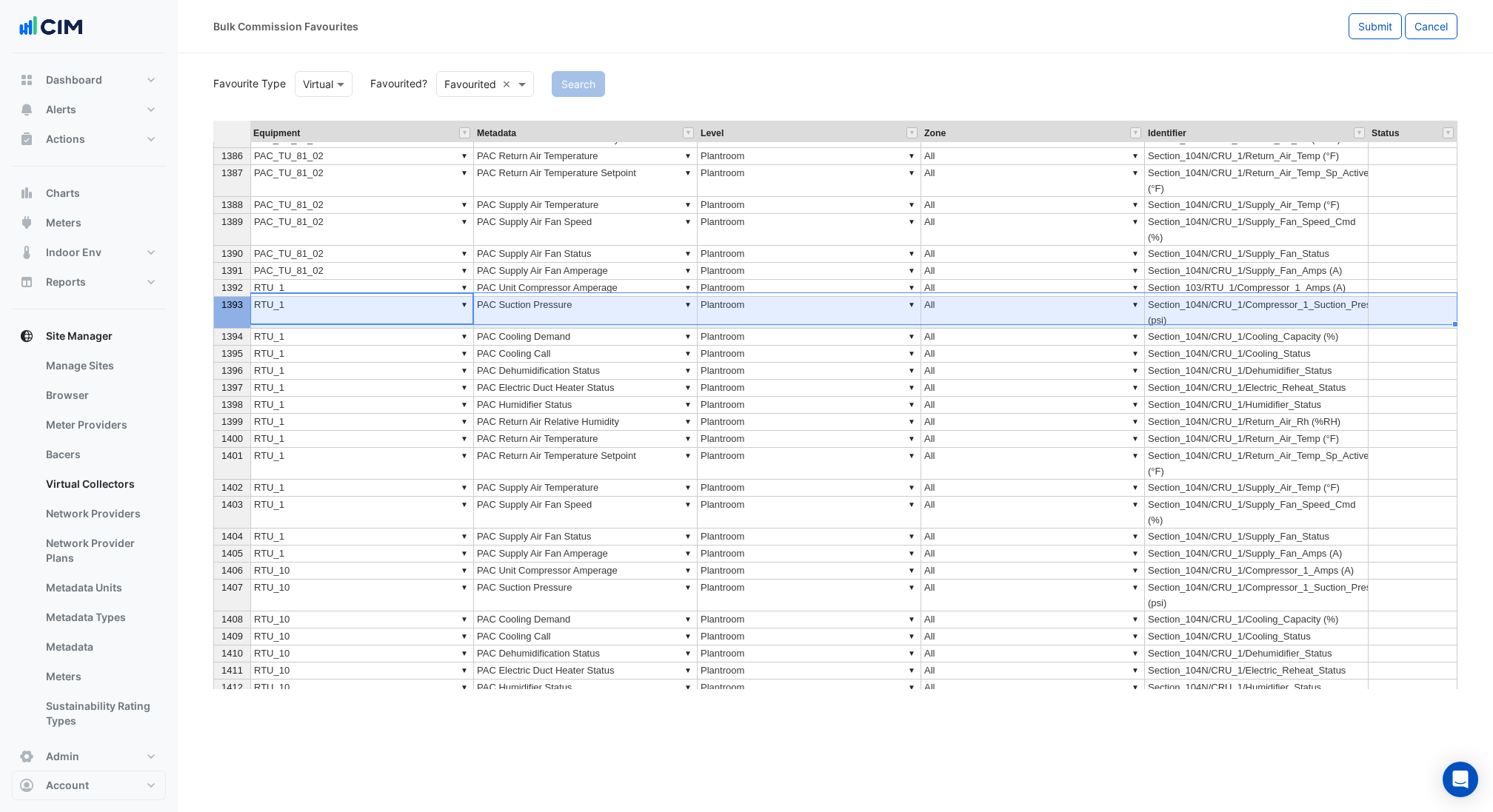
click at [231, 299] on span "1393" at bounding box center [232, 304] width 22 height 11
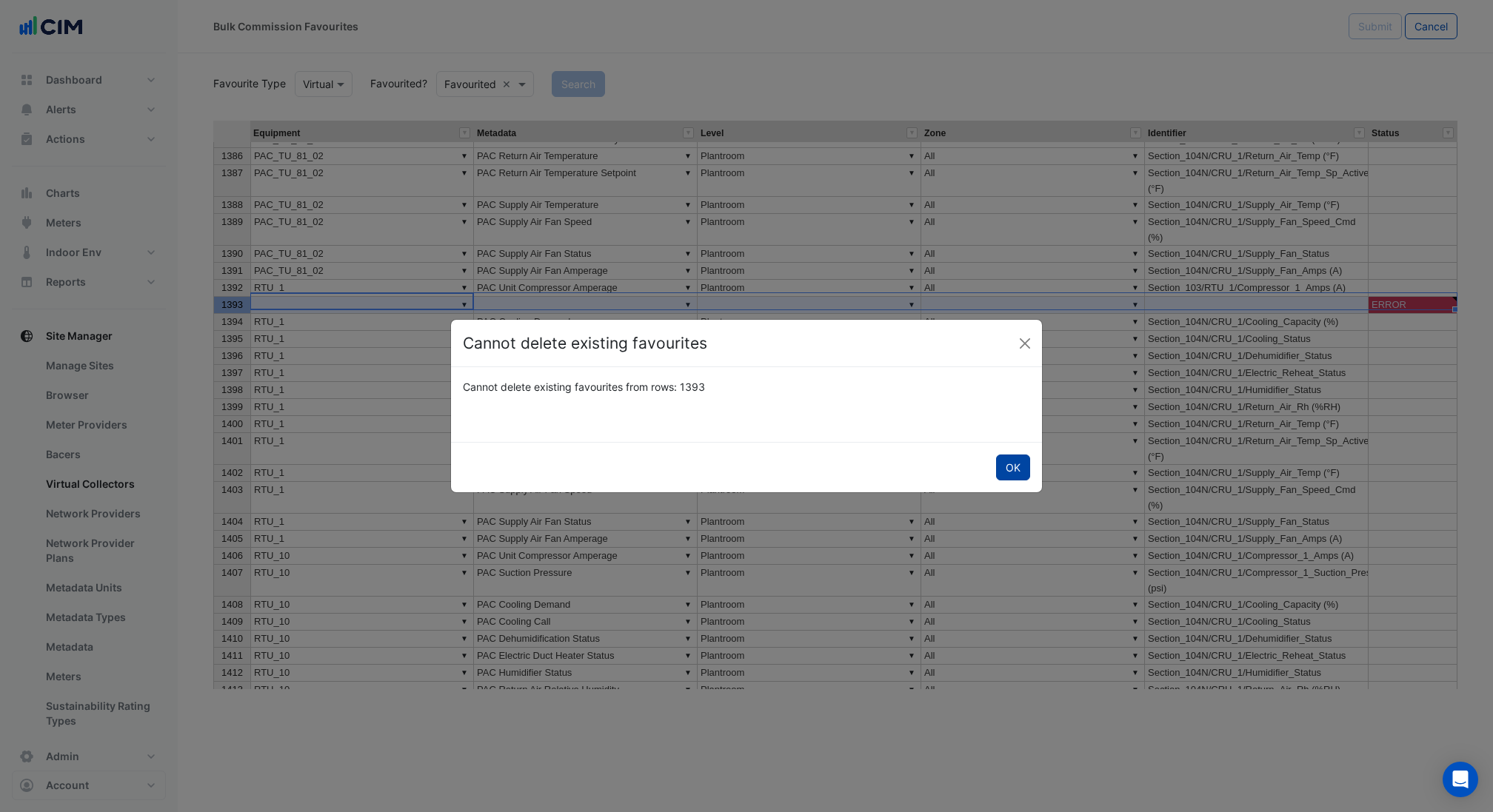
click at [1014, 464] on button "OK" at bounding box center [1013, 467] width 34 height 26
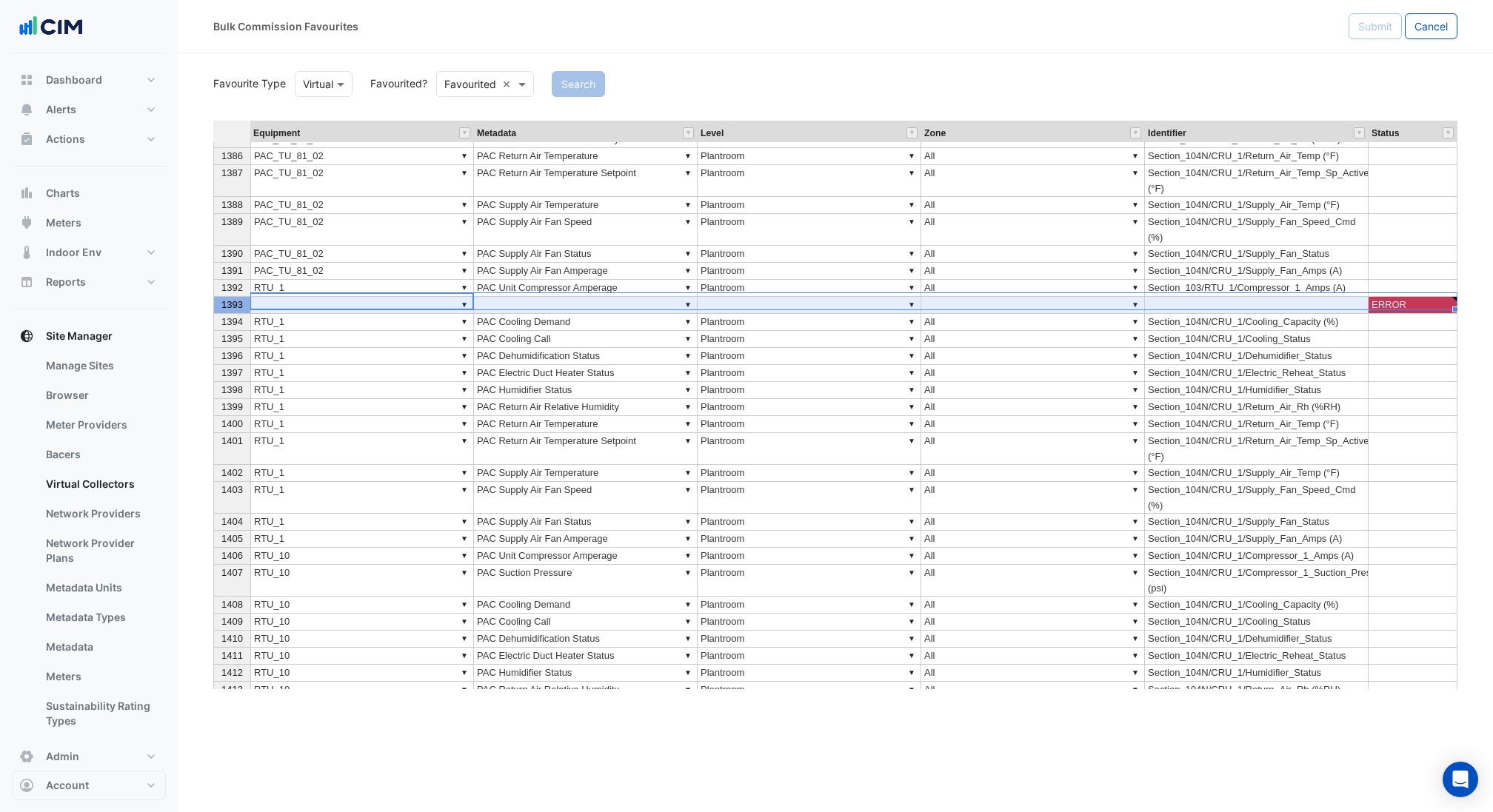
click at [227, 299] on span "1393" at bounding box center [232, 304] width 22 height 11
type textarea "*****"
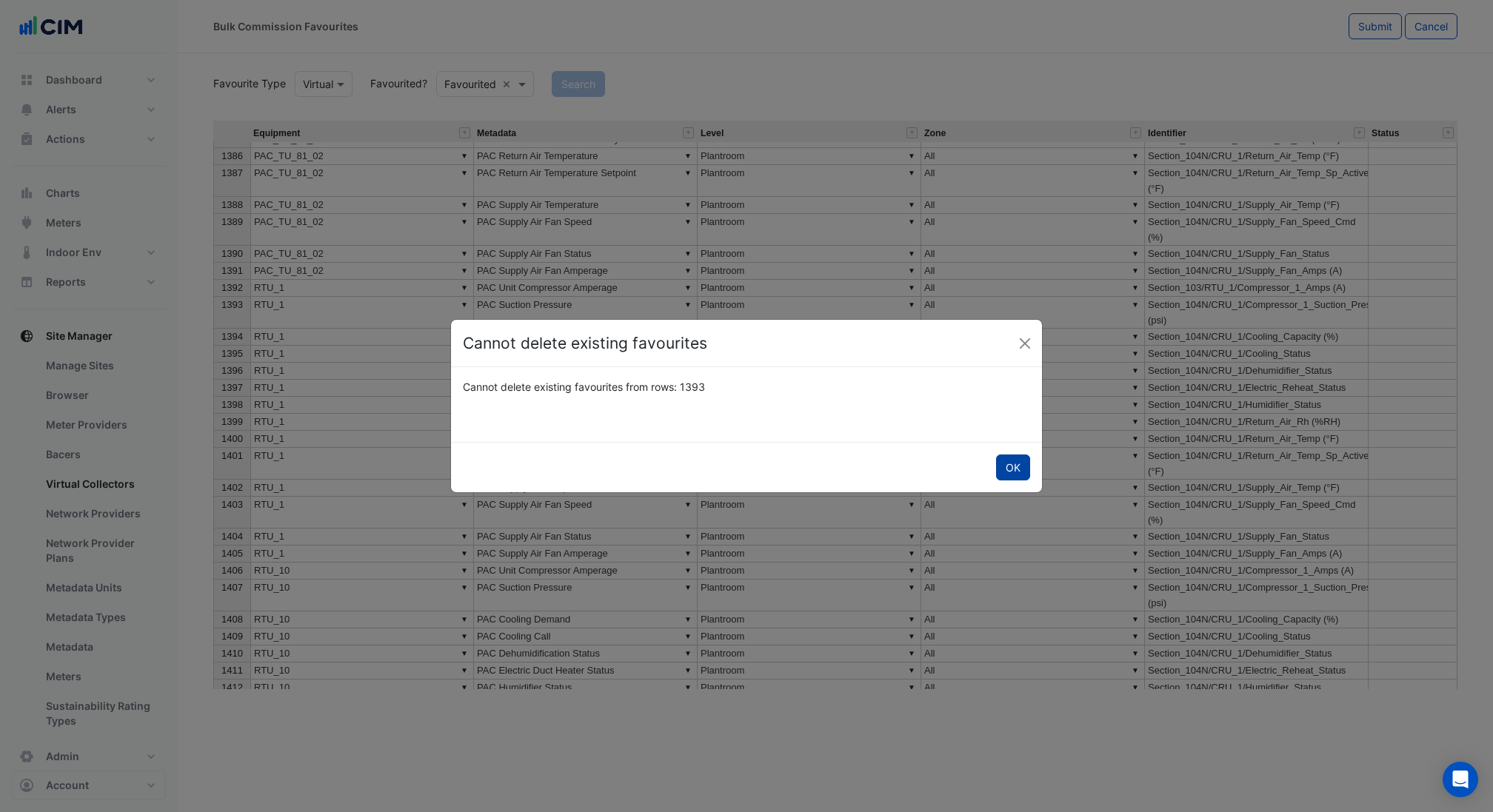
click at [1006, 473] on button "OK" at bounding box center [1013, 467] width 34 height 26
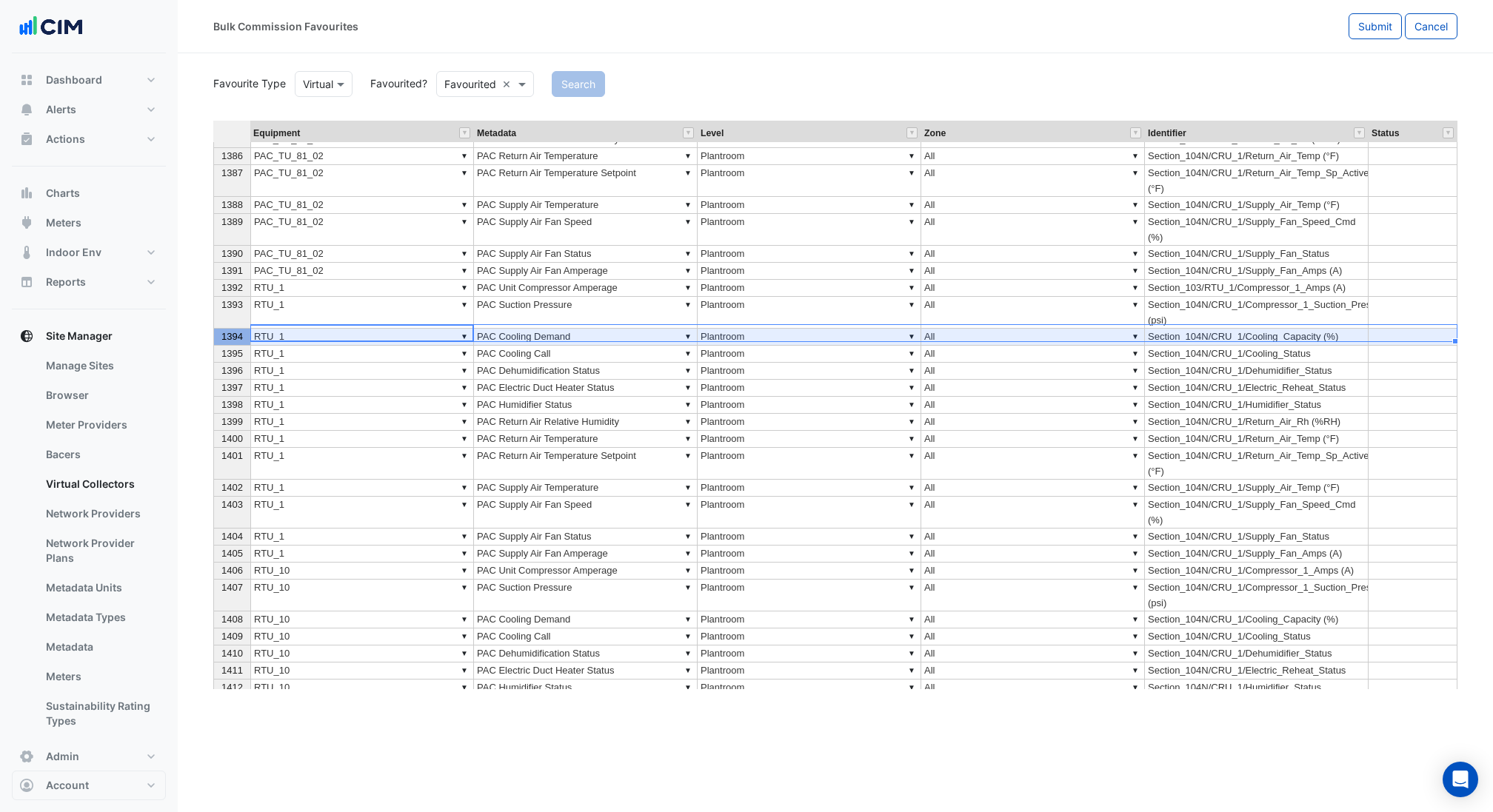
click at [227, 331] on span "1394" at bounding box center [232, 336] width 22 height 11
click at [224, 308] on th "1393" at bounding box center [232, 312] width 37 height 32
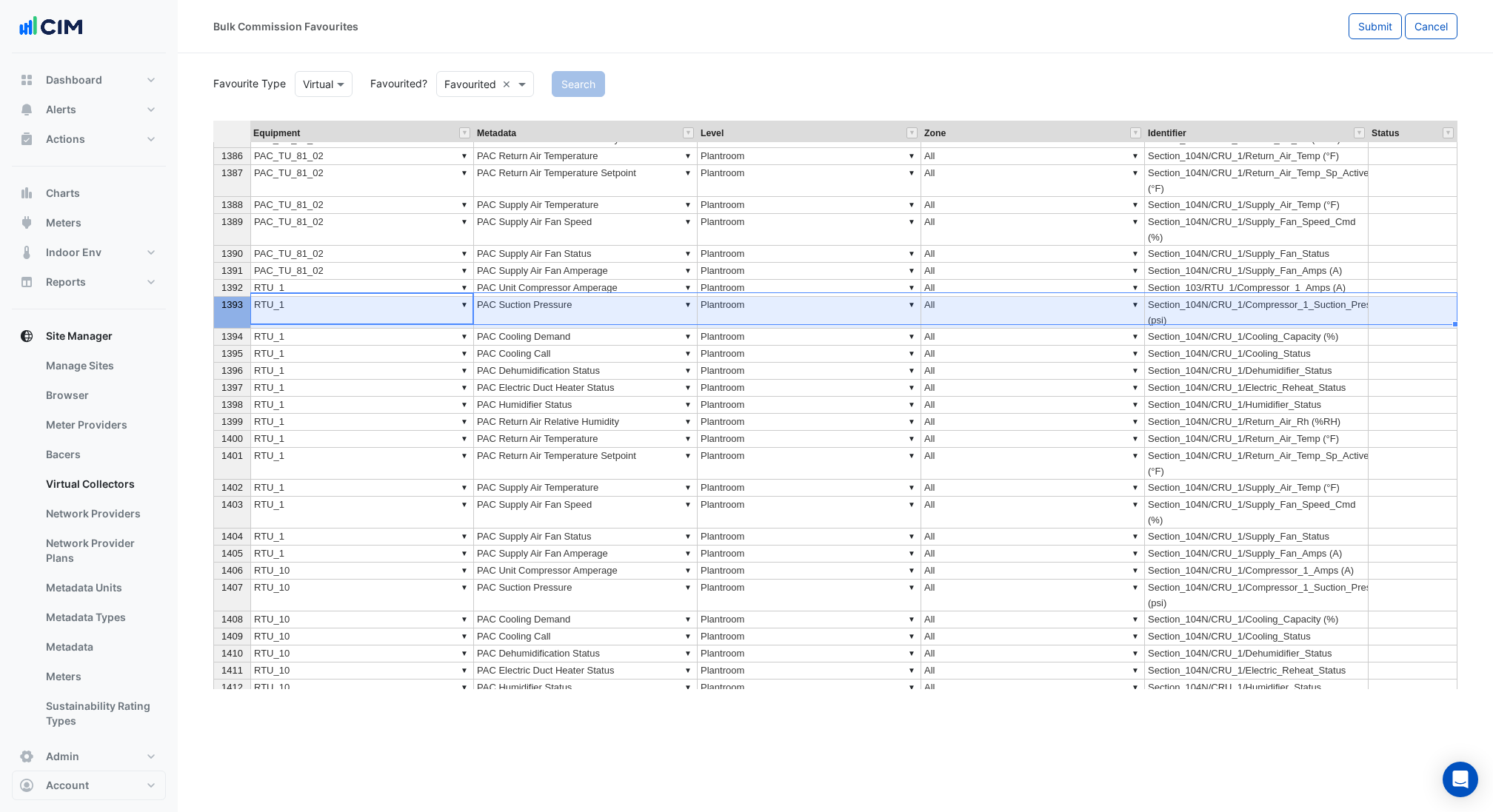
click at [222, 331] on span "1394" at bounding box center [232, 336] width 22 height 11
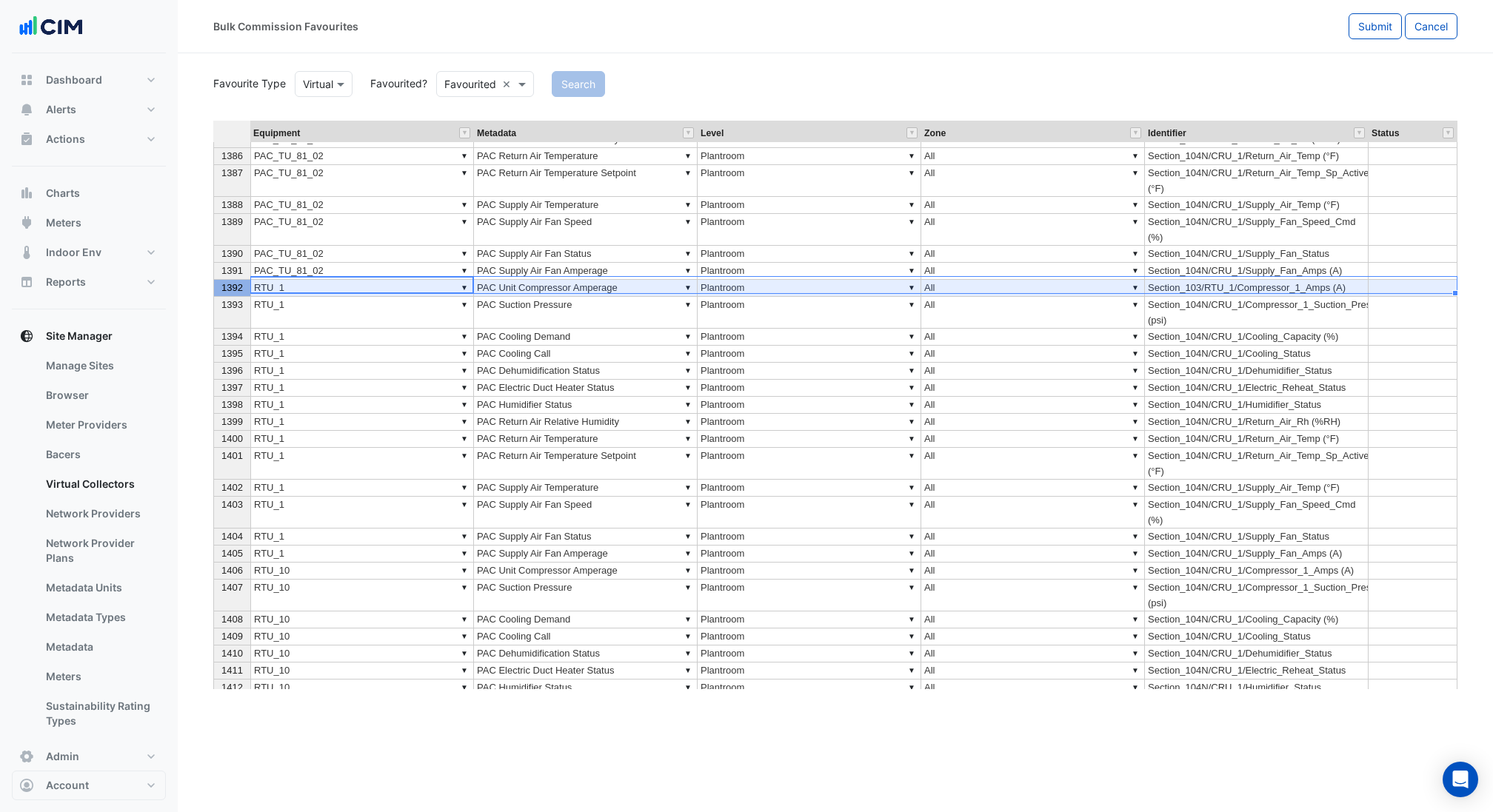
click at [220, 282] on div "1392" at bounding box center [232, 288] width 31 height 16
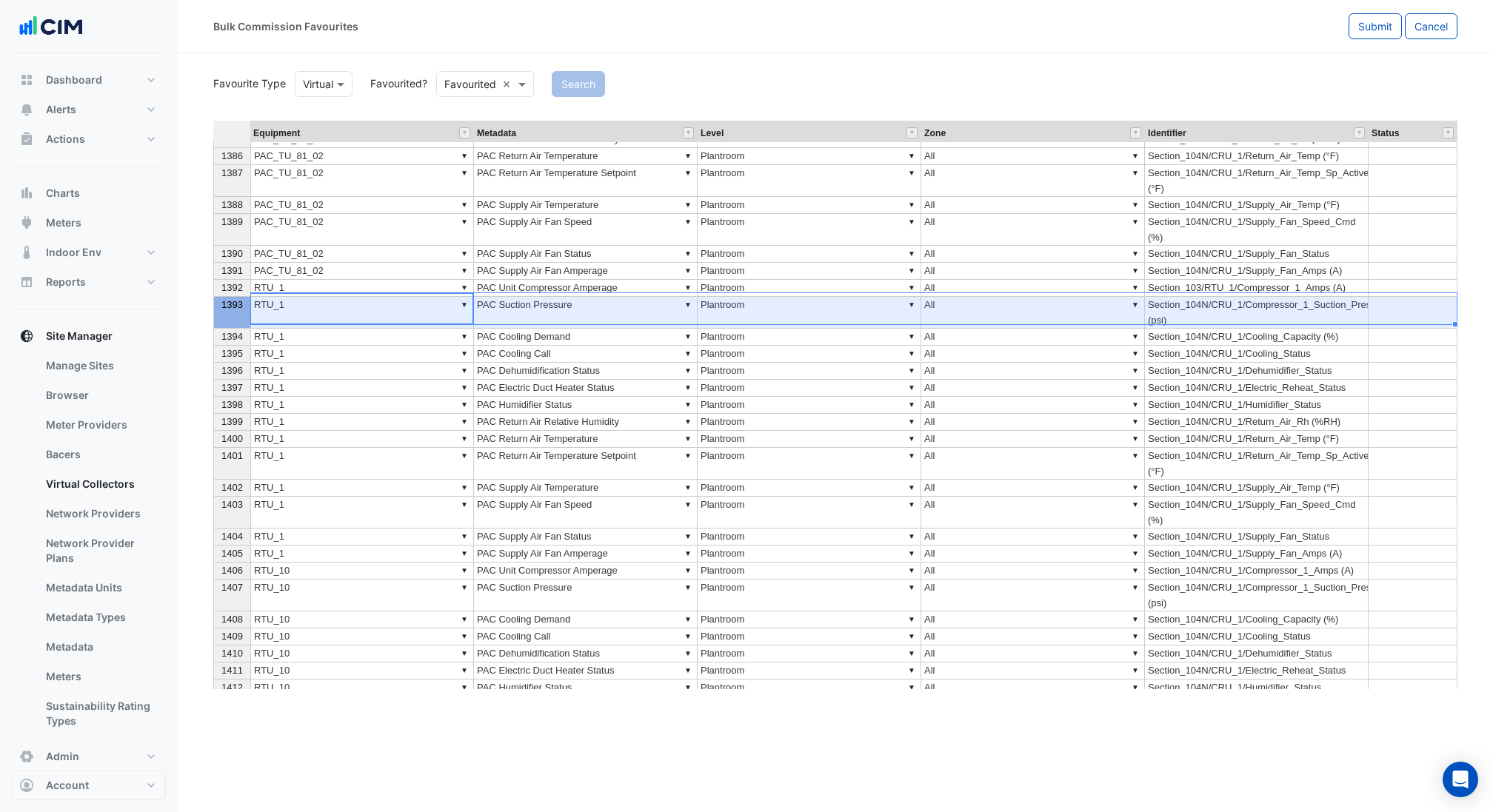
click at [219, 296] on div "1393" at bounding box center [232, 304] width 31 height 16
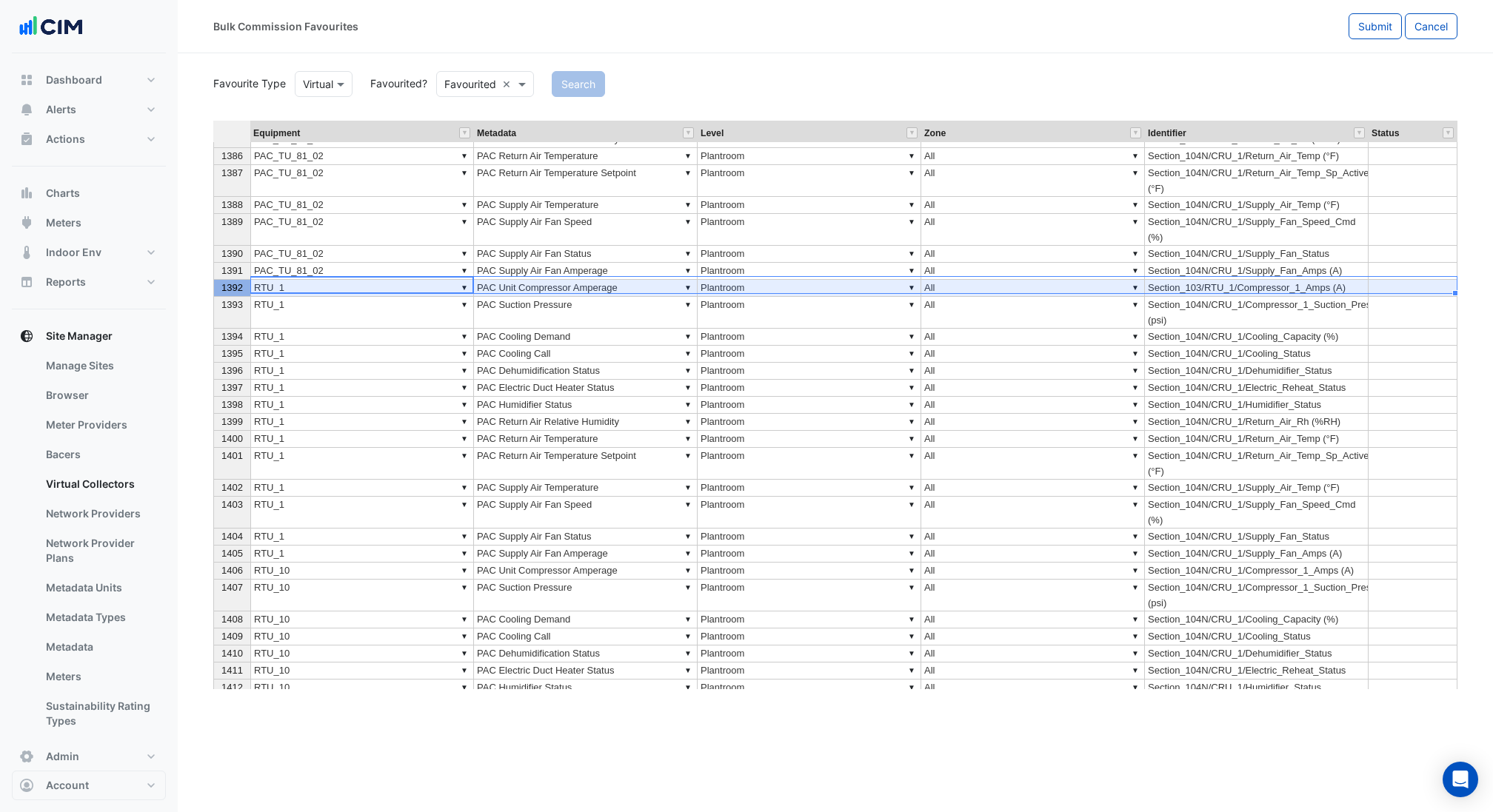
click at [219, 282] on div "1392" at bounding box center [232, 288] width 31 height 16
click at [219, 298] on div "1393" at bounding box center [232, 304] width 31 height 16
click at [217, 288] on div "1392" at bounding box center [232, 288] width 31 height 16
click at [230, 311] on th "1393" at bounding box center [232, 312] width 37 height 32
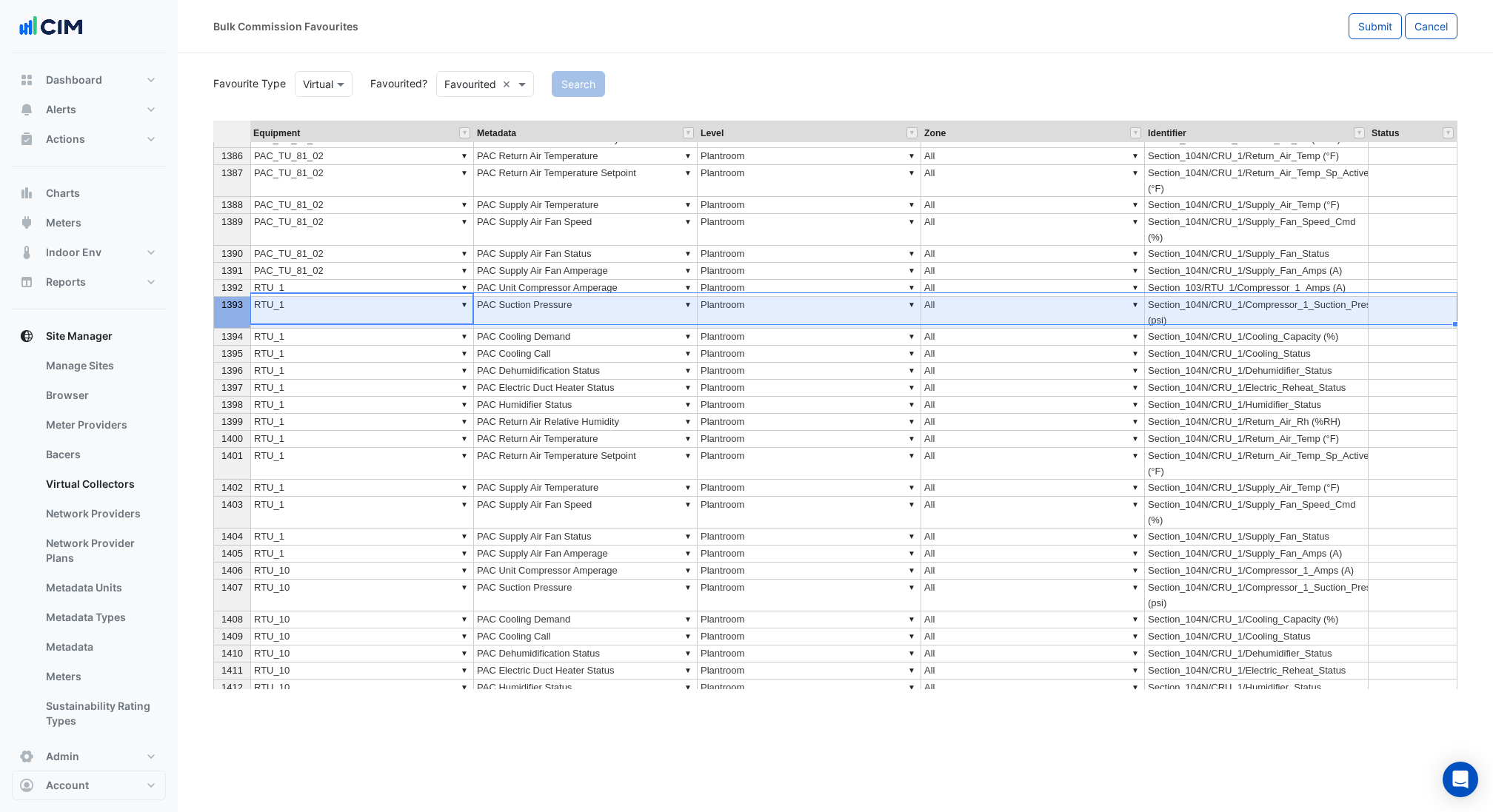
click at [229, 331] on span "1394" at bounding box center [232, 336] width 22 height 11
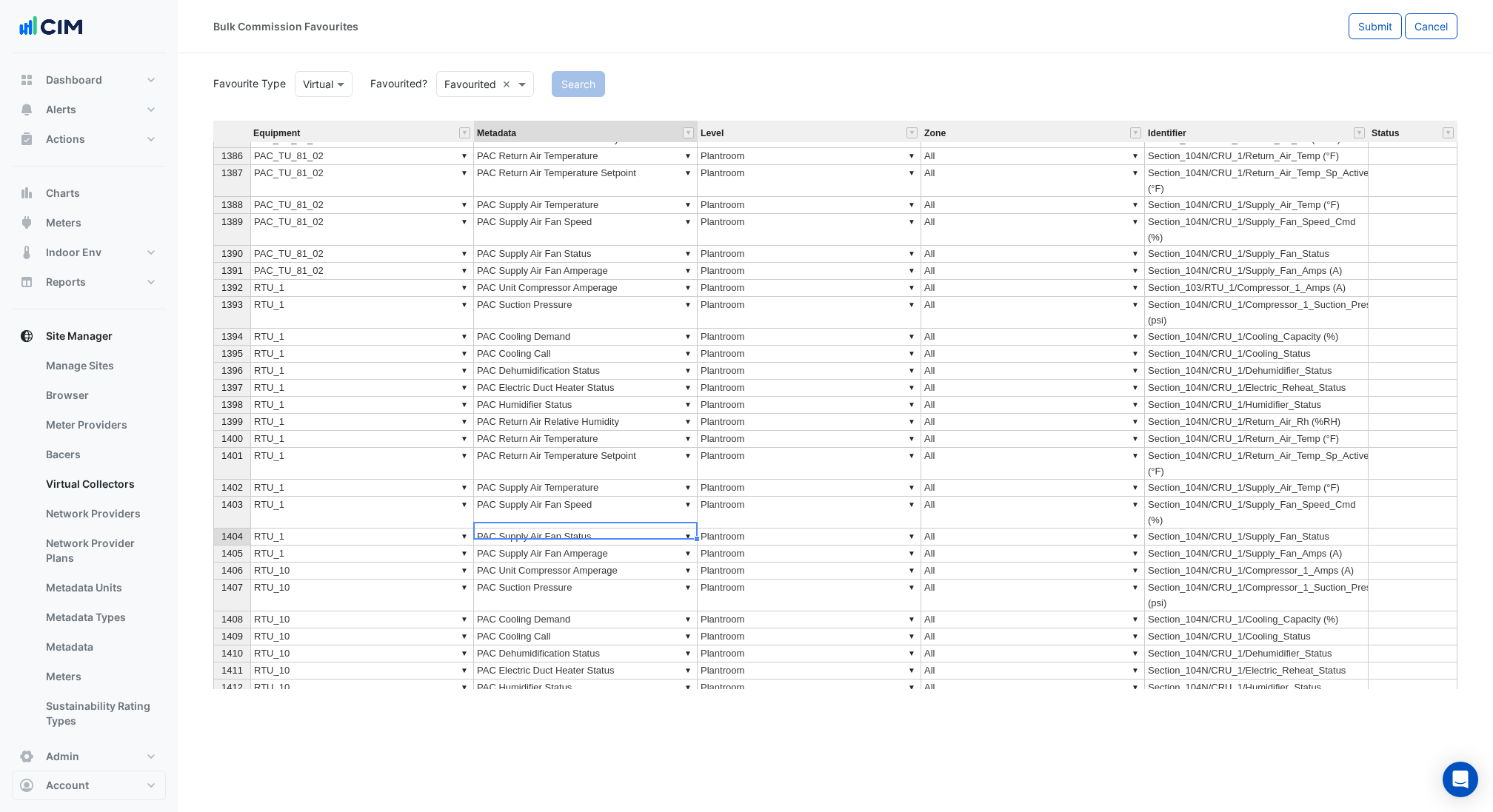
click at [555, 529] on td "▼ PAC Supply Air Fan Status" at bounding box center [586, 536] width 224 height 17
click at [555, 497] on td "▼ PAC Supply Air Fan Speed" at bounding box center [586, 513] width 224 height 32
click at [557, 457] on td "▼ PAC Return Air Temperature Setpoint" at bounding box center [586, 463] width 224 height 32
click at [557, 469] on td "▼ PAC Return Air Temperature Setpoint" at bounding box center [586, 463] width 224 height 32
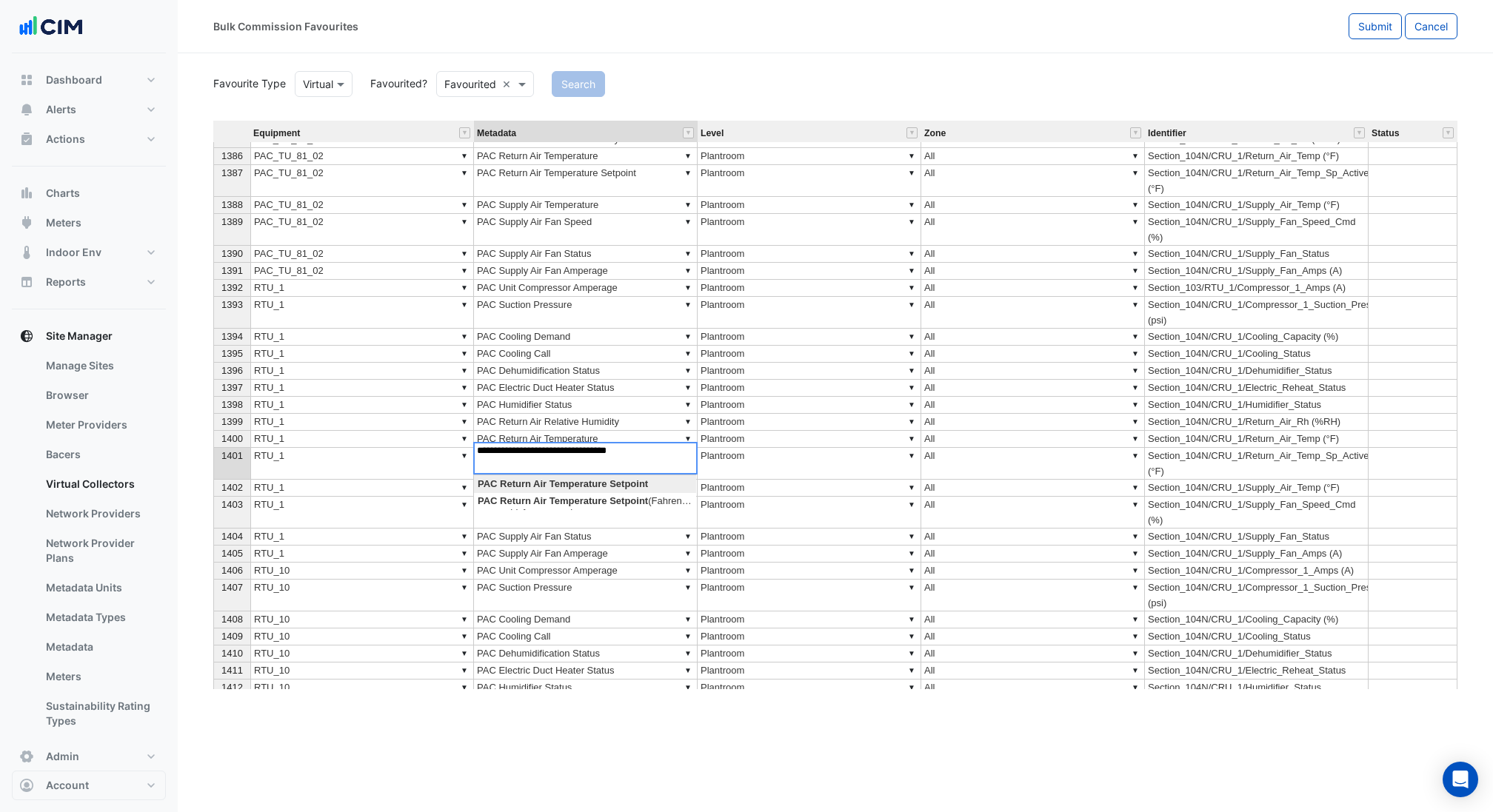
type textarea "*****"
click at [213, 443] on div "Equipment Metadata Level Zone Identifier Status 1380 ▼ PAC_TU_81_02 ▼ PAC Cooli…" at bounding box center [213, 417] width 0 height 787
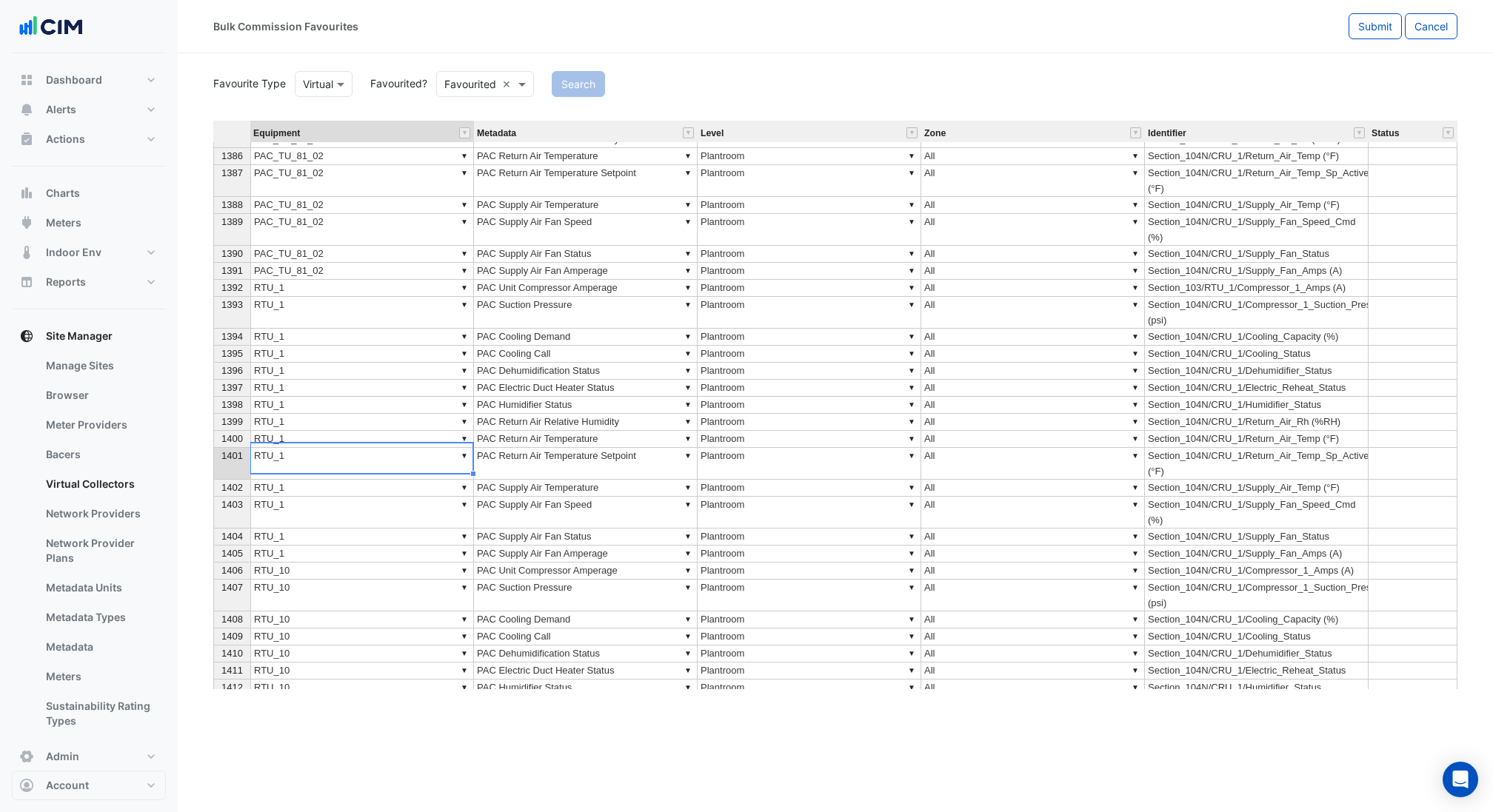
click at [521, 434] on td "▼ PAC Return Air Temperature" at bounding box center [586, 439] width 224 height 17
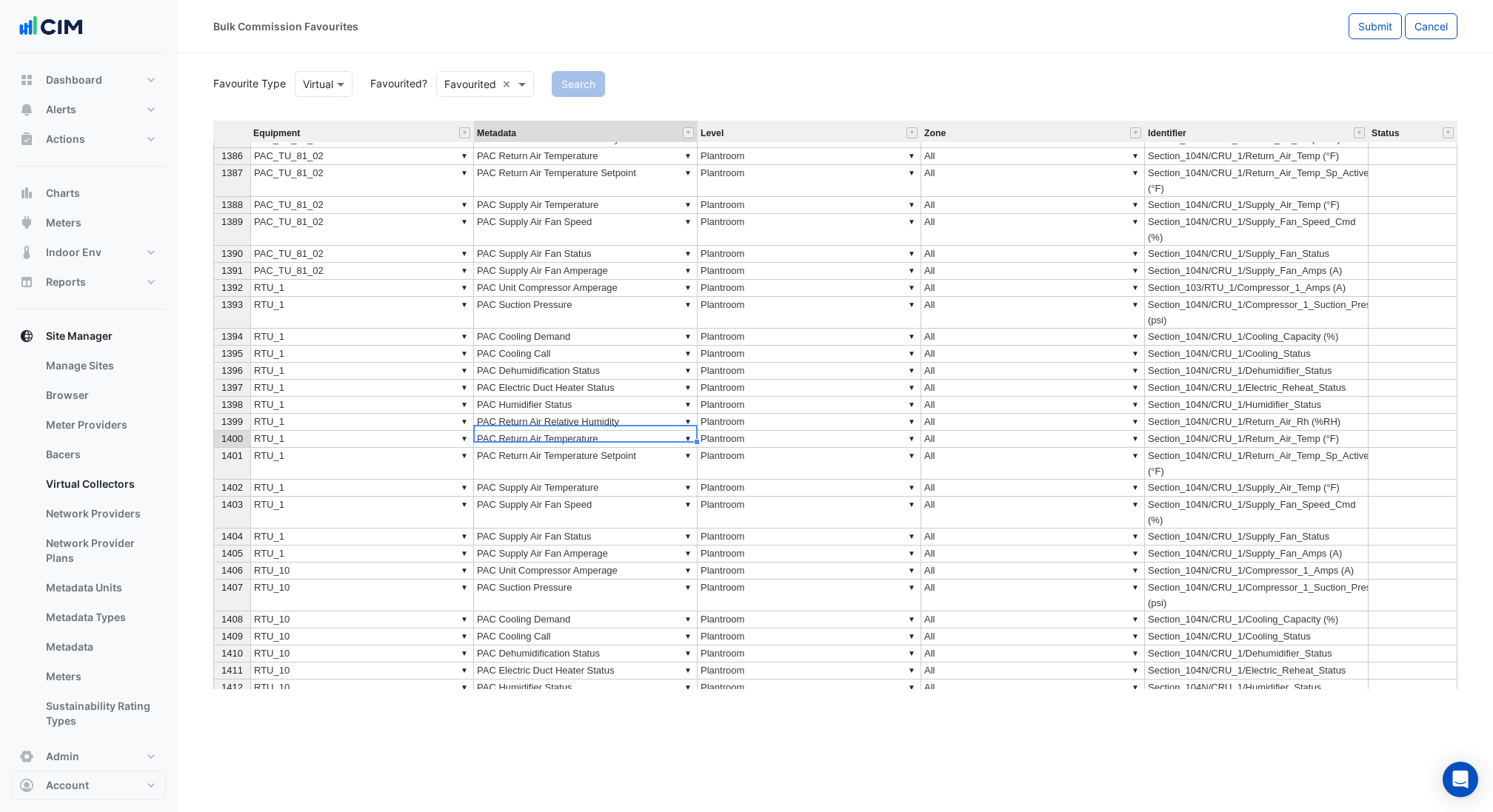
click at [227, 434] on span "1400" at bounding box center [232, 438] width 22 height 11
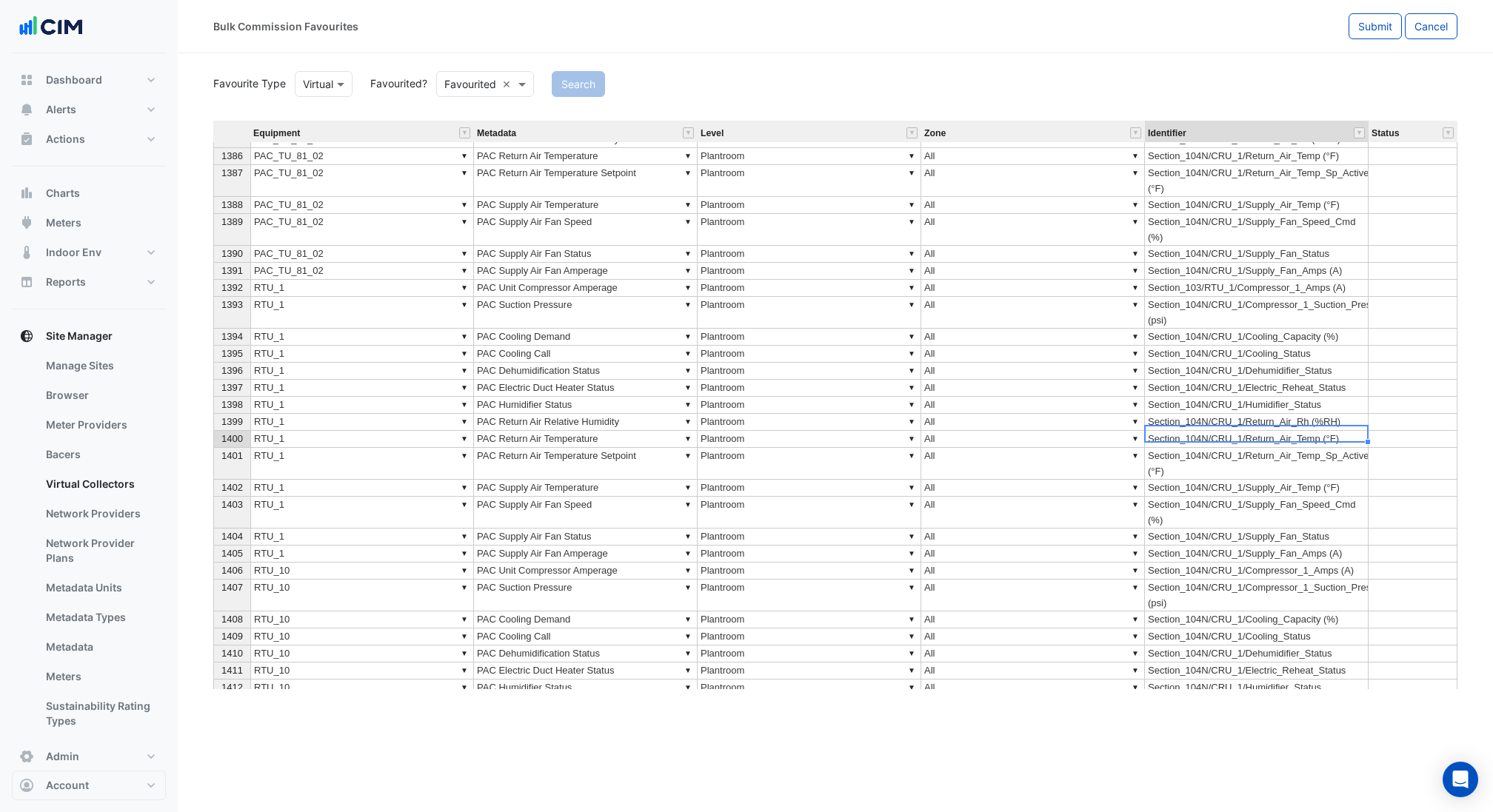
click at [1236, 431] on td "Section_104N/CRU_1/Return_Air_Temp (°F)" at bounding box center [1257, 439] width 224 height 17
click at [1246, 436] on td "Section_104N/CRU_1/Return_Air_Temp (°F)" at bounding box center [1257, 439] width 224 height 17
click at [1253, 434] on td "Section_104N/CRU_1/Return_Air_Temp (°F)" at bounding box center [1257, 439] width 224 height 17
click at [1253, 434] on textarea "**********" at bounding box center [1256, 434] width 224 height 18
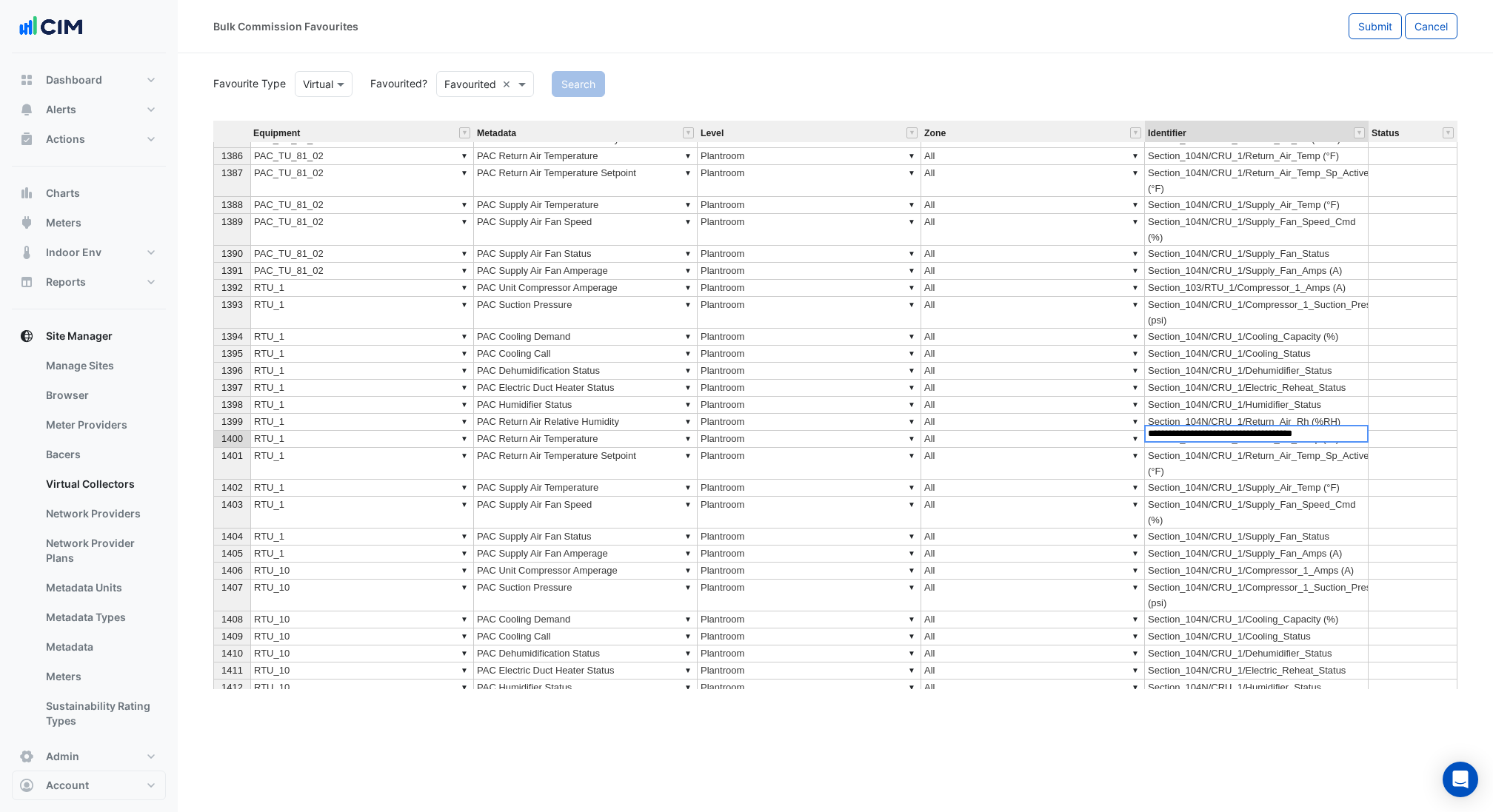
paste textarea
type textarea "**********"
click at [1263, 451] on td "Section_104N/CRU_1/Return_Air_Temp_Sp_Active (°F)" at bounding box center [1257, 463] width 224 height 32
click at [1261, 431] on td "Section_103/RTU_1/Return_Air_Temp (°F)" at bounding box center [1257, 439] width 224 height 17
click at [1251, 480] on td "Section_104N/CRU_1/Supply_Air_Temp (°F)" at bounding box center [1257, 488] width 224 height 17
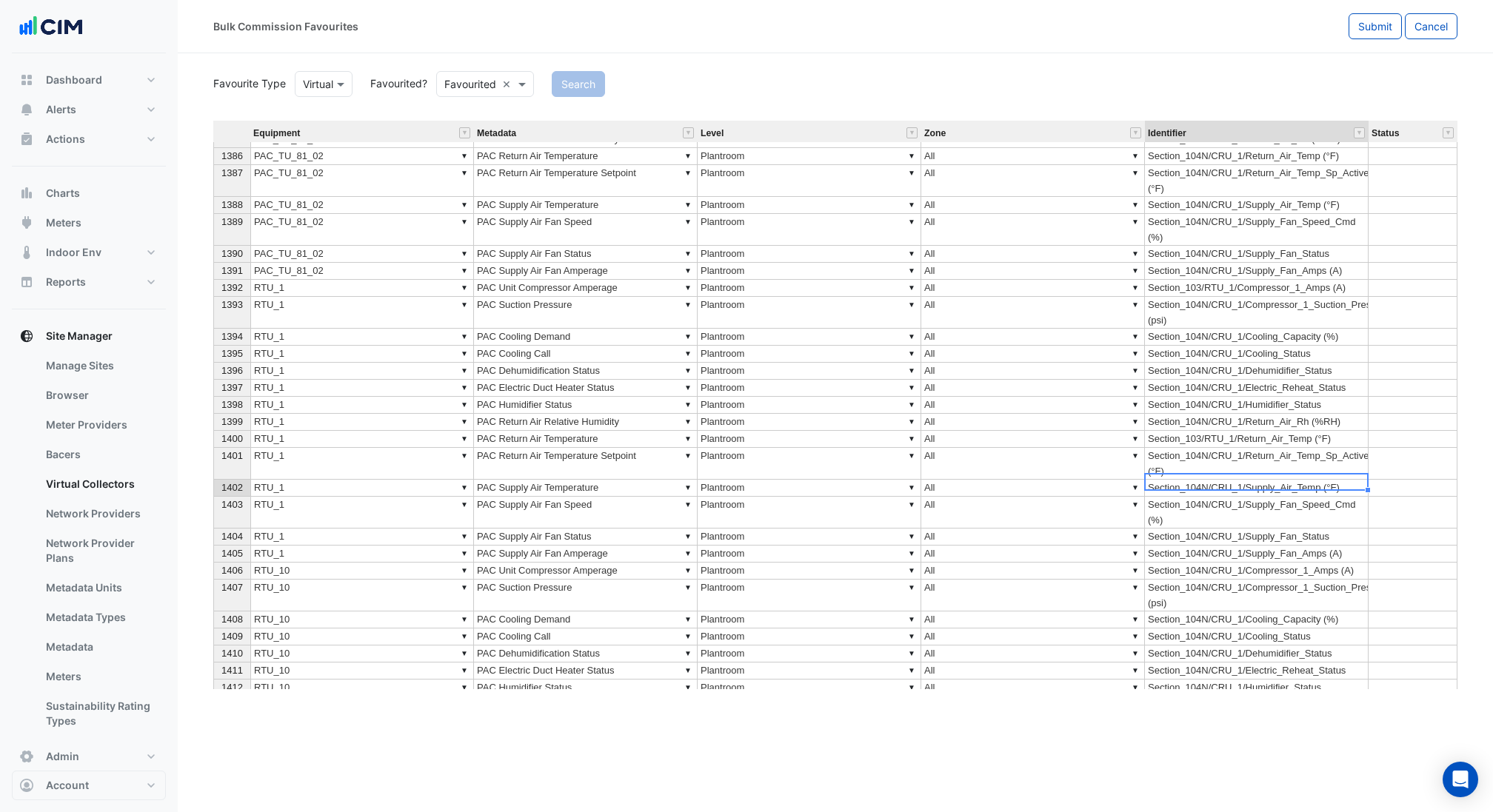
click at [1210, 480] on td "Section_104N/CRU_1/Supply_Air_Temp (°F)" at bounding box center [1257, 488] width 224 height 17
click at [1210, 480] on textarea "**********" at bounding box center [1256, 482] width 224 height 18
paste textarea
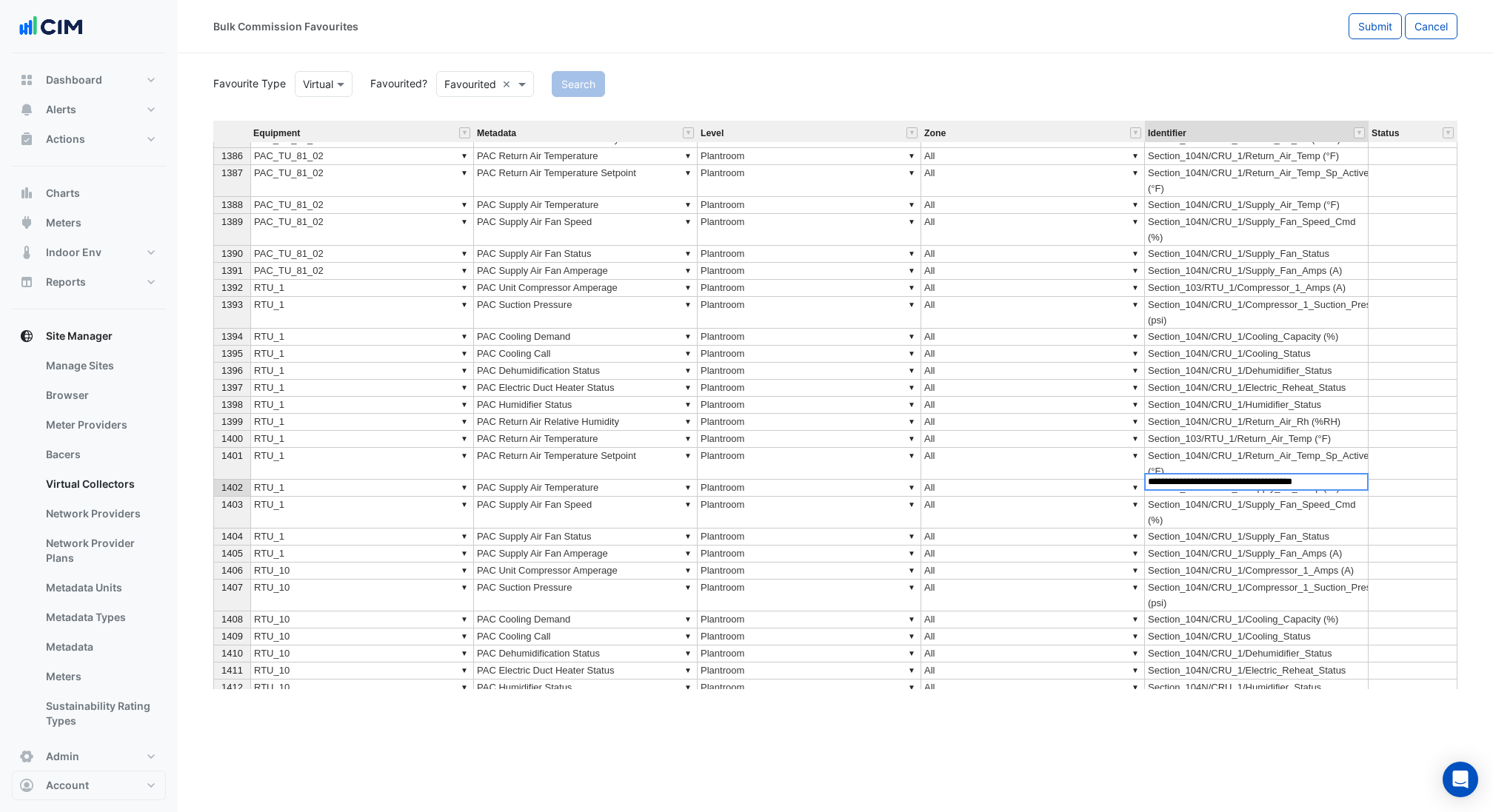
type textarea "**********"
click at [1234, 516] on td "Section_104N/CRU_1/Supply_Fan_Speed_Cmd (%)" at bounding box center [1257, 513] width 224 height 32
click at [1222, 506] on td "Section_104N/CRU_1/Supply_Fan_Speed_Cmd (%)" at bounding box center [1257, 513] width 224 height 32
click at [1222, 506] on textarea "**********" at bounding box center [1256, 507] width 224 height 33
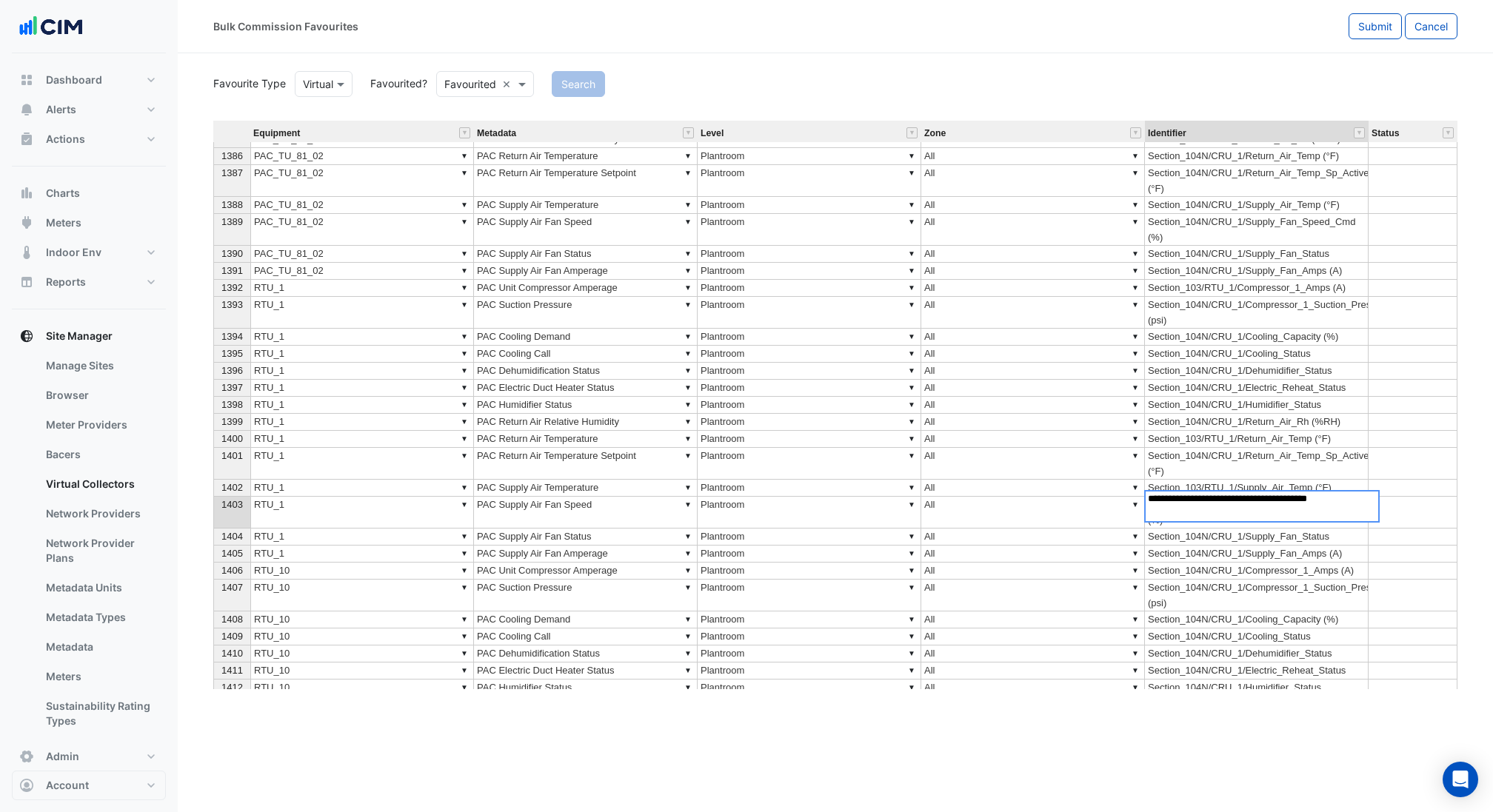
paste textarea
type textarea "**********"
click at [1240, 533] on td "Section_104N/CRU_1/Supply_Fan_Status" at bounding box center [1257, 536] width 224 height 17
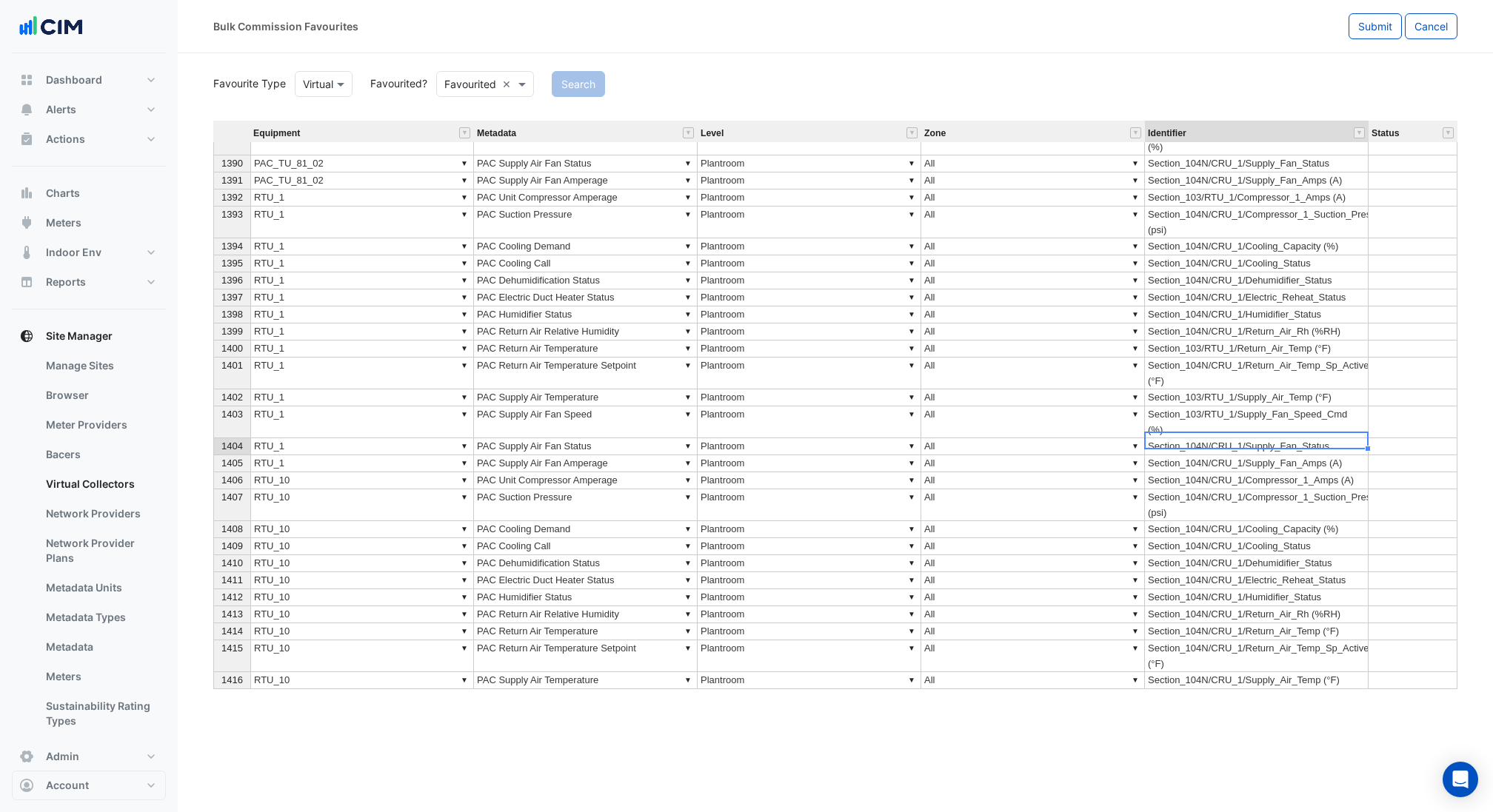
click at [224, 557] on span "1410" at bounding box center [232, 562] width 22 height 11
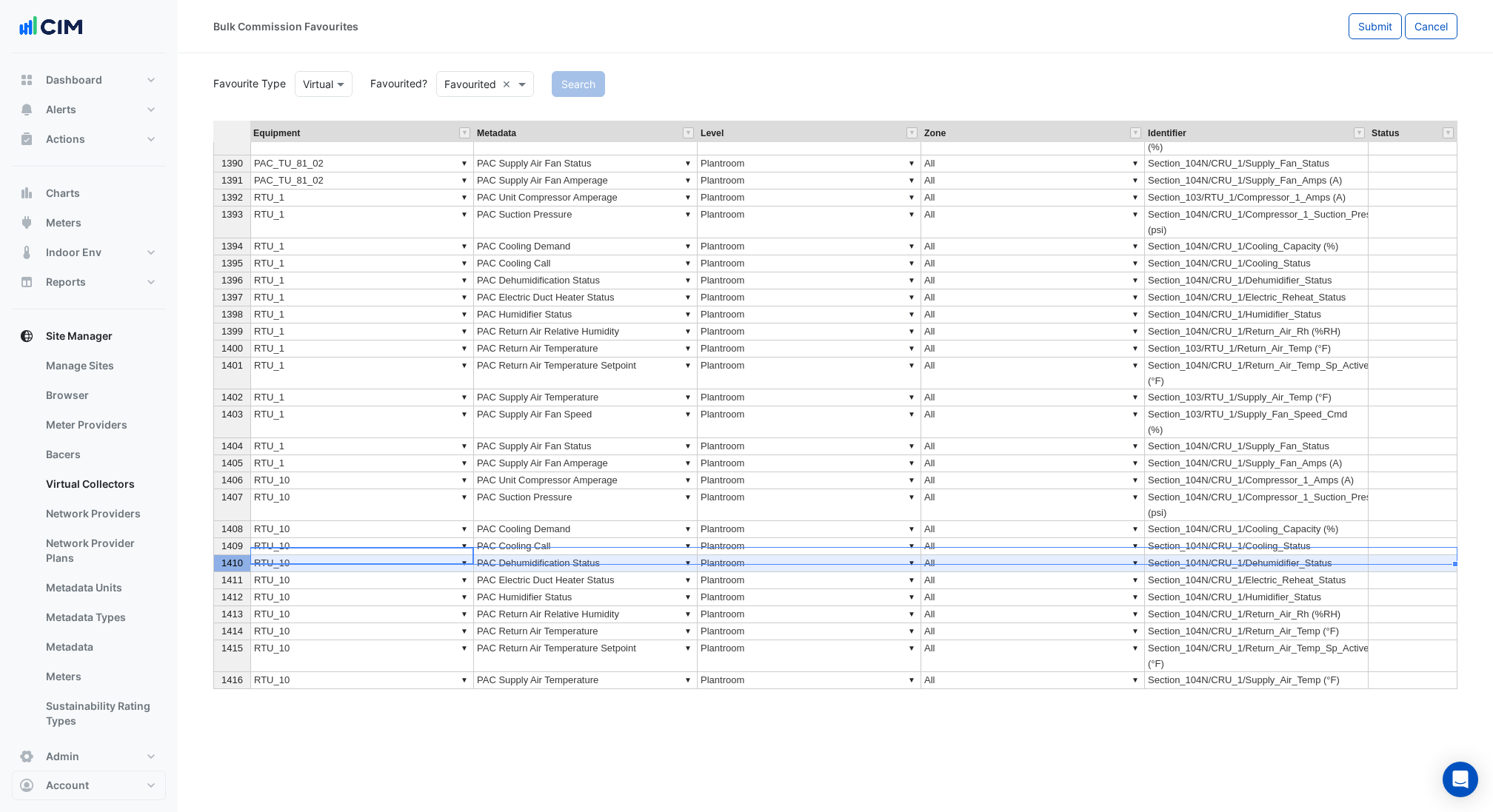
click at [224, 557] on span "1410" at bounding box center [232, 562] width 22 height 11
click at [224, 540] on span "1409" at bounding box center [232, 545] width 22 height 11
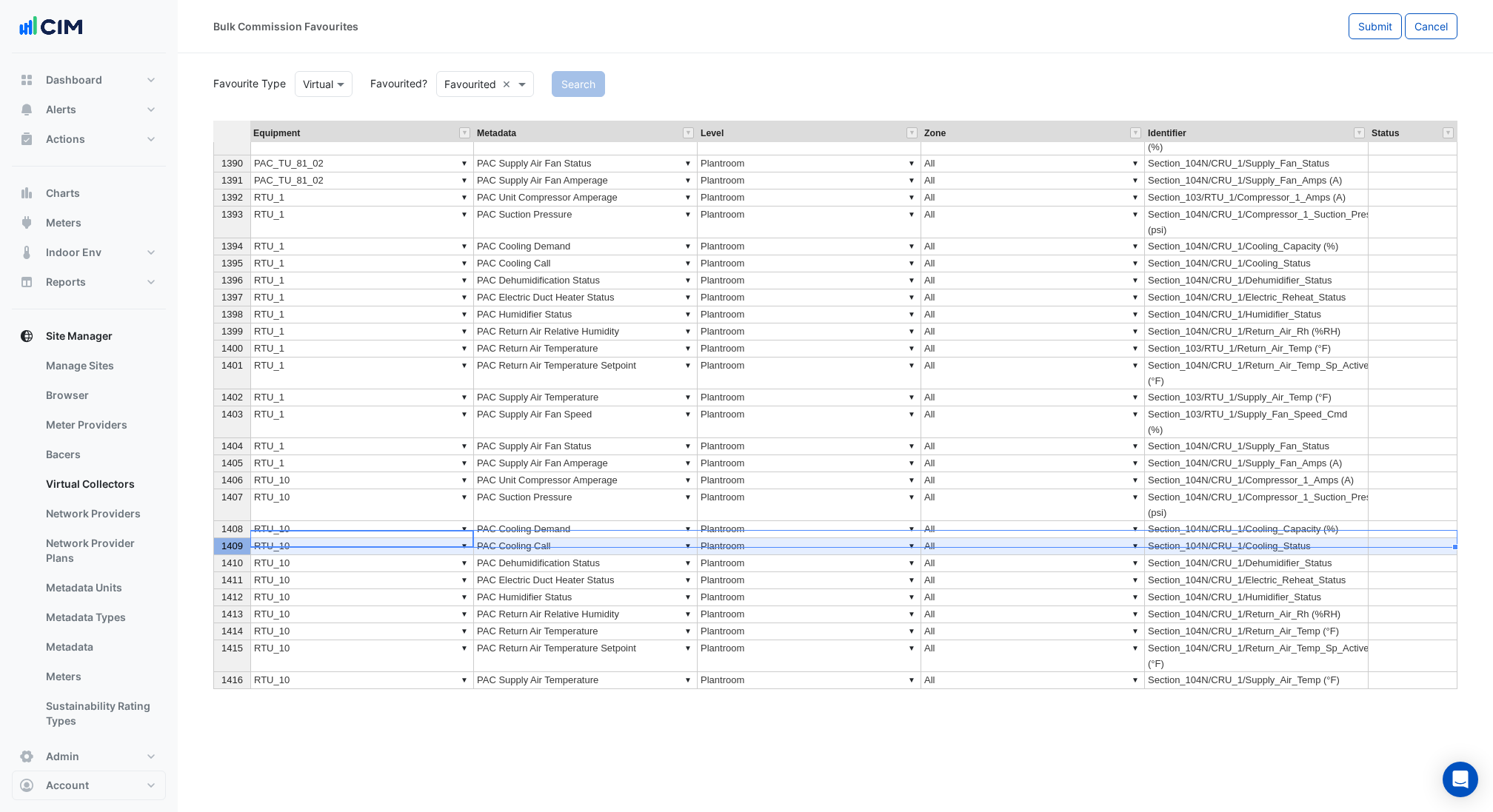
click at [224, 495] on span "1407" at bounding box center [232, 497] width 22 height 11
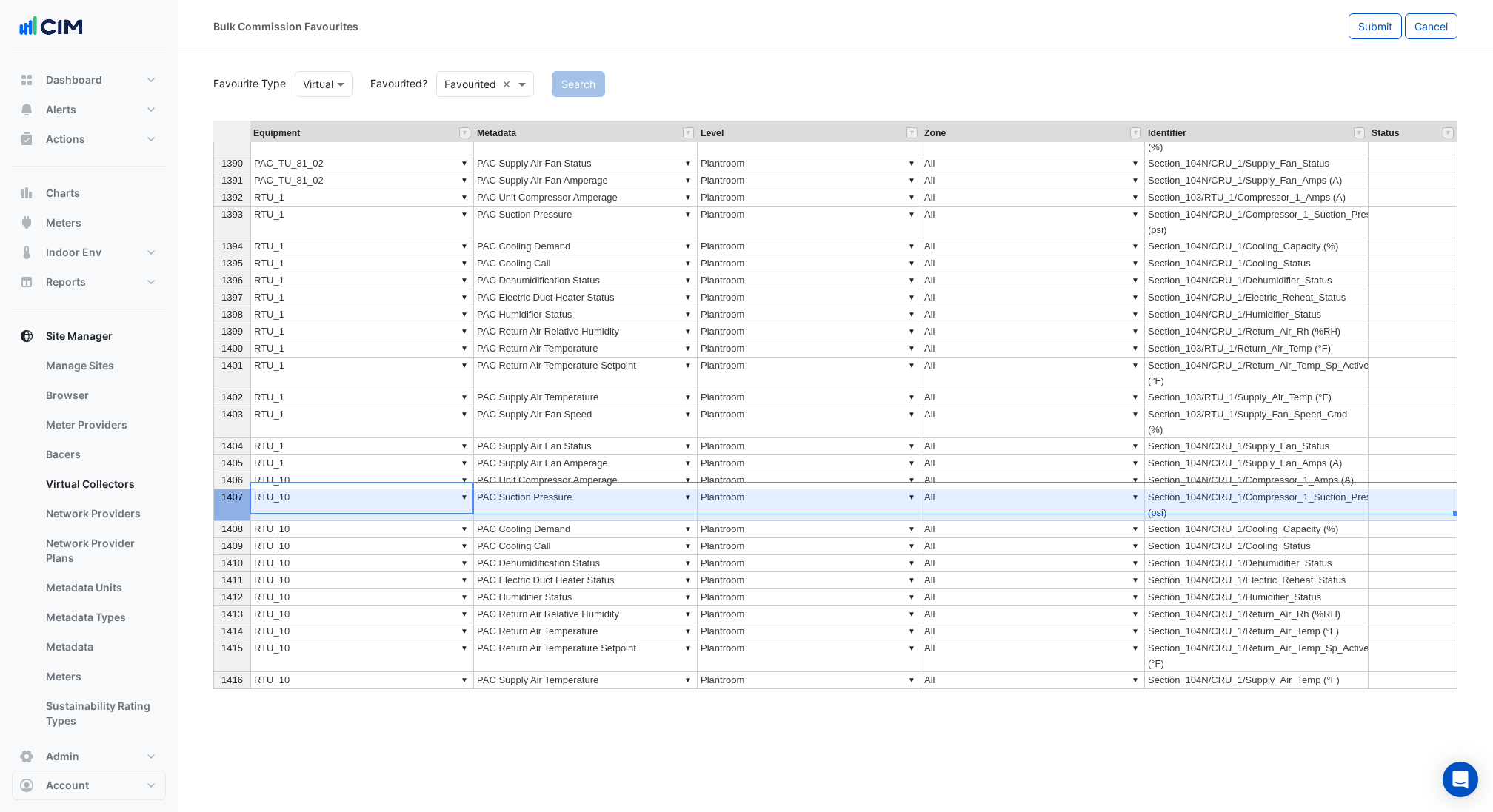
click at [224, 475] on span "1406" at bounding box center [232, 480] width 22 height 11
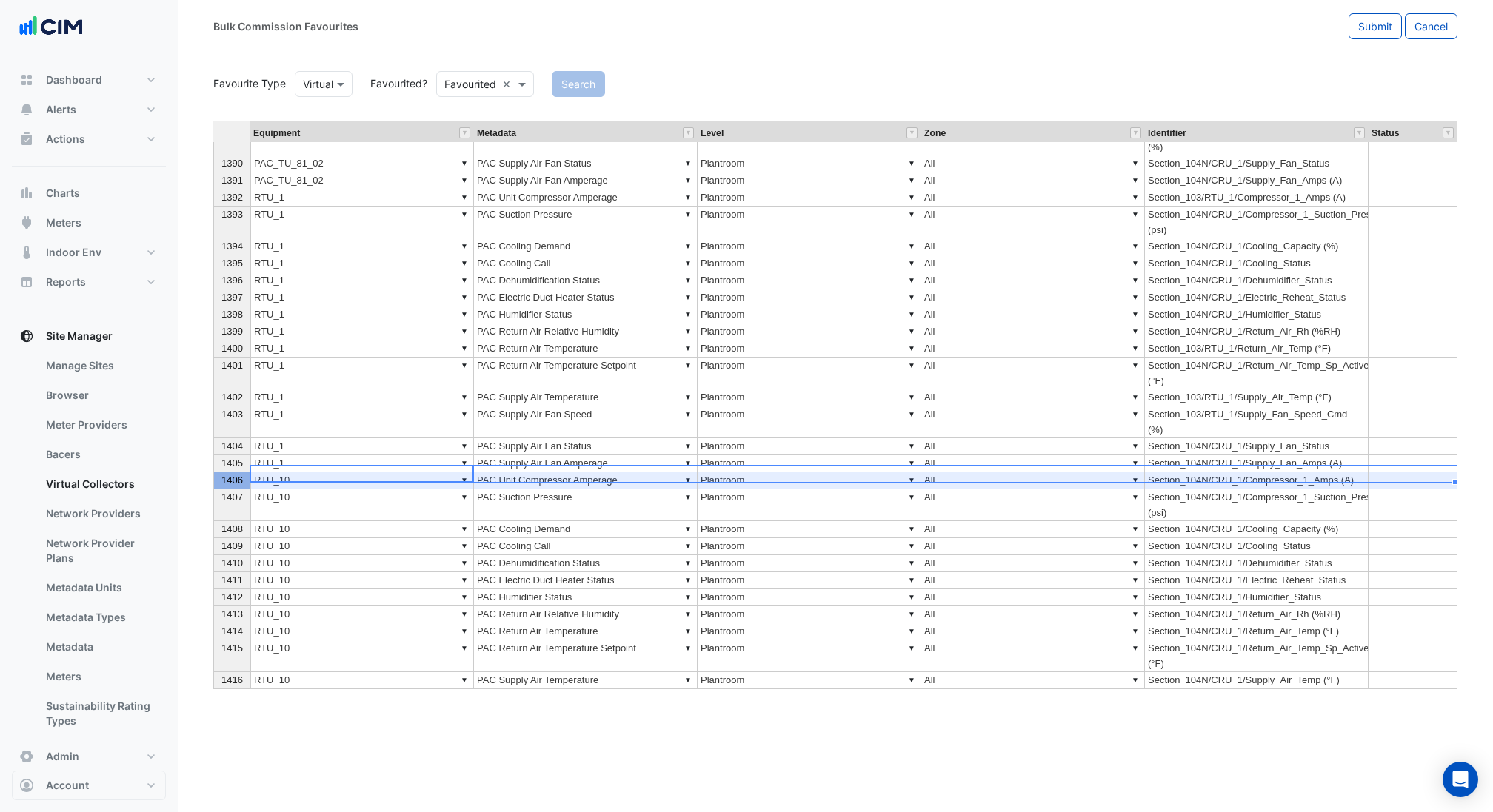
click at [224, 475] on span "1406" at bounding box center [232, 480] width 22 height 11
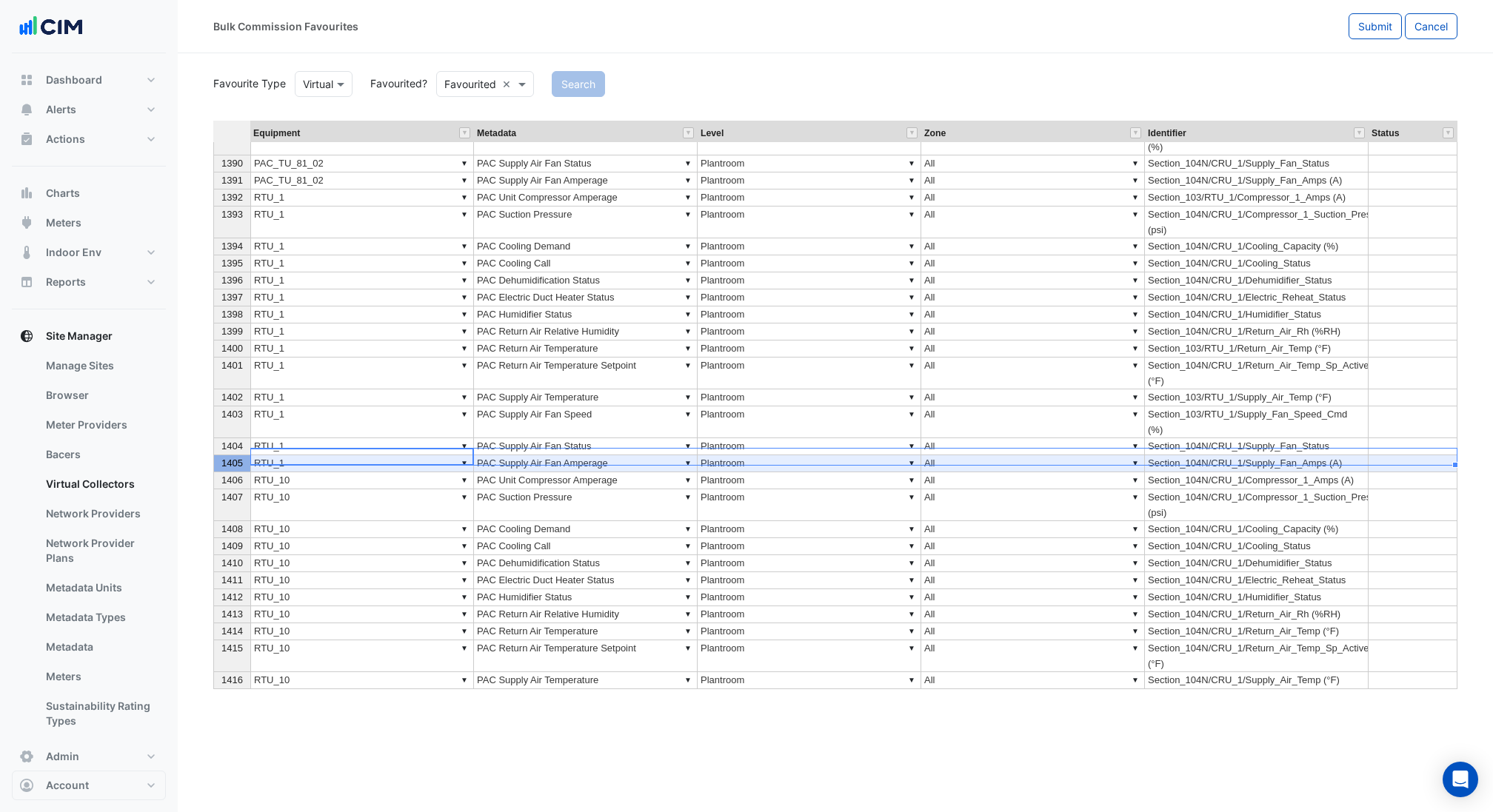
click at [224, 458] on span "1405" at bounding box center [232, 463] width 22 height 11
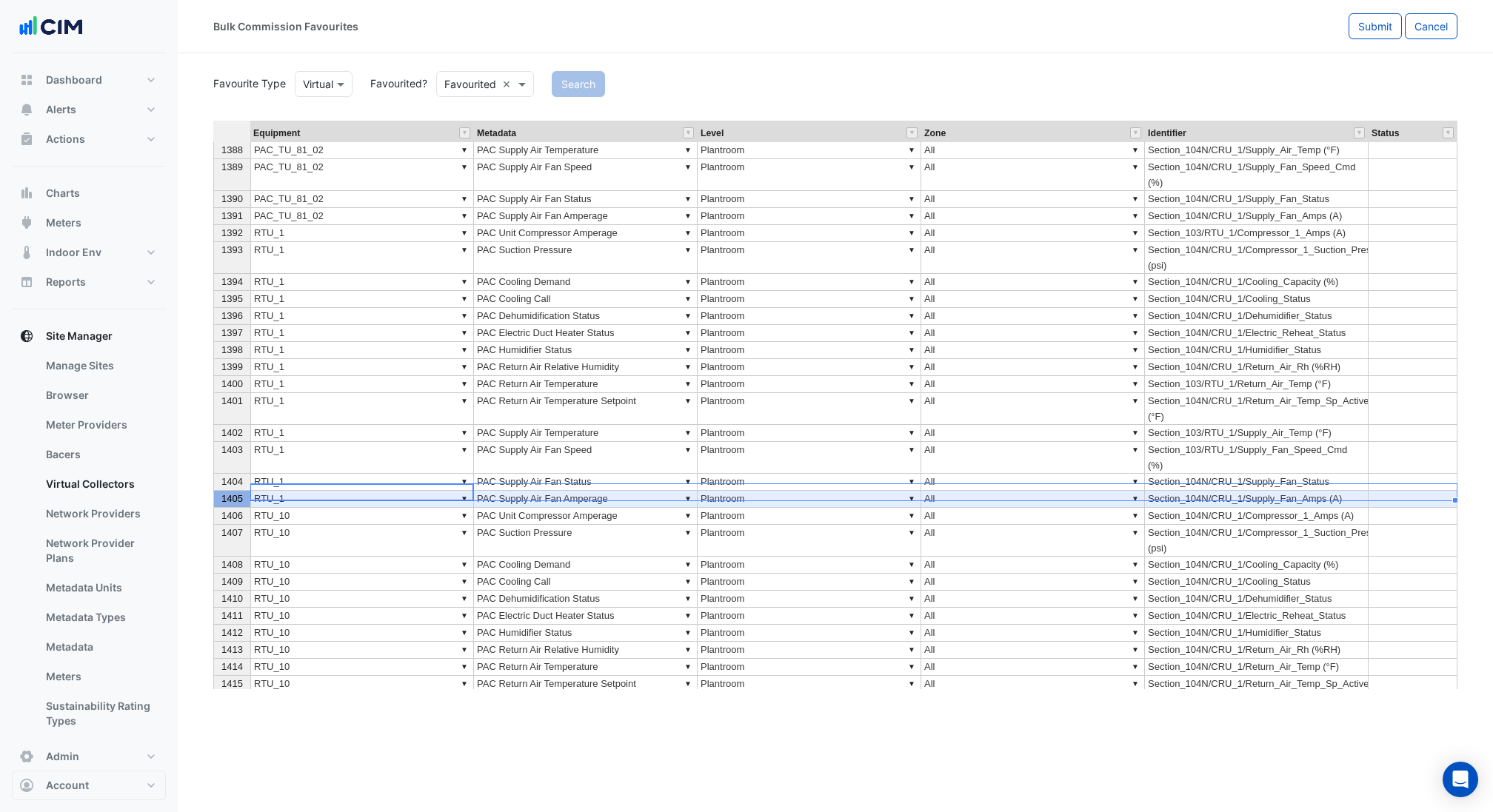
scroll to position [27854, 0]
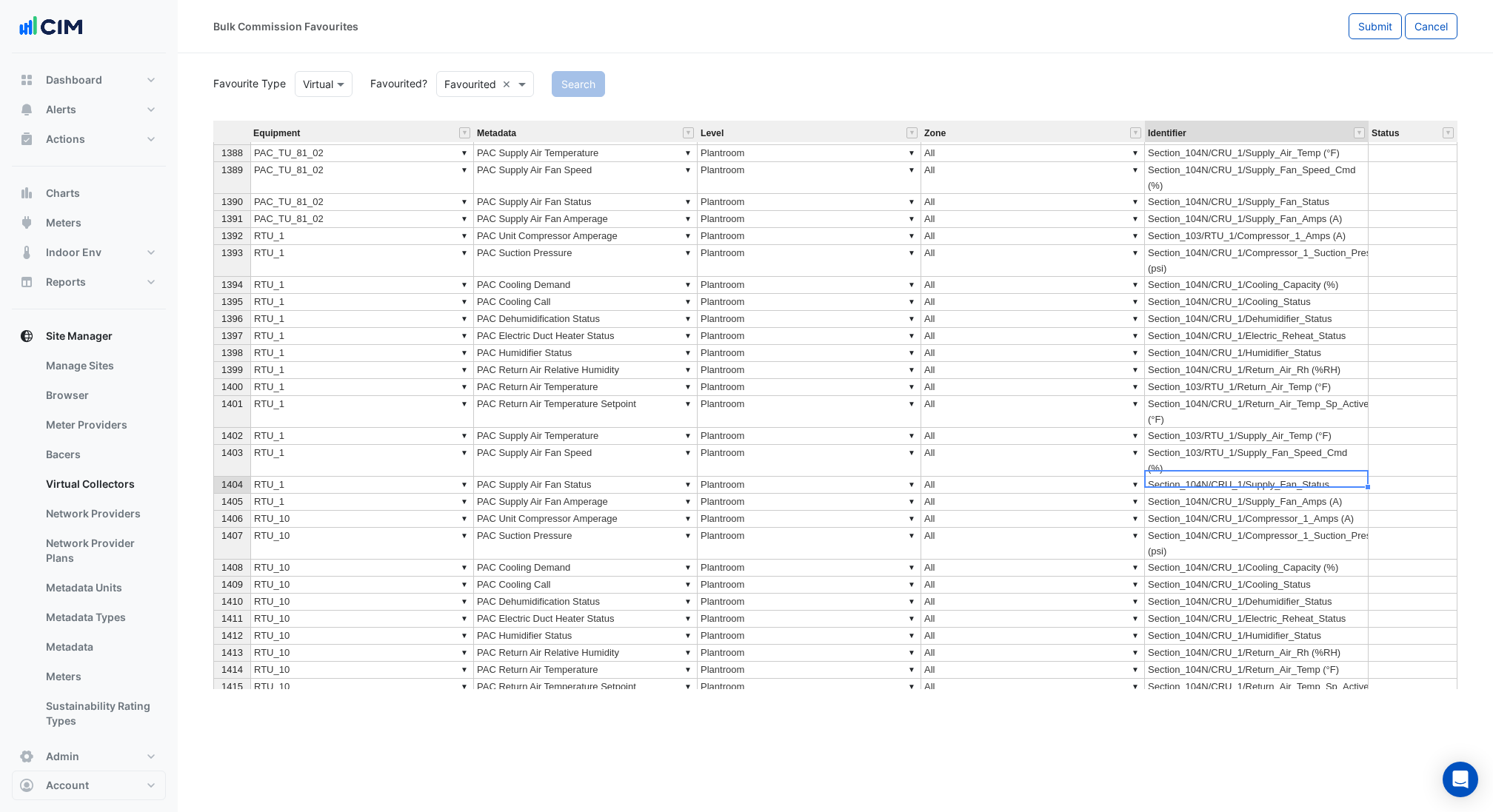
click at [1280, 477] on td "Section_104N/CRU_1/Supply_Fan_Status" at bounding box center [1257, 485] width 224 height 17
click at [1373, 25] on span "Submit" at bounding box center [1375, 26] width 34 height 13
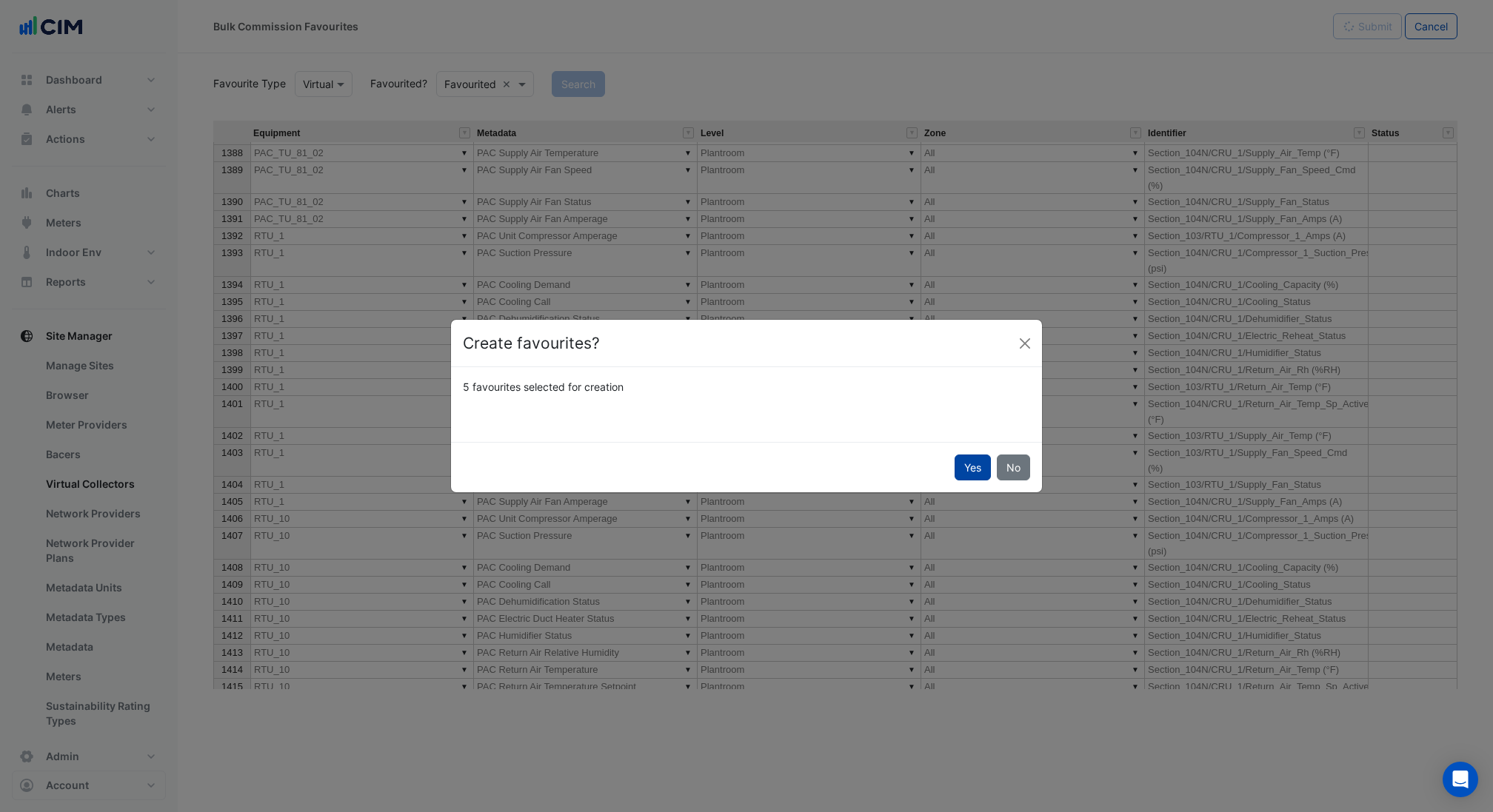
click at [975, 475] on button "Yes" at bounding box center [973, 467] width 37 height 26
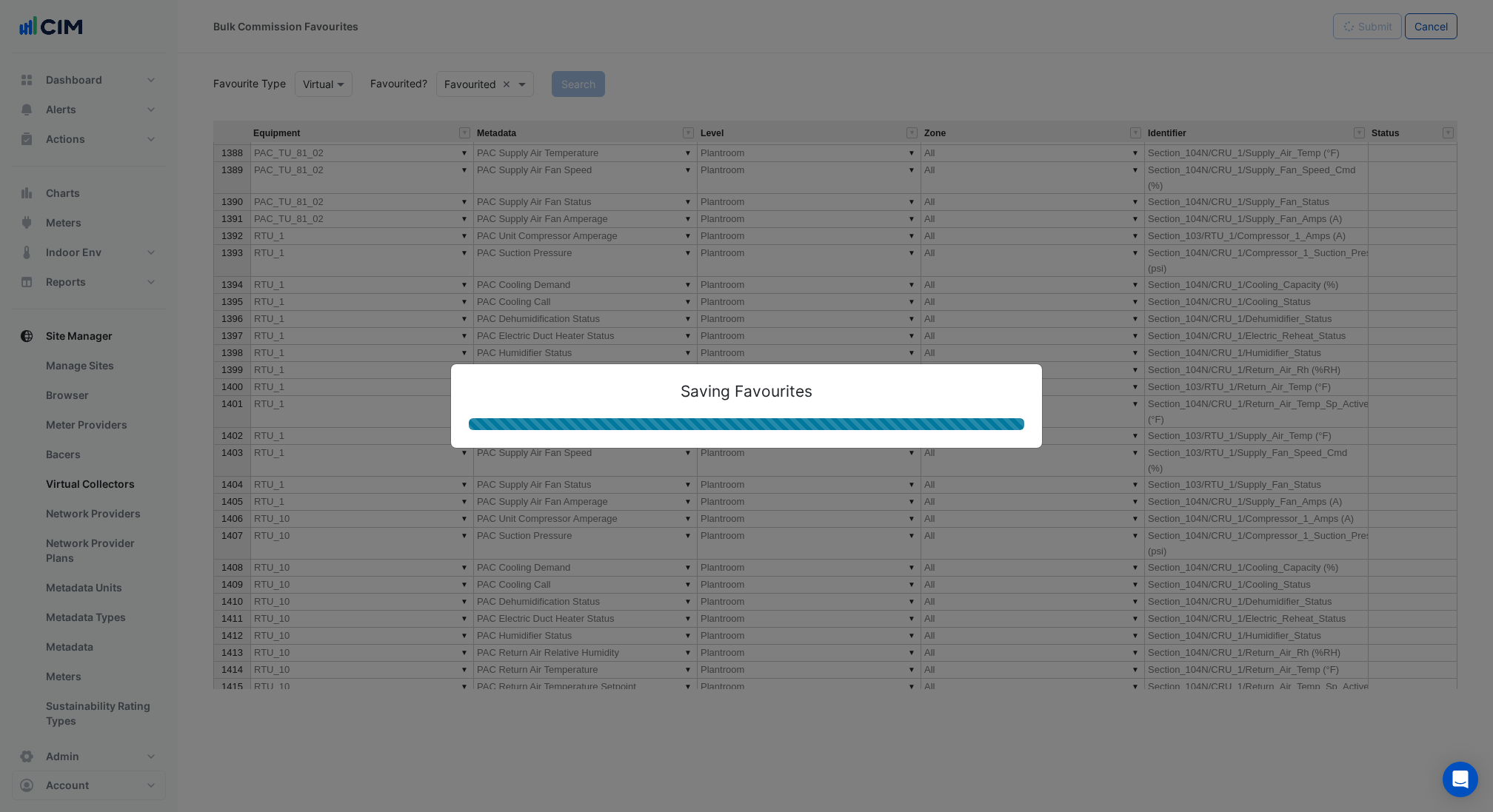
type textarea "**********"
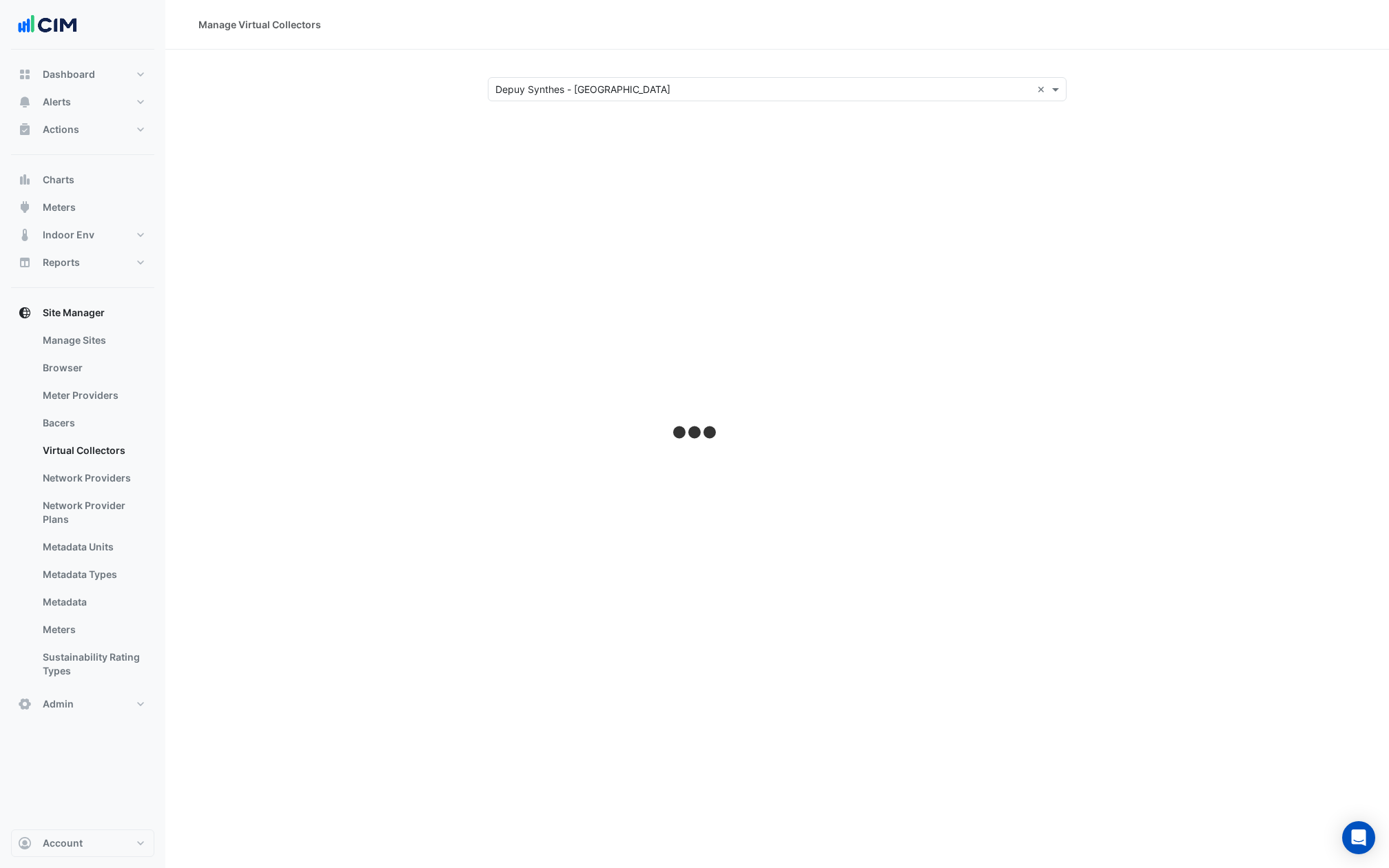
select select "***"
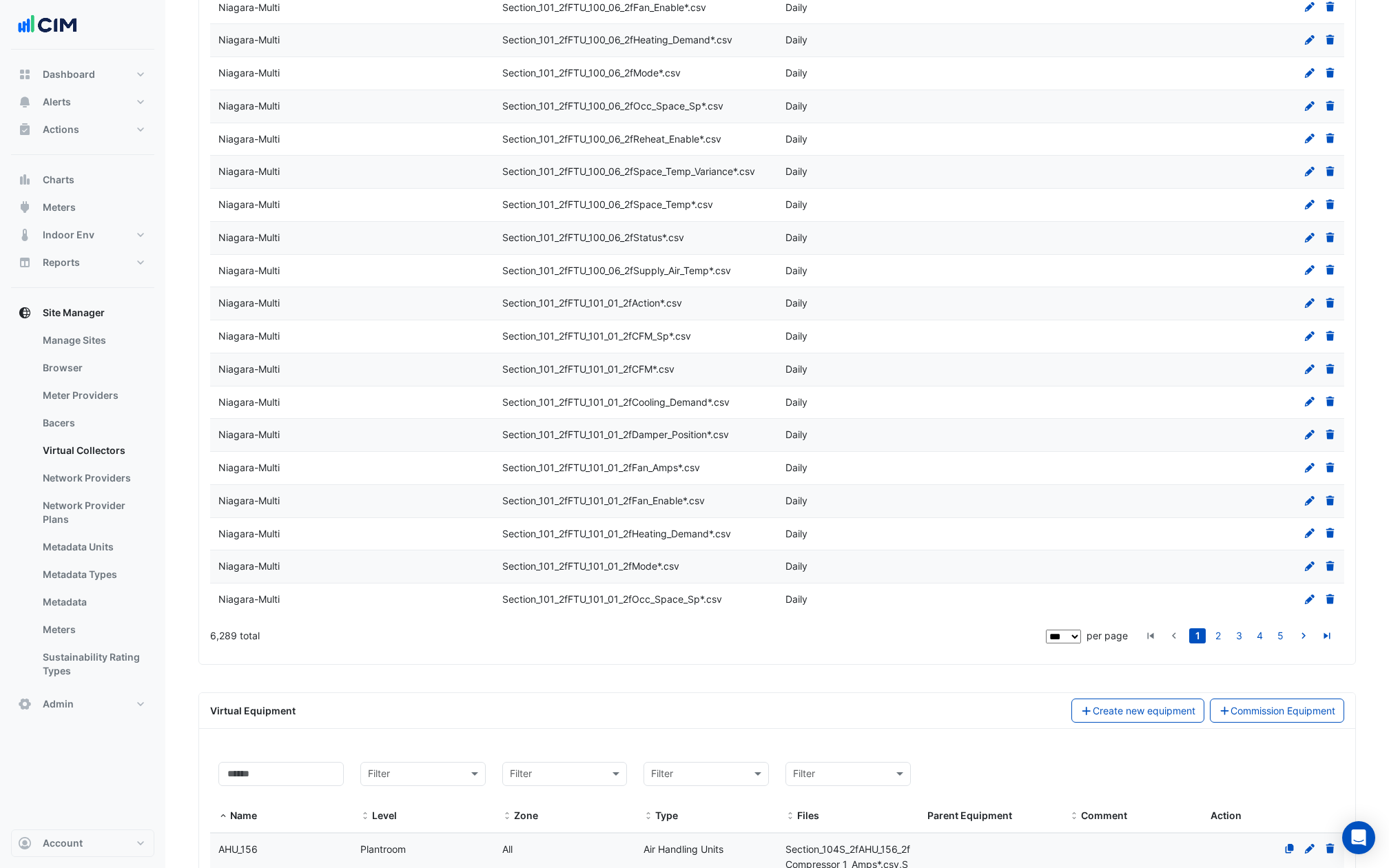
scroll to position [3051, 0]
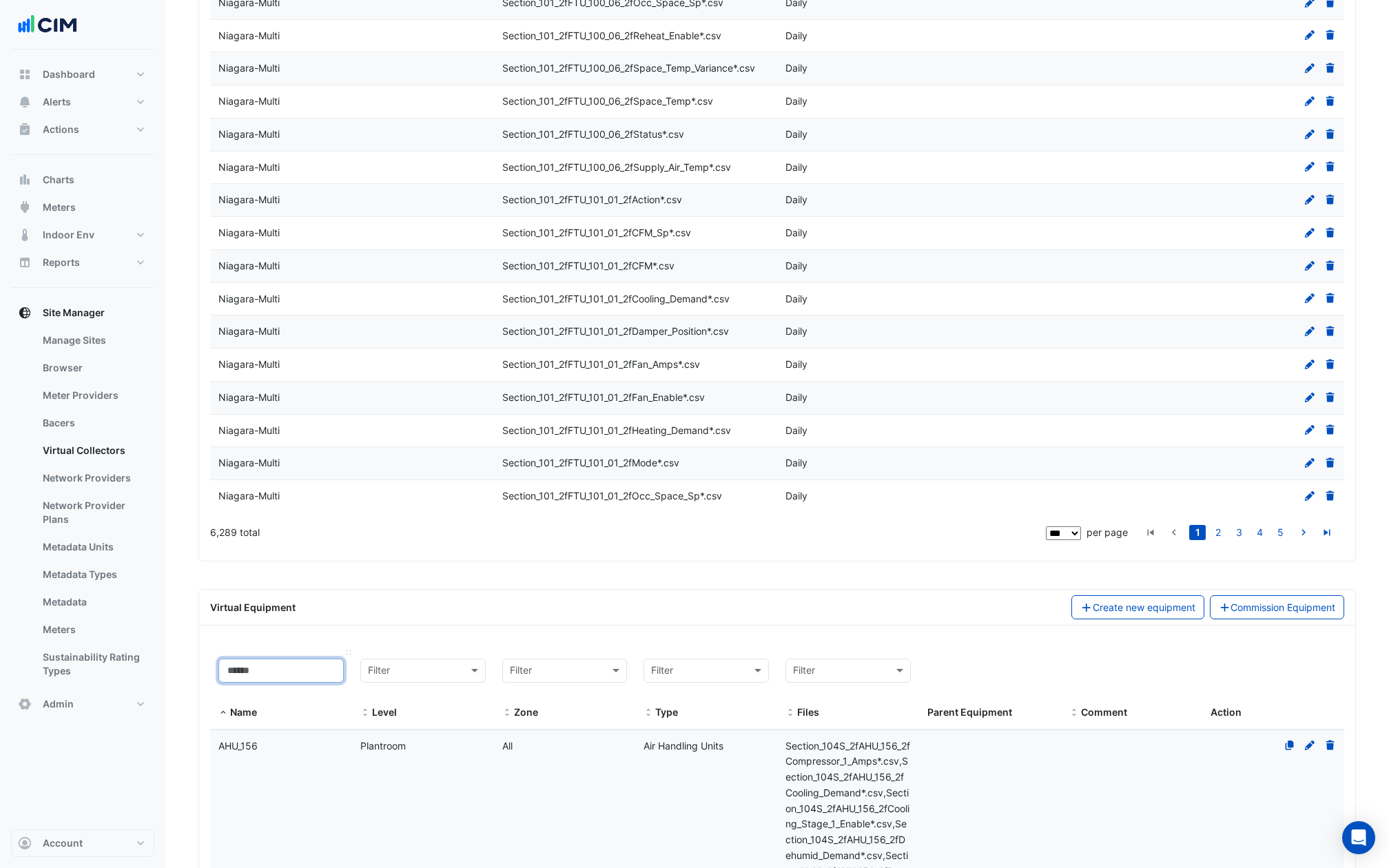
click at [265, 659] on input at bounding box center [281, 670] width 126 height 24
type input "***"
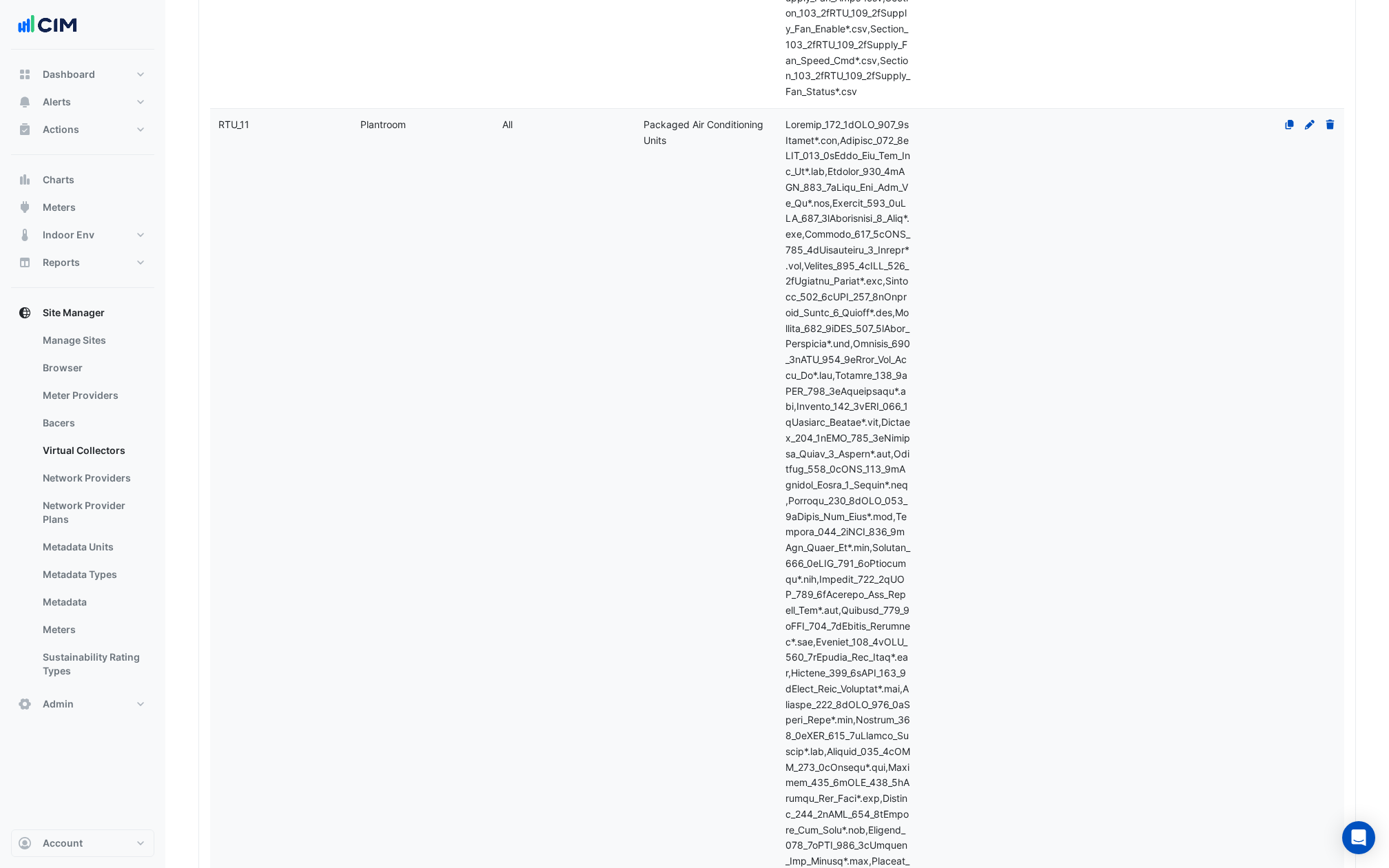
scroll to position [15557, 0]
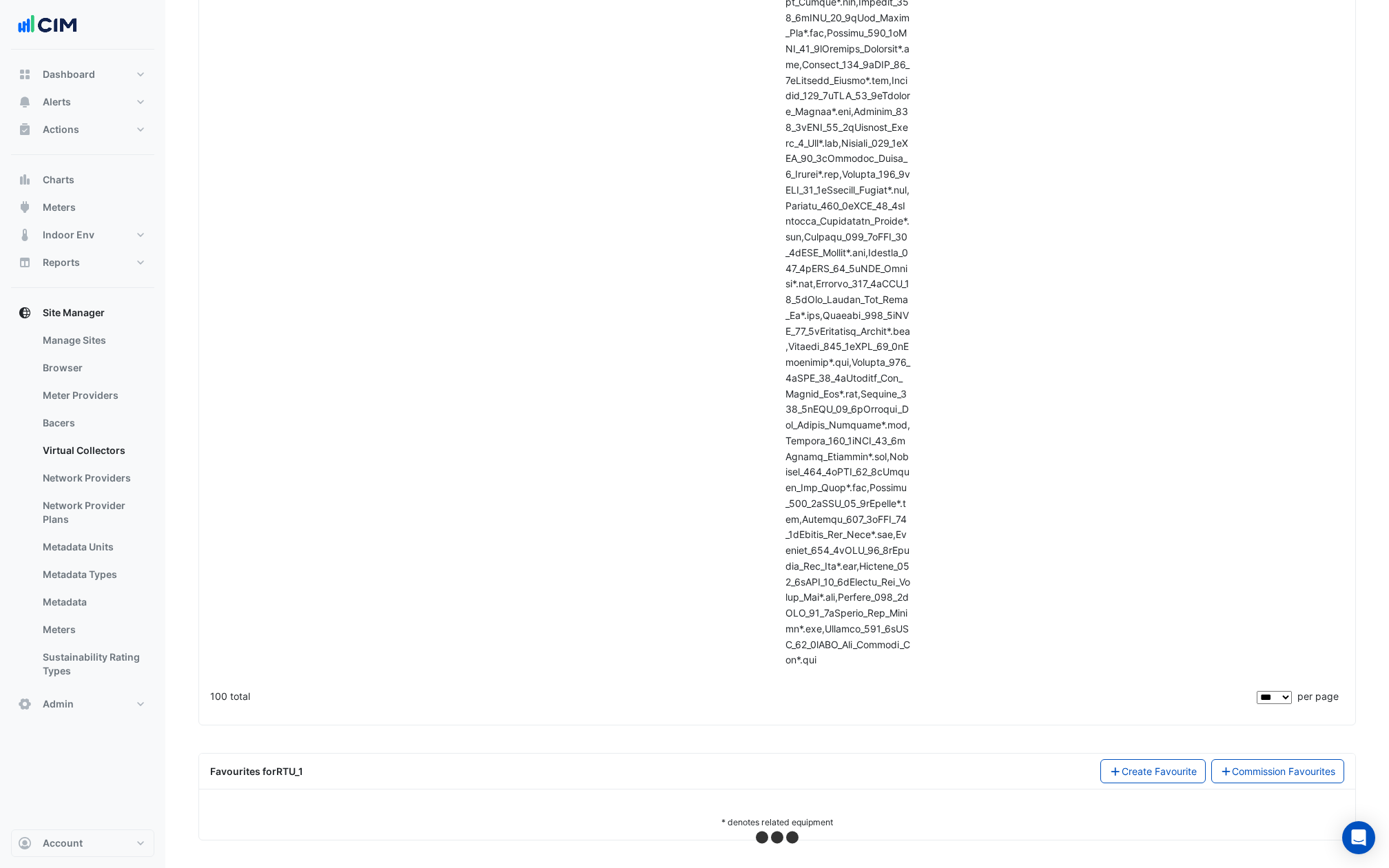
select select "***"
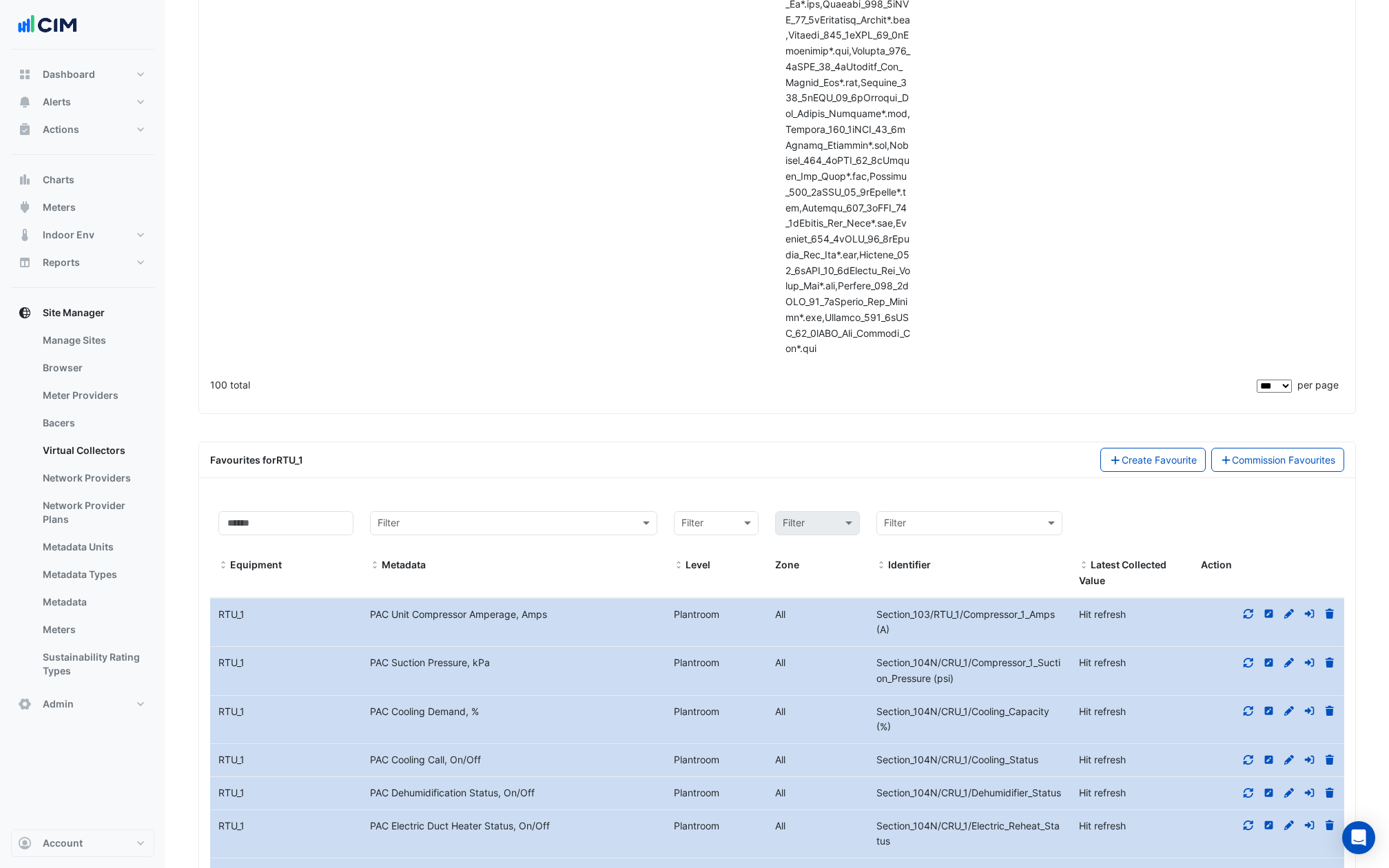
scroll to position [92765, 0]
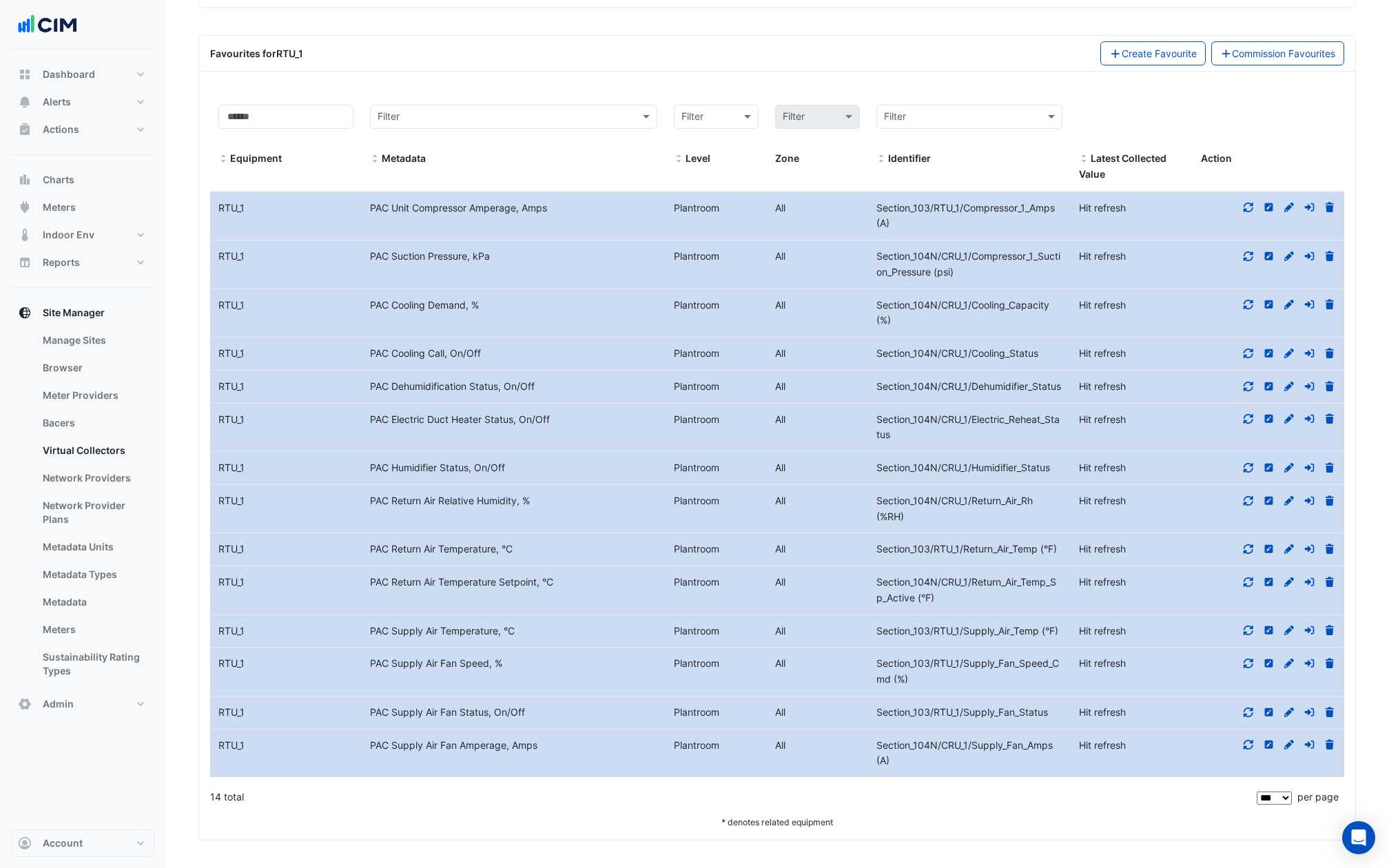
click at [1331, 745] on icon at bounding box center [1329, 745] width 8 height 10
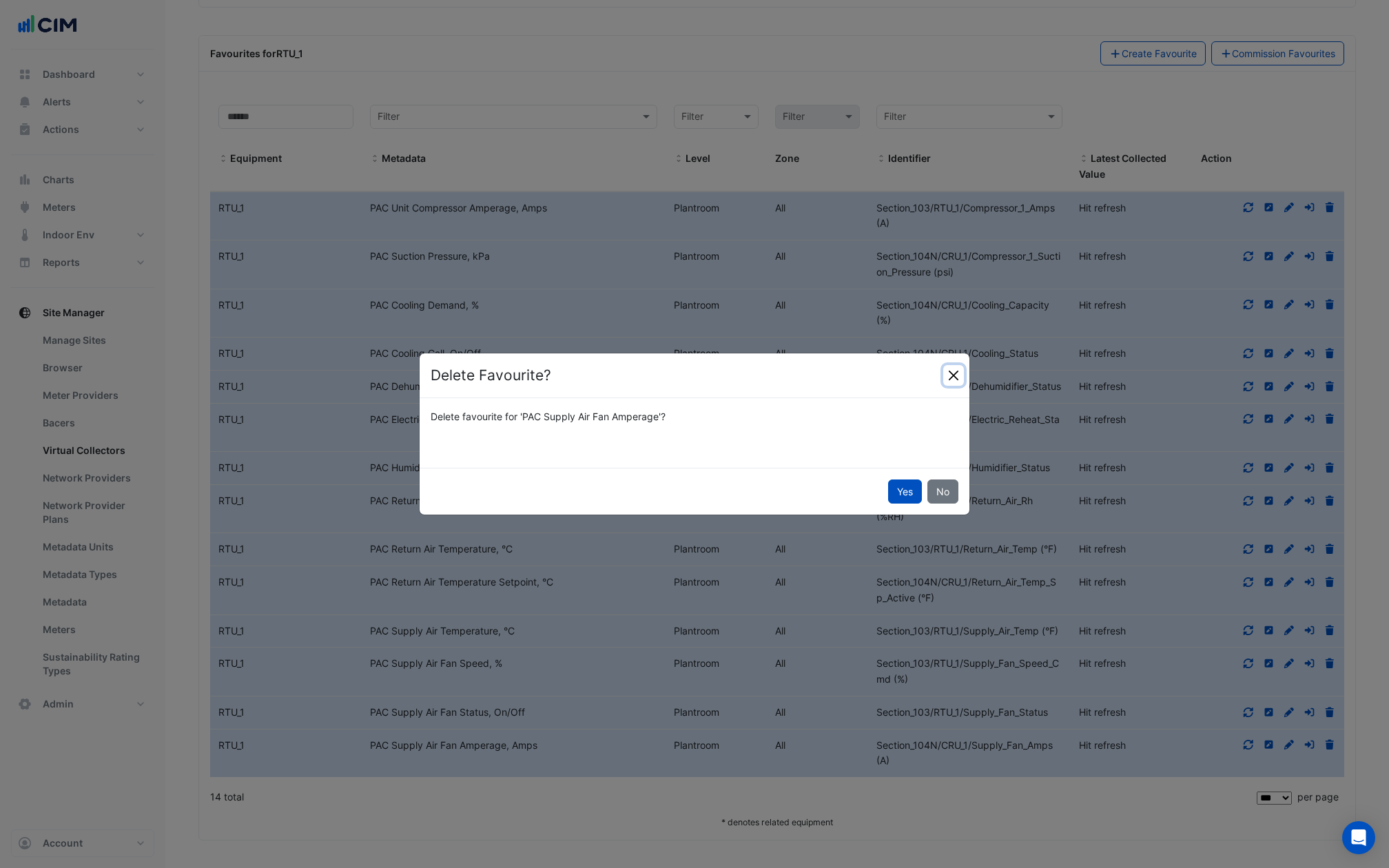
click at [947, 383] on button "Close" at bounding box center [954, 376] width 21 height 21
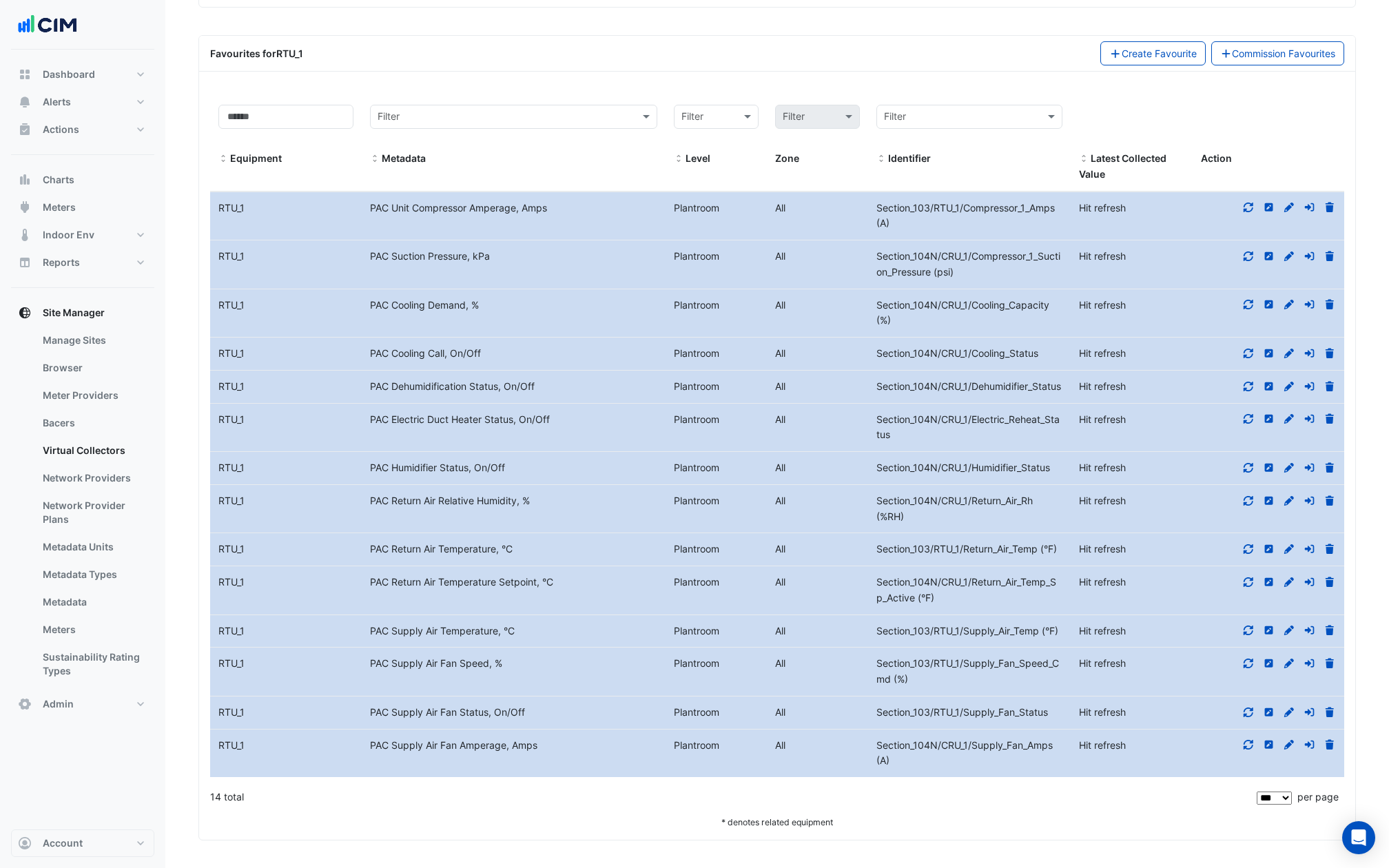
drag, startPoint x: 971, startPoint y: 759, endPoint x: 959, endPoint y: 758, distance: 12.0
click at [971, 759] on div "Section_104N/CRU_1/Supply_Fan_Amps (A)" at bounding box center [969, 754] width 202 height 32
click at [1323, 252] on icon at bounding box center [1329, 257] width 12 height 10
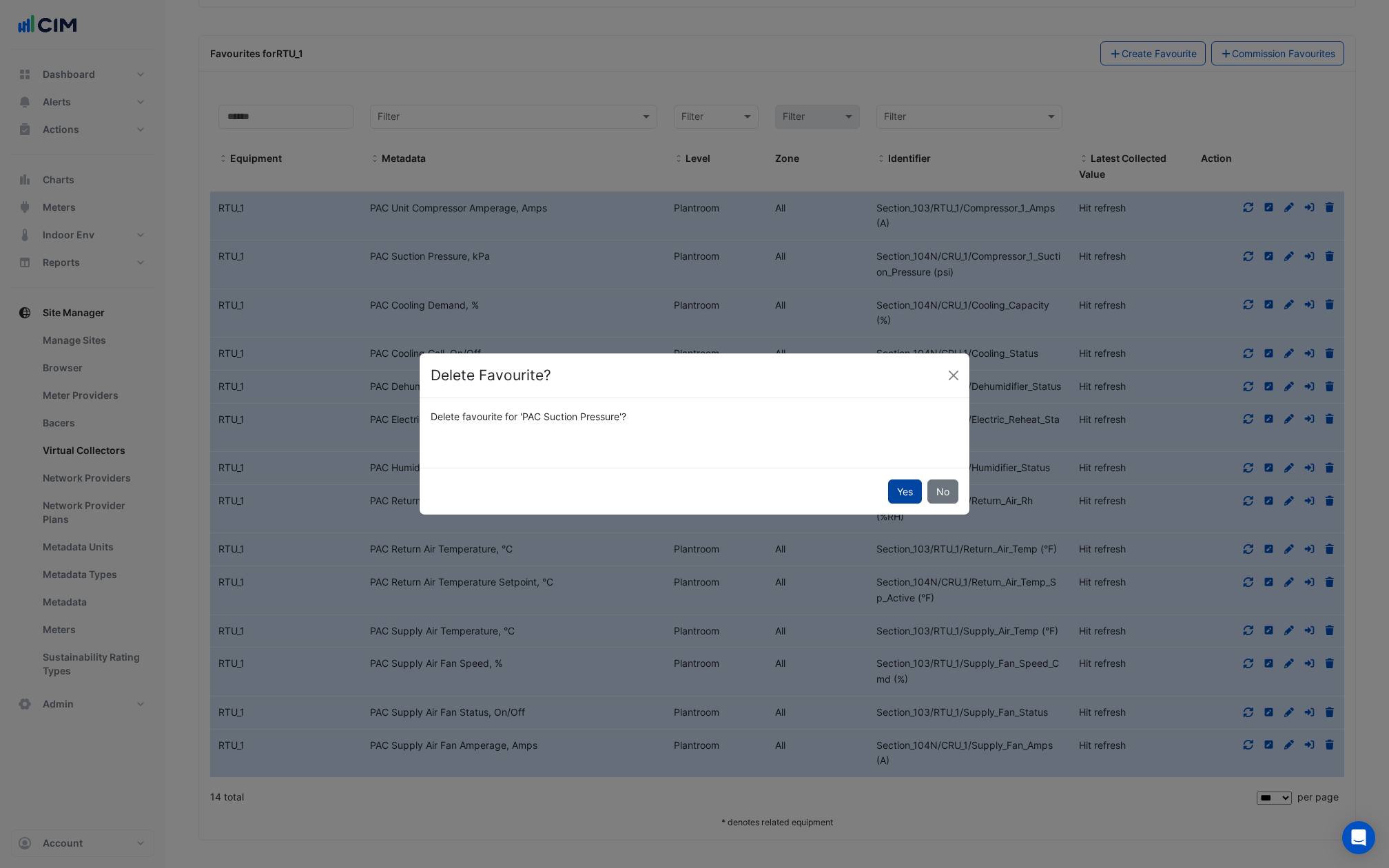
click at [912, 497] on button "Yes" at bounding box center [905, 491] width 34 height 24
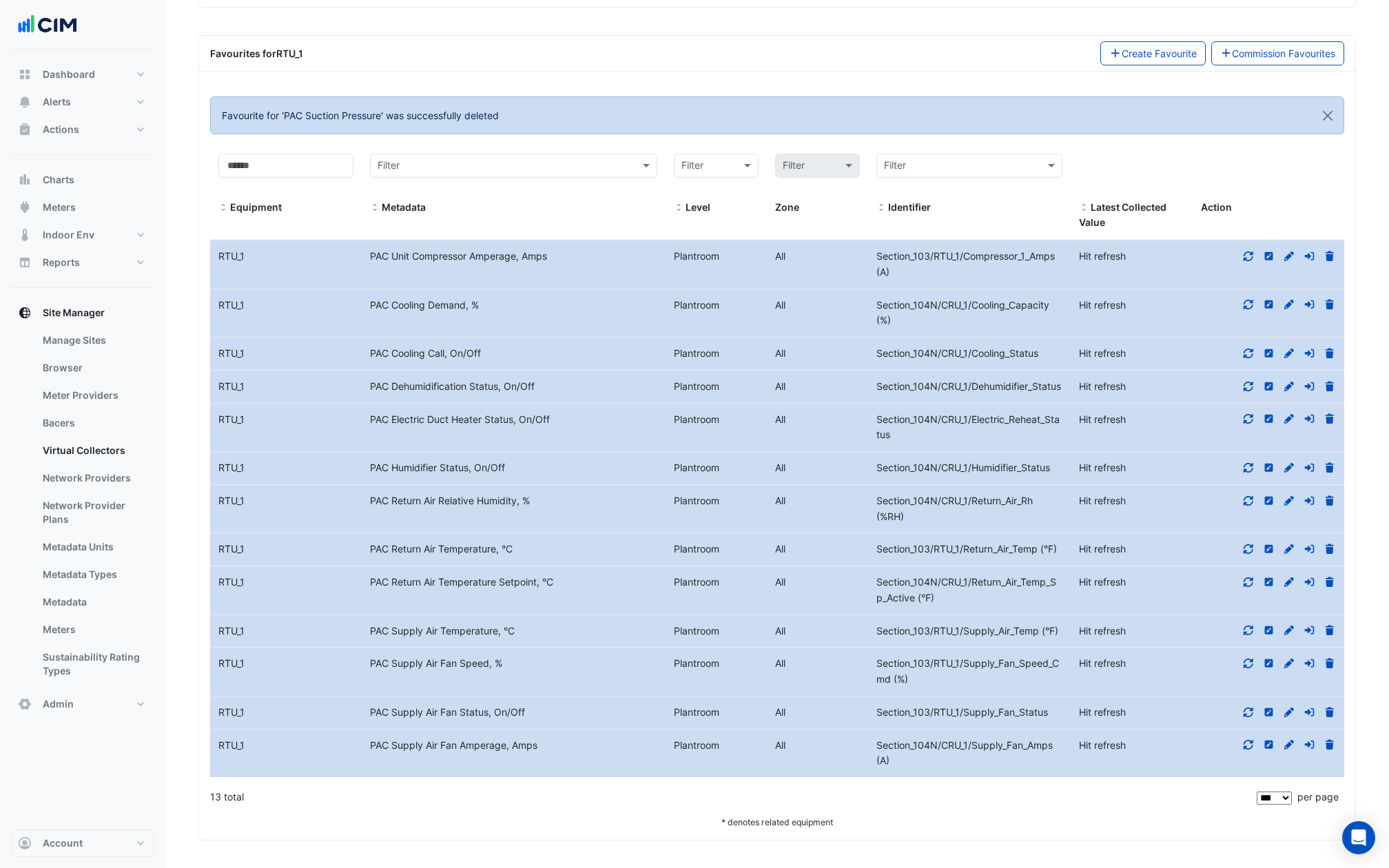
click at [996, 302] on div "Section_104N/CRU_1/Cooling_Capacity (%)" at bounding box center [969, 313] width 202 height 32
click at [993, 304] on div "Section_104N/CRU_1/Cooling_Capacity (%)" at bounding box center [969, 313] width 202 height 32
click at [989, 300] on div "Section_104N/CRU_1/Cooling_Capacity (%)" at bounding box center [969, 313] width 202 height 32
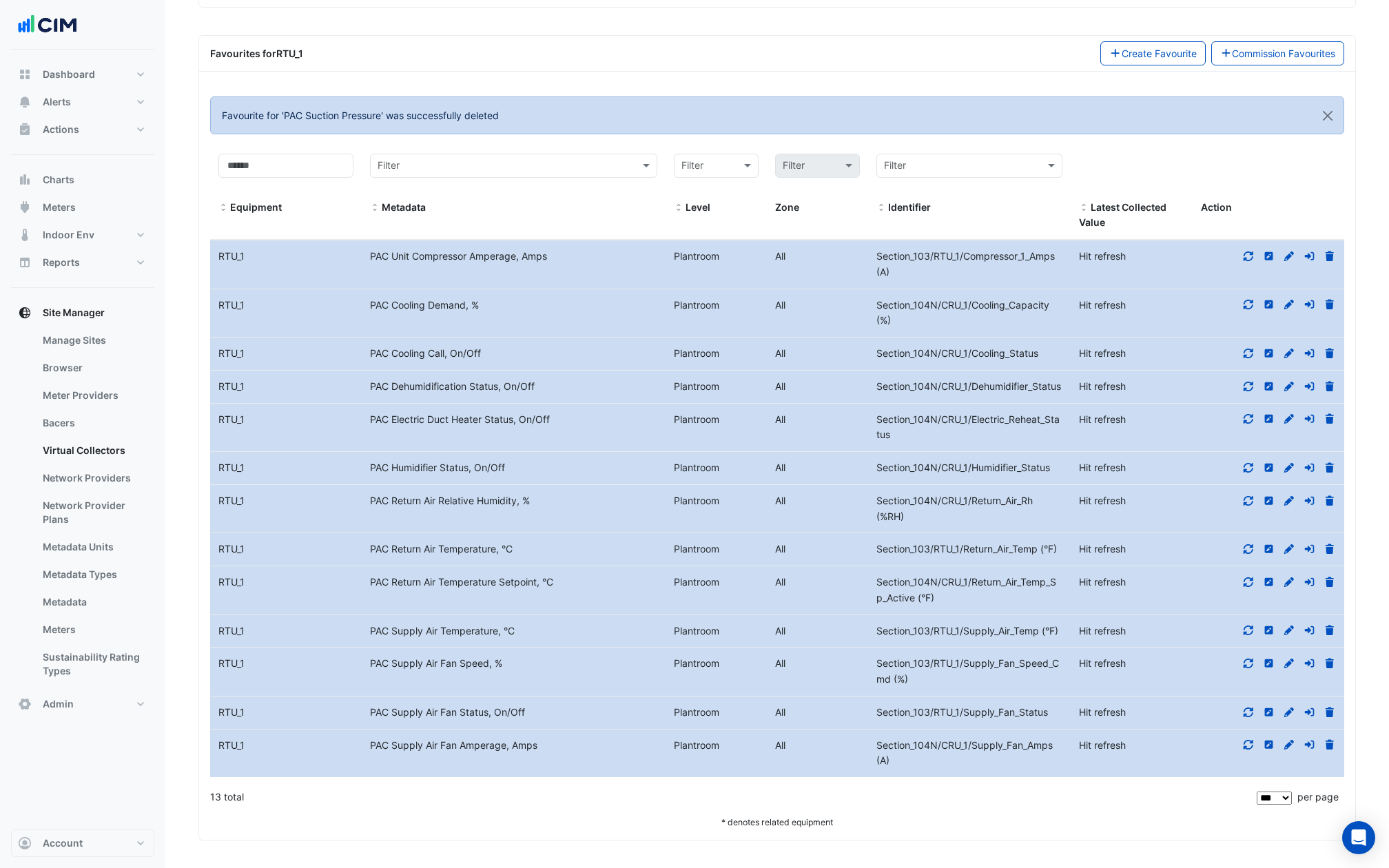
click at [1328, 300] on icon at bounding box center [1329, 304] width 12 height 10
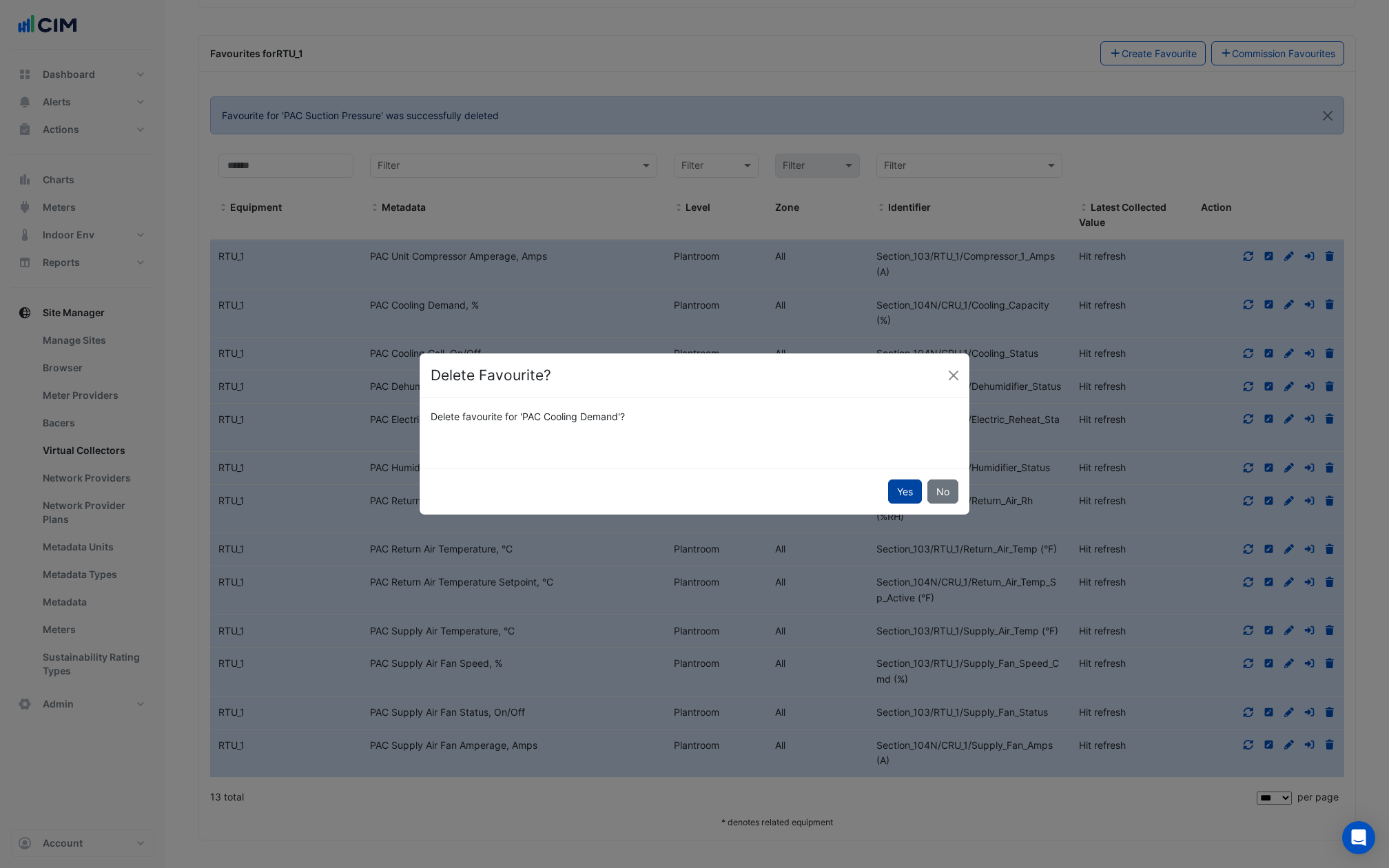
click at [906, 487] on button "Yes" at bounding box center [905, 491] width 34 height 24
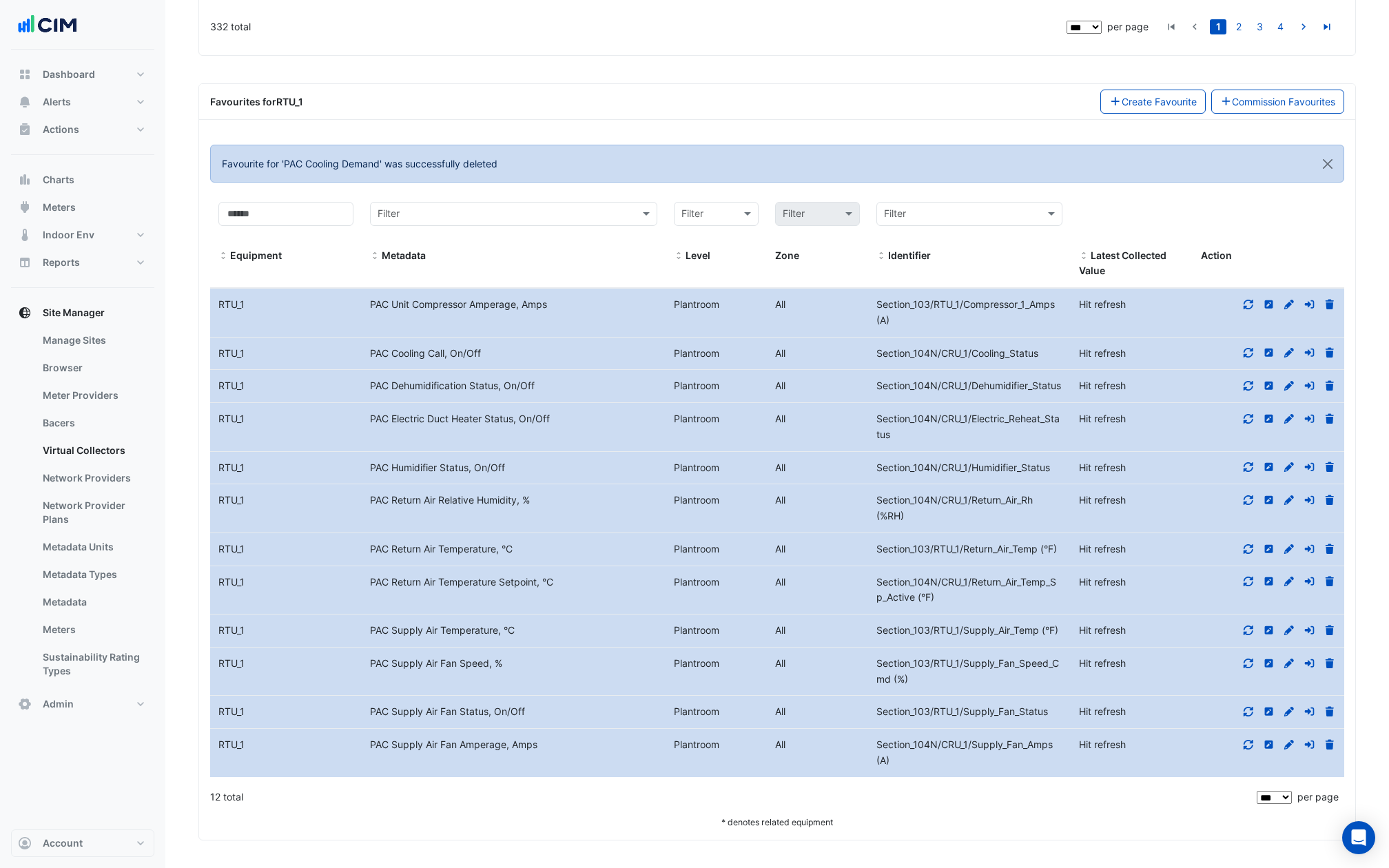
click at [1011, 347] on span "Section_104N/CRU_1/Cooling_Status" at bounding box center [957, 353] width 162 height 12
click at [1322, 346] on div at bounding box center [1268, 354] width 152 height 16
click at [1330, 348] on icon at bounding box center [1329, 353] width 8 height 10
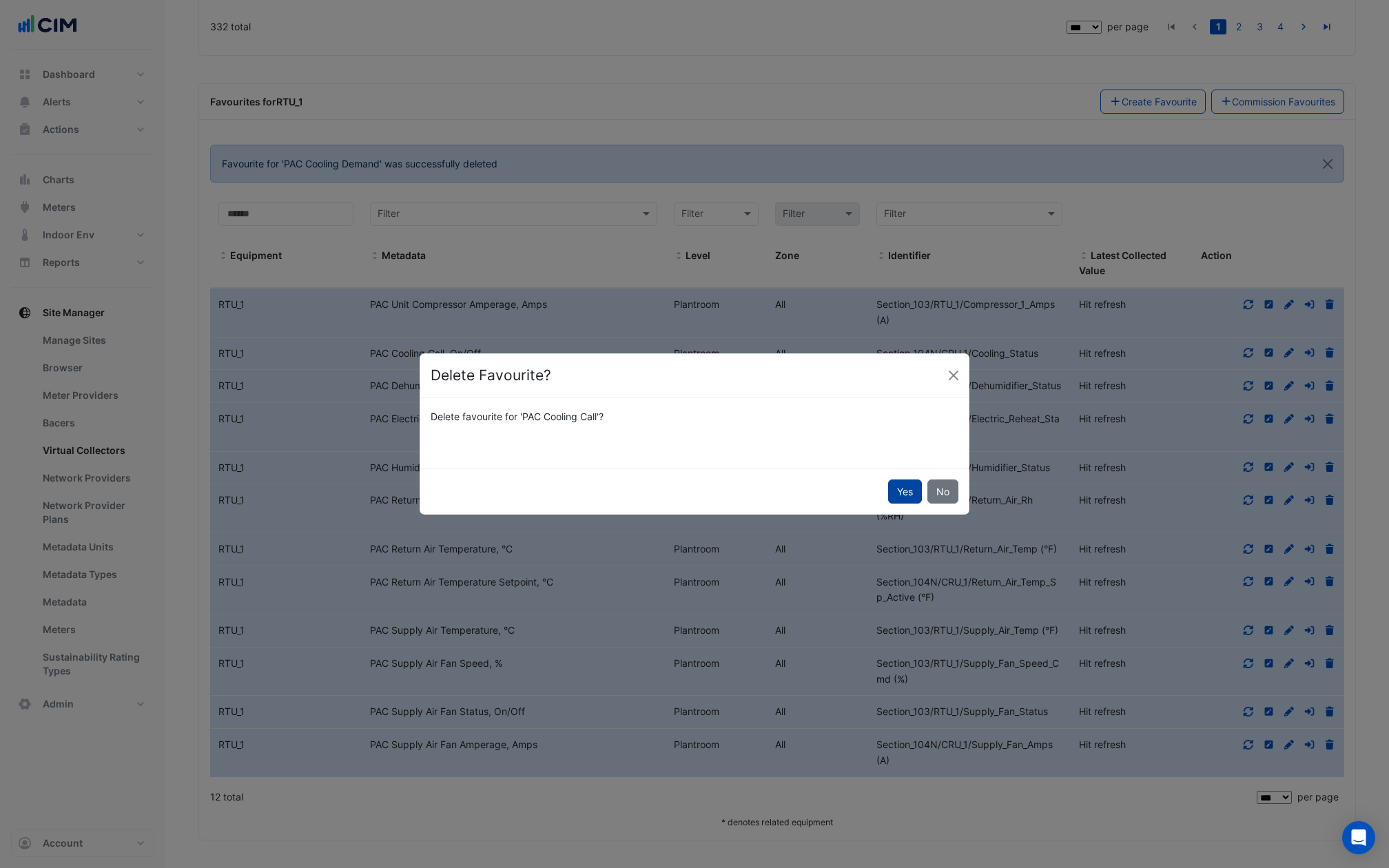
click at [906, 490] on button "Yes" at bounding box center [905, 491] width 34 height 24
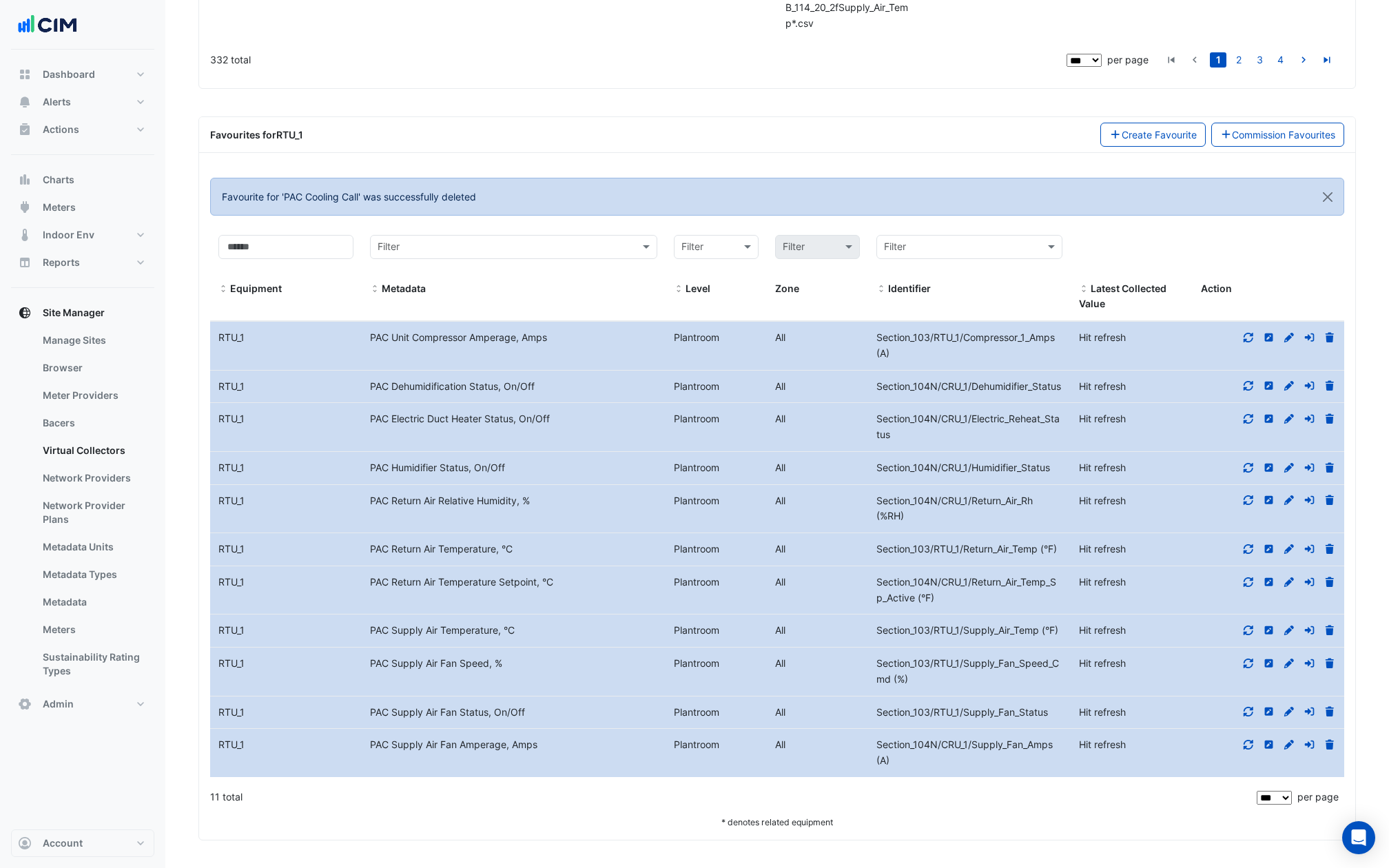
click at [909, 380] on span "Section_104N/CRU_1/Dehumidifier_Status" at bounding box center [969, 385] width 184 height 12
click at [1329, 381] on icon at bounding box center [1329, 385] width 8 height 10
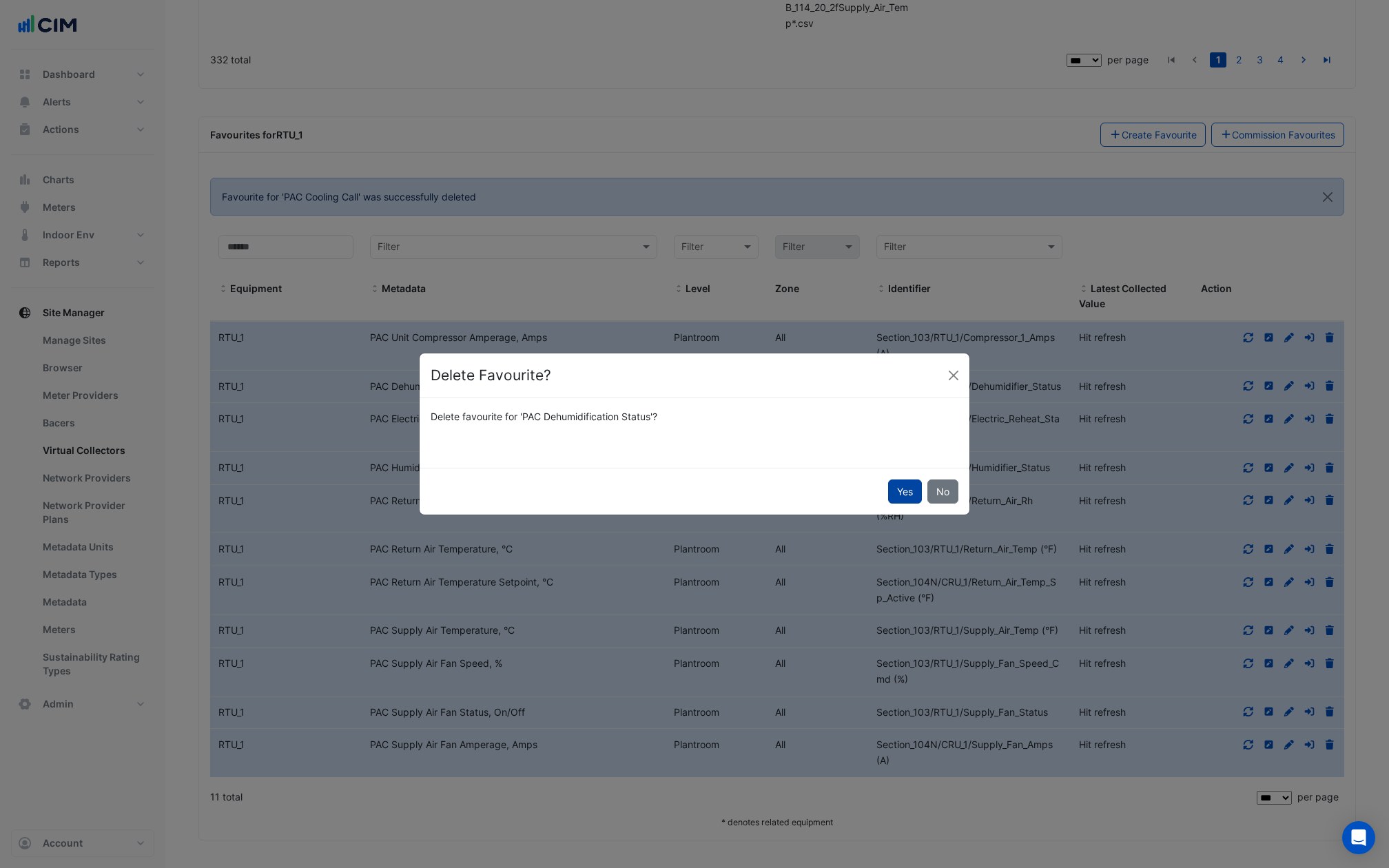
click at [906, 490] on button "Yes" at bounding box center [905, 491] width 34 height 24
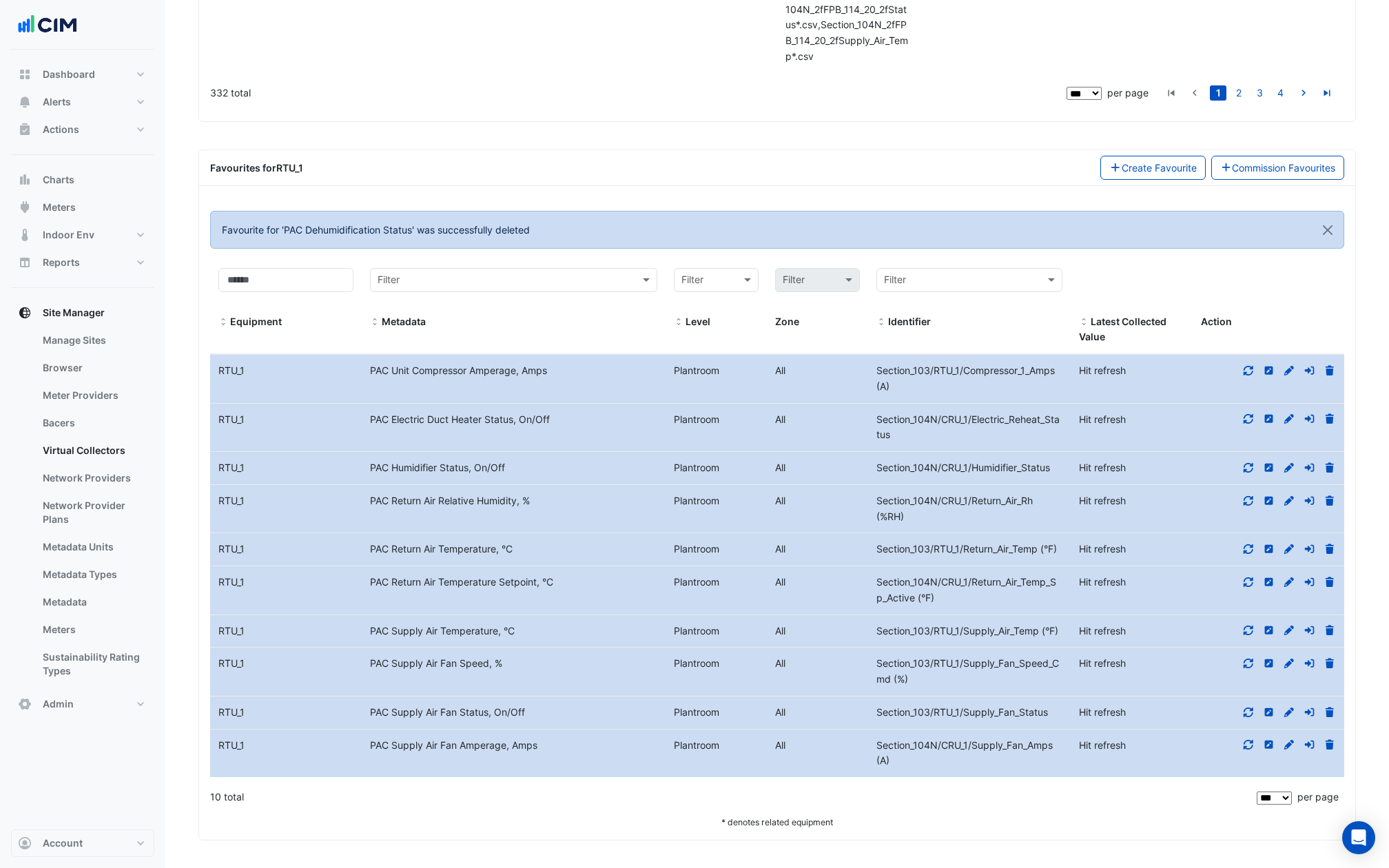
scroll to position [34491, 0]
click at [1325, 417] on icon at bounding box center [1329, 419] width 12 height 10
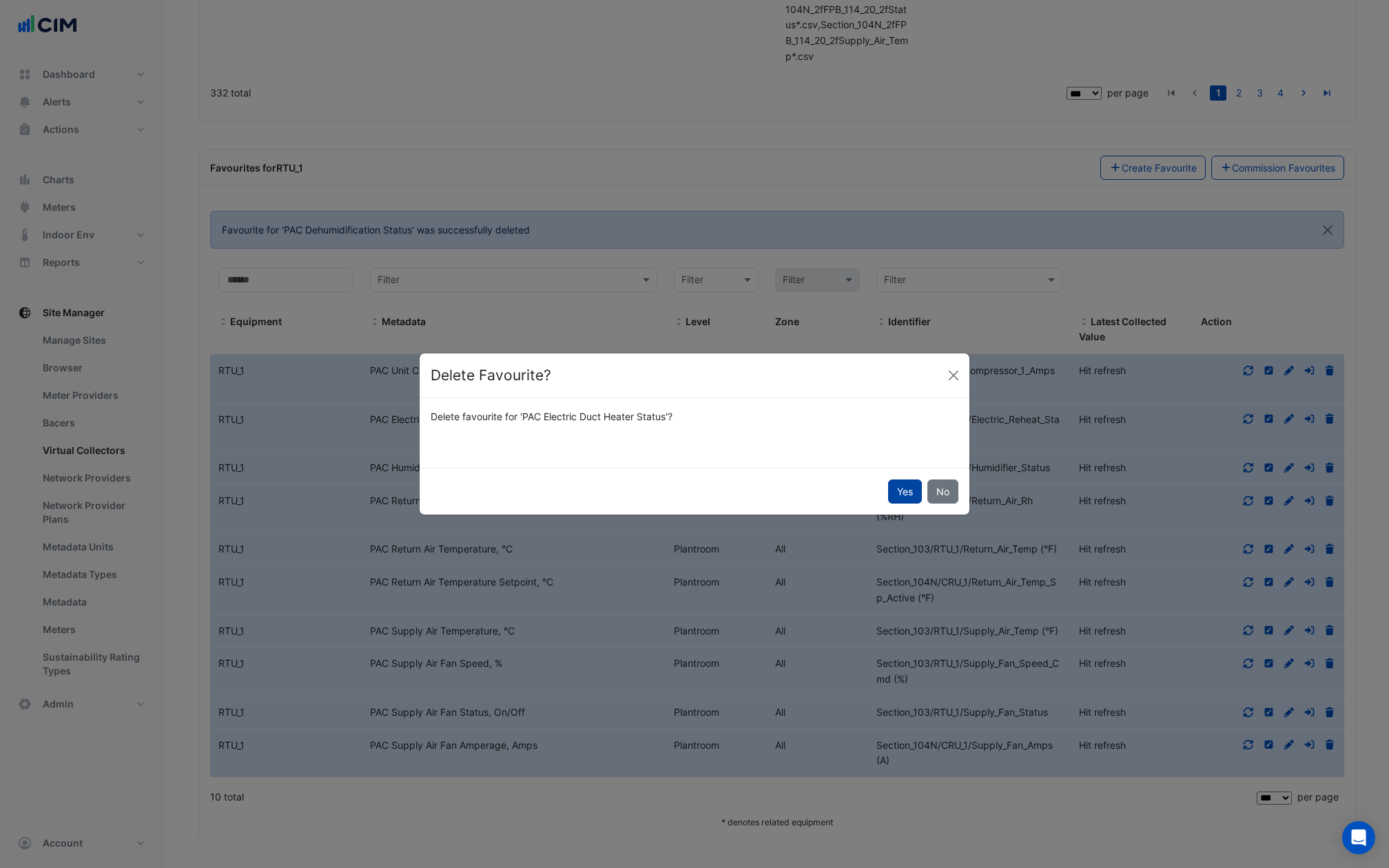
click at [900, 492] on button "Yes" at bounding box center [905, 491] width 34 height 24
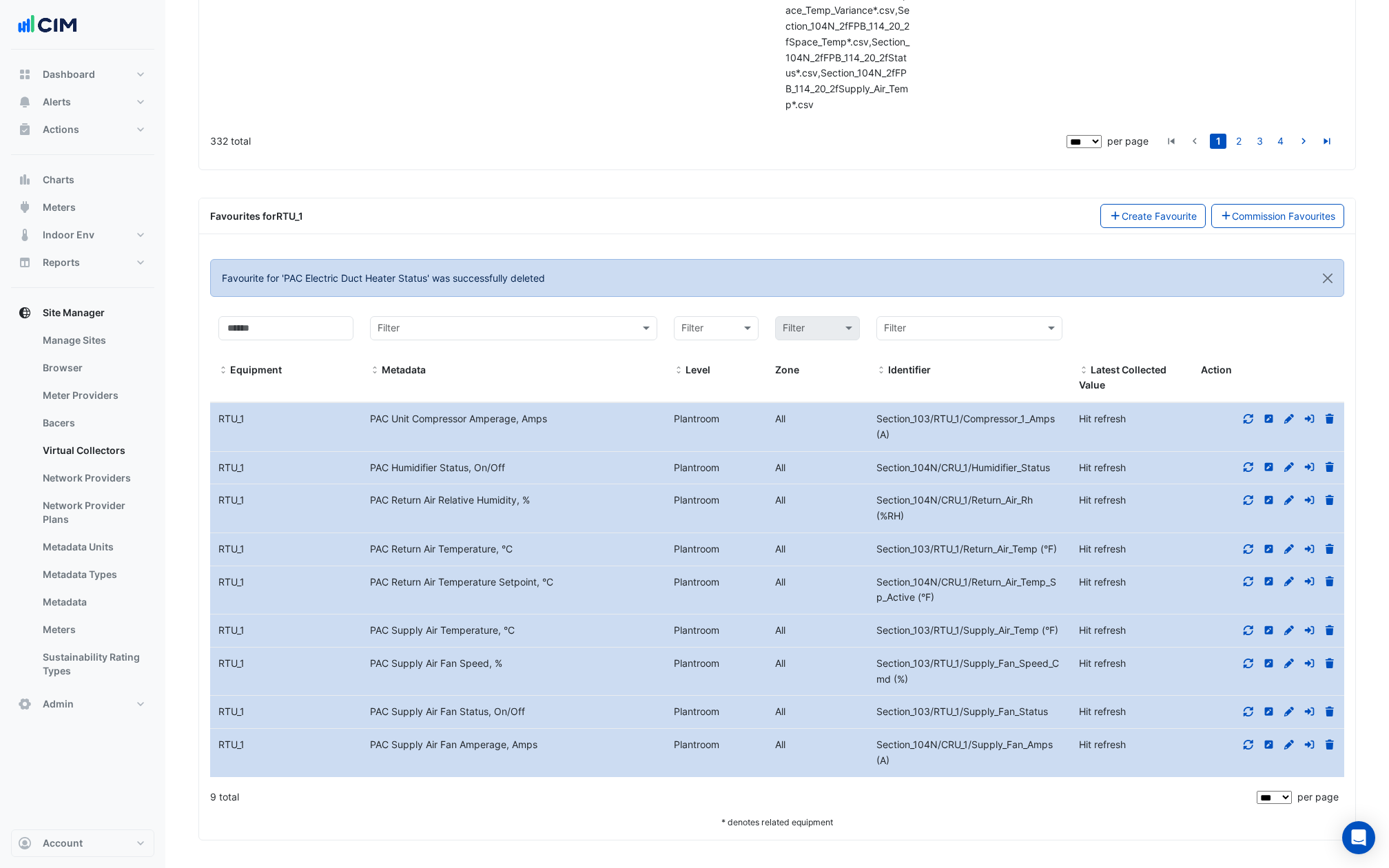
scroll to position [34442, 0]
click at [1328, 467] on icon at bounding box center [1329, 467] width 8 height 10
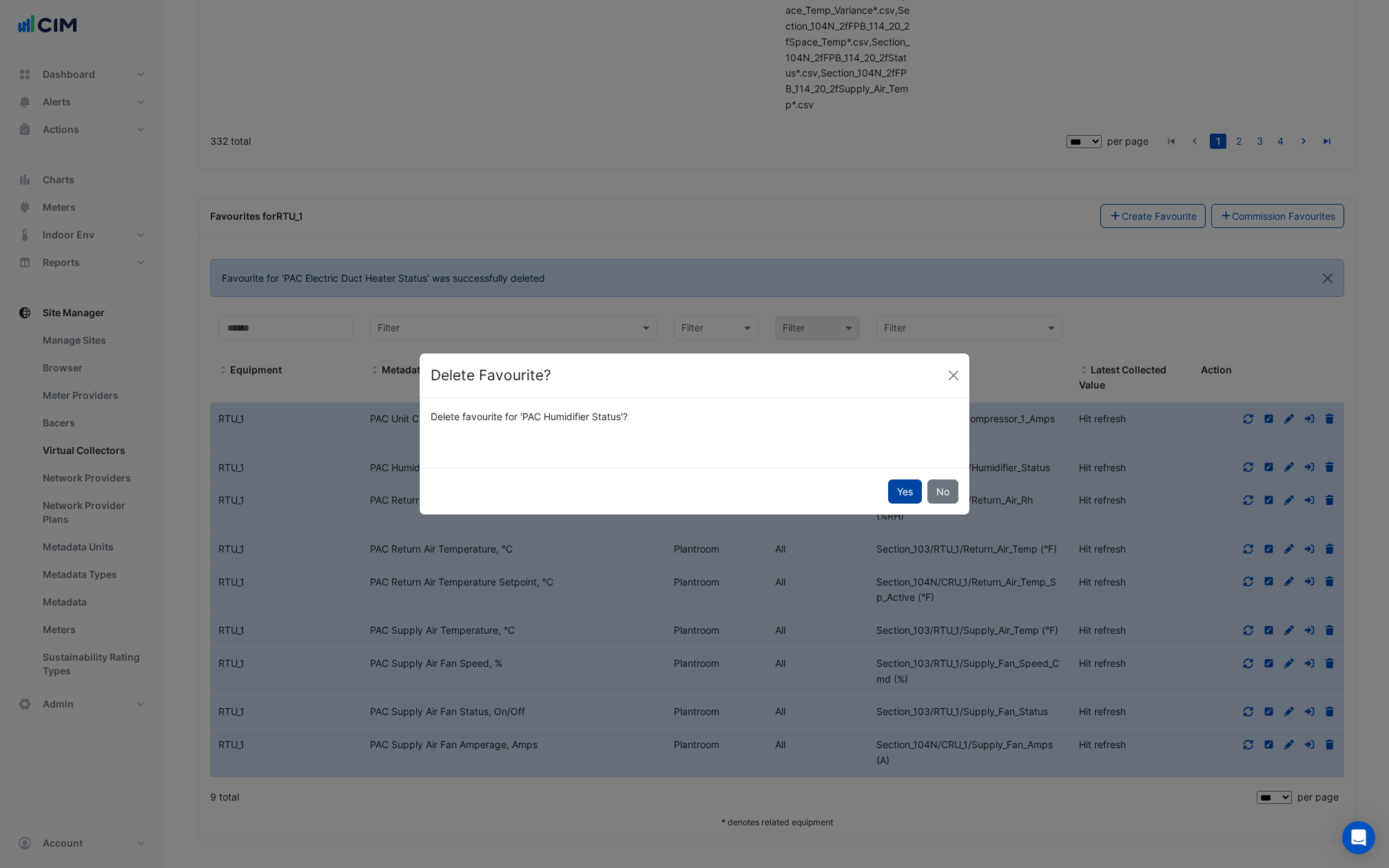
click at [899, 491] on button "Yes" at bounding box center [905, 491] width 34 height 24
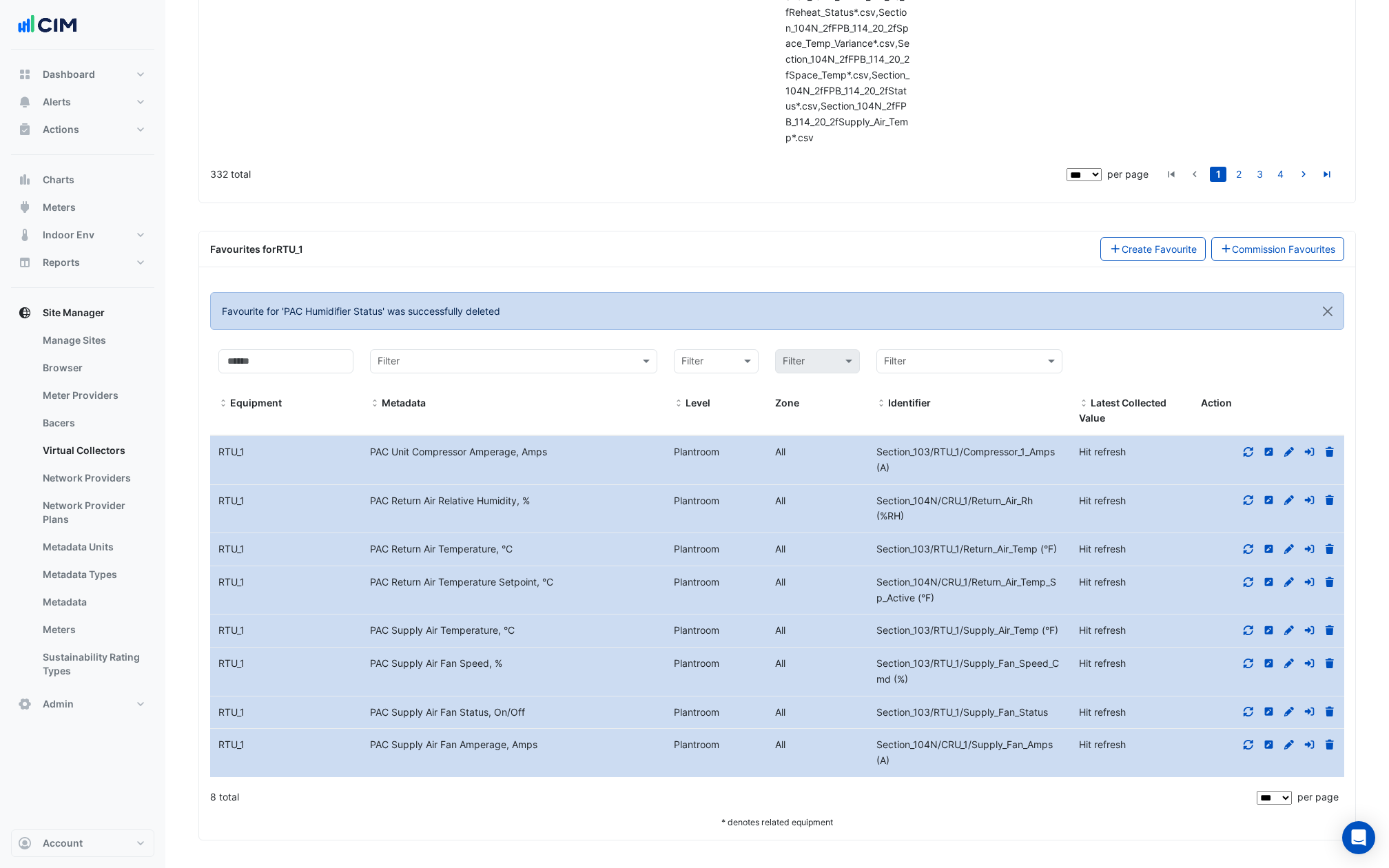
scroll to position [34409, 0]
click at [938, 504] on span "Section_104N/CRU_1/Return_Air_Rh (%RH)" at bounding box center [955, 508] width 157 height 28
click at [1329, 498] on icon at bounding box center [1329, 500] width 8 height 10
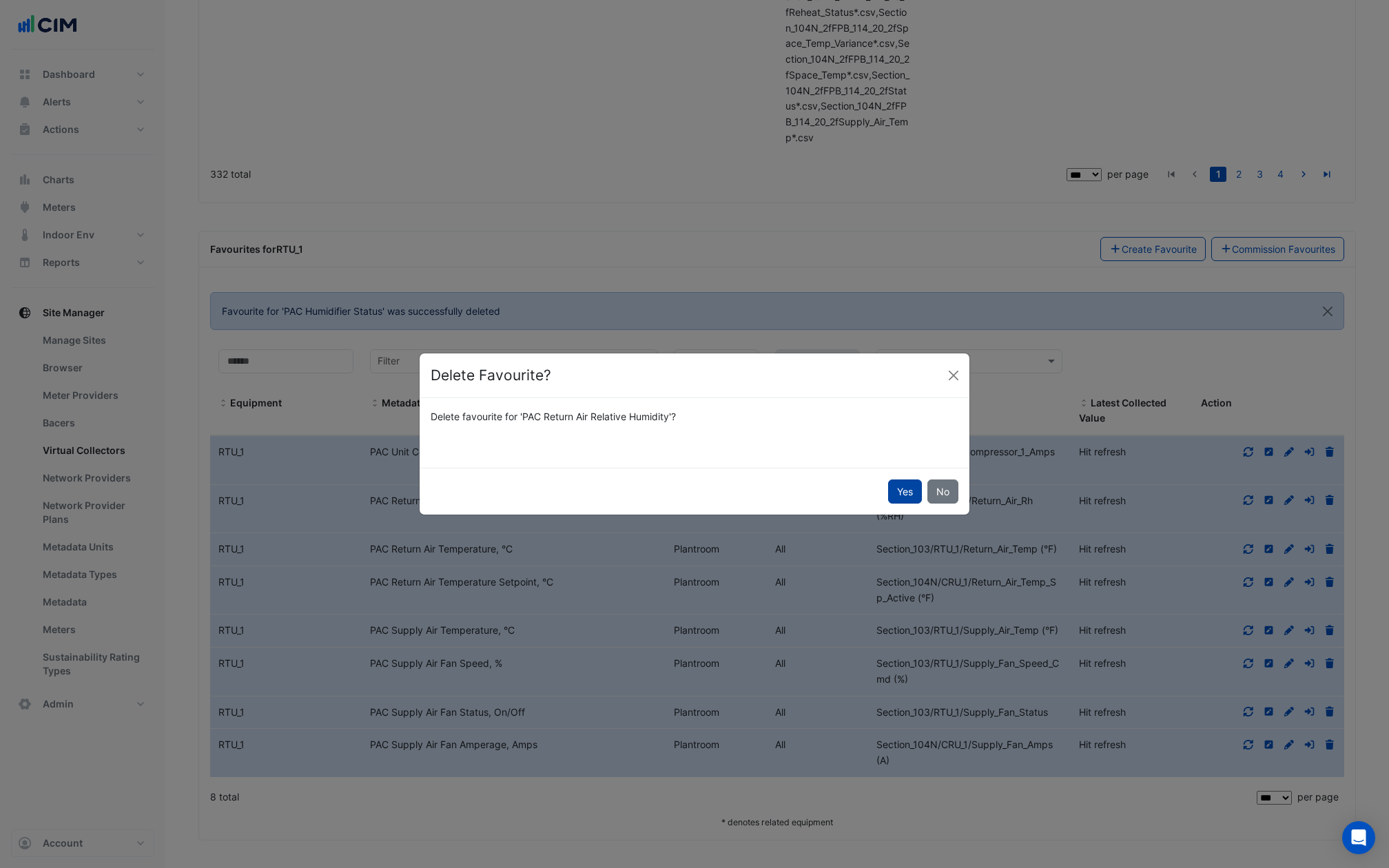
click at [911, 485] on button "Yes" at bounding box center [905, 491] width 34 height 24
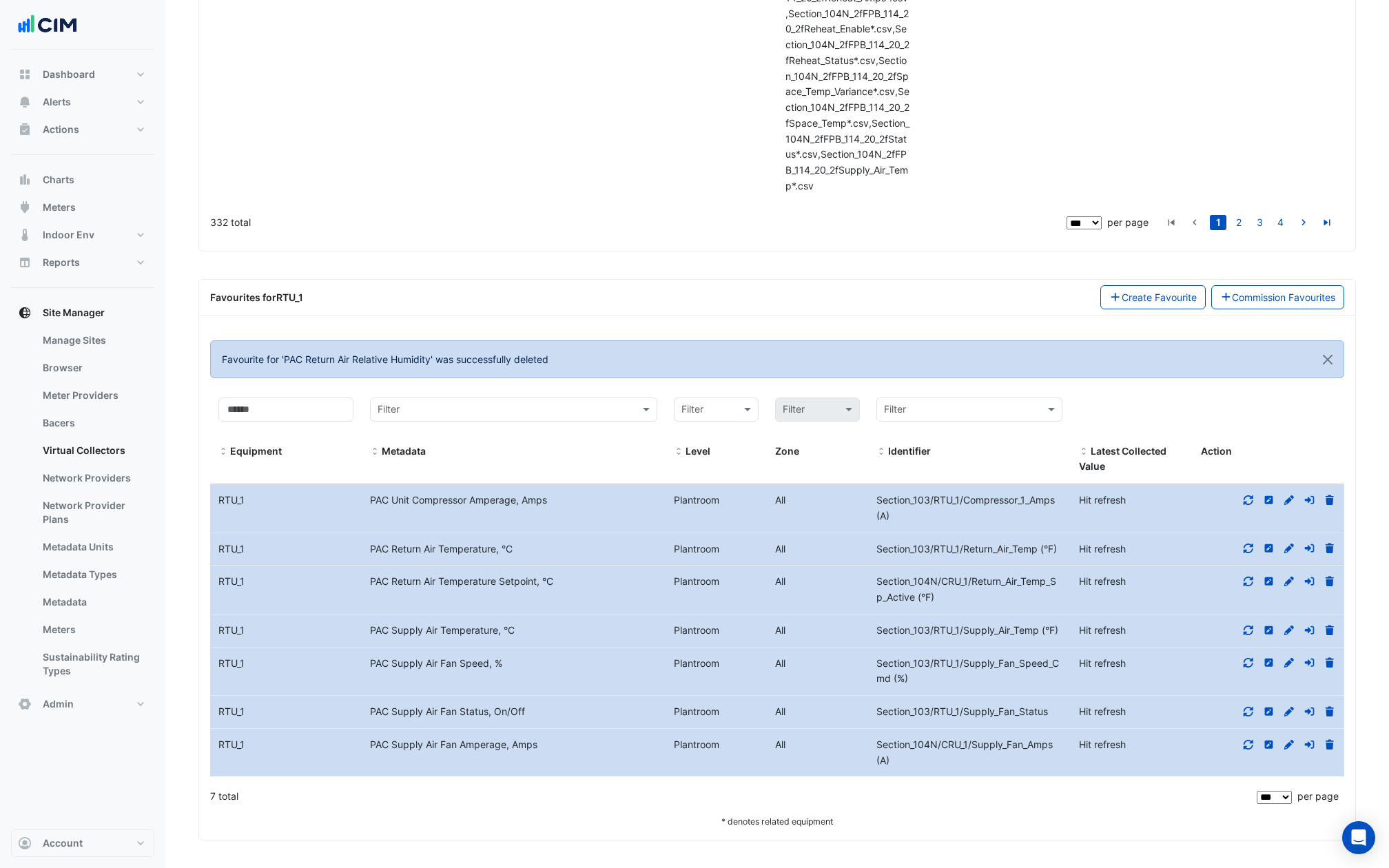
click at [1045, 550] on span "Section_103/RTU_1/Return_Air_Temp (°F)" at bounding box center [967, 548] width 180 height 12
click at [952, 589] on div "Section_104N/CRU_1/Return_Air_Temp_Sp_Active (°F)" at bounding box center [969, 590] width 202 height 32
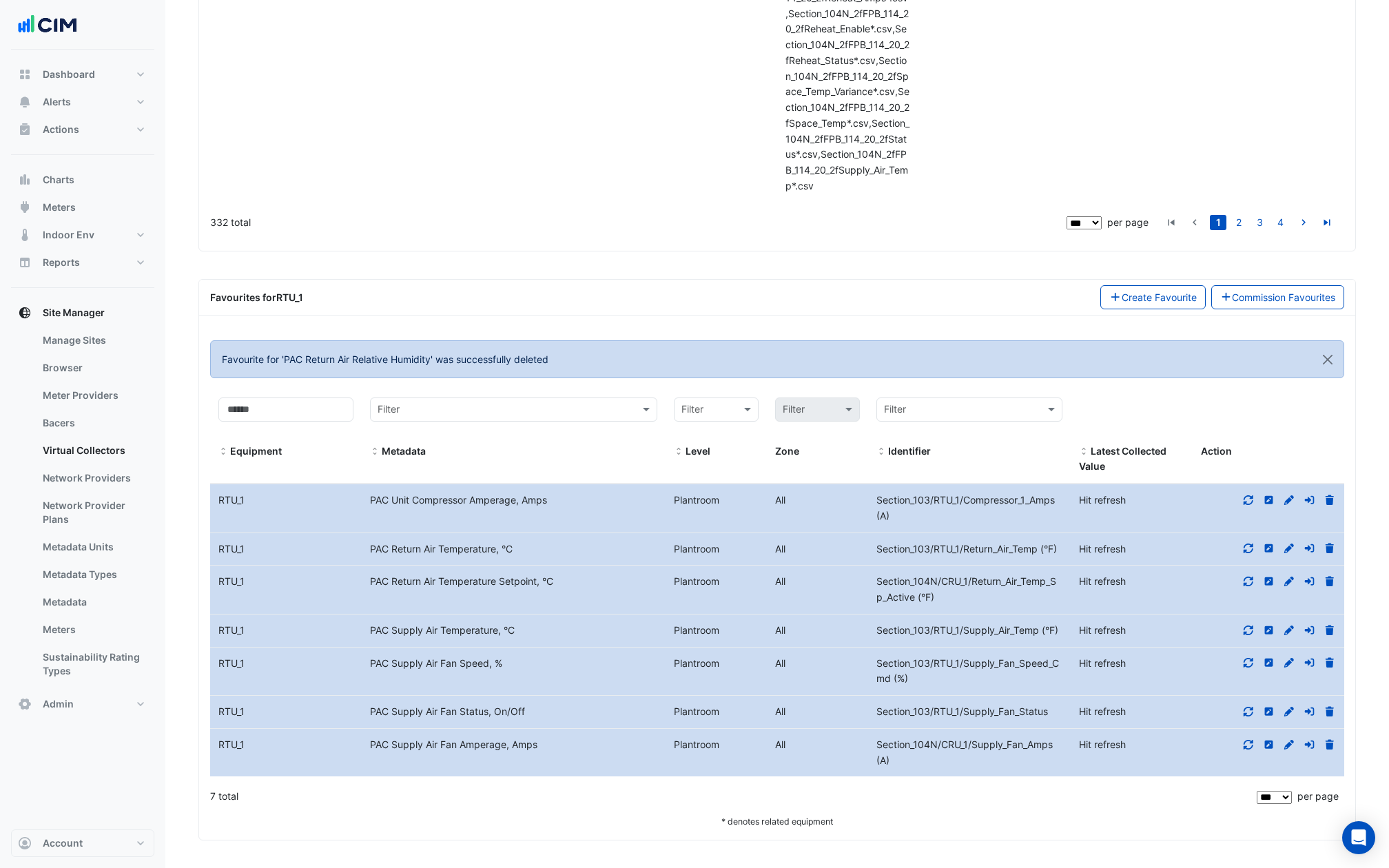
click at [1327, 581] on icon at bounding box center [1329, 581] width 8 height 10
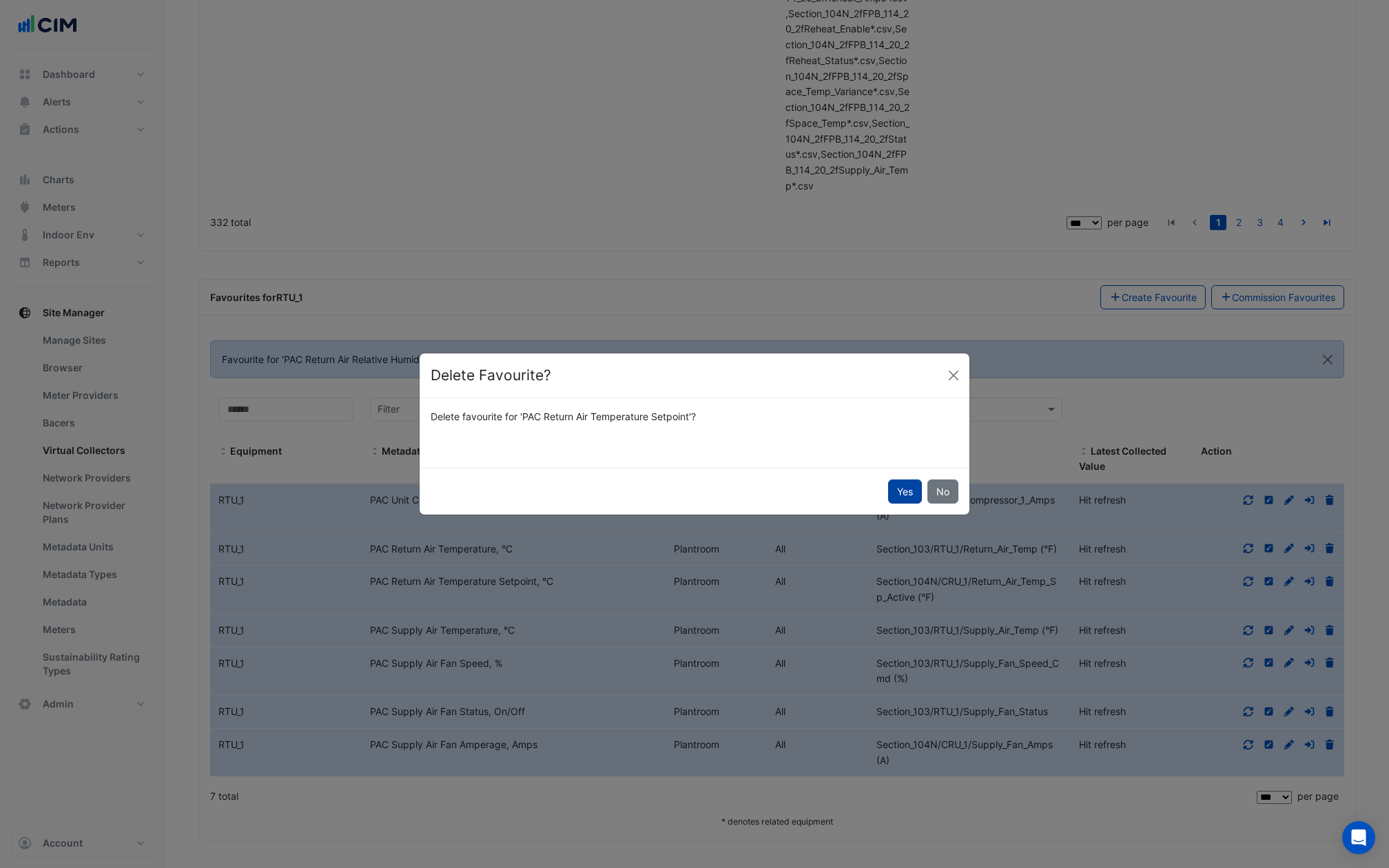
click at [891, 485] on button "Yes" at bounding box center [905, 491] width 34 height 24
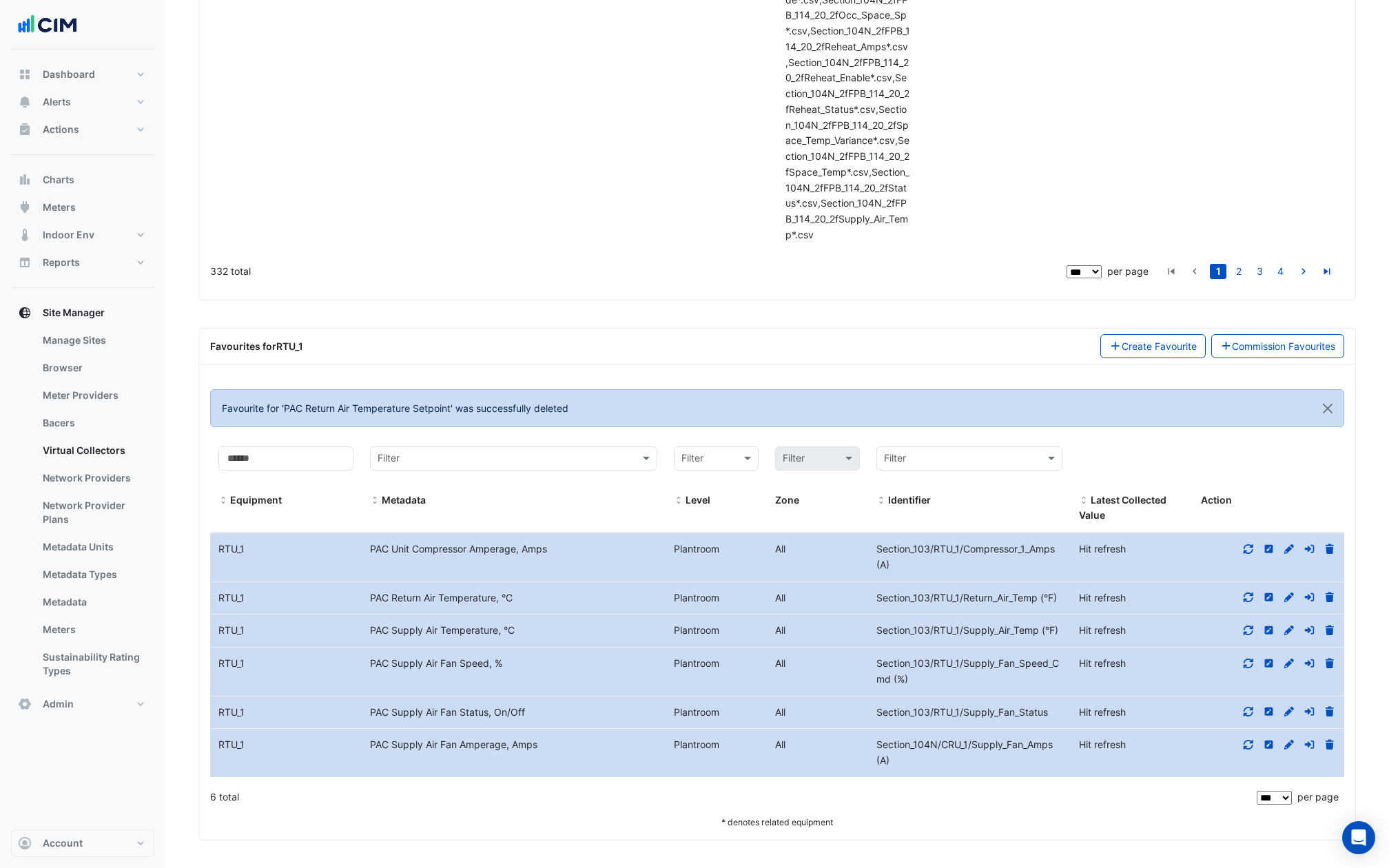
scroll to position [34312, 0]
click at [999, 745] on span "Section_104N/CRU_1/Supply_Fan_Amps (A)" at bounding box center [965, 752] width 176 height 28
click at [1002, 719] on div "Section_103/RTU_1/Supply_Fan_Status" at bounding box center [969, 712] width 202 height 16
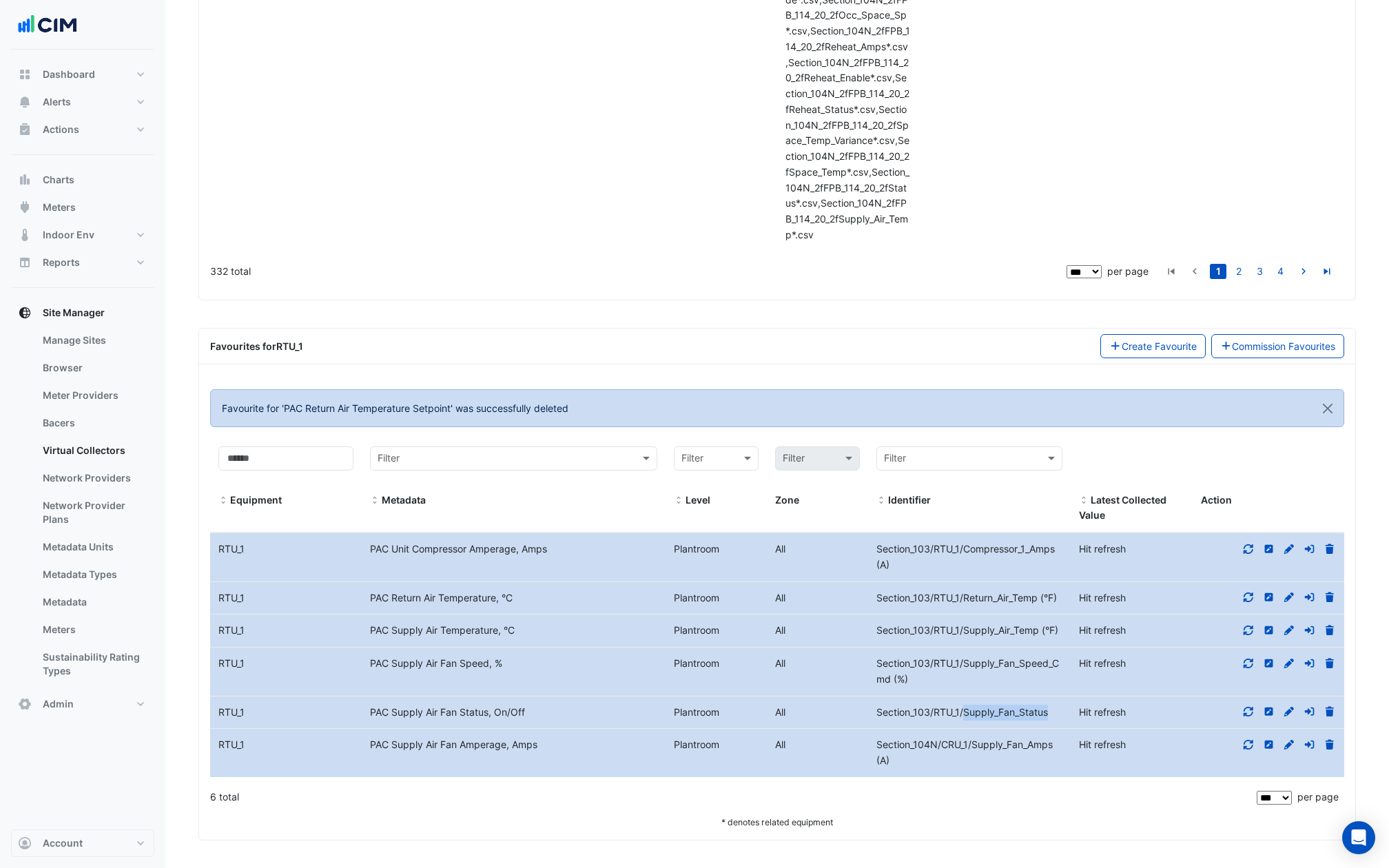
click at [1002, 719] on div "Section_103/RTU_1/Supply_Fan_Status" at bounding box center [969, 712] width 202 height 16
click at [1002, 742] on span "Section_104N/CRU_1/Supply_Fan_Amps (A)" at bounding box center [965, 752] width 176 height 28
click at [1297, 745] on div at bounding box center [1268, 745] width 152 height 16
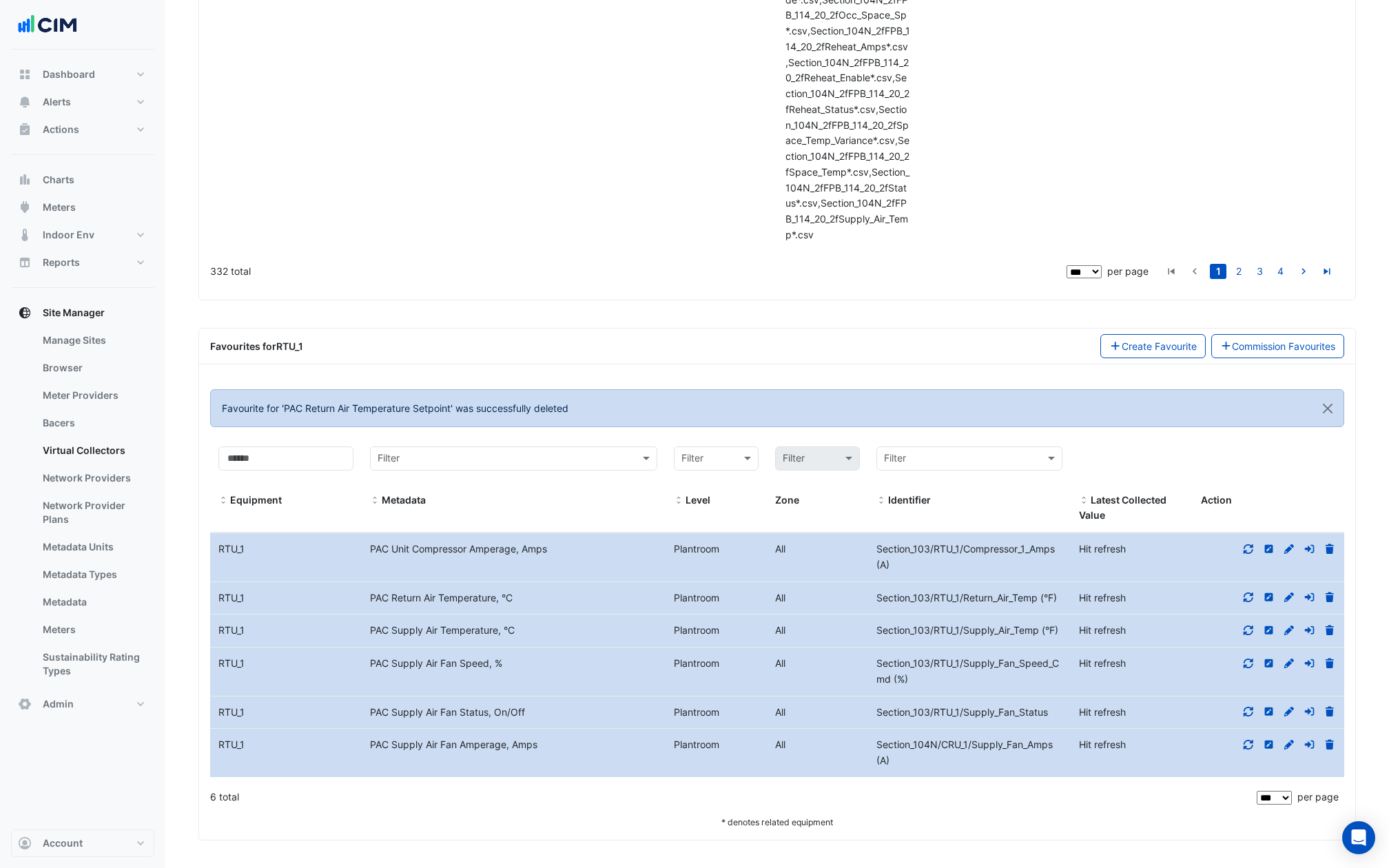
click at [1291, 745] on icon at bounding box center [1289, 745] width 12 height 10
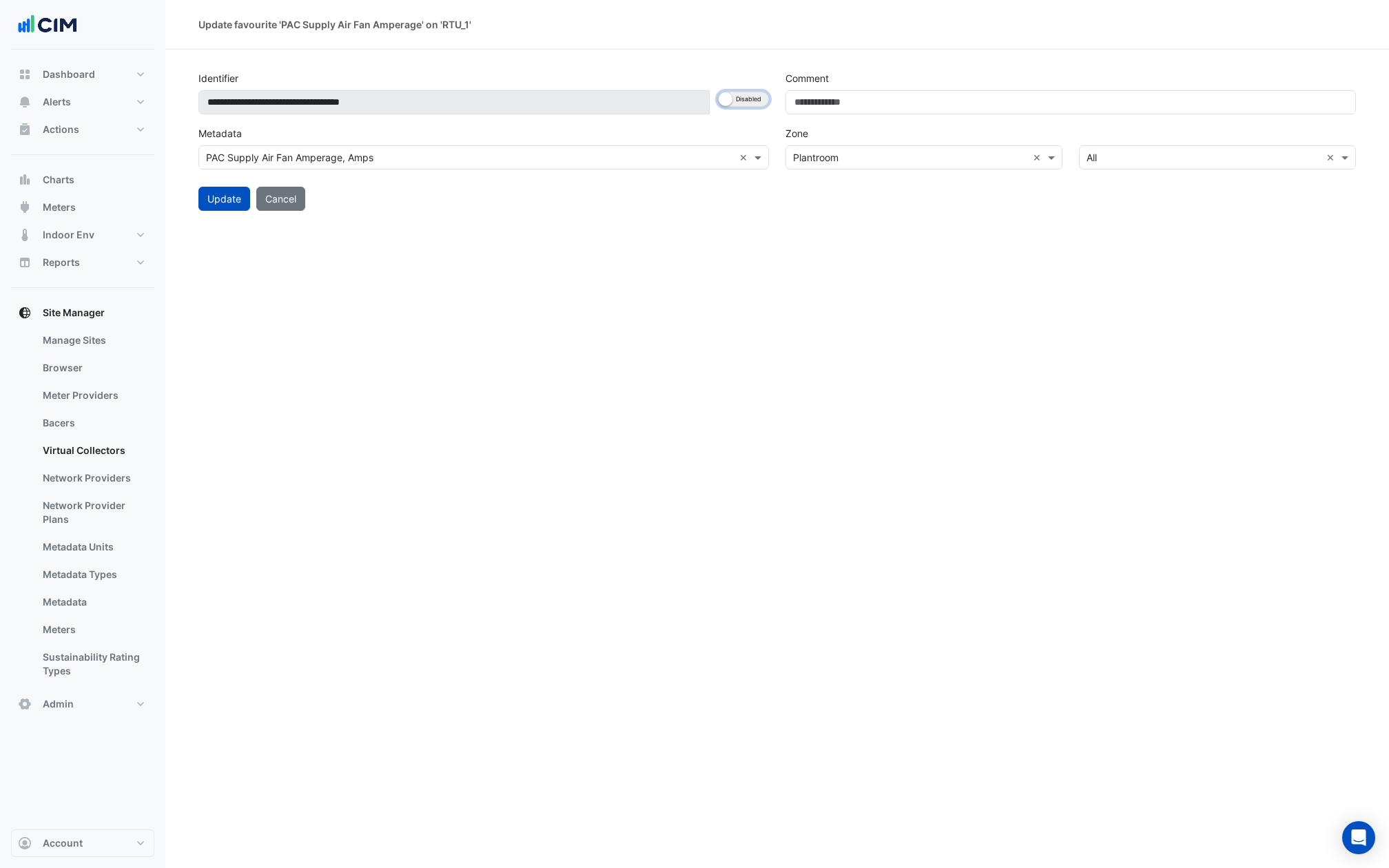
click at [752, 103] on button "Enabled Disabled" at bounding box center [743, 99] width 51 height 15
click at [614, 103] on input "**********" at bounding box center [455, 102] width 513 height 24
paste input
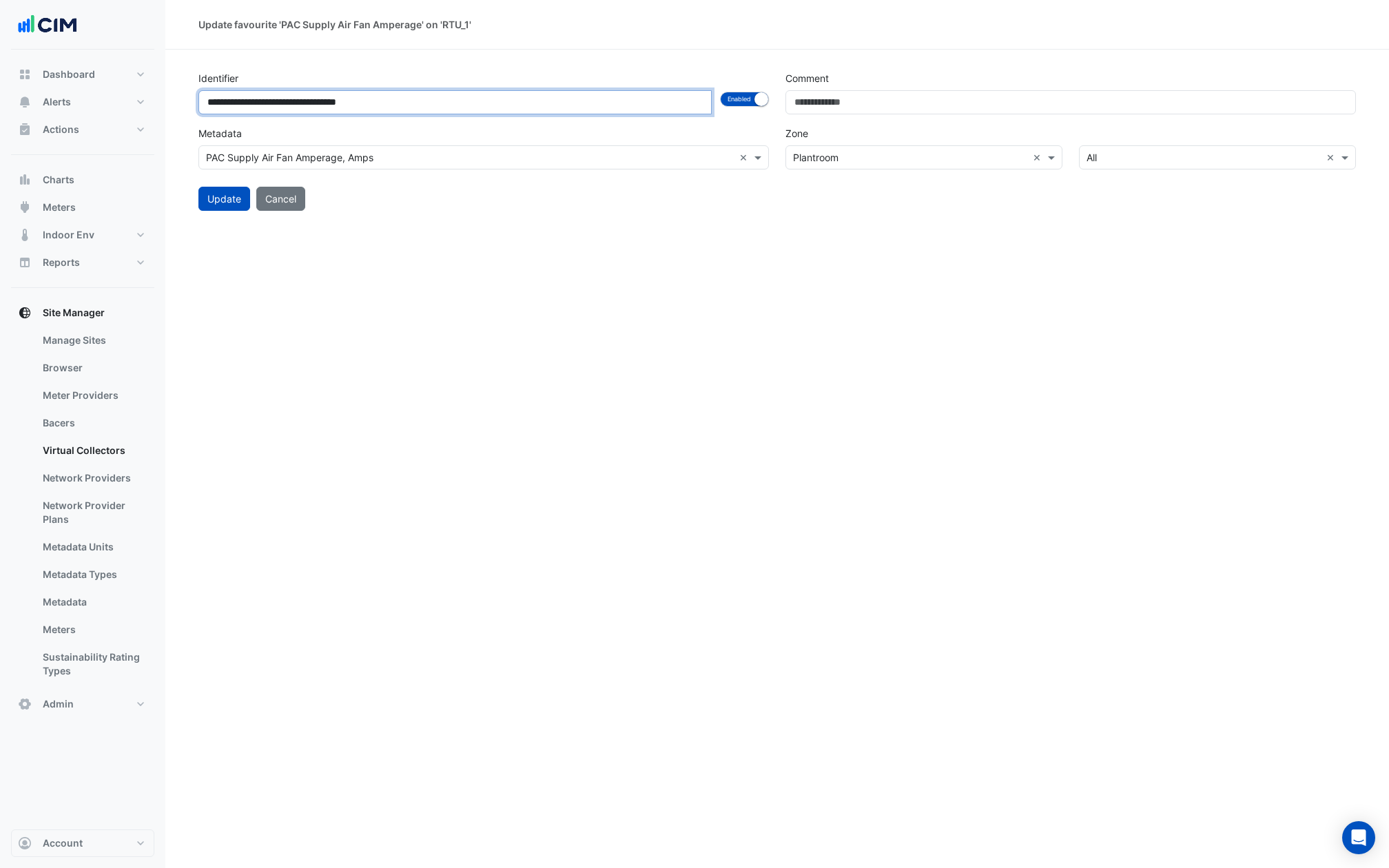
type input "**********"
click at [743, 103] on button "Enabled Disabled" at bounding box center [744, 99] width 49 height 15
click at [223, 195] on button "Update" at bounding box center [224, 198] width 52 height 24
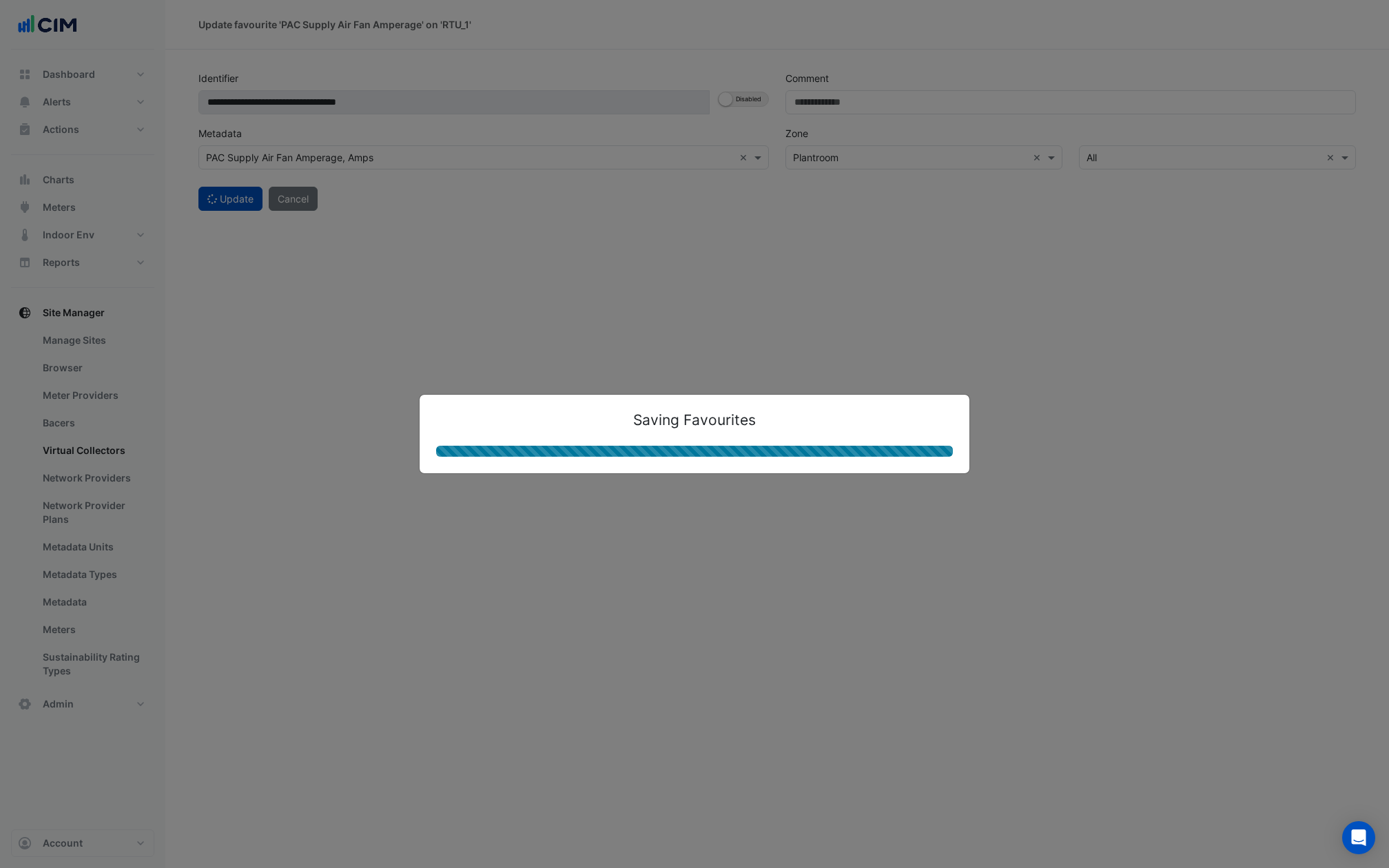
select select "***"
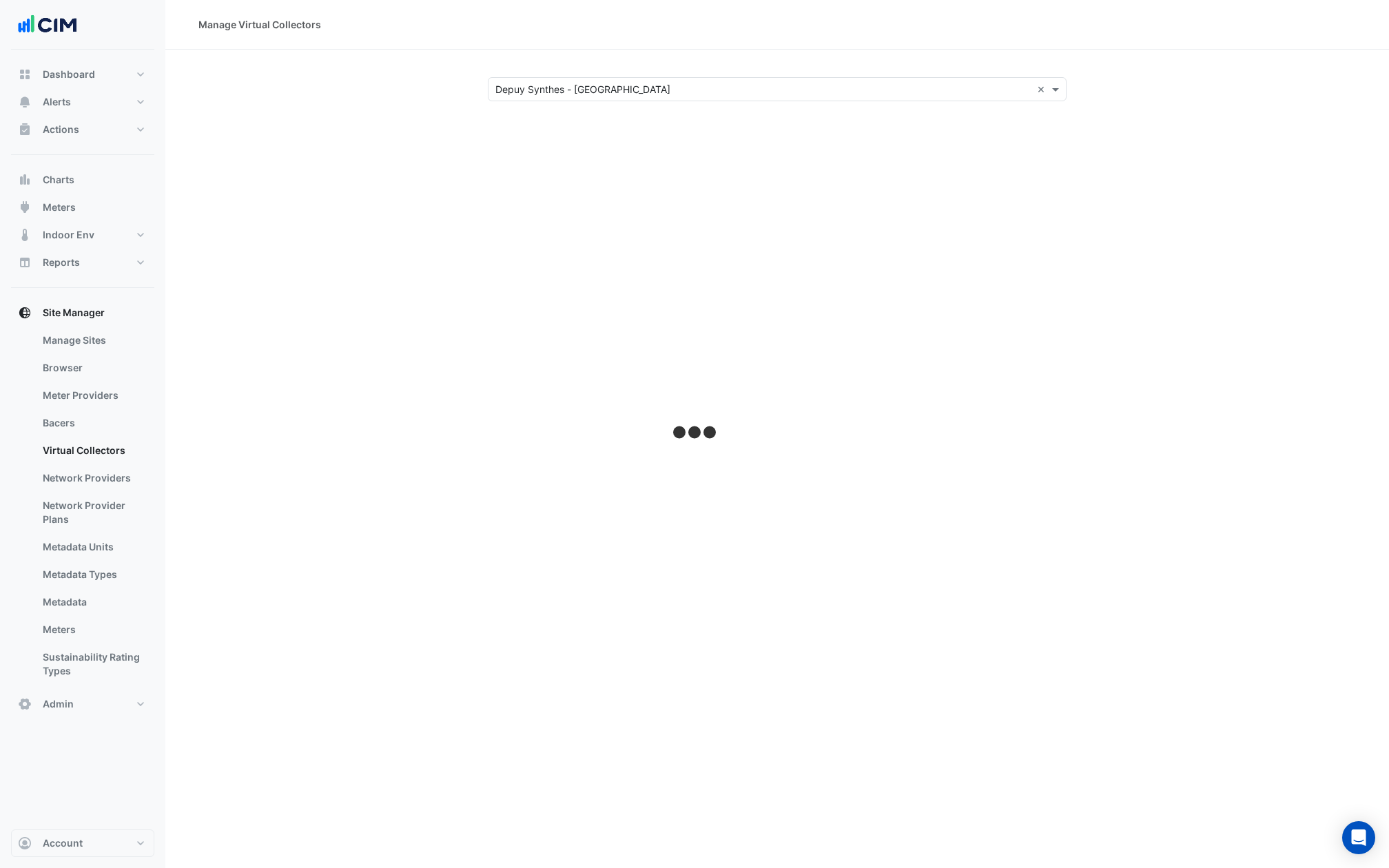
select select "***"
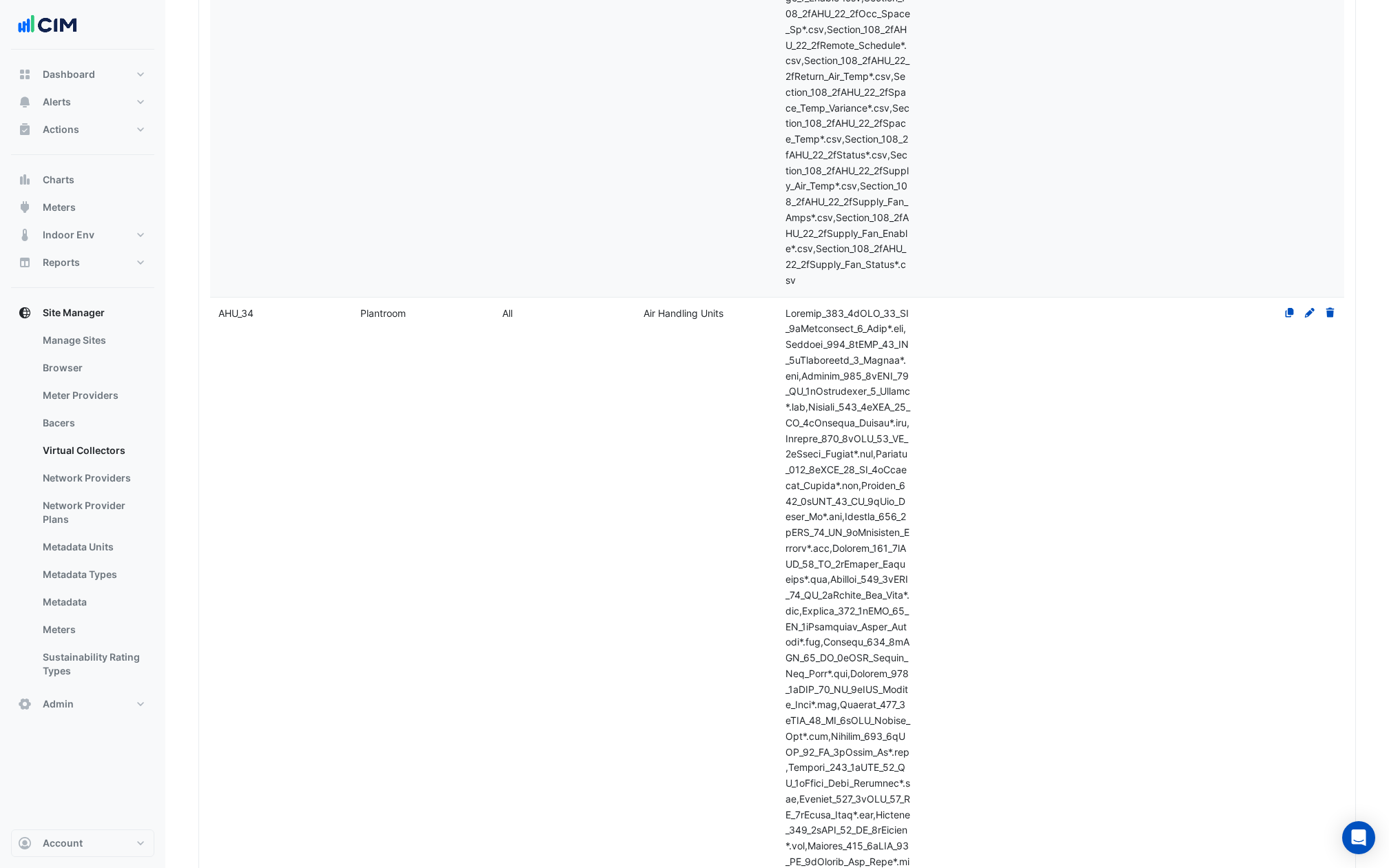
scroll to position [5320, 0]
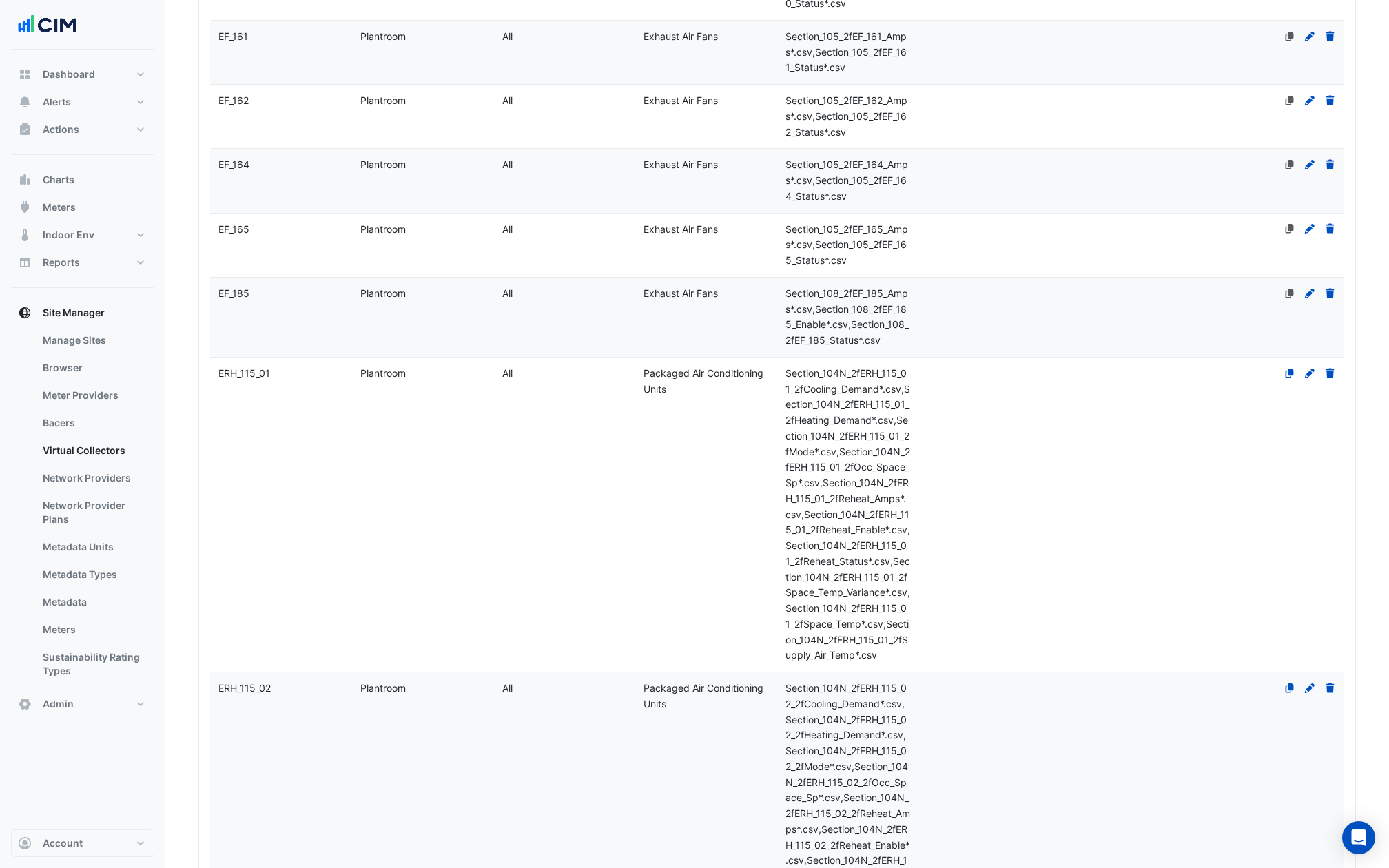
click at [888, 518] on span "Section_104N_2fERH_115_01_2fCooling_Demand*.csv,Section_104N_2fERH_115_01_2fHea…" at bounding box center [848, 514] width 125 height 294
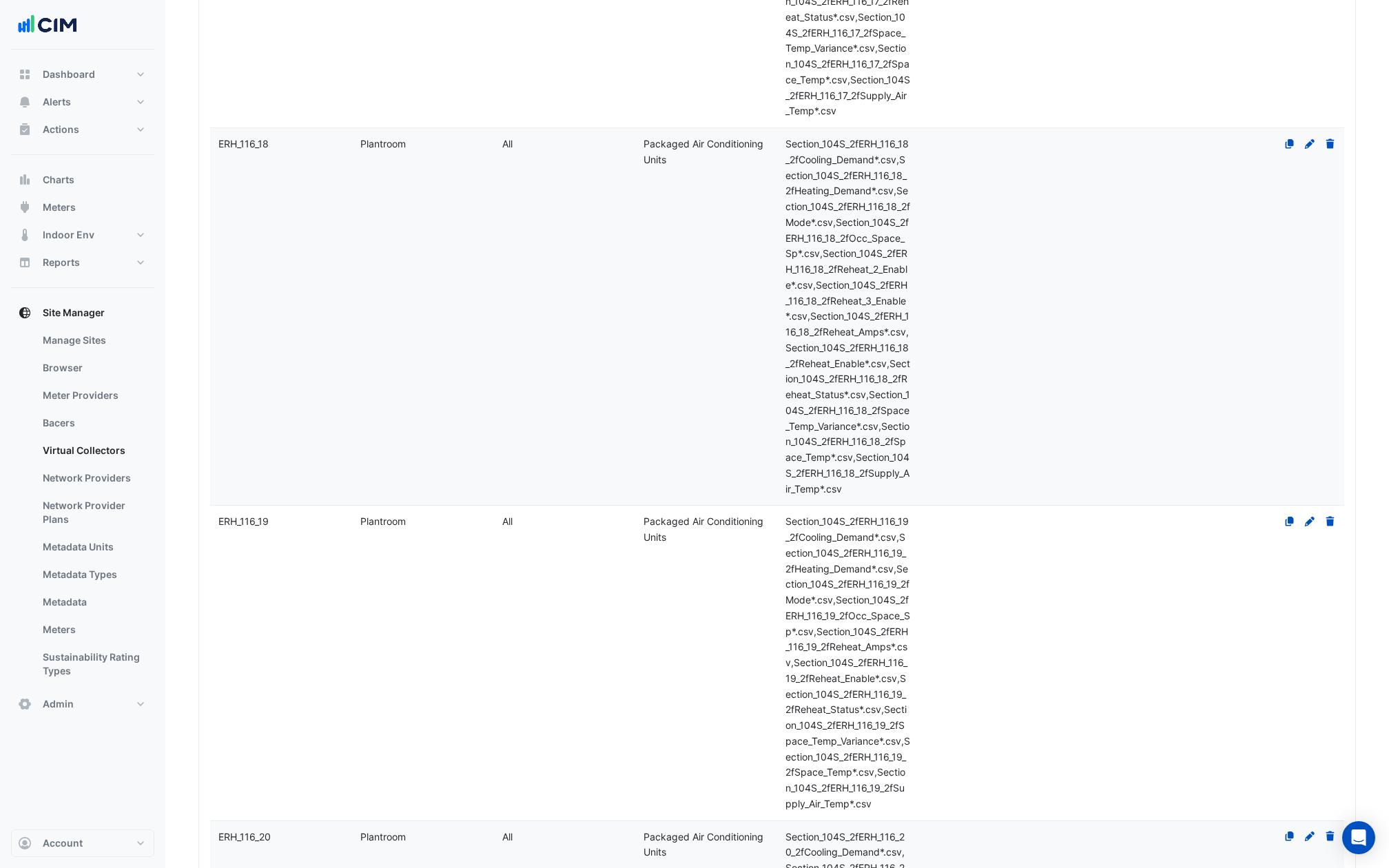
scroll to position [18828, 0]
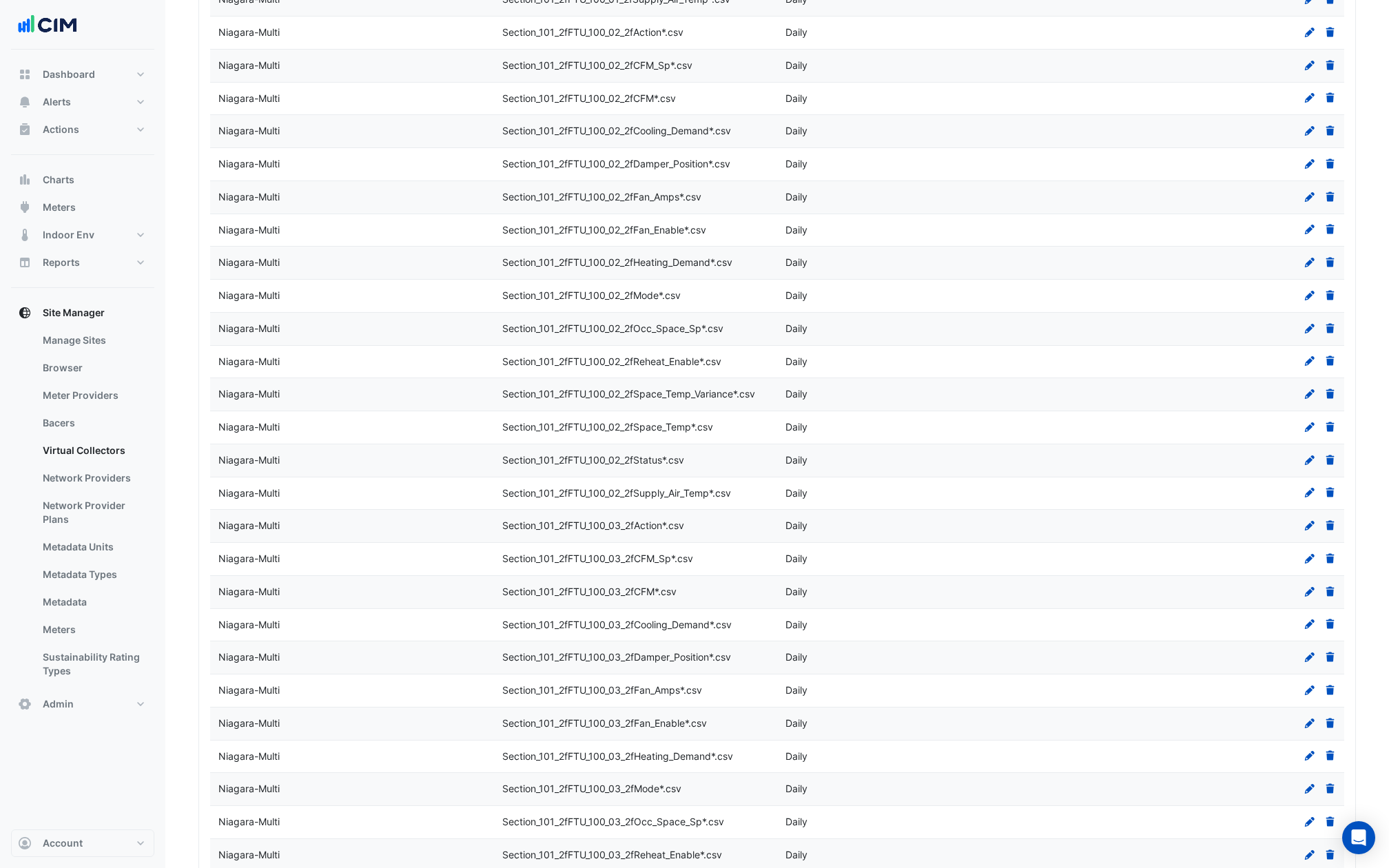
select select "***"
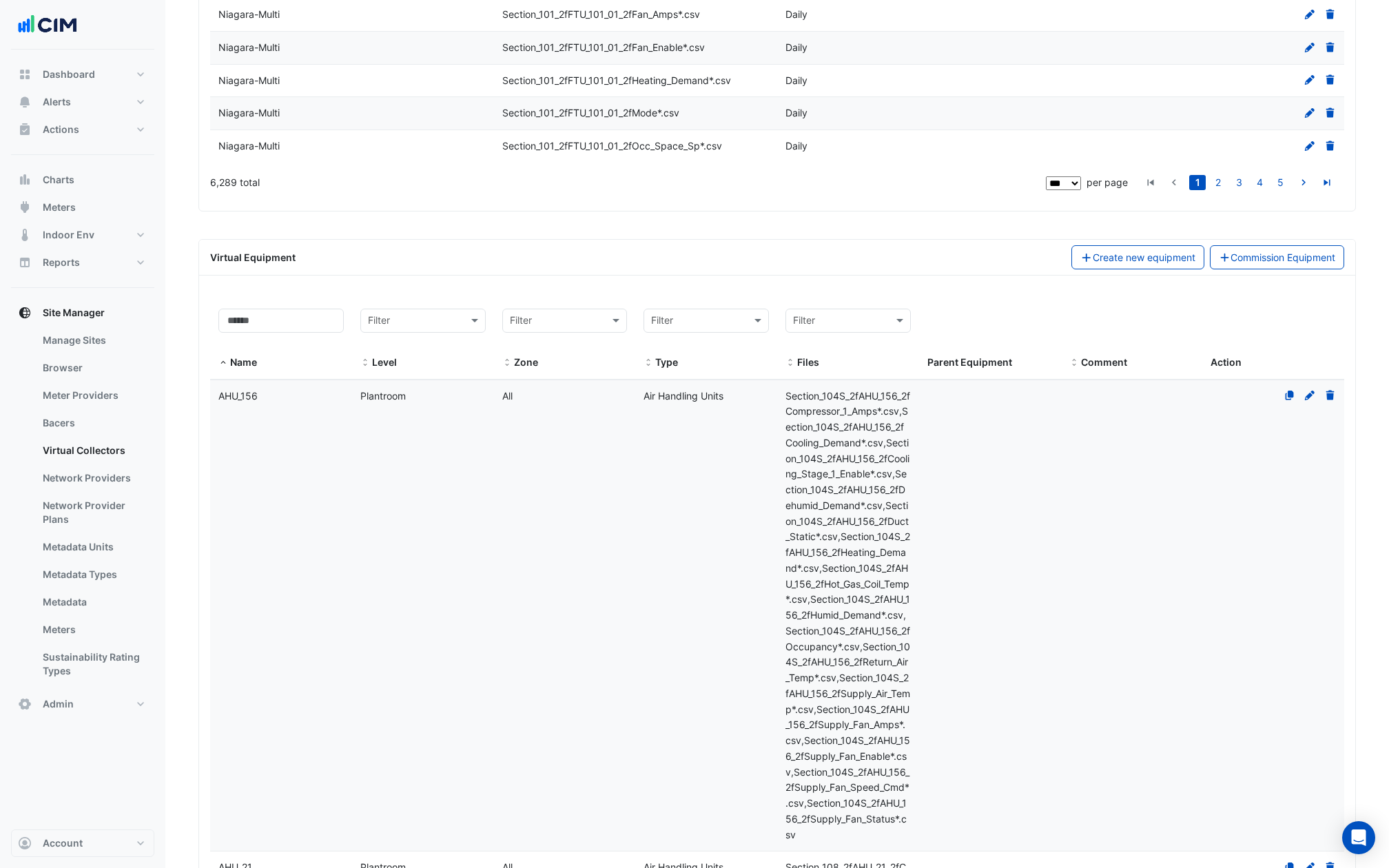
scroll to position [3383, 0]
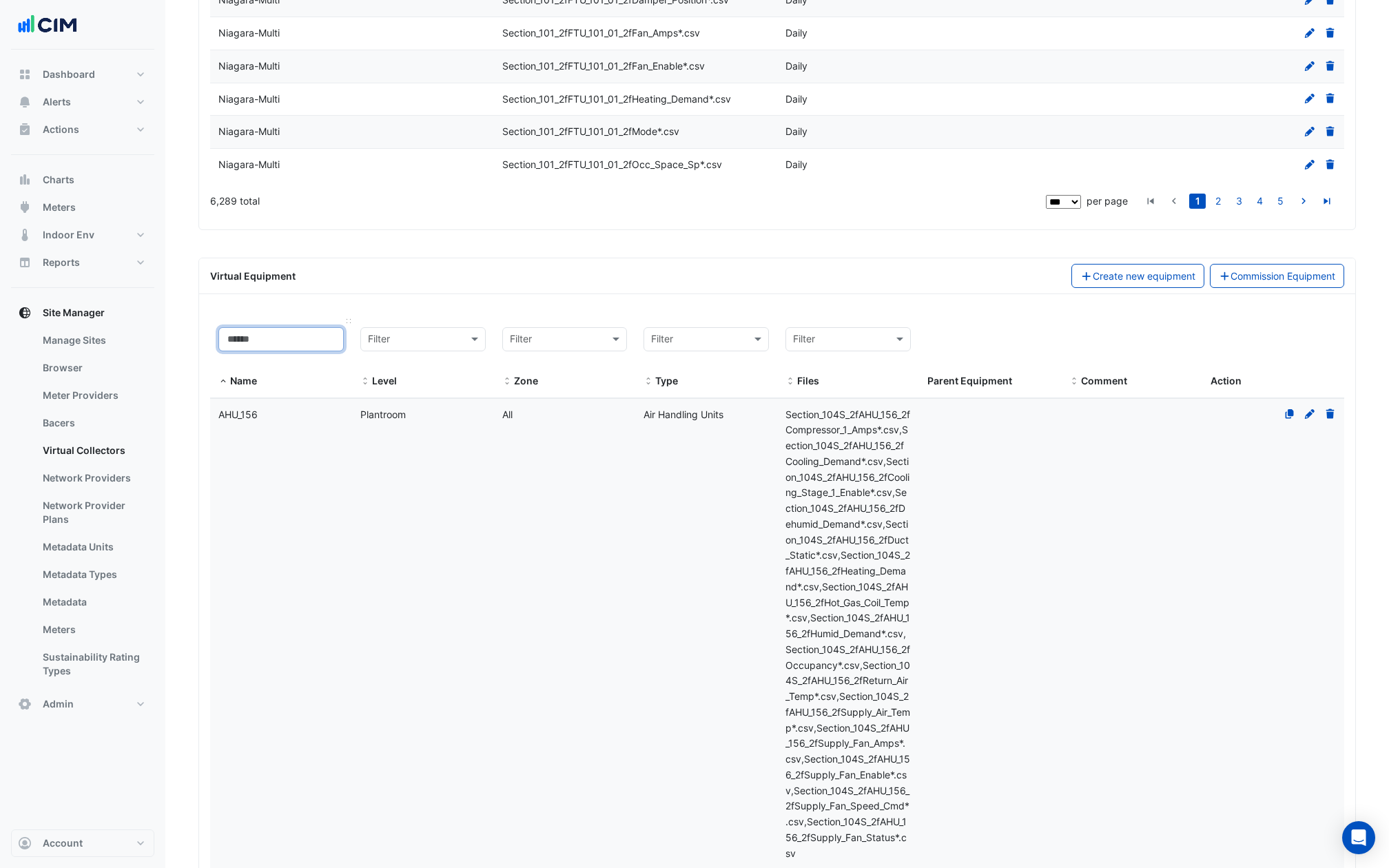
click at [257, 327] on input at bounding box center [281, 339] width 126 height 24
type input "***"
click at [353, 559] on datatable-body-cell "Level Plantroom" at bounding box center [423, 759] width 142 height 722
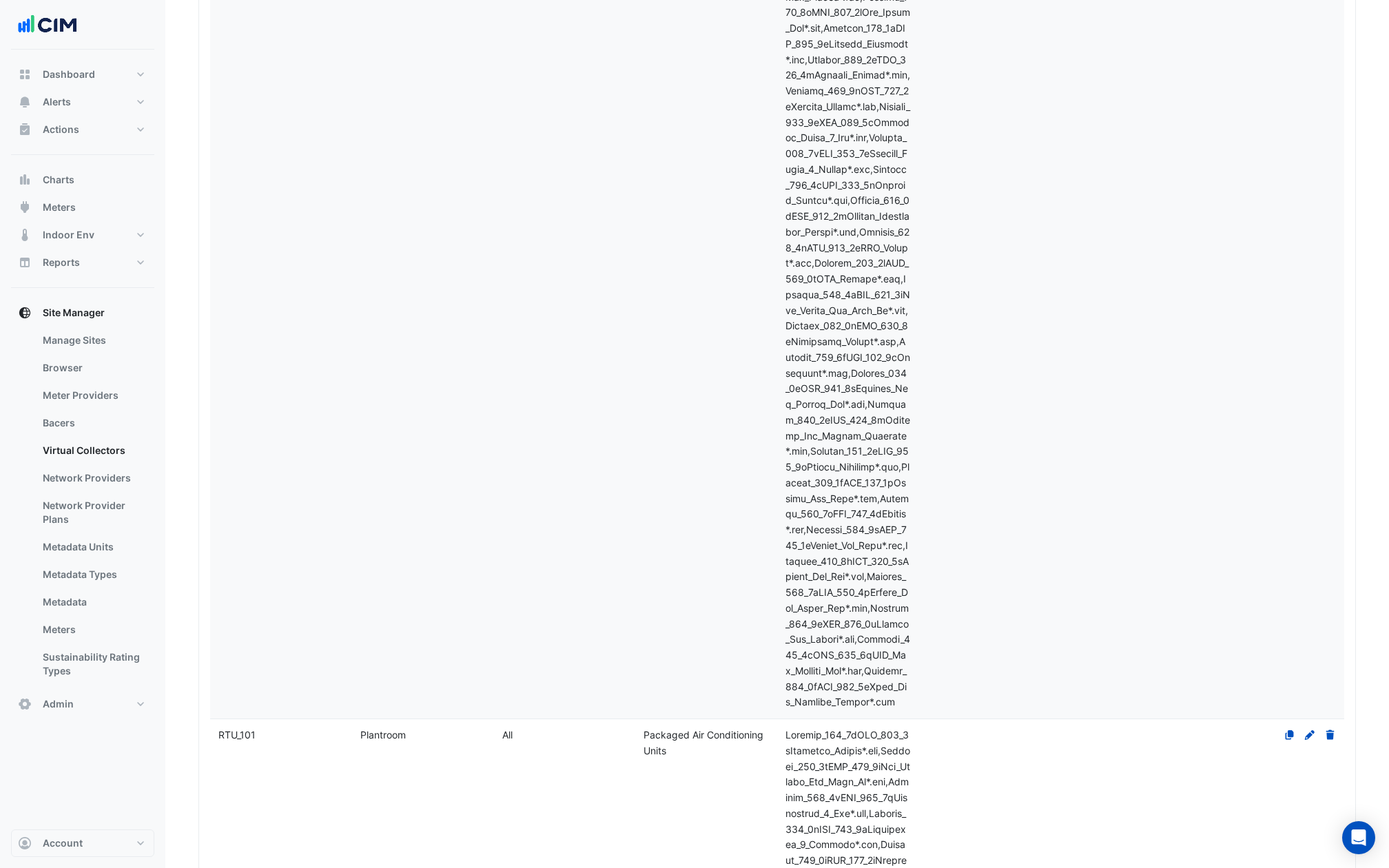
scroll to position [92129, 0]
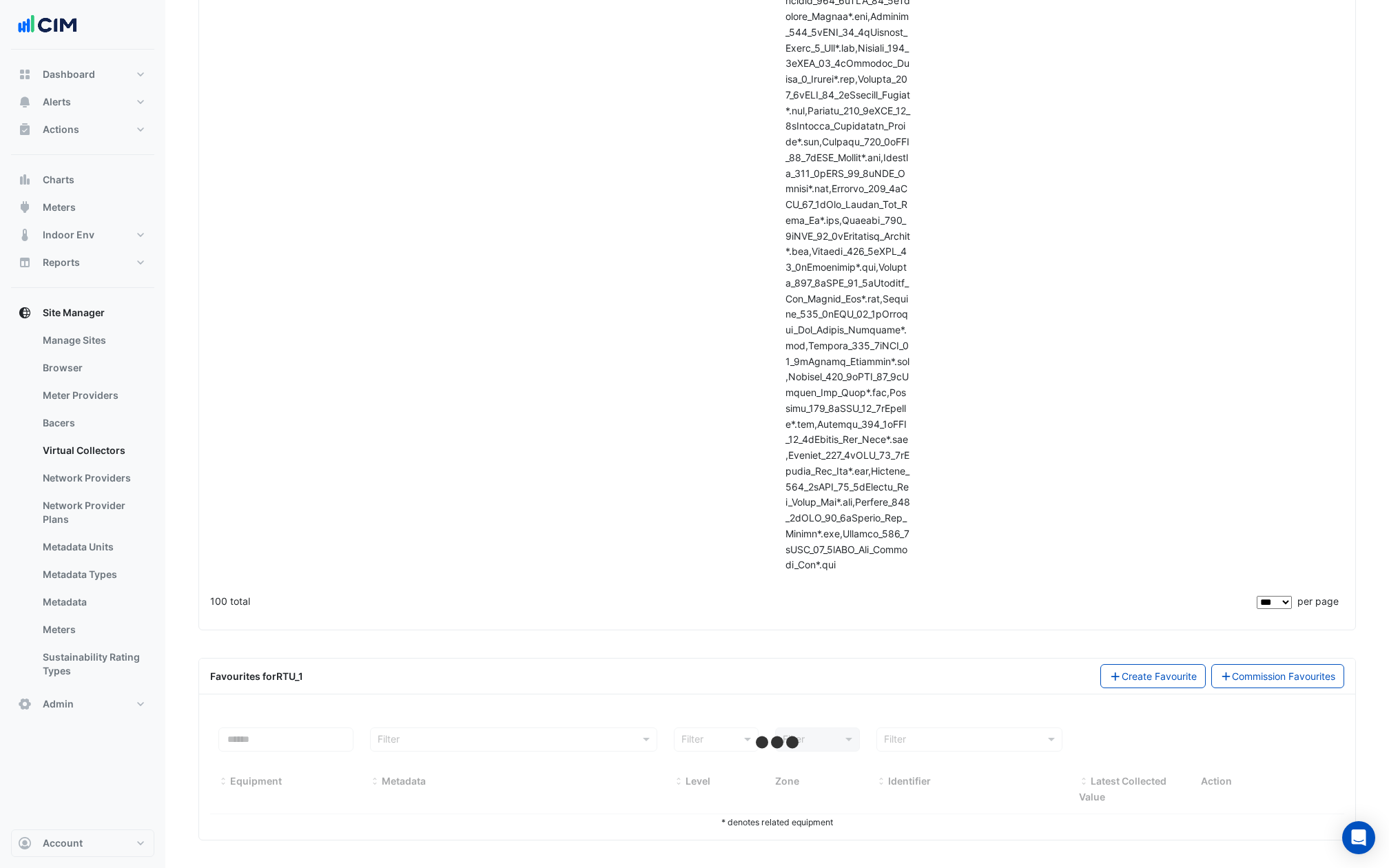
select select "***"
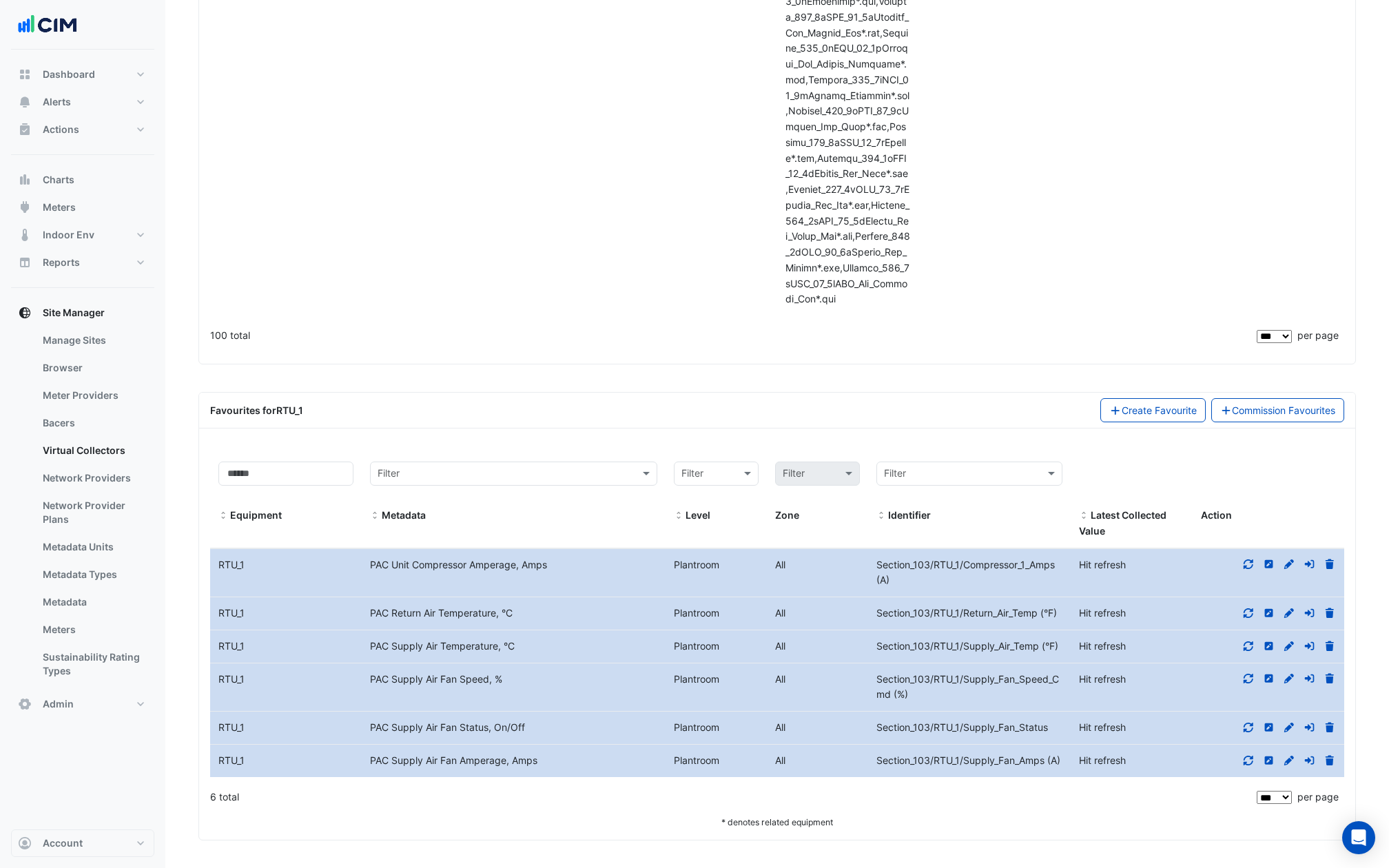
scroll to position [92395, 0]
click at [490, 679] on div "PAC Supply Air Fan Speed, %" at bounding box center [514, 679] width 304 height 16
click at [949, 679] on span "Section_103/RTU_1/Supply_Fan_Speed_Cmd (%)" at bounding box center [967, 687] width 182 height 28
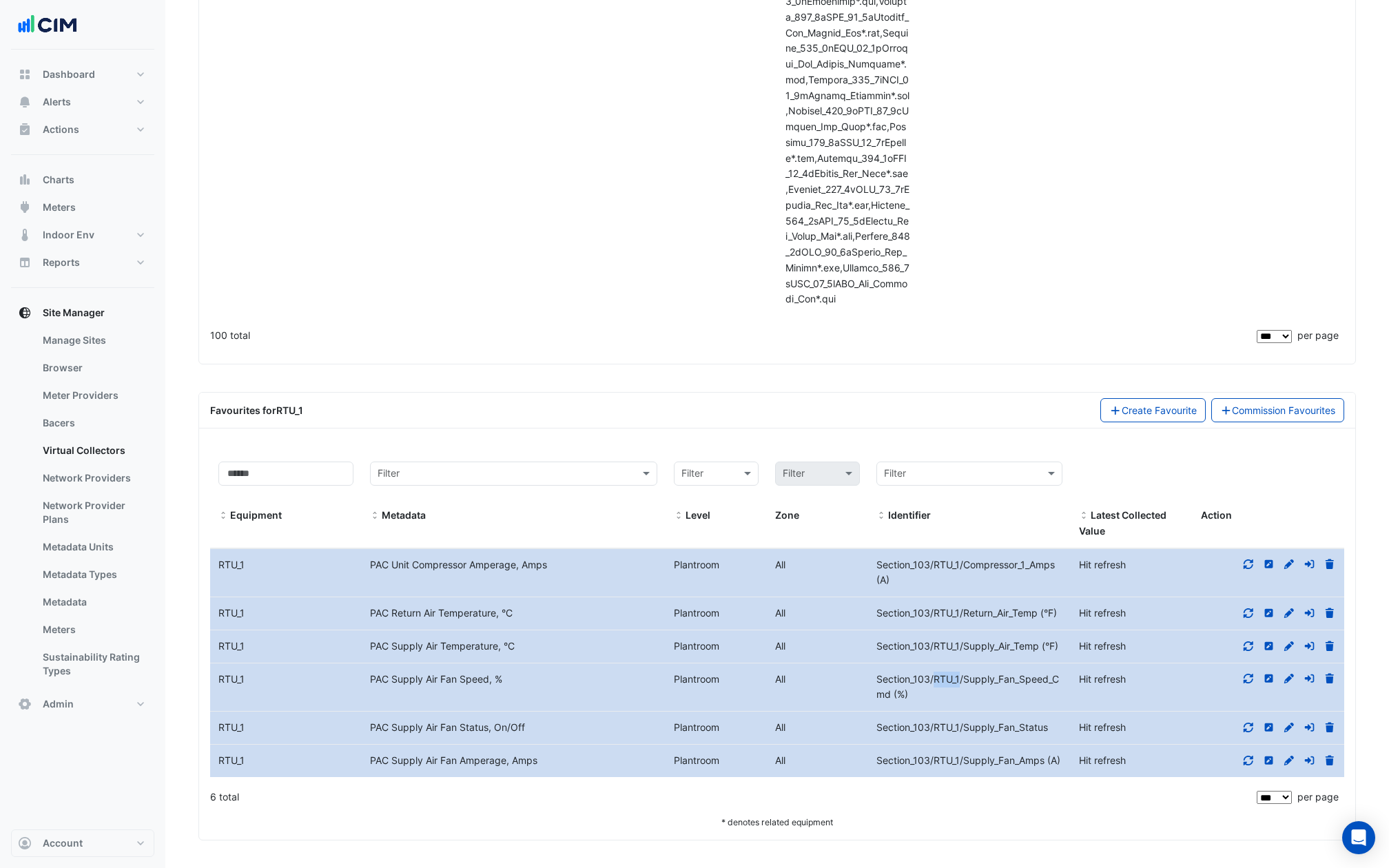
click at [949, 679] on span "Section_103/RTU_1/Supply_Fan_Speed_Cmd (%)" at bounding box center [967, 687] width 182 height 28
click at [948, 679] on span "Section_103/RTU_1/Supply_Fan_Speed_Cmd (%)" at bounding box center [967, 687] width 182 height 28
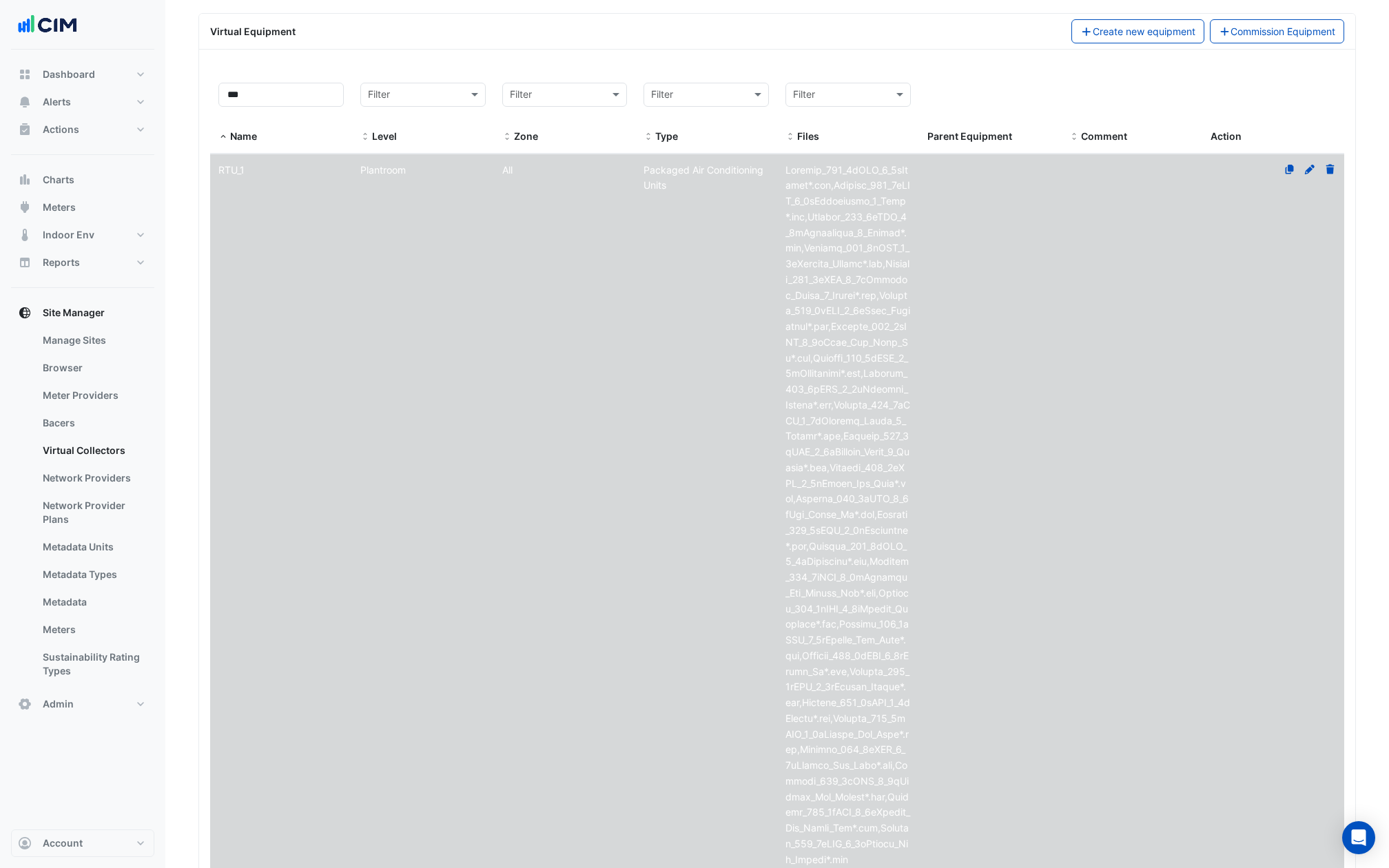
scroll to position [3639, 0]
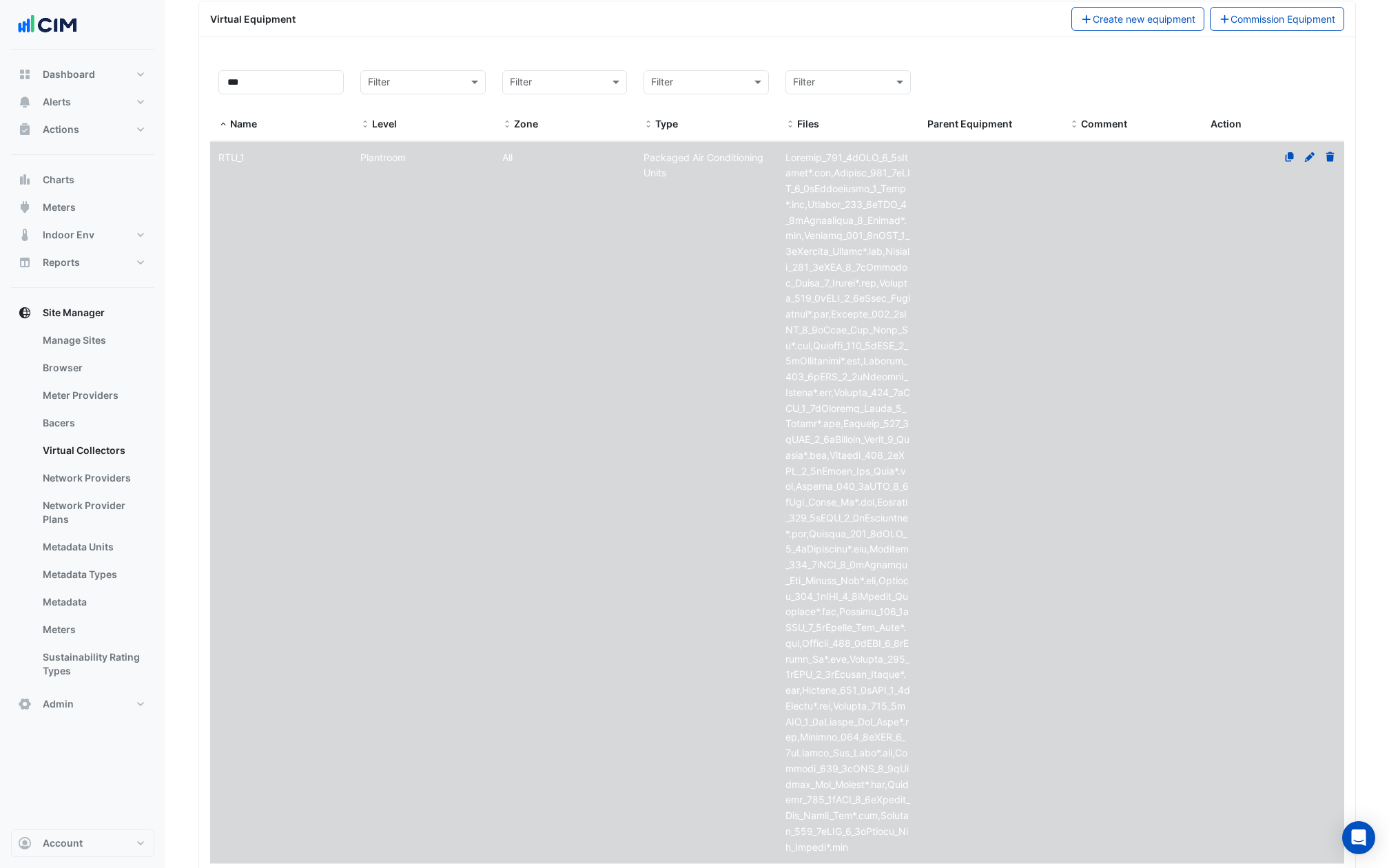
click at [1293, 153] on icon at bounding box center [1290, 157] width 12 height 10
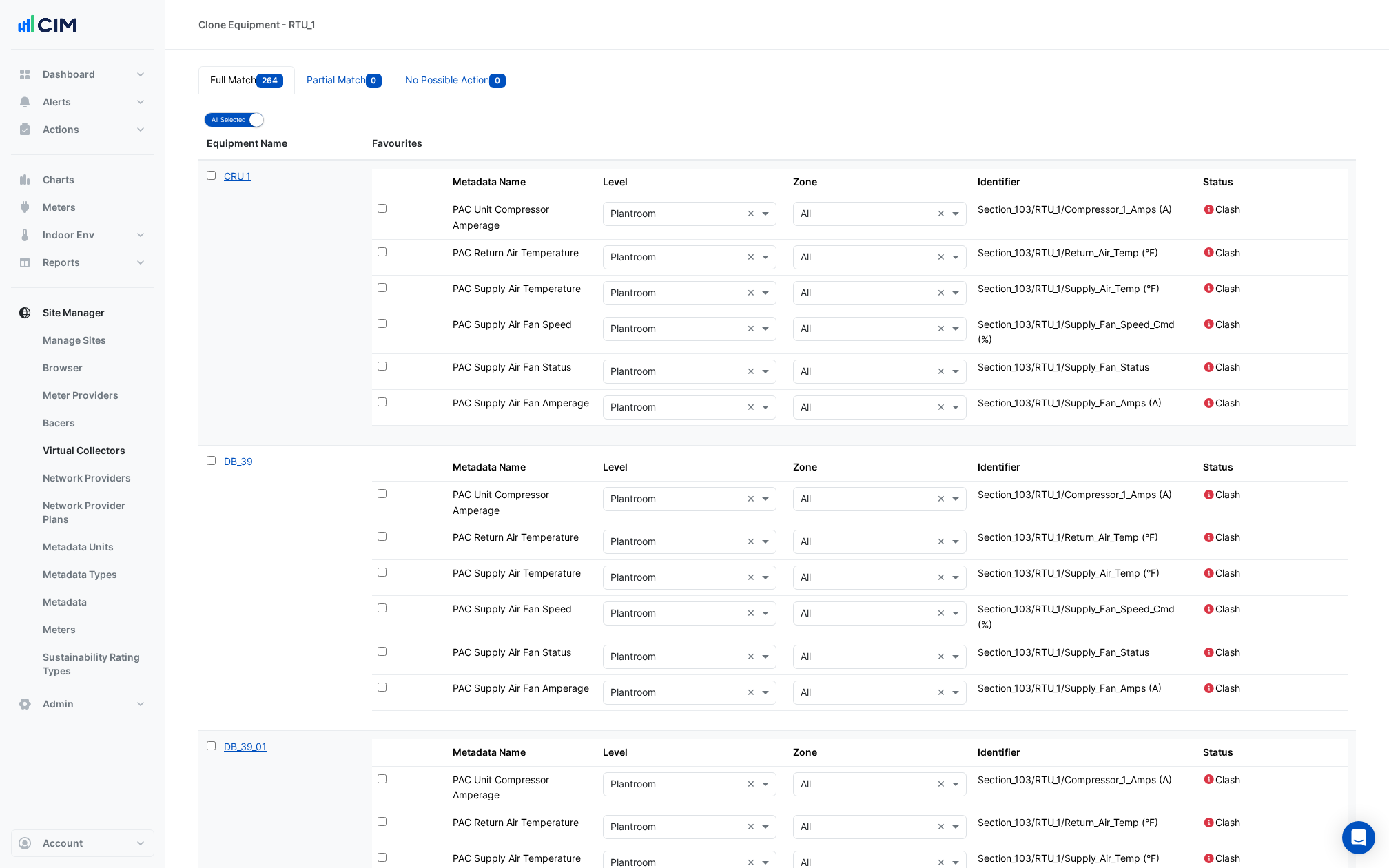
click at [1010, 203] on span "Section_103/RTU_1/Compressor_1_Amps (A)" at bounding box center [1075, 209] width 194 height 12
click at [1038, 247] on span "Section_103/RTU_1/Return_Air_Temp (°F)" at bounding box center [1068, 252] width 180 height 12
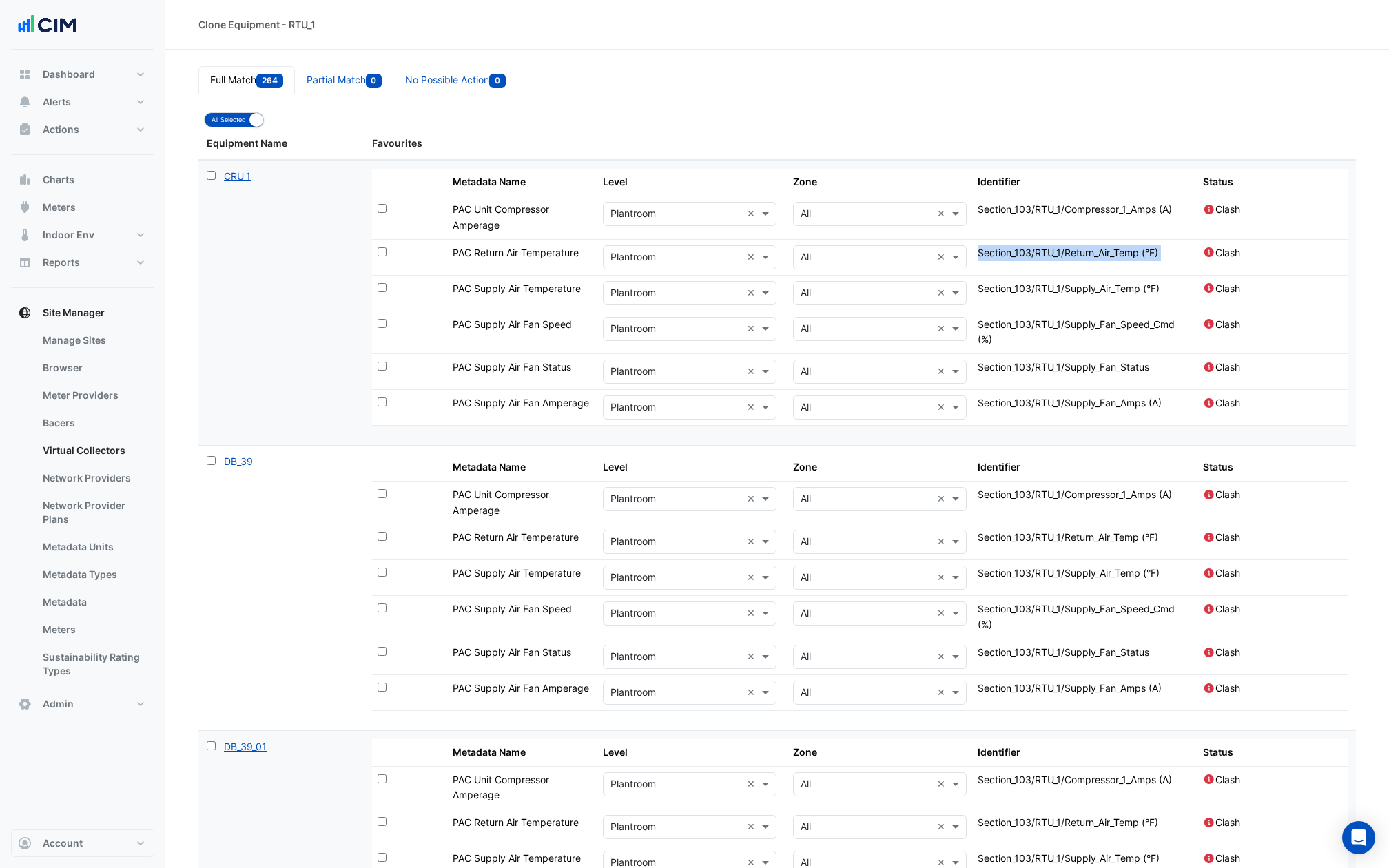
click at [1038, 247] on span "Section_103/RTU_1/Return_Air_Temp (°F)" at bounding box center [1068, 252] width 180 height 12
click at [1032, 282] on span "Section_103/RTU_1/Supply_Air_Temp (°F)" at bounding box center [1069, 288] width 182 height 12
click at [1031, 304] on td "Section_103/RTU_1/Supply_Air_Temp (°F)" at bounding box center [1085, 293] width 225 height 36
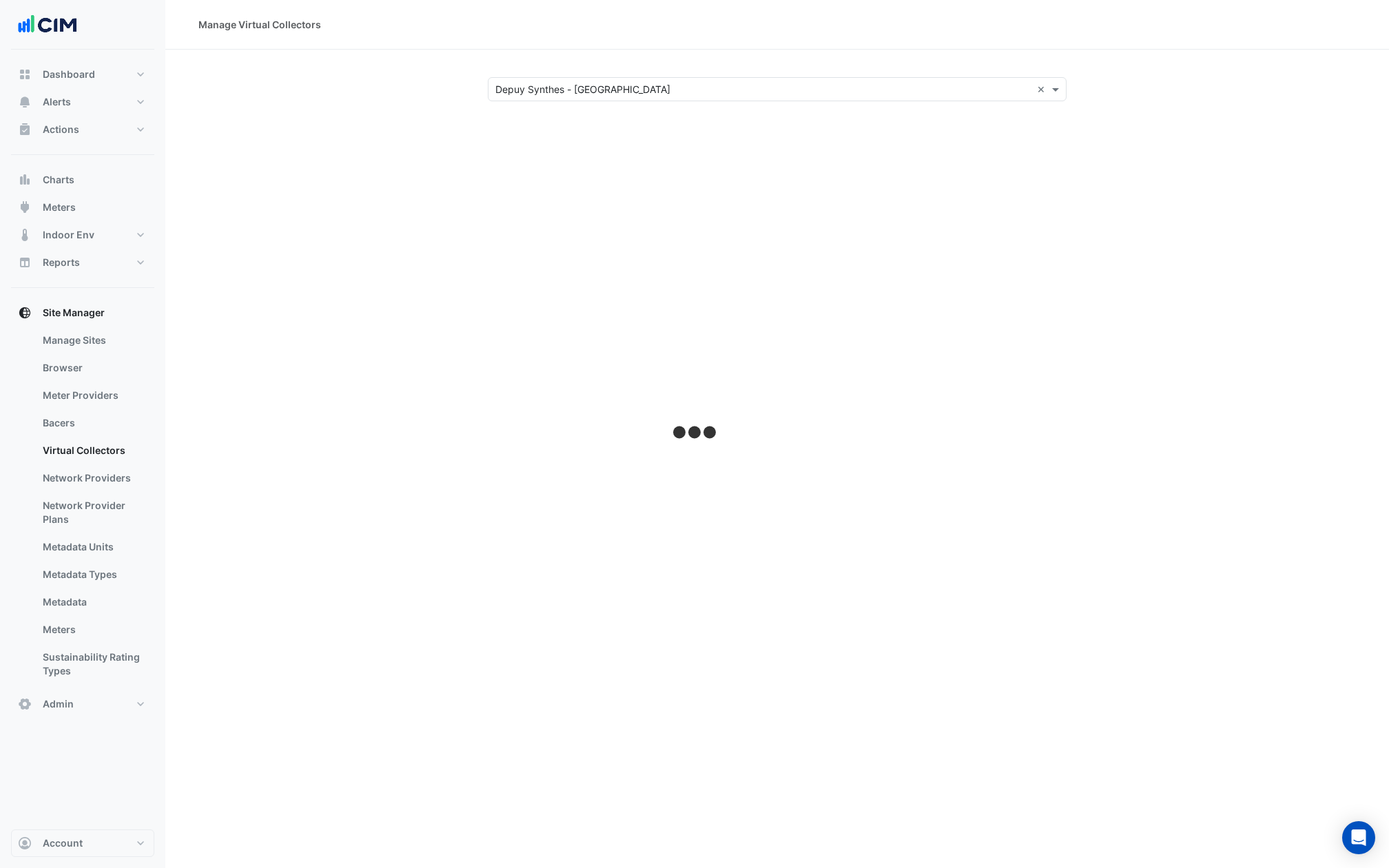
select select "***"
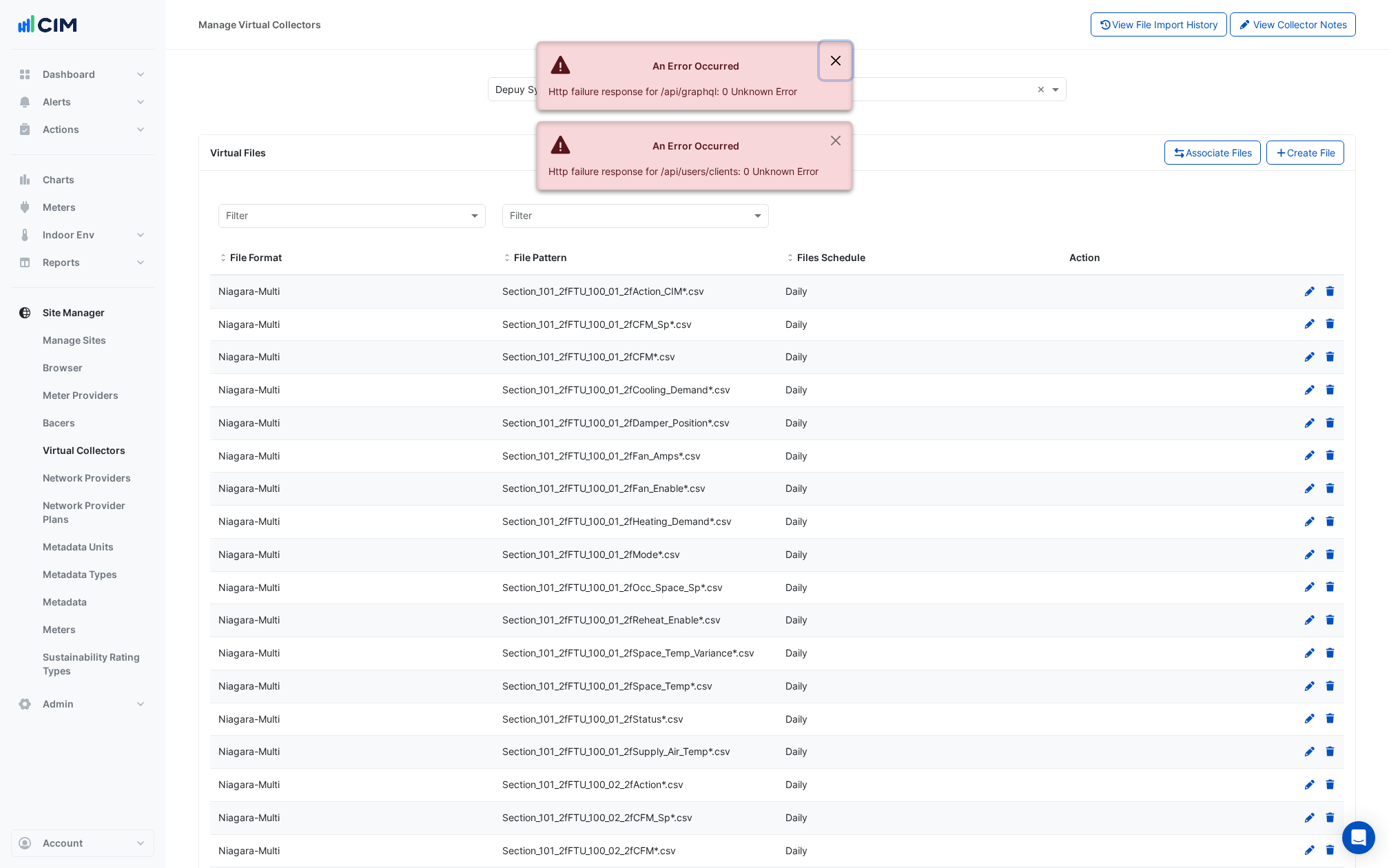
click at [828, 58] on button "Close" at bounding box center [836, 61] width 32 height 37
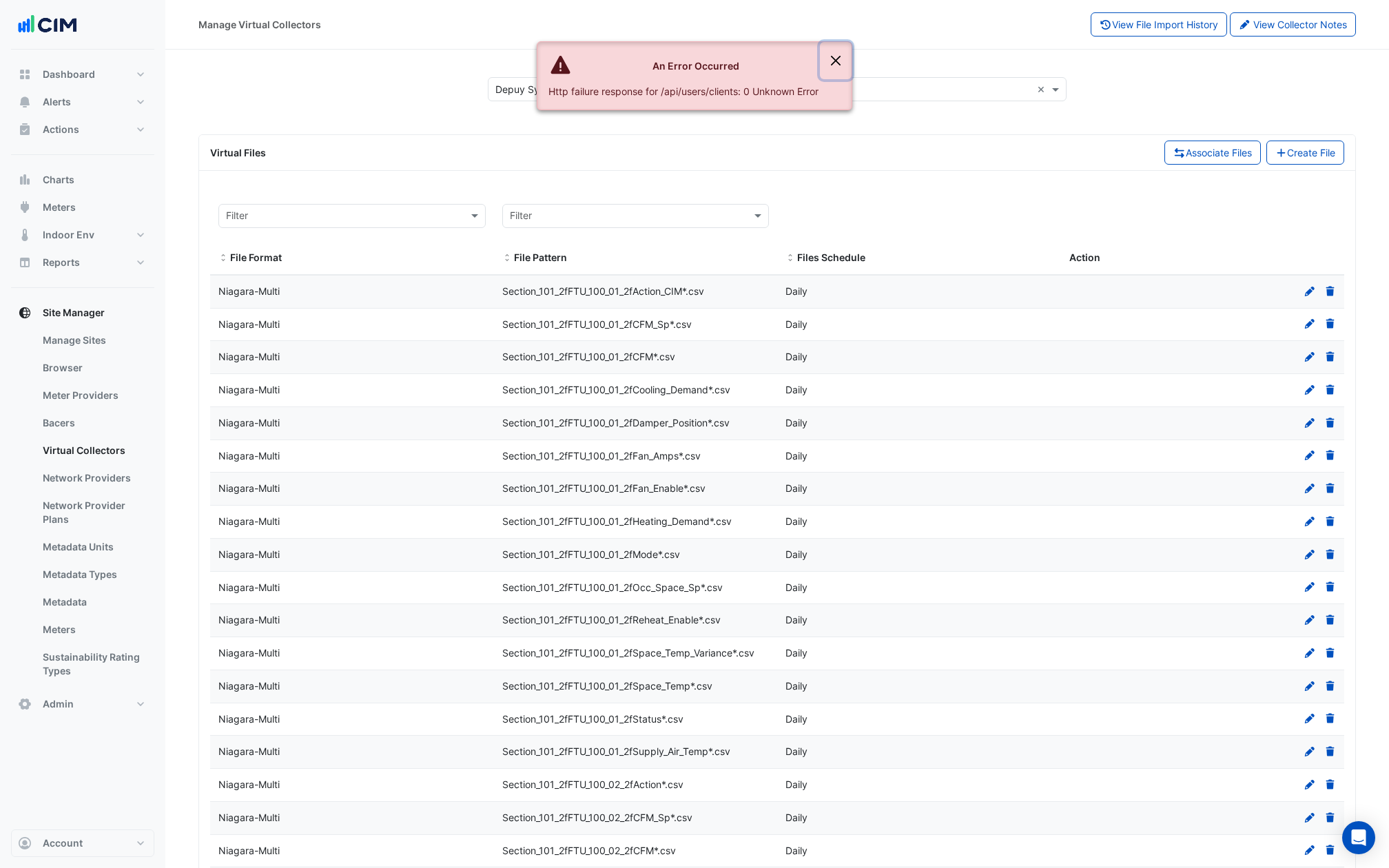
click at [829, 61] on button "Close" at bounding box center [836, 61] width 32 height 37
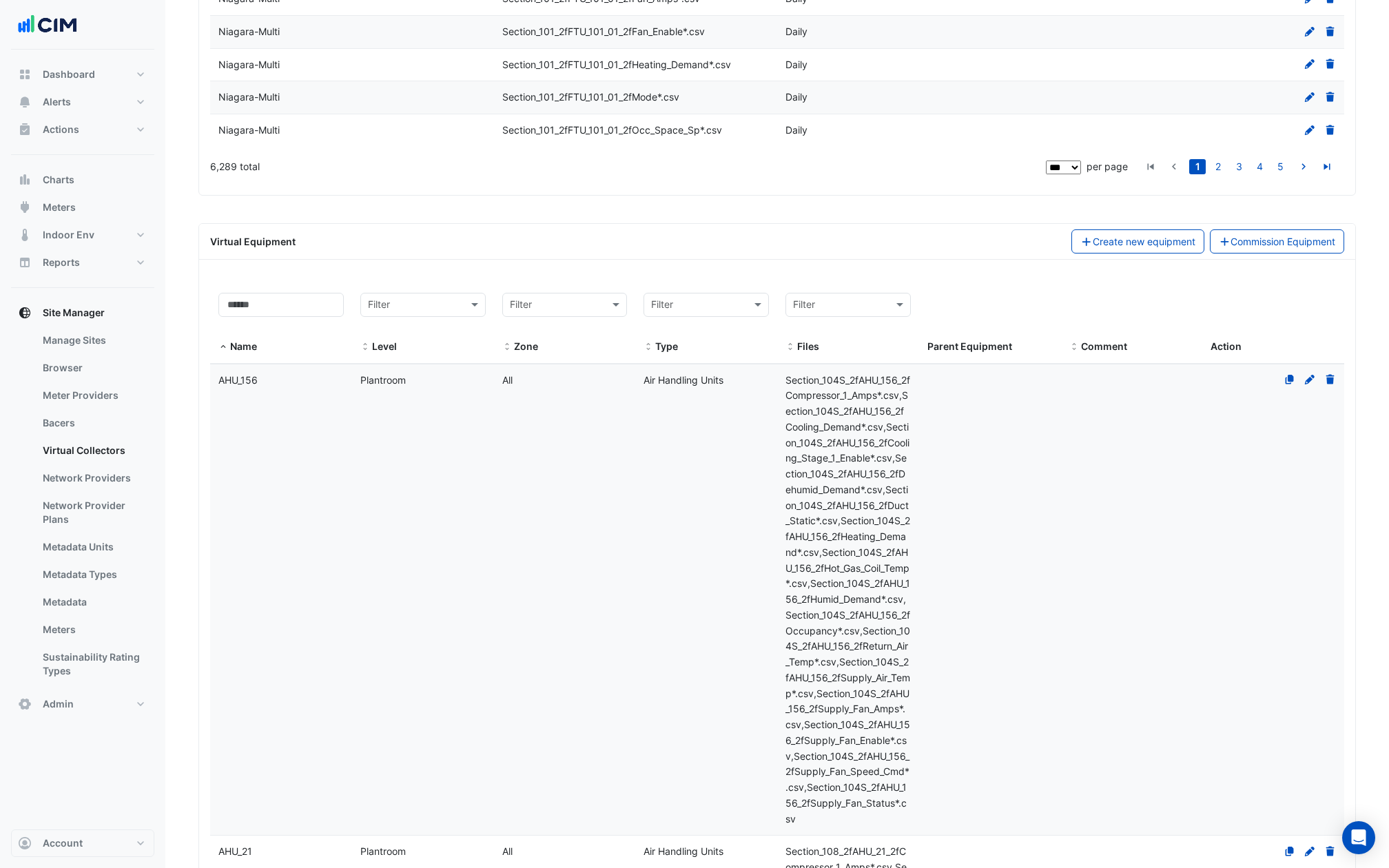
scroll to position [3243, 0]
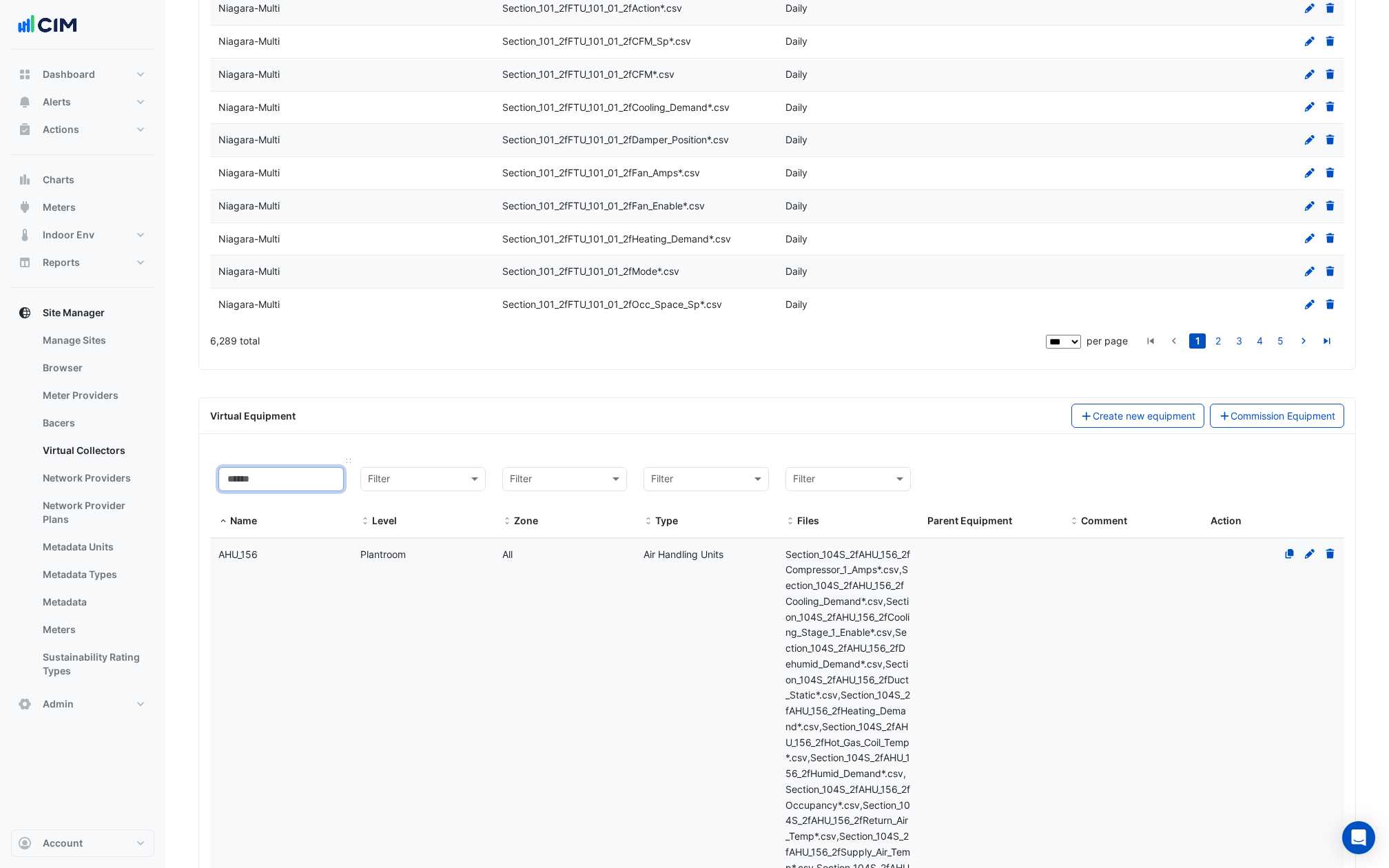
click at [254, 467] on input at bounding box center [281, 479] width 126 height 24
paste input "*******"
type input "*******"
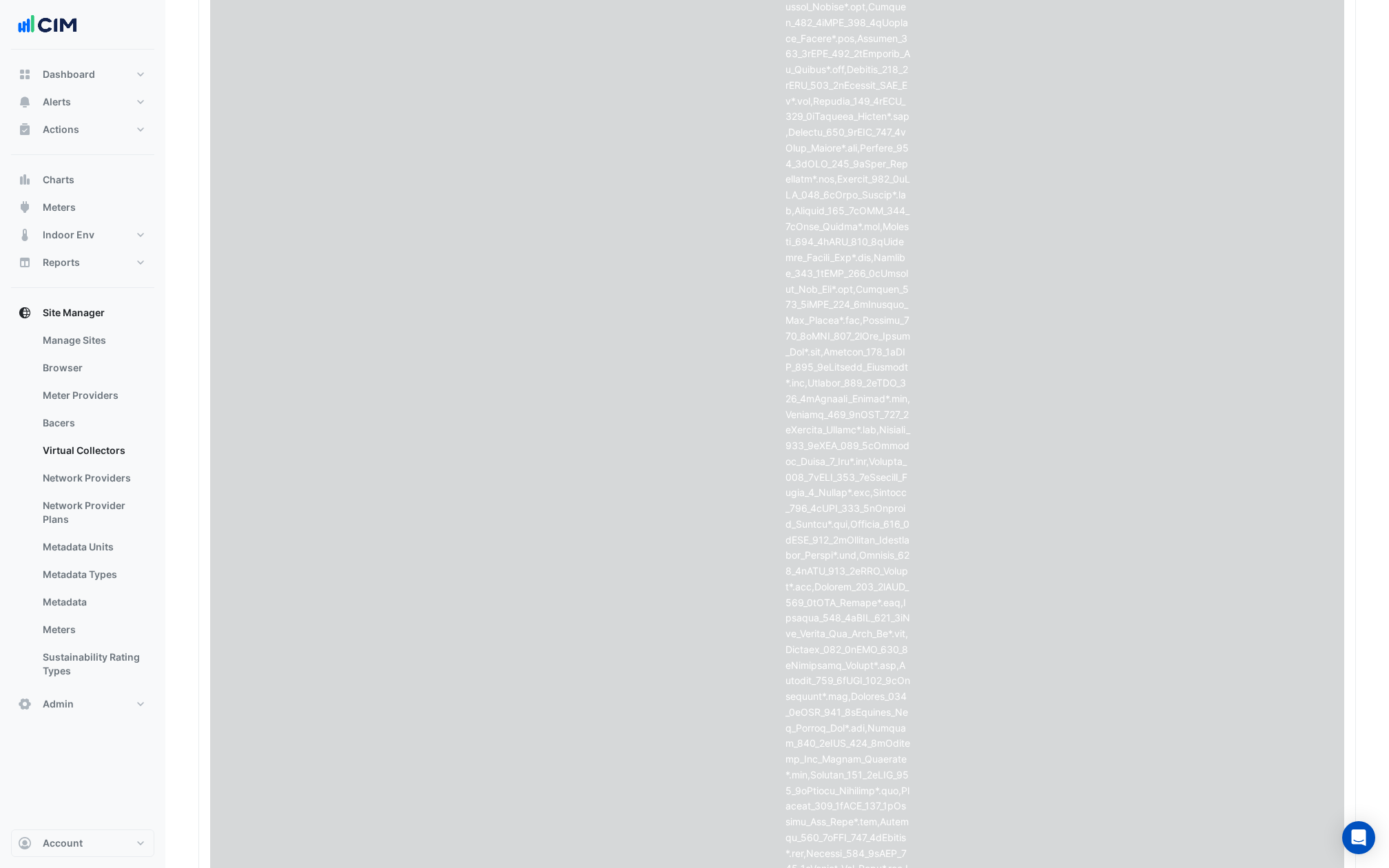
scroll to position [4599, 0]
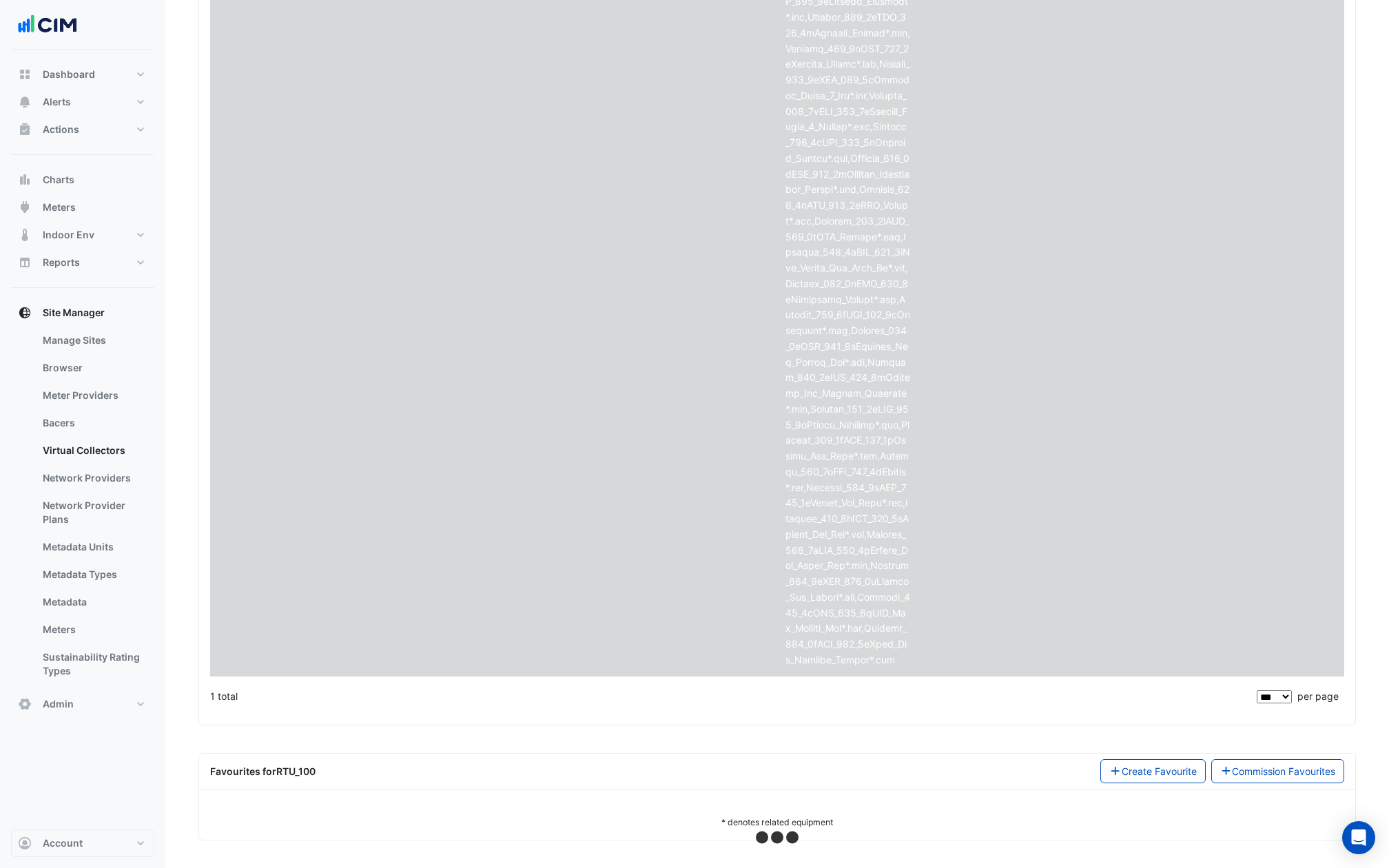
select select "***"
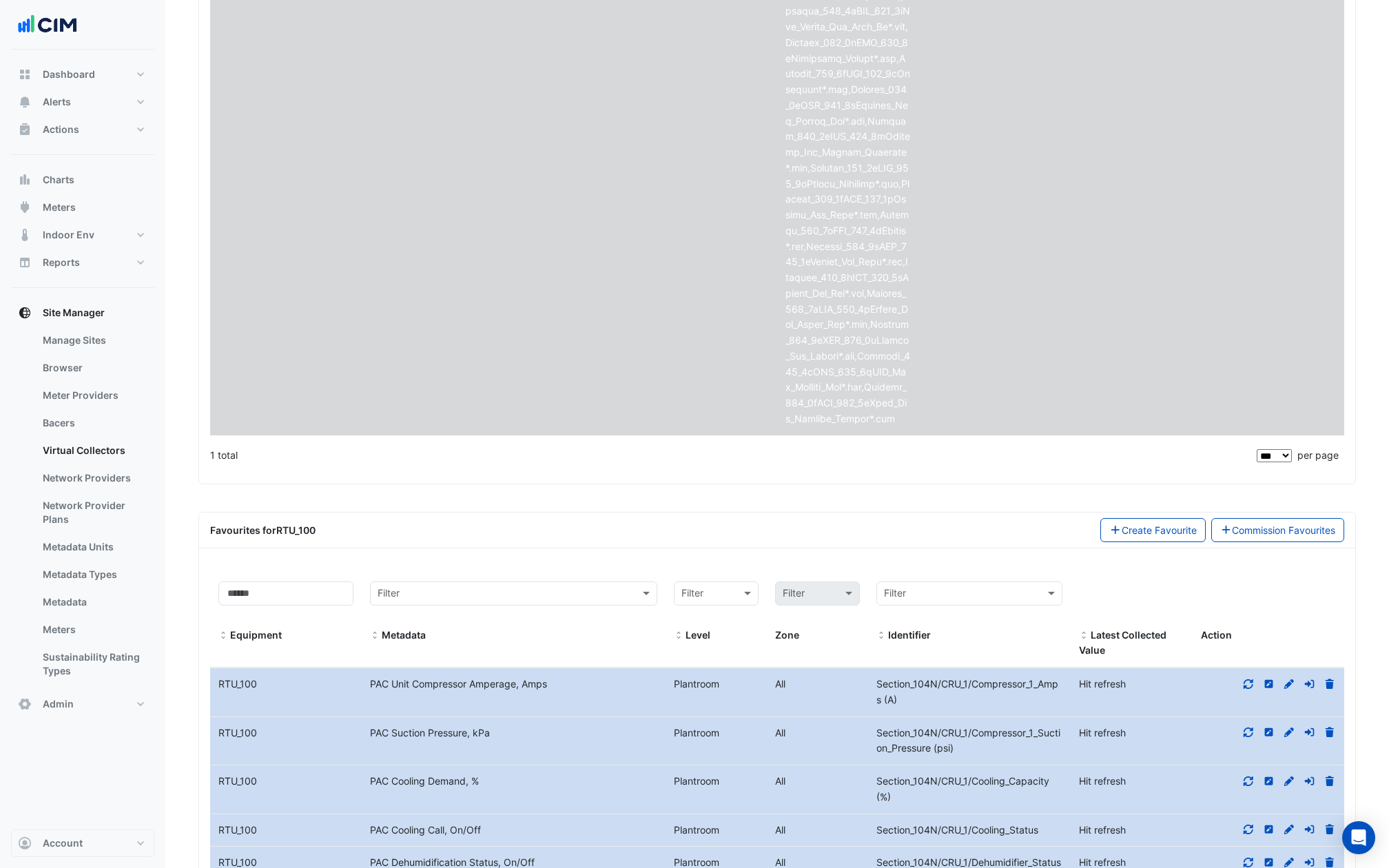
scroll to position [5361, 0]
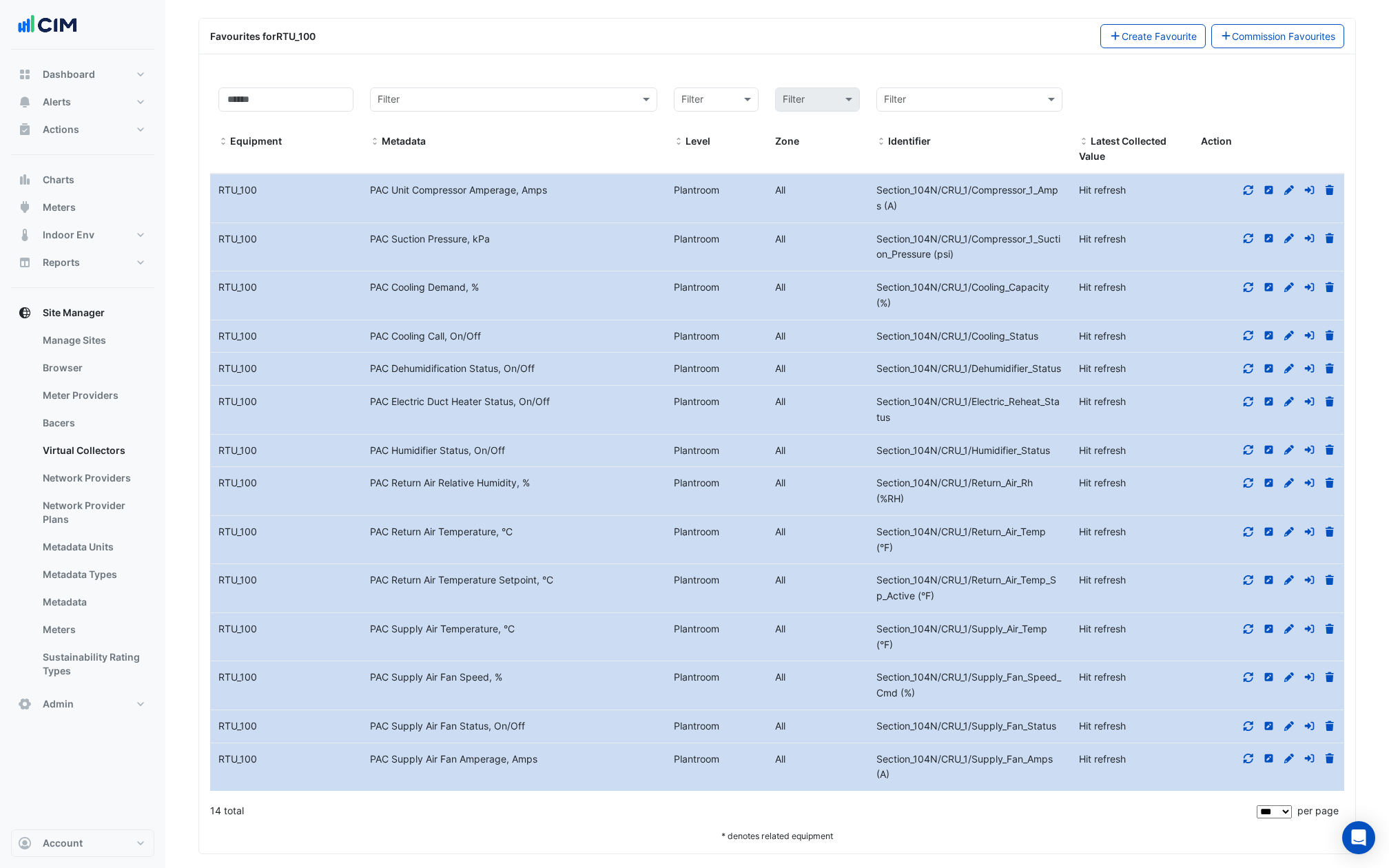
click at [949, 184] on span "Section_104N/CRU_1/Compressor_1_Amps (A)" at bounding box center [967, 198] width 182 height 28
click at [954, 233] on span "Section_104N/CRU_1/Compressor_1_Suction_Pressure (psi)" at bounding box center [968, 247] width 184 height 28
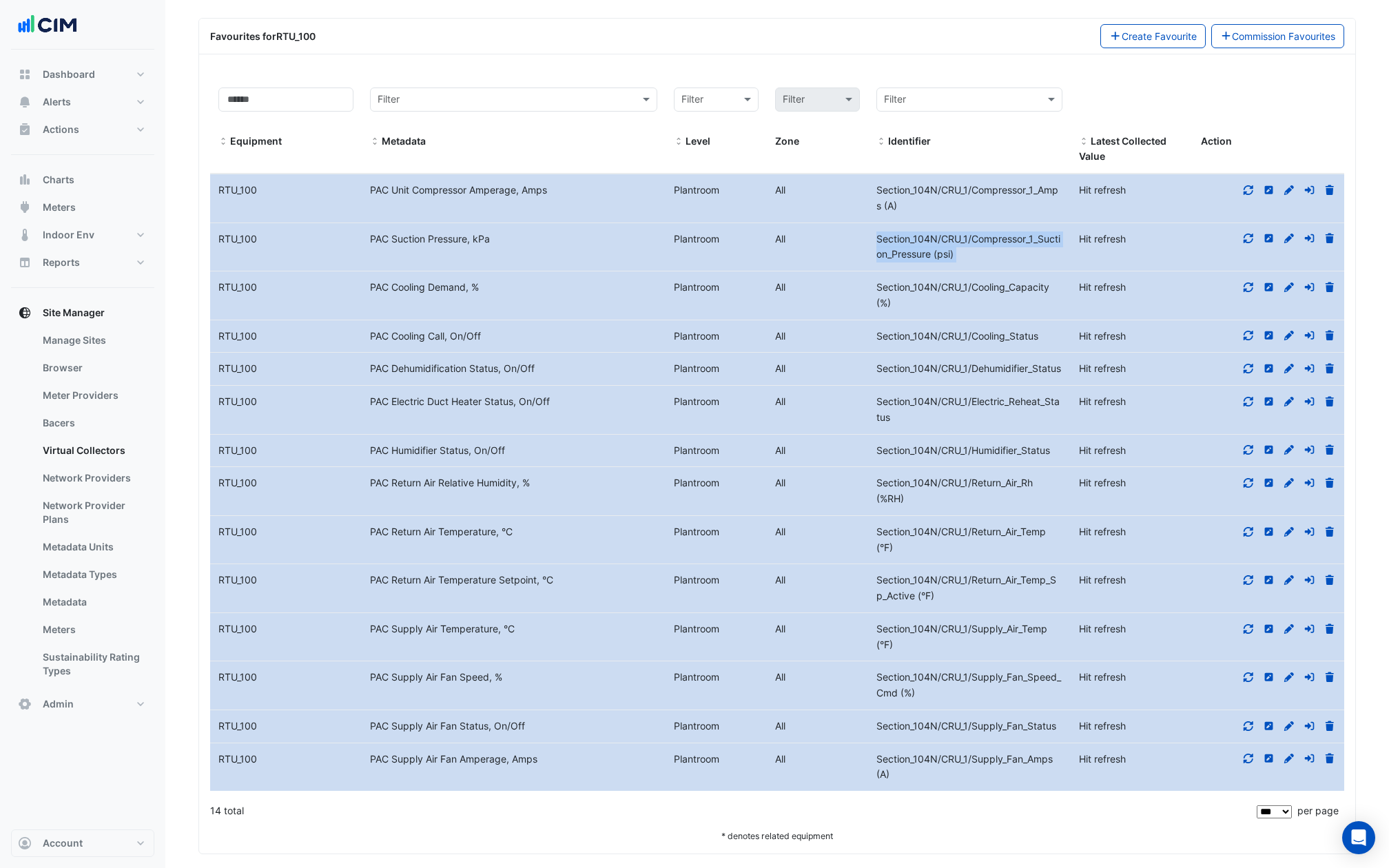
click at [954, 233] on span "Section_104N/CRU_1/Compressor_1_Suction_Pressure (psi)" at bounding box center [968, 247] width 184 height 28
click at [954, 271] on datatable-body-cell "Identifier Section_104N/CRU_1/Cooling_Capacity (%)" at bounding box center [969, 295] width 202 height 49
click at [974, 671] on span "Section_104N/CRU_1/Supply_Fan_Speed_Cmd (%)" at bounding box center [969, 685] width 184 height 28
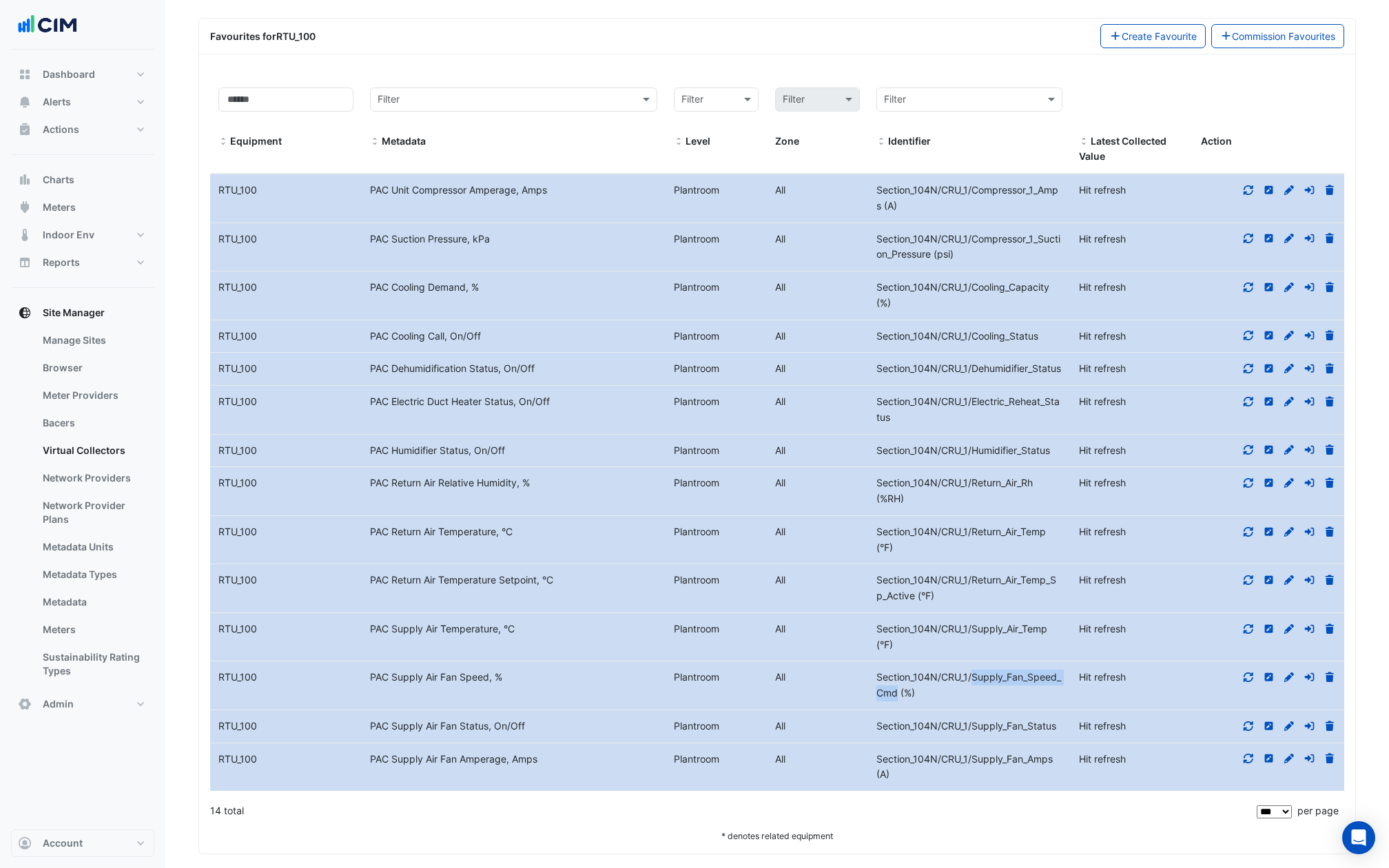
click at [974, 671] on span "Section_104N/CRU_1/Supply_Fan_Speed_Cmd (%)" at bounding box center [969, 685] width 184 height 28
click at [967, 710] on datatable-body-cell "Identifier Section_104N/CRU_1/Supply_Fan_Status" at bounding box center [969, 726] width 202 height 33
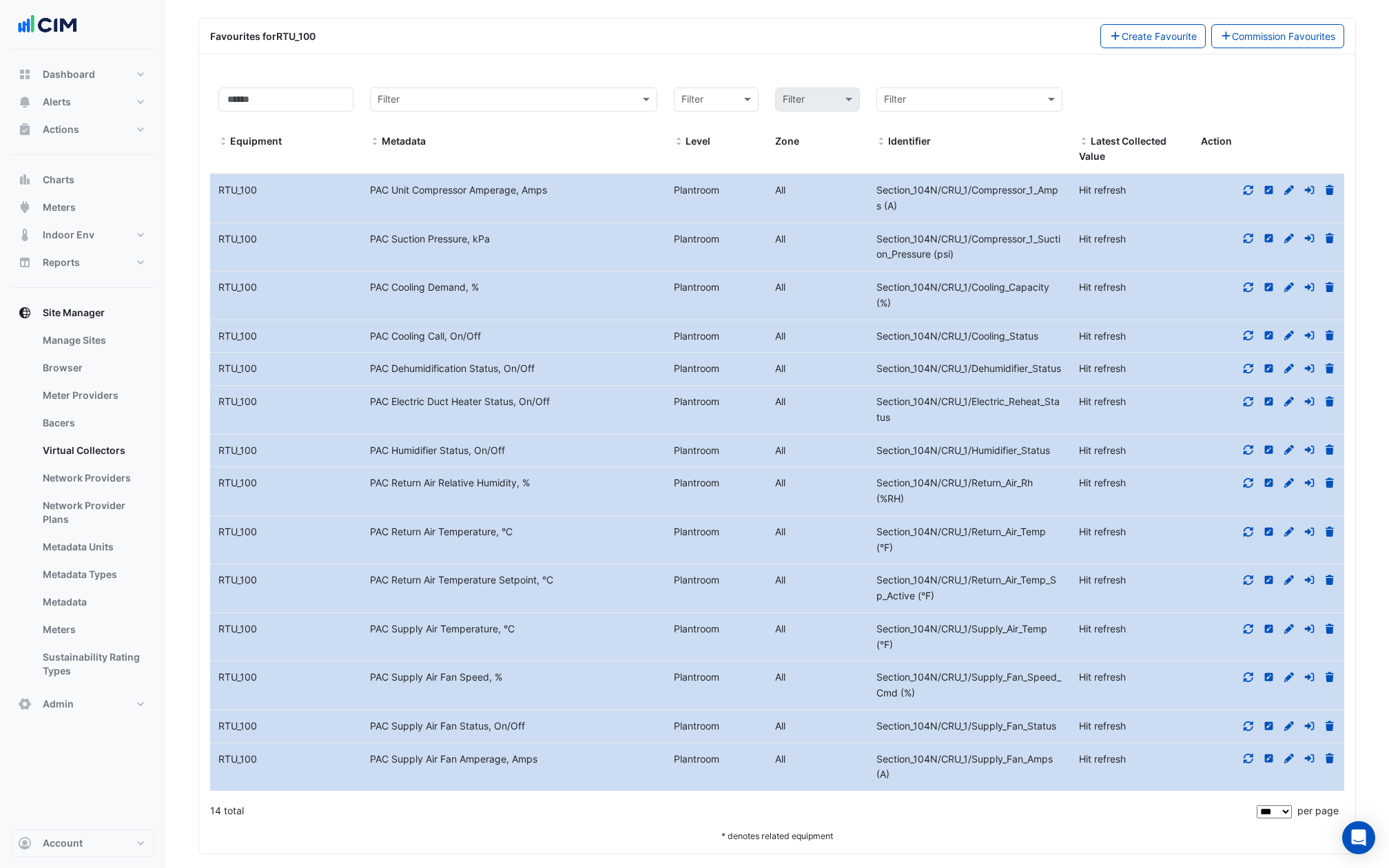
click at [969, 330] on span "Section_104N/CRU_1/Cooling_Status" at bounding box center [957, 336] width 162 height 12
click at [965, 233] on span "Section_104N/CRU_1/Compressor_1_Suction_Pressure (psi)" at bounding box center [968, 247] width 184 height 28
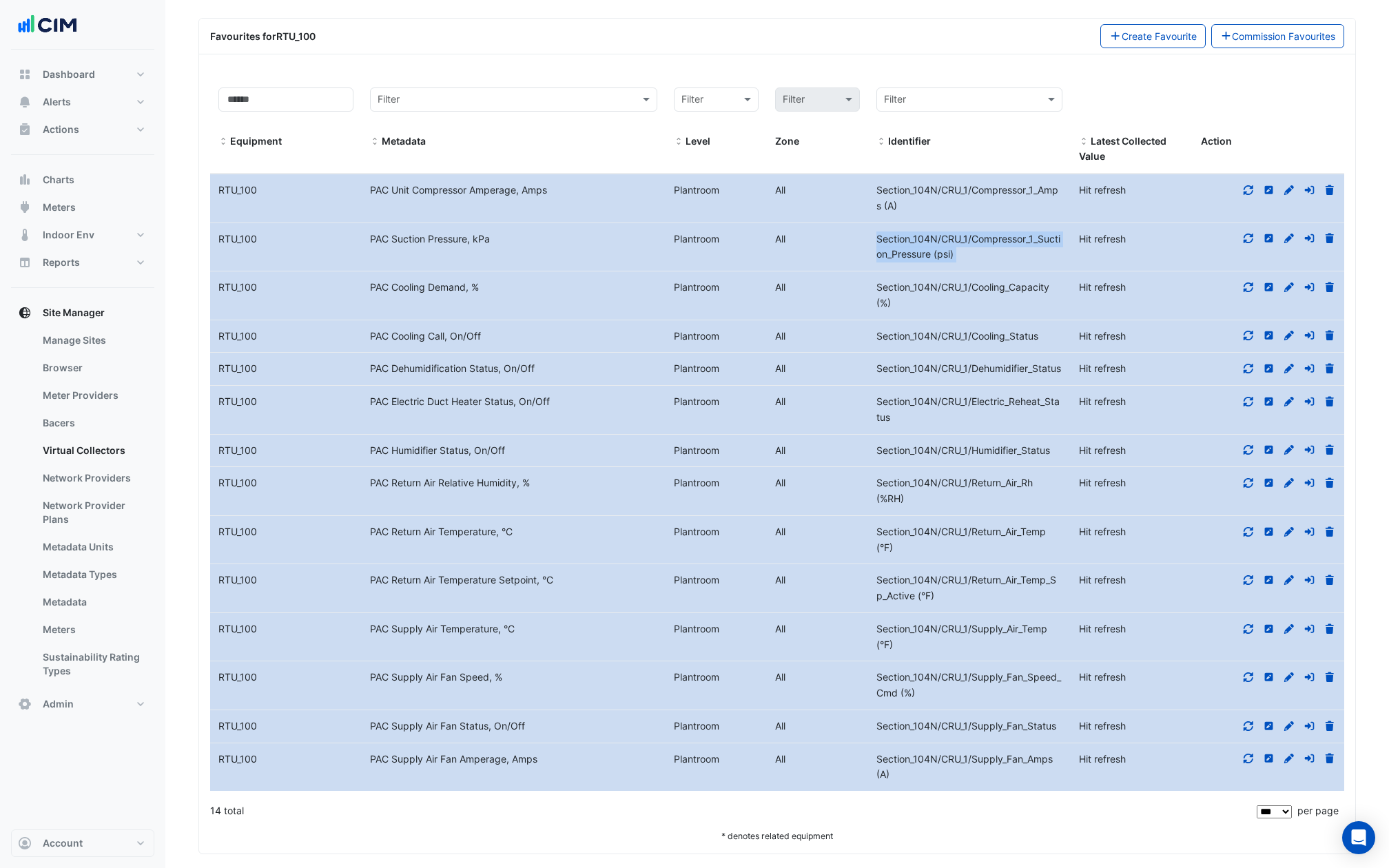
click at [965, 233] on span "Section_104N/CRU_1/Compressor_1_Suction_Pressure (psi)" at bounding box center [968, 247] width 184 height 28
click at [1000, 184] on span "Section_104N/CRU_1/Compressor_1_Amps (A)" at bounding box center [967, 198] width 182 height 28
click at [981, 184] on span "Section_104N/CRU_1/Compressor_1_Amps (A)" at bounding box center [967, 198] width 182 height 28
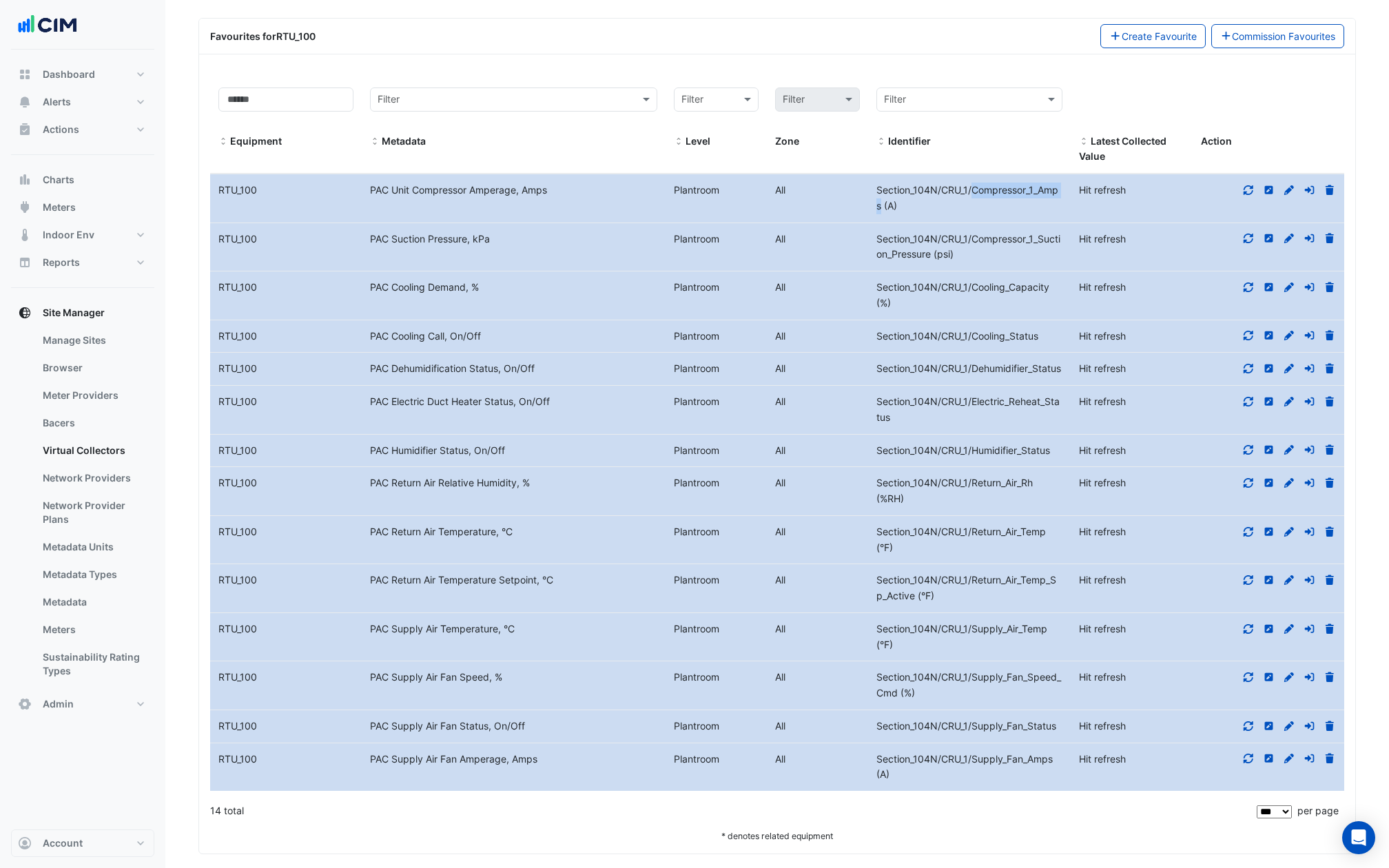
click at [981, 184] on span "Section_104N/CRU_1/Compressor_1_Amps (A)" at bounding box center [967, 198] width 182 height 28
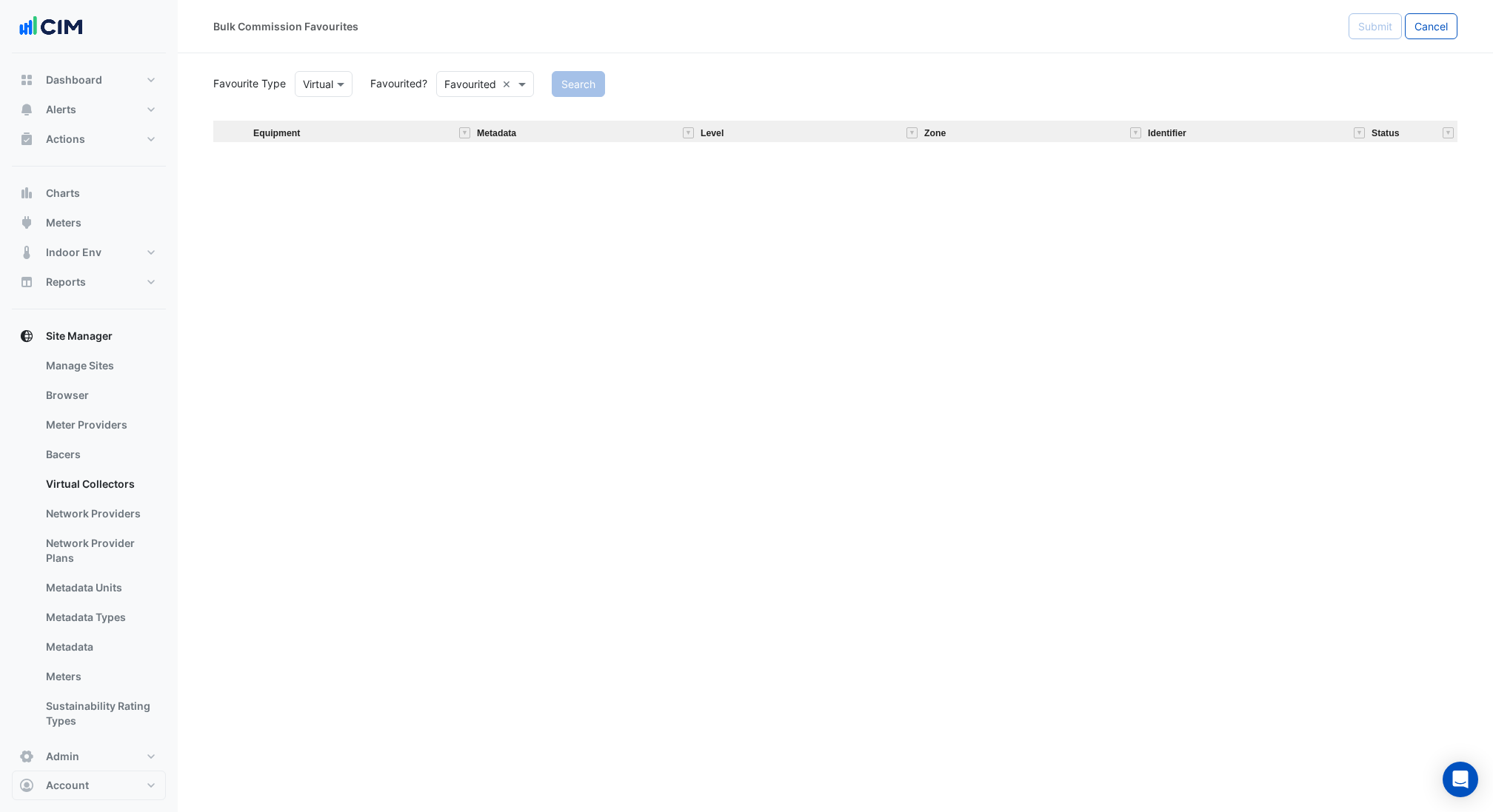
scroll to position [26827, 0]
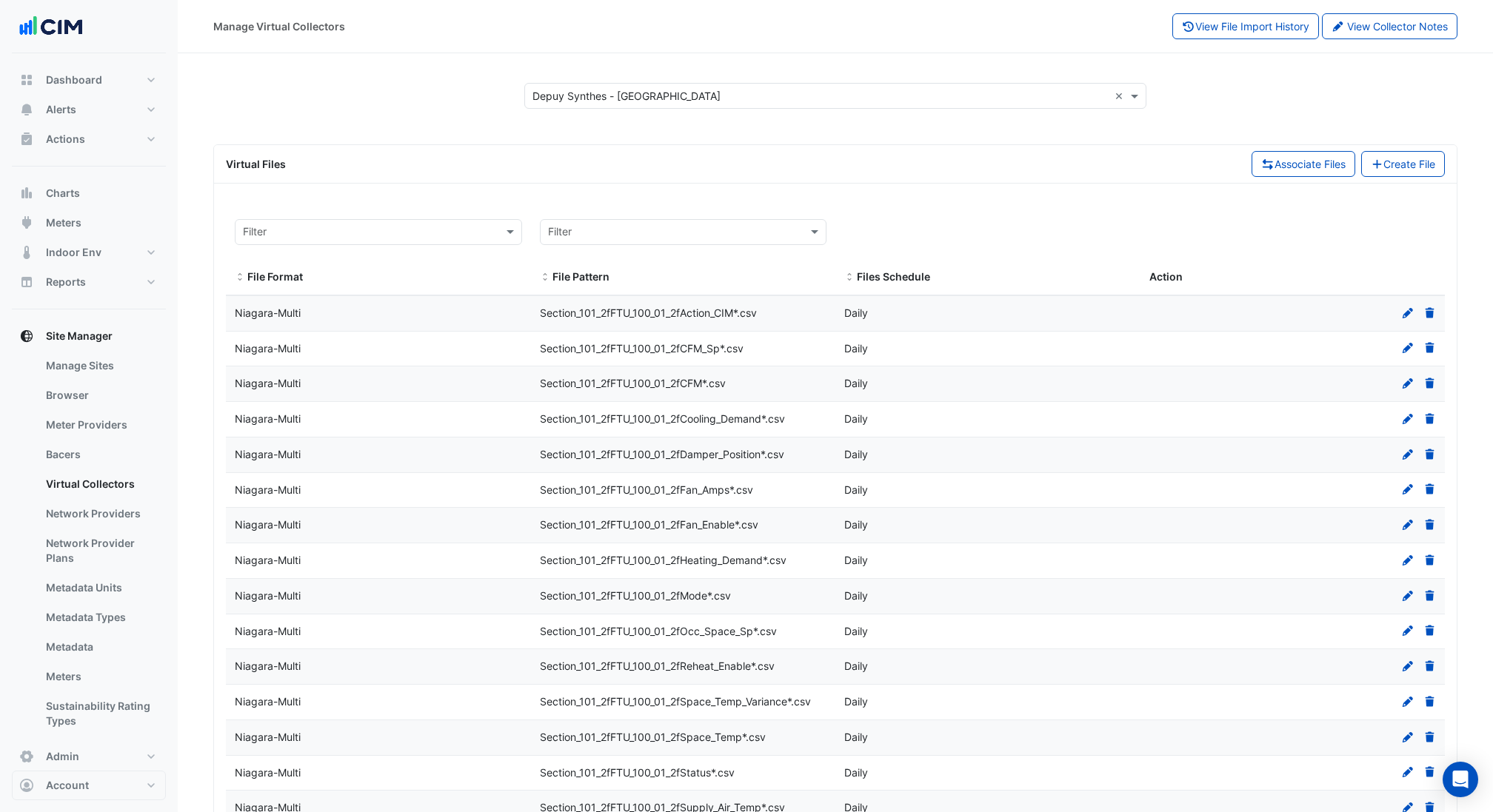
select select "***"
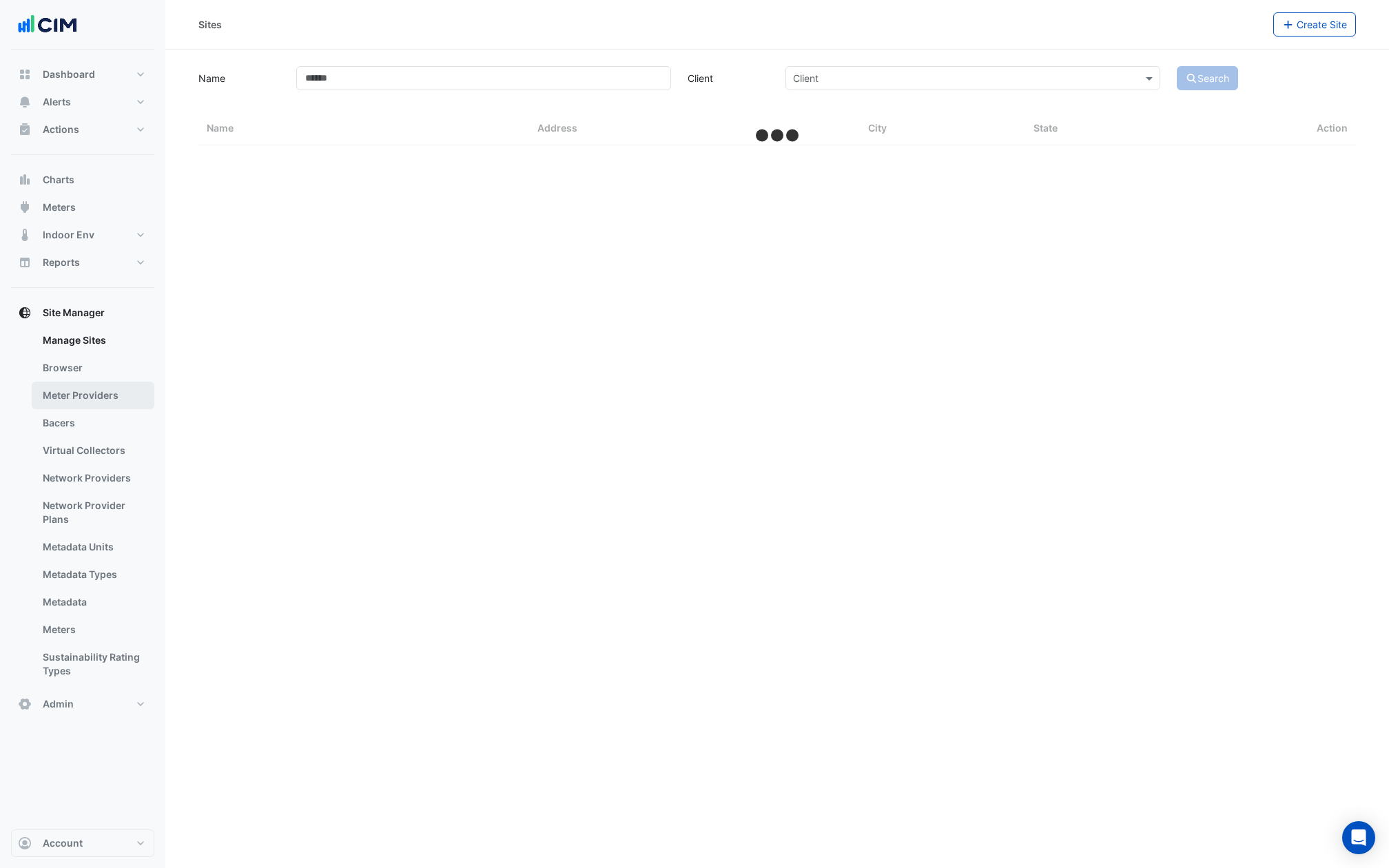
click at [88, 388] on link "Meter Providers" at bounding box center [93, 395] width 123 height 28
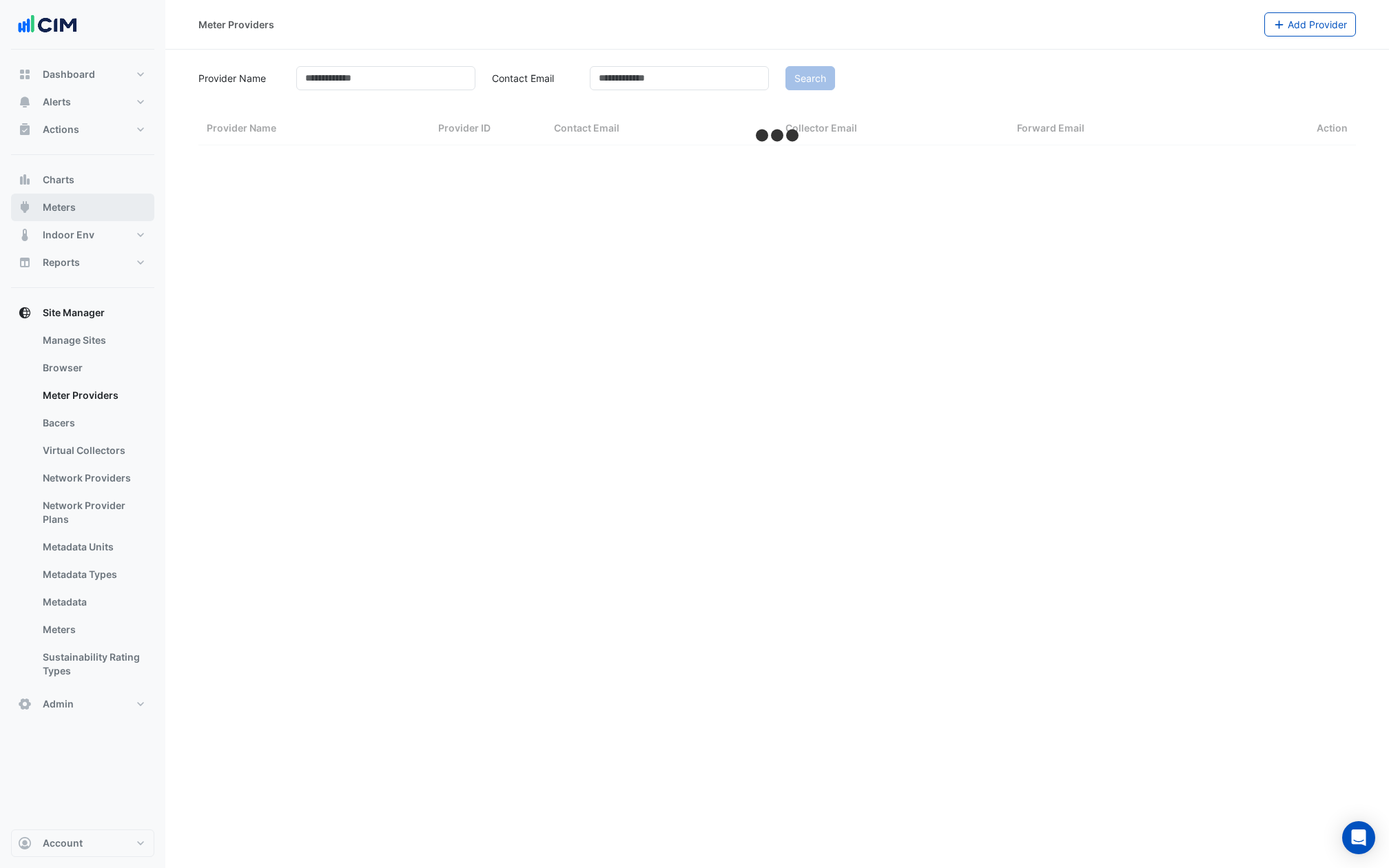
click at [72, 201] on span "Meters" at bounding box center [60, 207] width 33 height 14
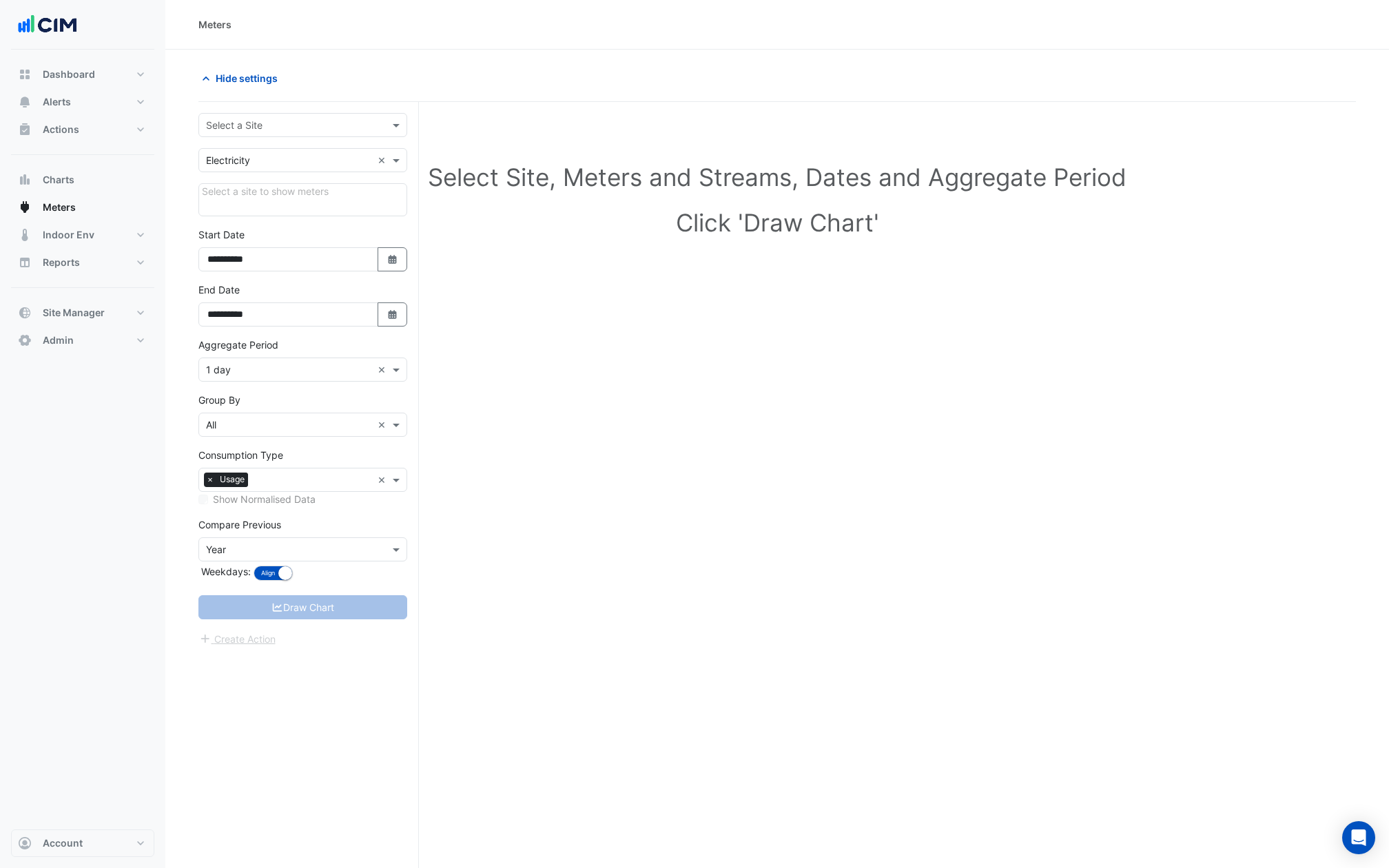
click at [249, 121] on input "text" at bounding box center [288, 125] width 166 height 15
type input "******"
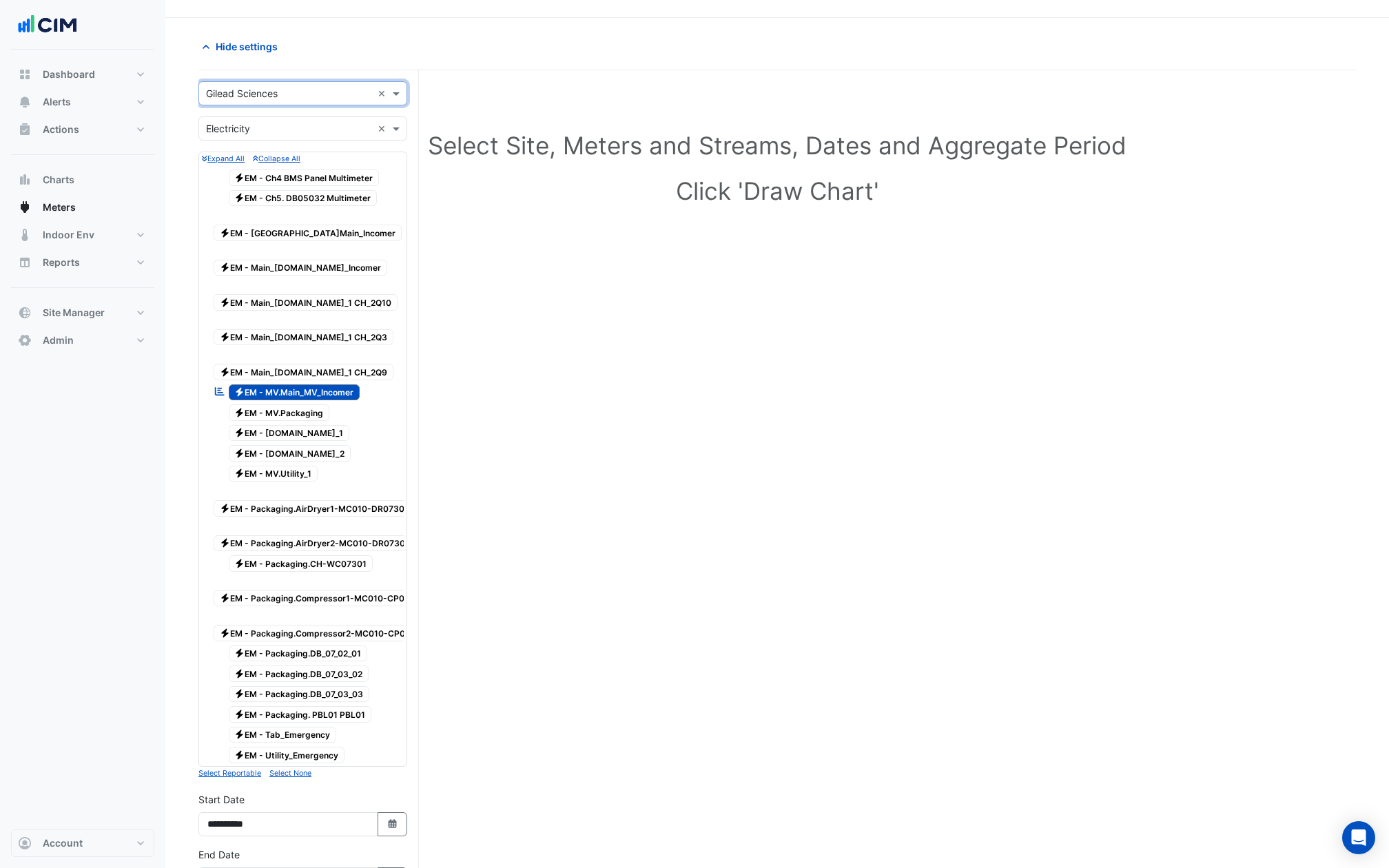
scroll to position [49, 0]
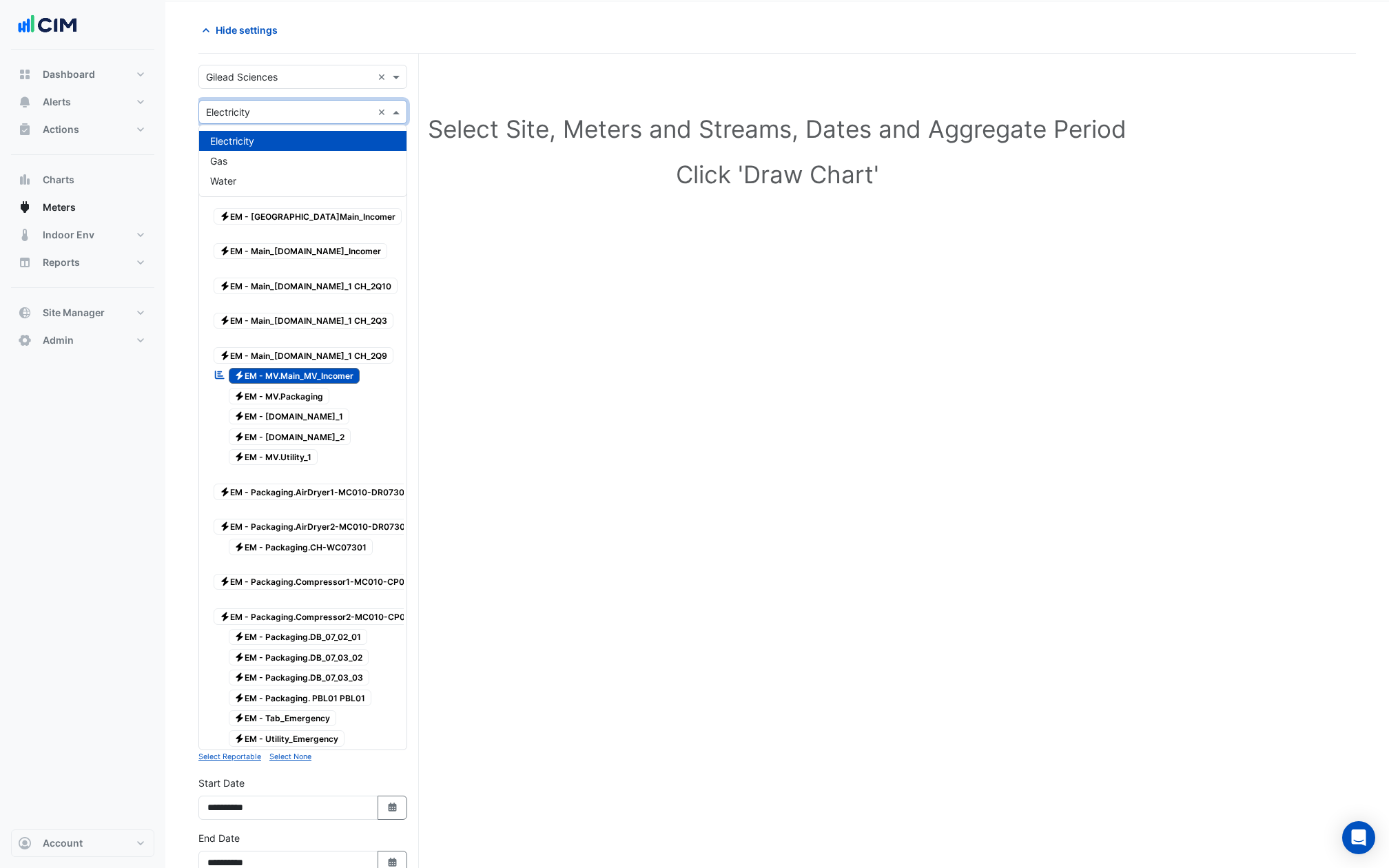
click at [284, 116] on input "text" at bounding box center [288, 112] width 166 height 15
click at [273, 164] on div "Gas" at bounding box center [302, 161] width 207 height 20
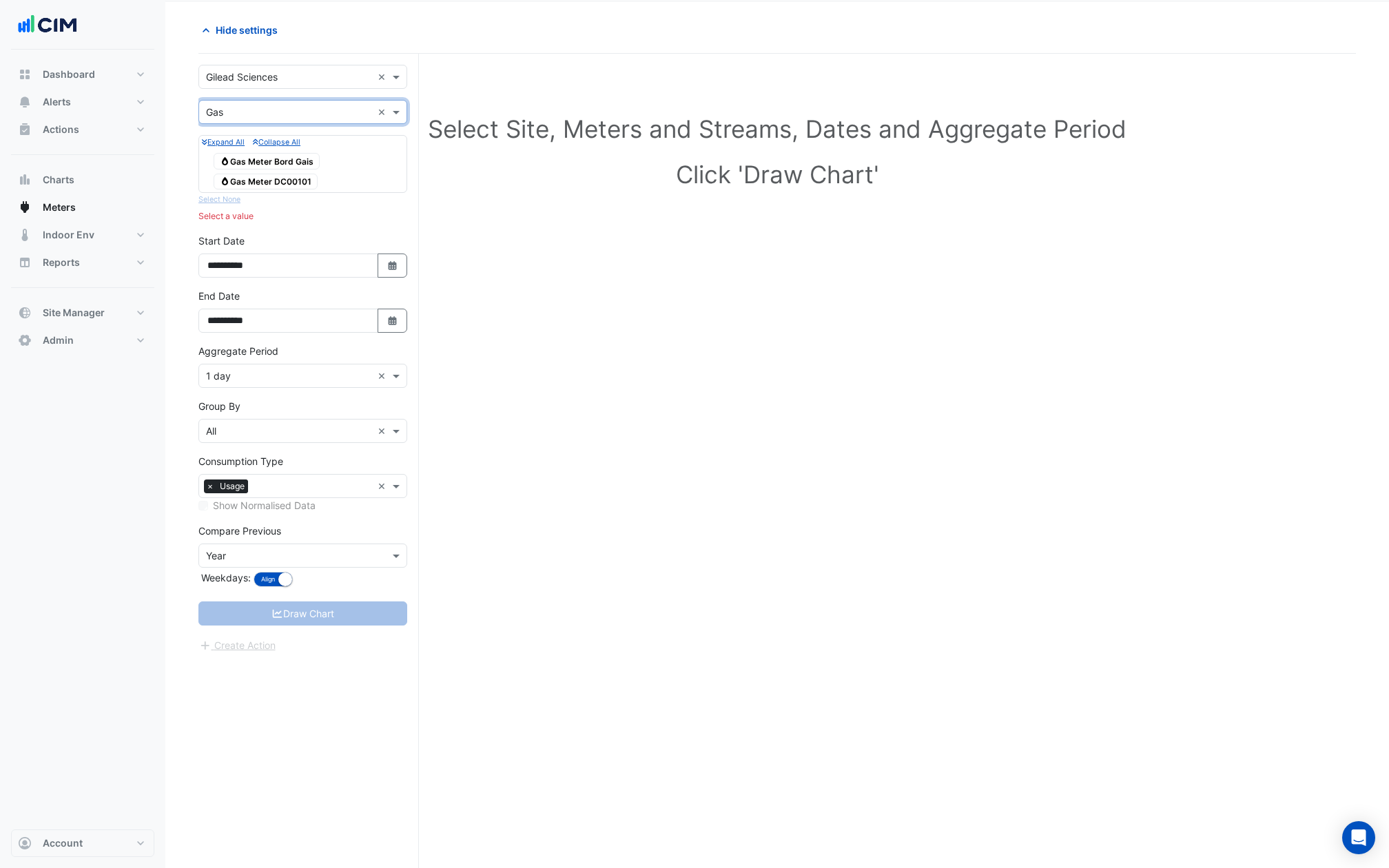
click at [245, 156] on span "Gas Gas Meter Bord Gais" at bounding box center [266, 162] width 106 height 17
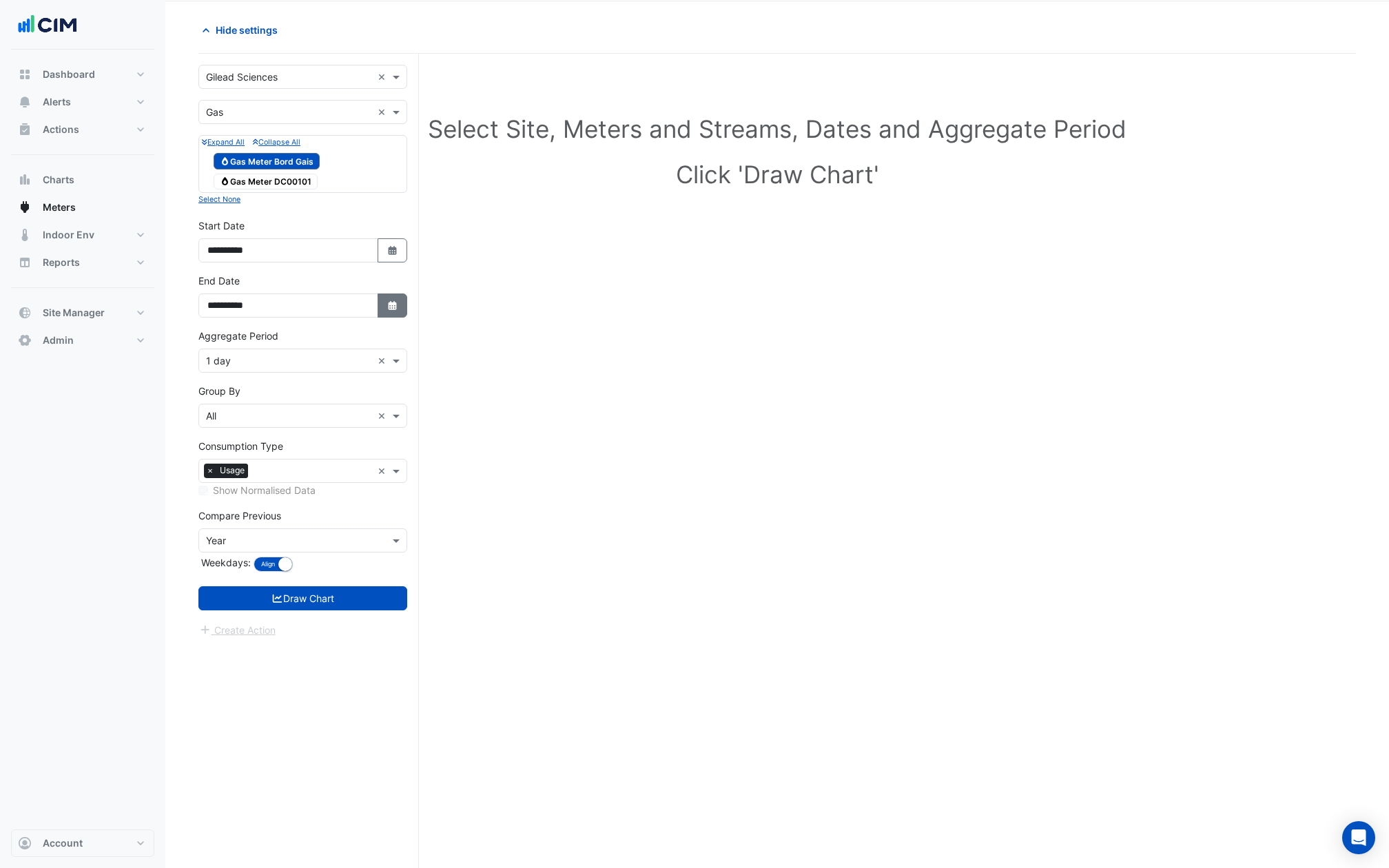
click at [394, 302] on icon "Select Date" at bounding box center [392, 306] width 12 height 10
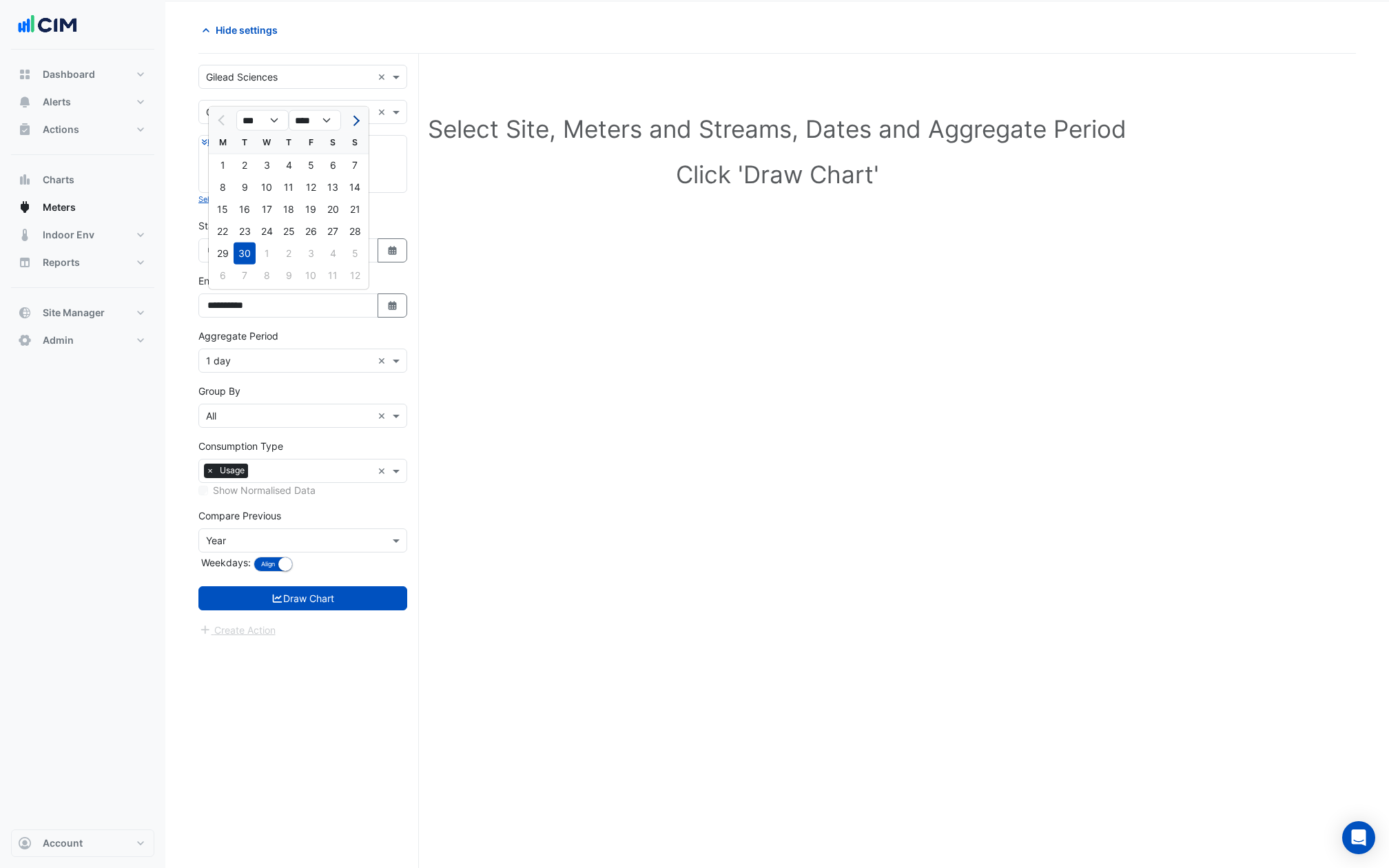
click at [358, 121] on span "Next month" at bounding box center [354, 120] width 10 height 10
select select "**"
click at [285, 191] on div "9" at bounding box center [288, 187] width 22 height 22
type input "**********"
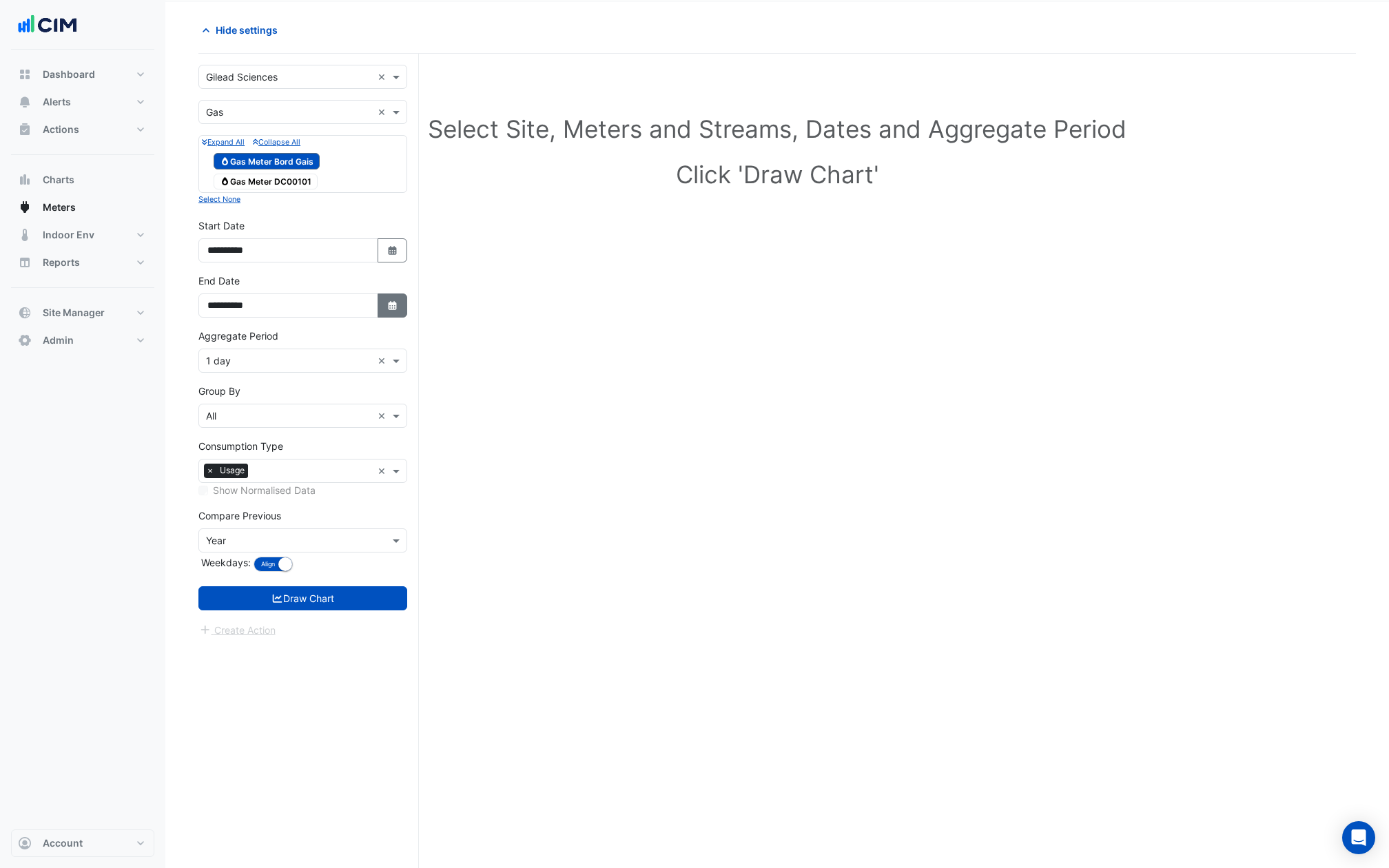
click at [390, 309] on button "Select Date" at bounding box center [392, 305] width 31 height 24
select select "**"
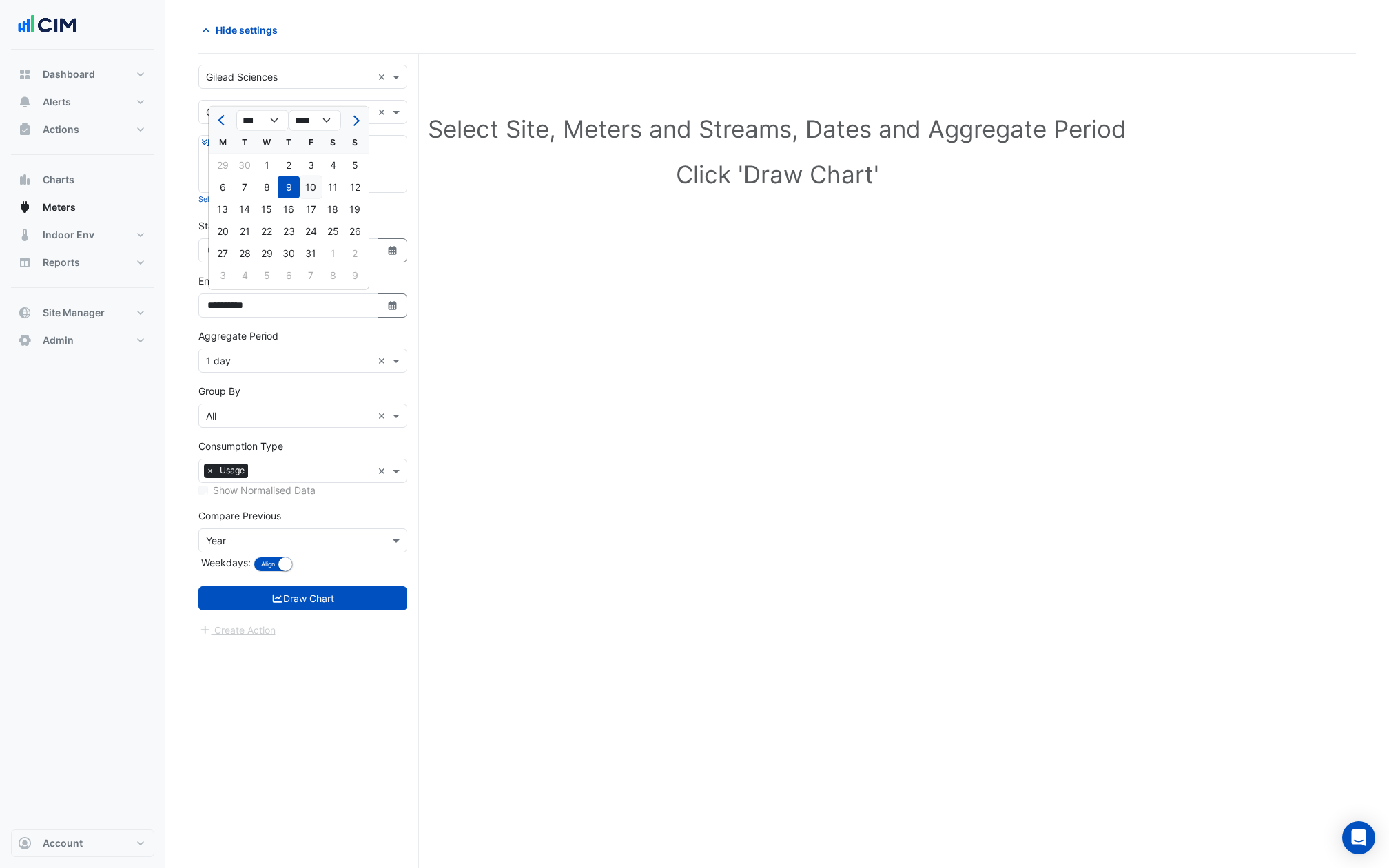
click at [309, 185] on div "10" at bounding box center [311, 187] width 22 height 22
type input "**********"
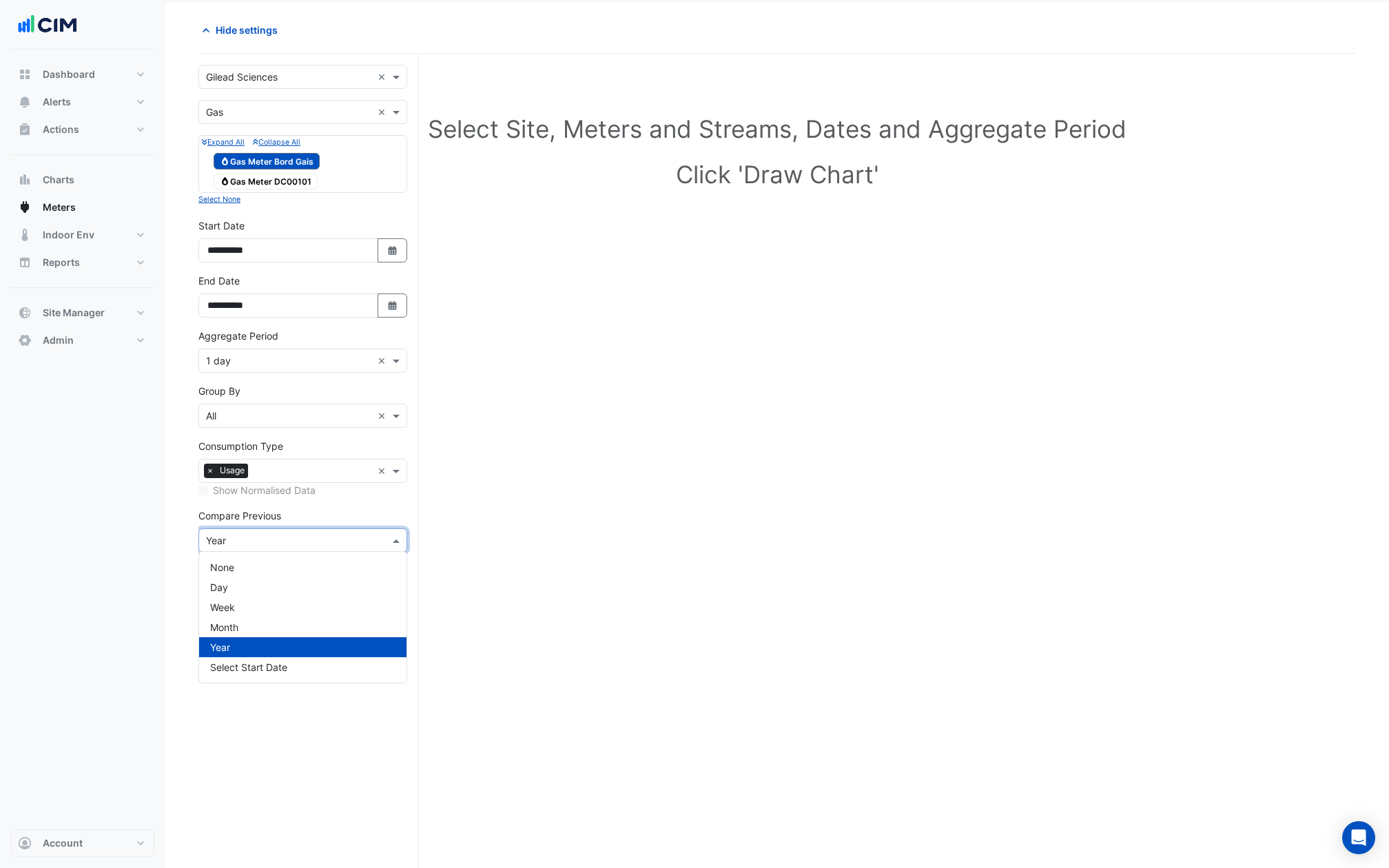
click at [277, 537] on input "text" at bounding box center [288, 541] width 166 height 15
click at [273, 566] on div "None" at bounding box center [302, 567] width 207 height 20
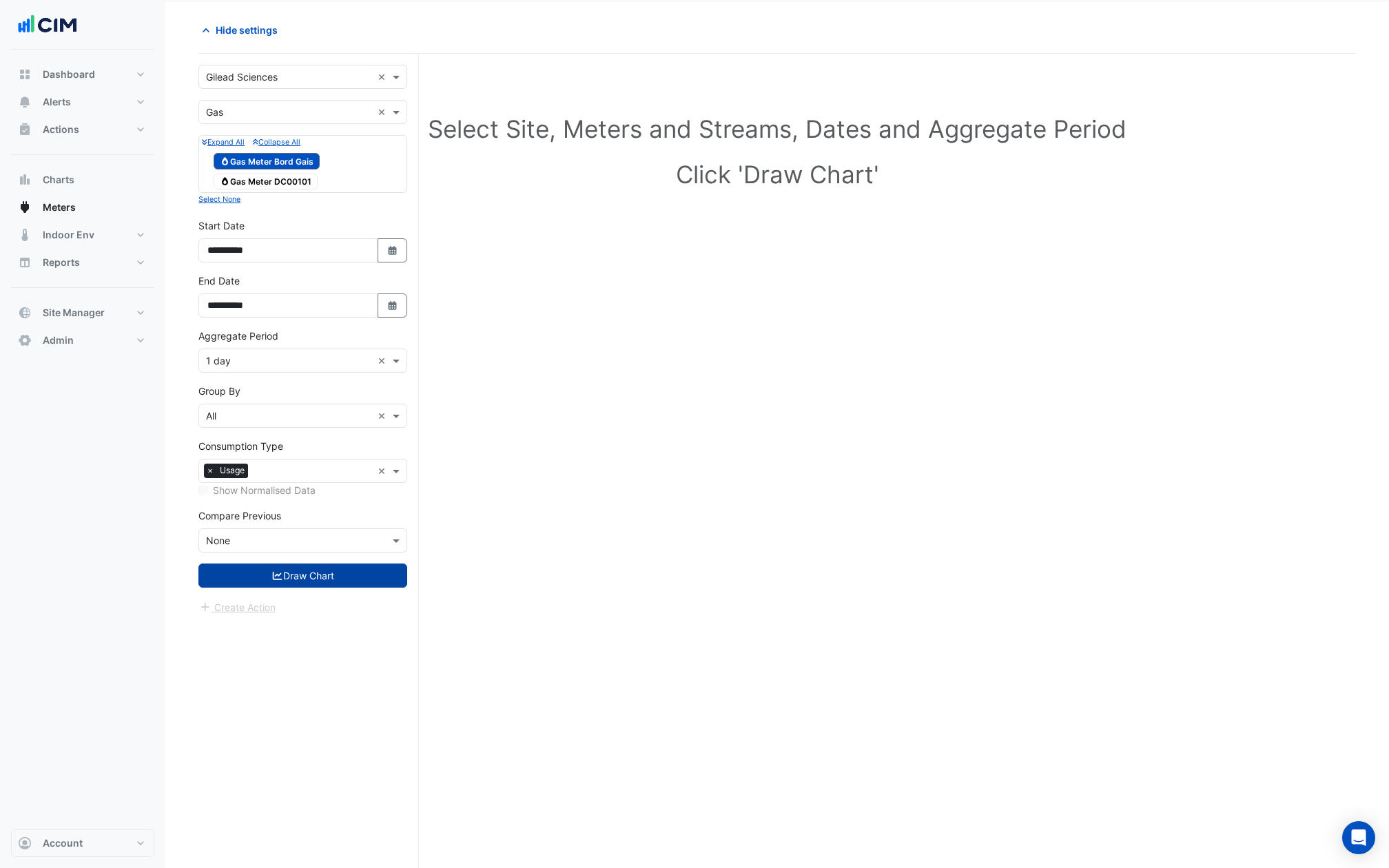
click at [273, 564] on button "Draw Chart" at bounding box center [302, 575] width 209 height 24
